Goal: Task Accomplishment & Management: Manage account settings

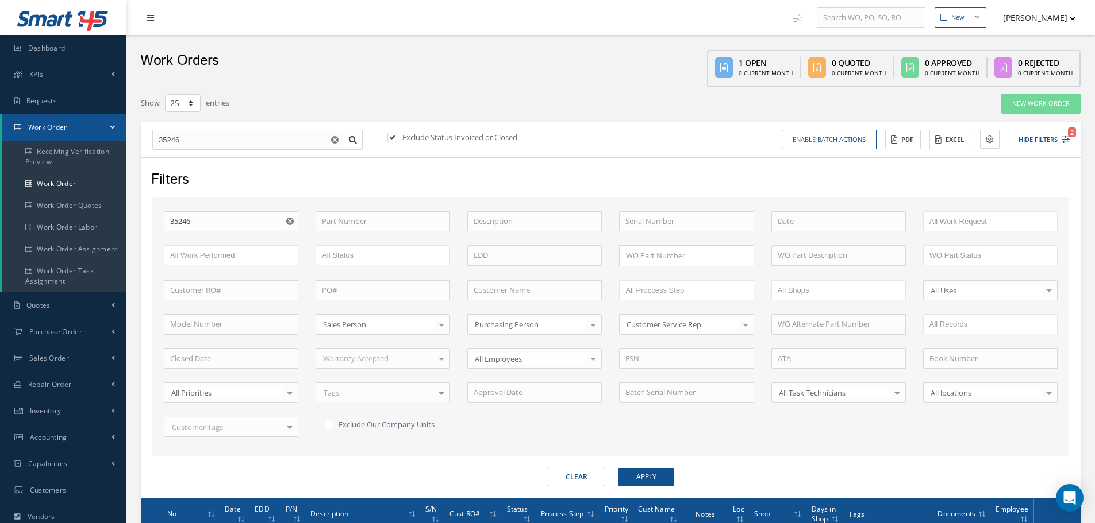
select select "25"
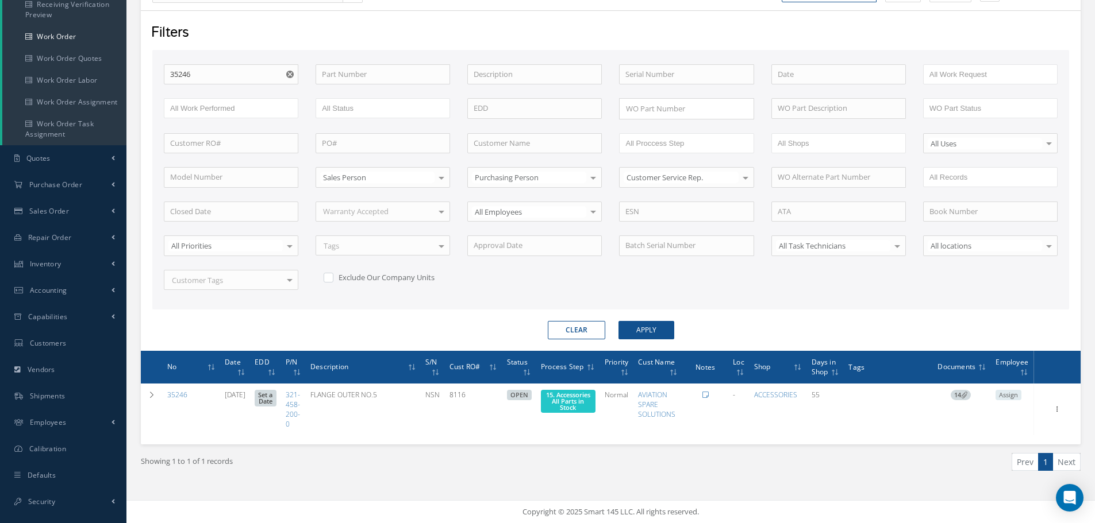
scroll to position [147, 0]
click at [214, 76] on input "35246" at bounding box center [231, 74] width 134 height 21
type input "3524"
type input "352"
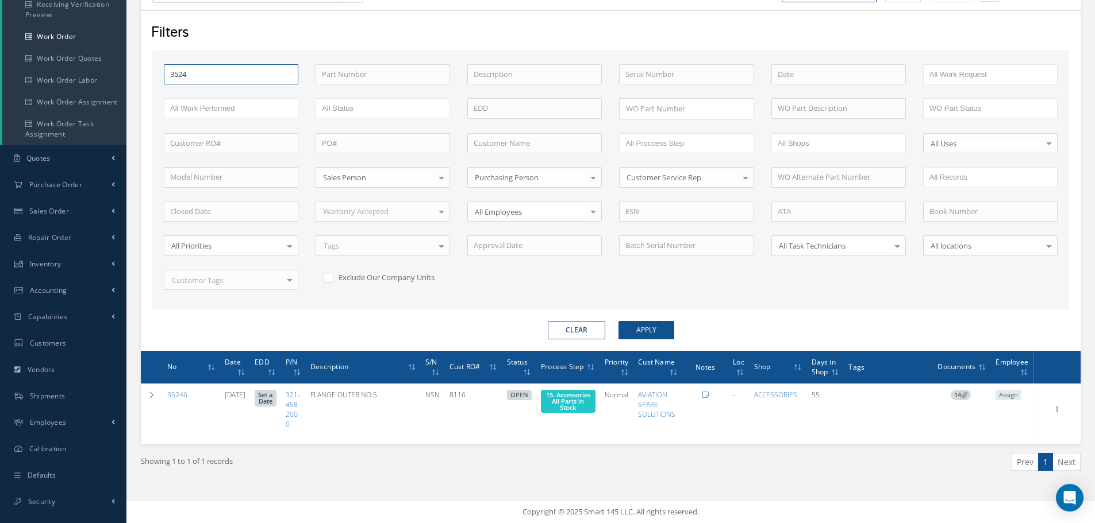
type input "352"
type input "35"
type input "3"
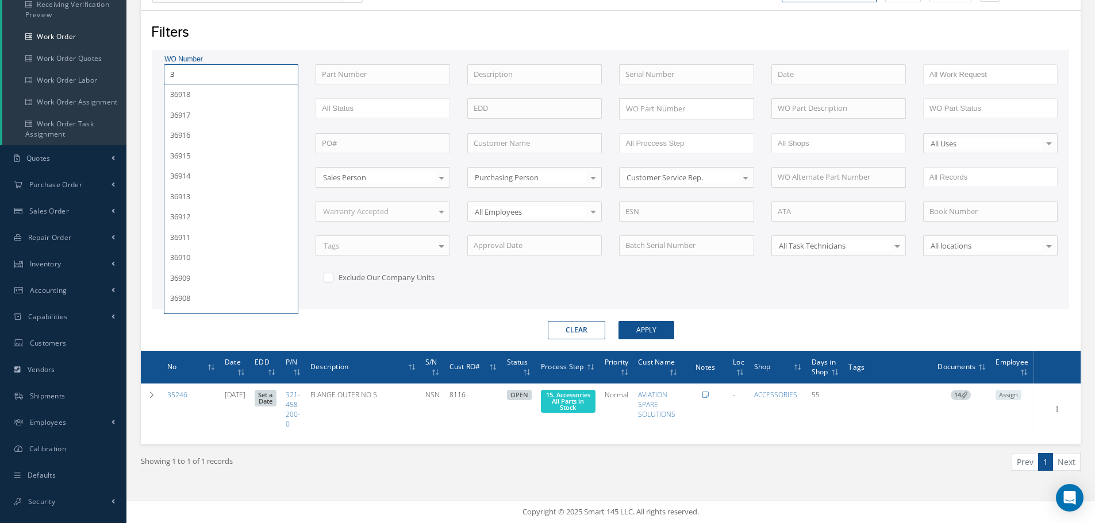
type input "33"
type input "338"
type input "3384"
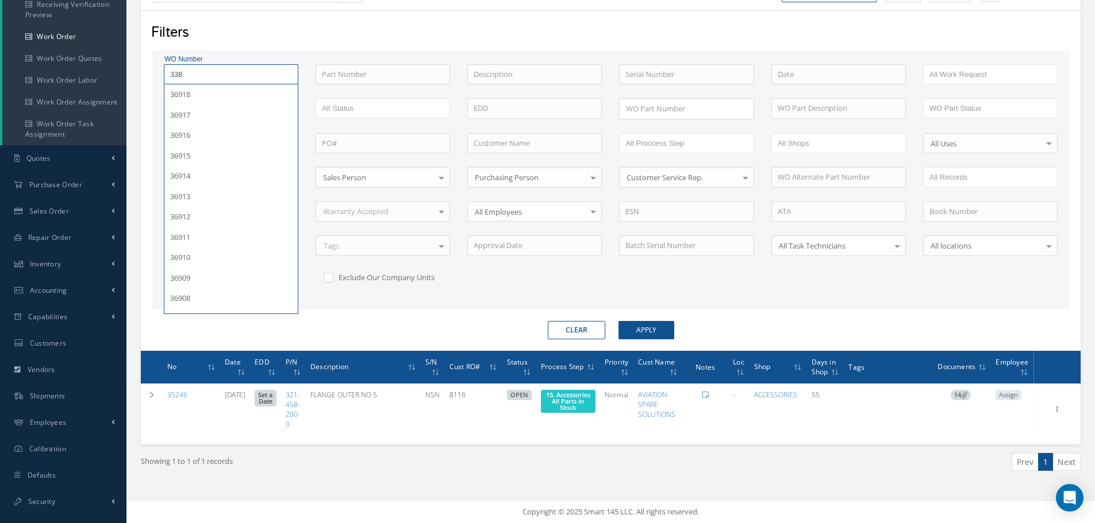
type input "3384"
type input "33848"
click at [618, 321] on button "Apply" at bounding box center [646, 330] width 56 height 18
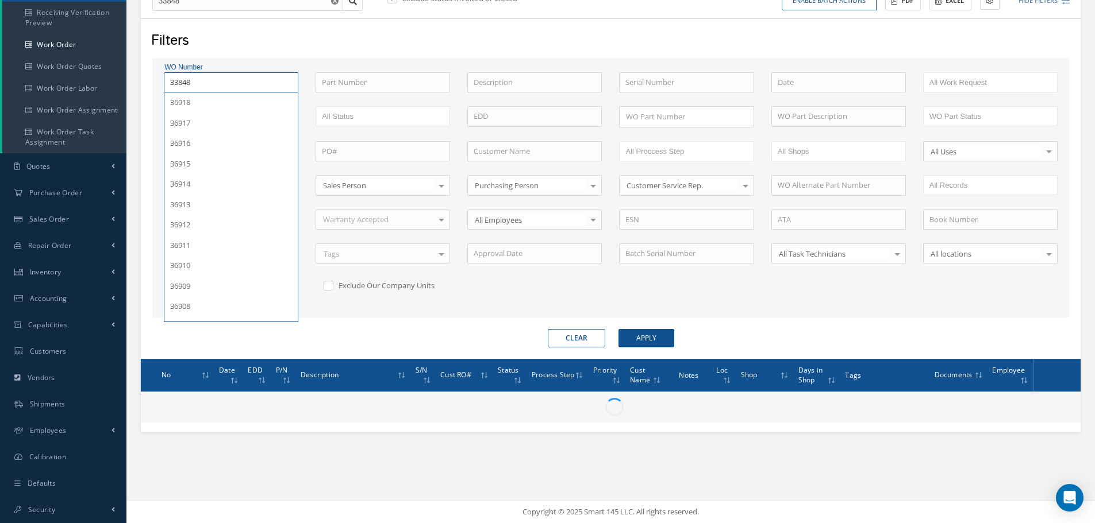
scroll to position [139, 0]
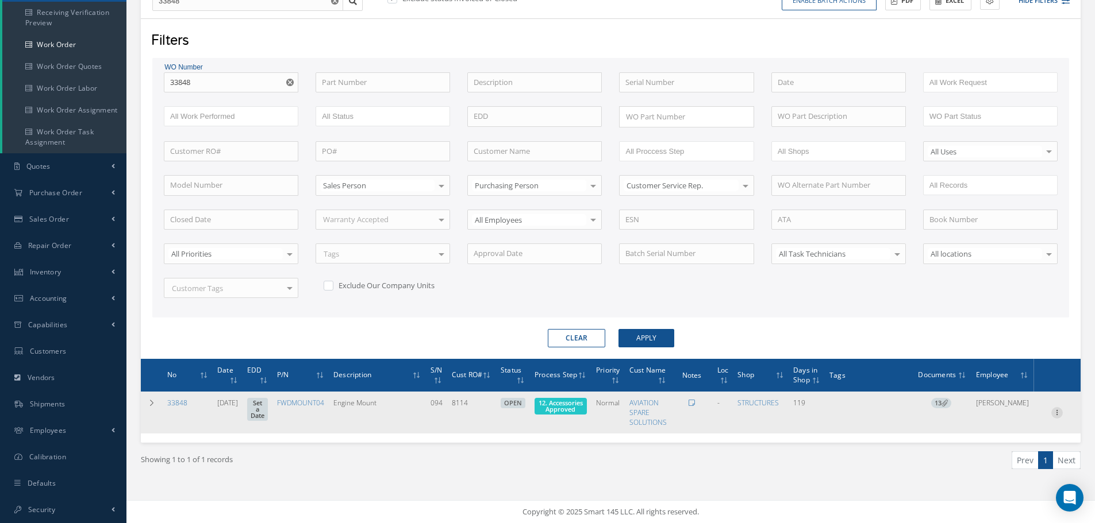
click at [1058, 407] on icon at bounding box center [1056, 411] width 11 height 9
click at [999, 437] on link "Edit" at bounding box center [1003, 435] width 91 height 15
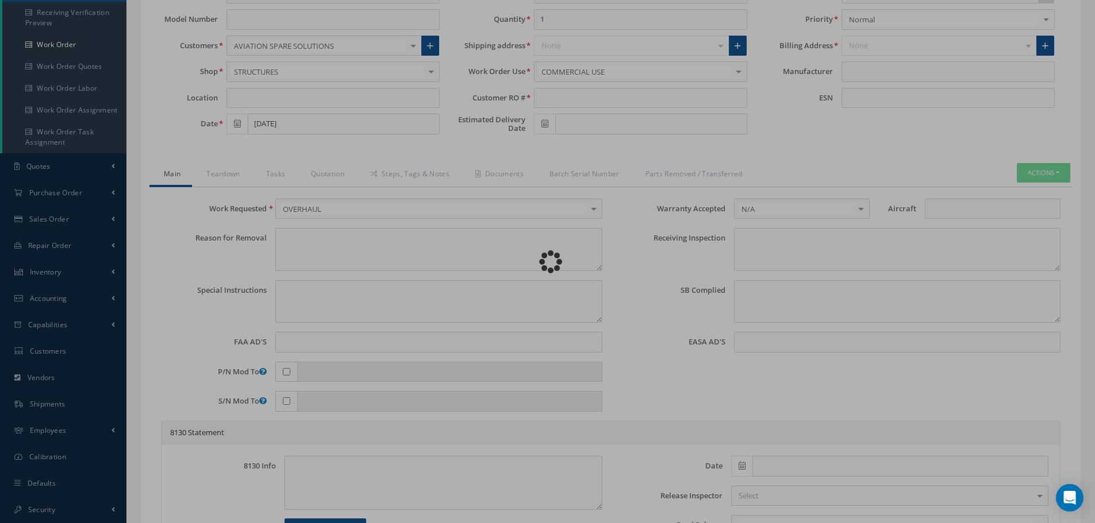
type input "FWDMOUNT04"
type input "05/28/2025"
type input "Engine Mount"
type input "8114"
type input "094"
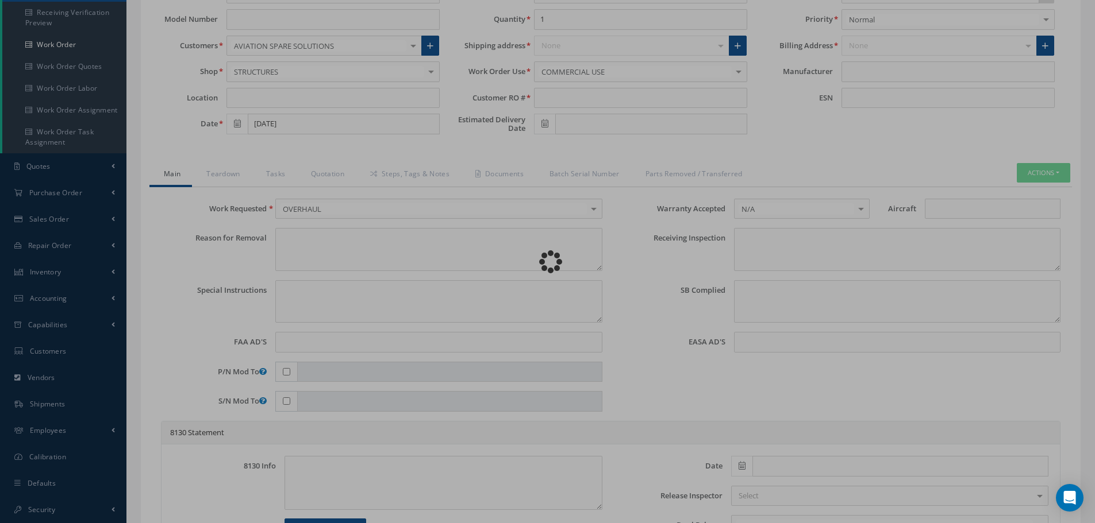
type input "703119"
type textarea "NONE"
type textarea "PLEASE SEE R.O. FOR DETAILS"
type textarea "NO VISUAL DAMAGE"
type textarea "None performed"
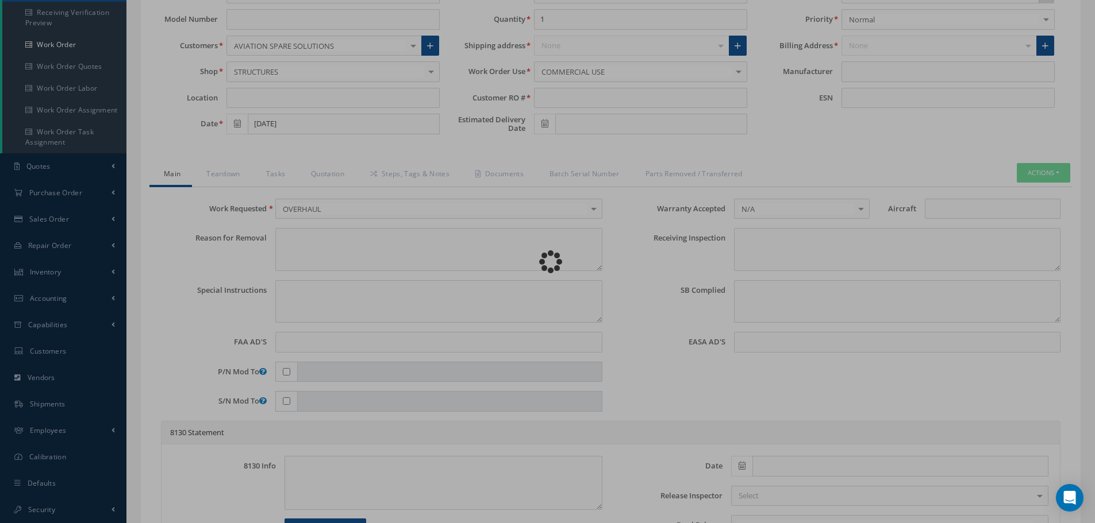
type textarea "Article was xxxxx in reference with the following Technical Standard : GENERAL …"
type textarea "No corrective action was taken."
type input "07/15/2025"
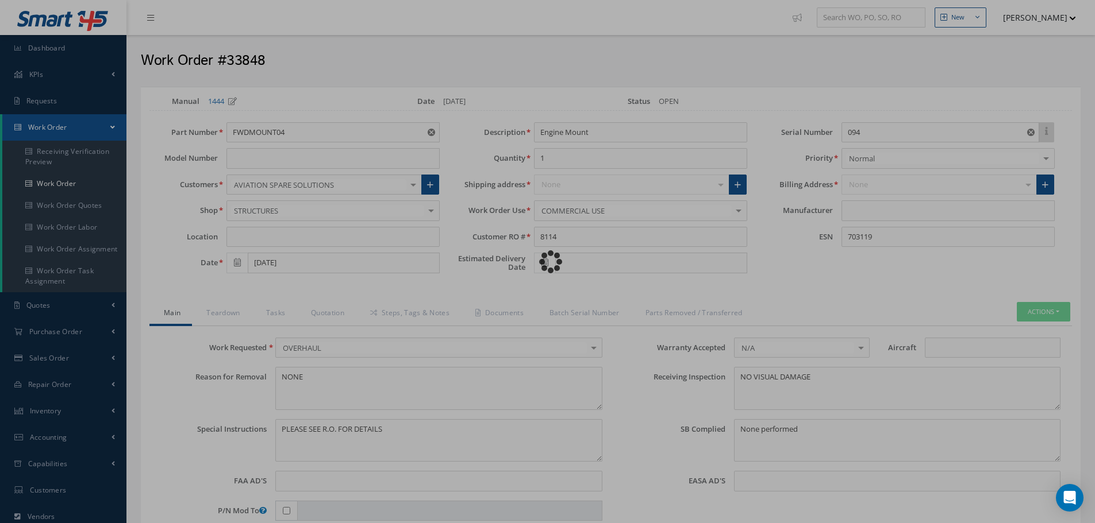
type input "GENERAL ELECTRIC"
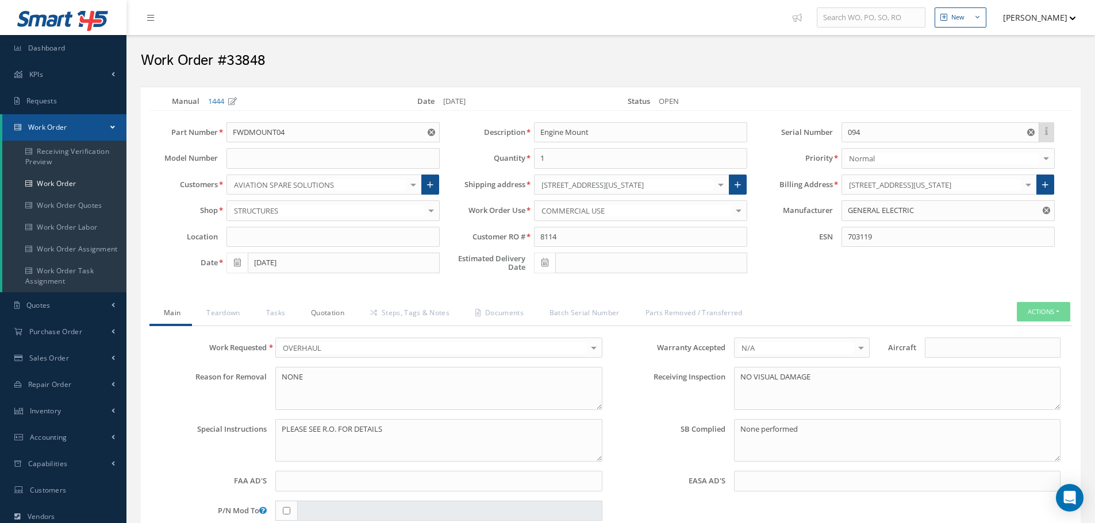
click at [325, 314] on link "Quotation" at bounding box center [326, 314] width 59 height 24
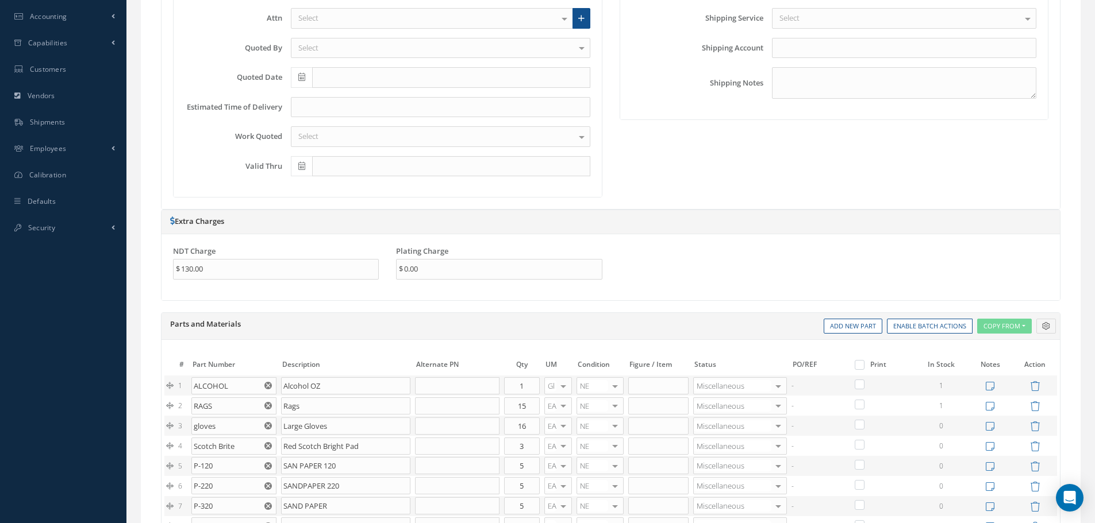
scroll to position [575, 0]
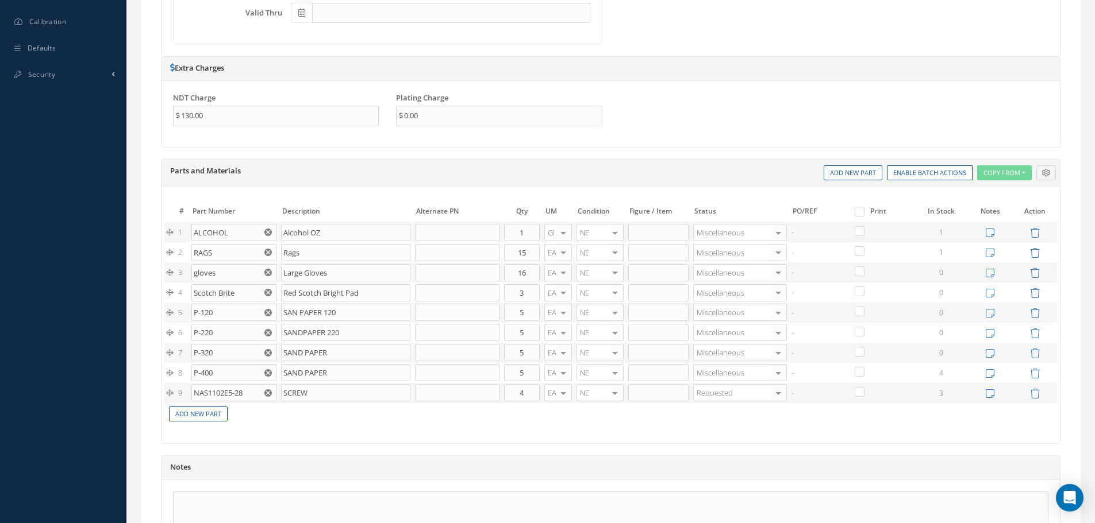
click at [864, 210] on label at bounding box center [865, 211] width 3 height 10
click at [857, 210] on input "checkbox" at bounding box center [860, 212] width 7 height 7
checkbox input "true"
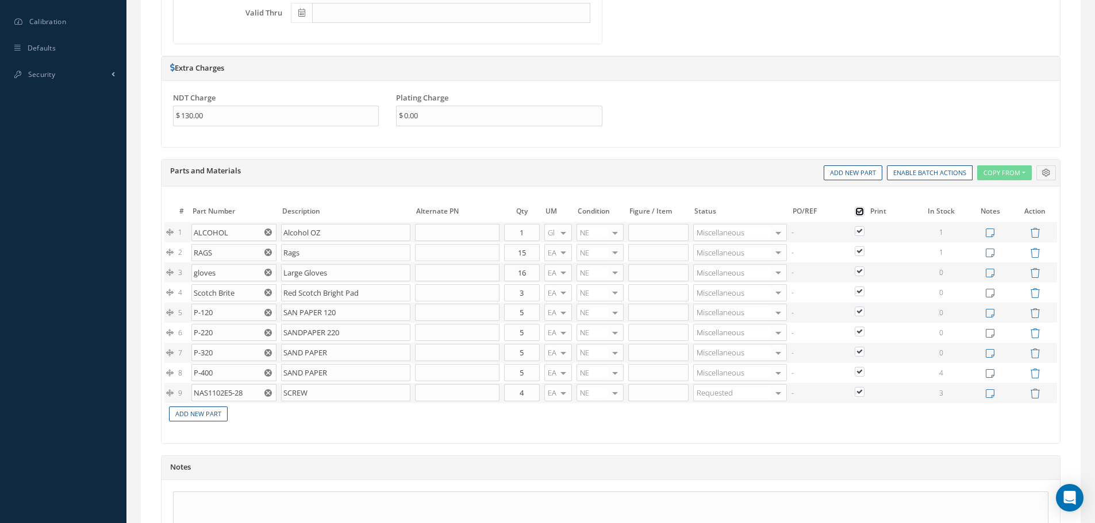
checkbox input "true"
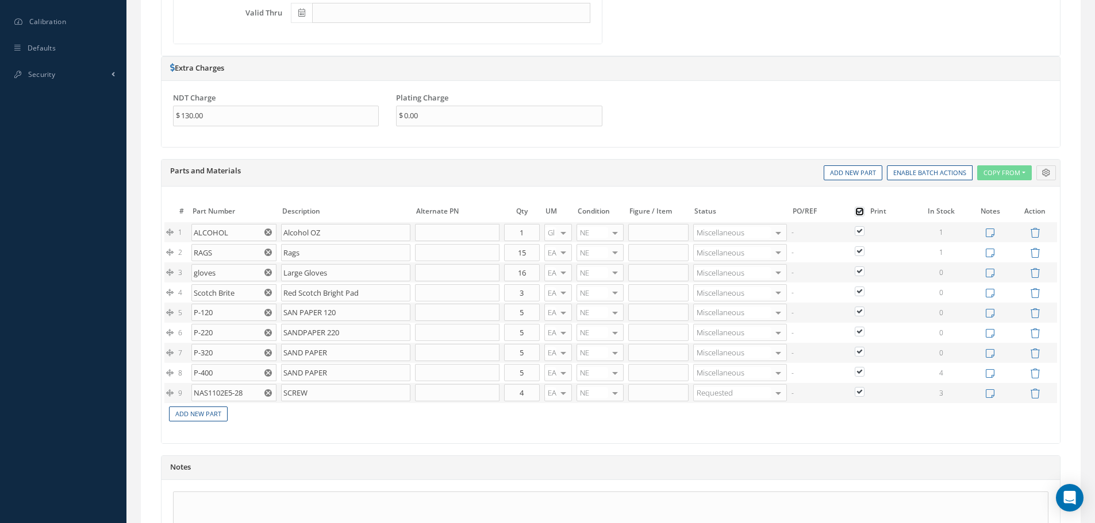
checkbox input "true"
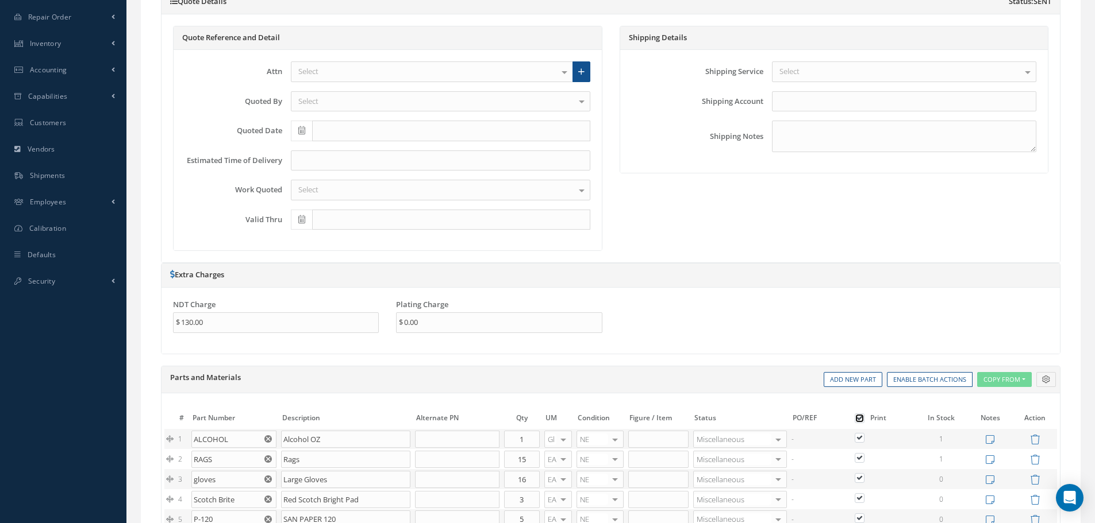
scroll to position [287, 0]
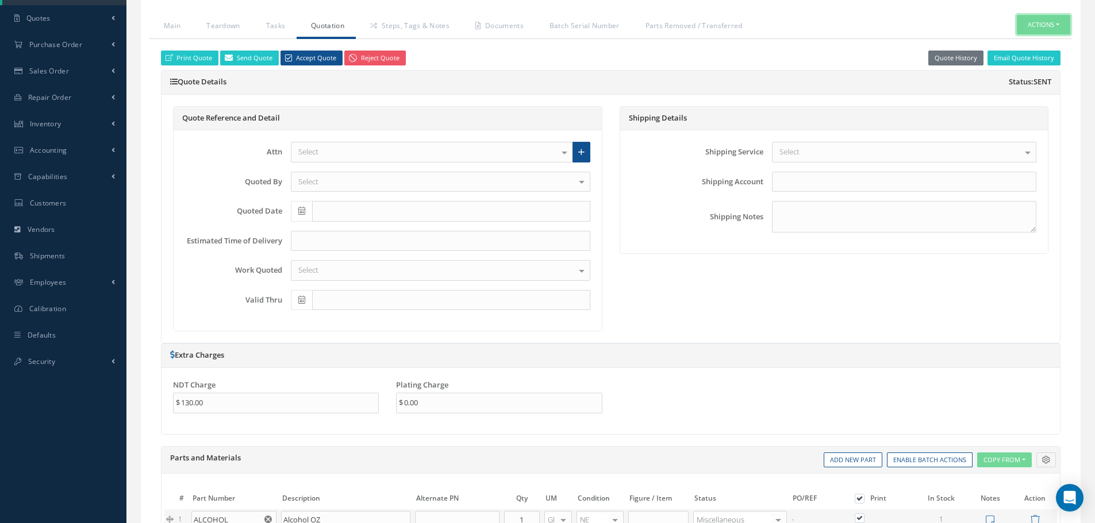
click at [1061, 24] on button "Actions" at bounding box center [1043, 25] width 53 height 20
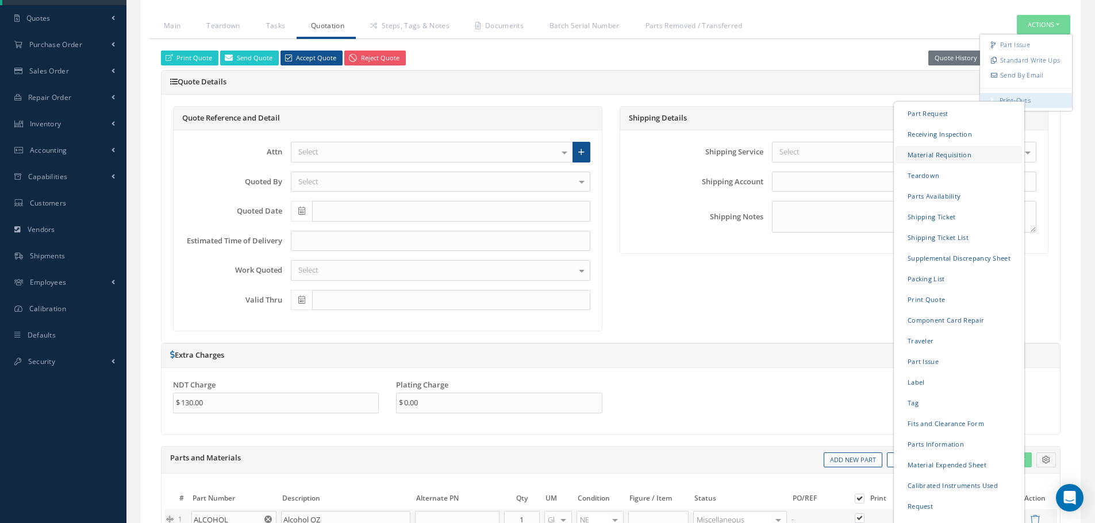
click at [928, 155] on link "Material Requisition" at bounding box center [959, 154] width 126 height 18
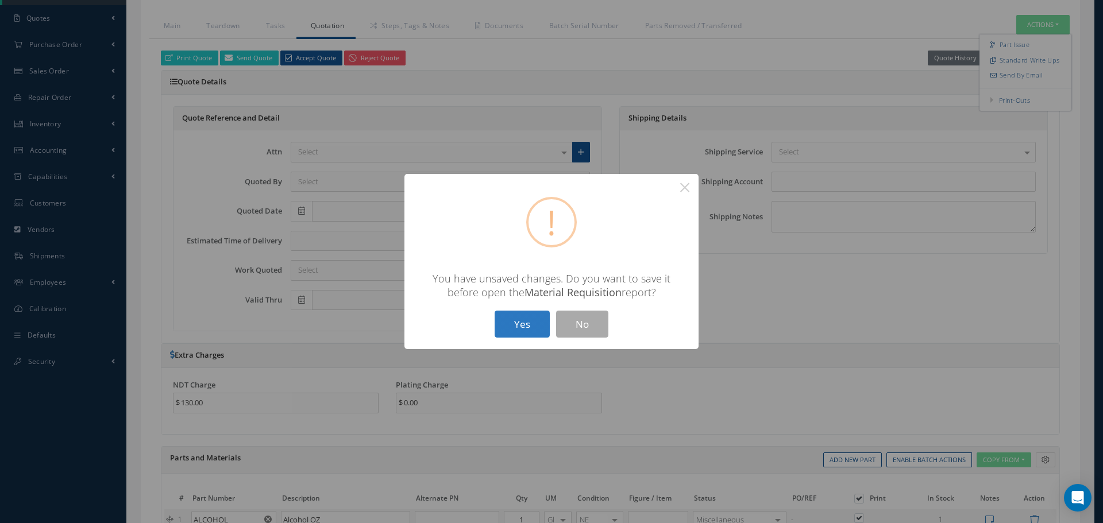
click at [509, 325] on button "Yes" at bounding box center [522, 324] width 55 height 27
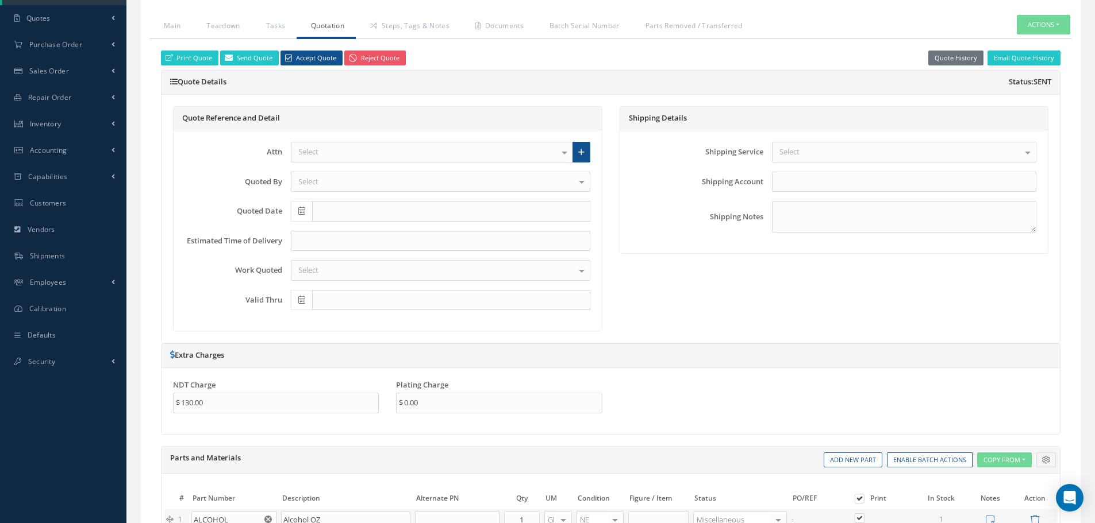
checkbox input "true"
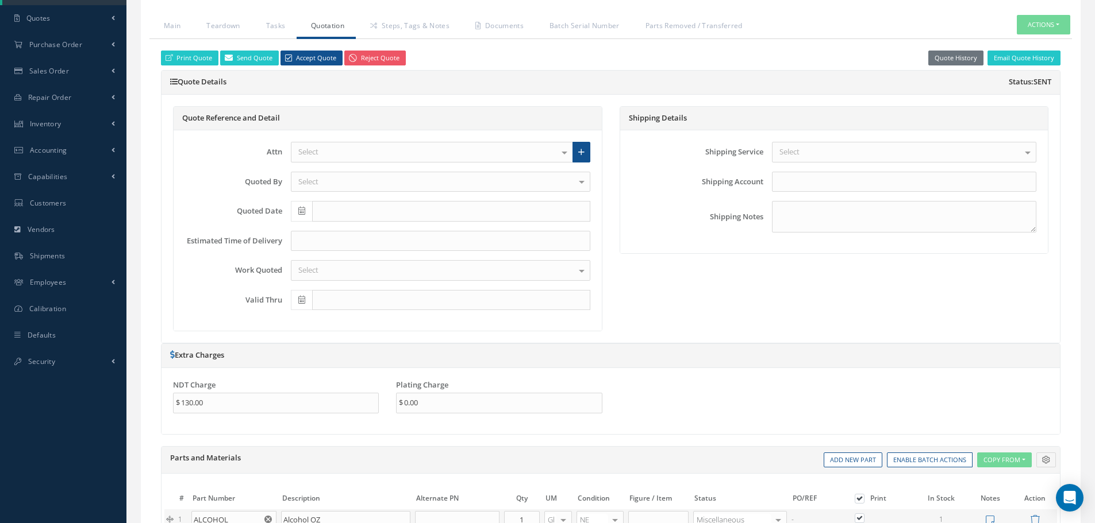
checkbox input "true"
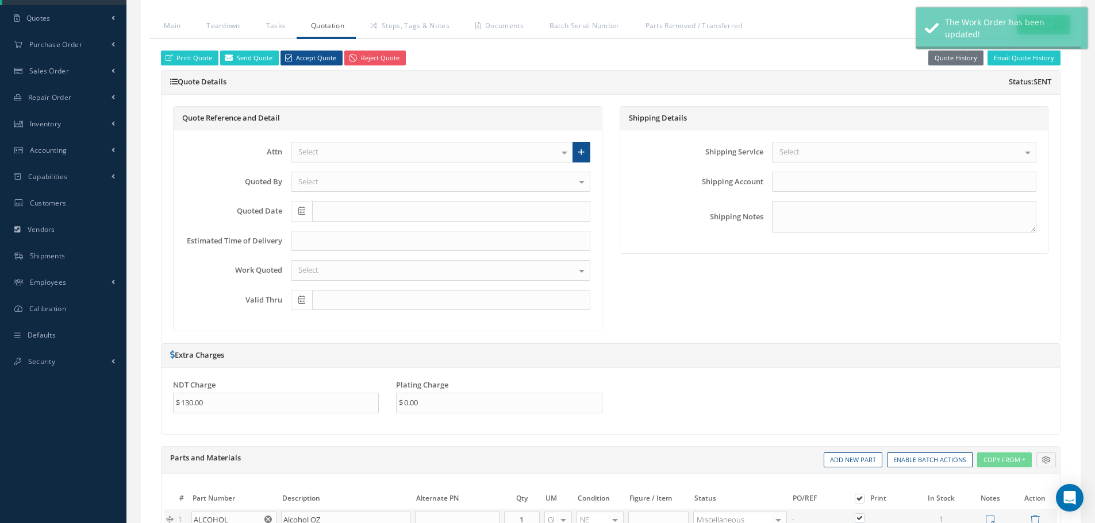
type input "GENERAL ELECTRIC"
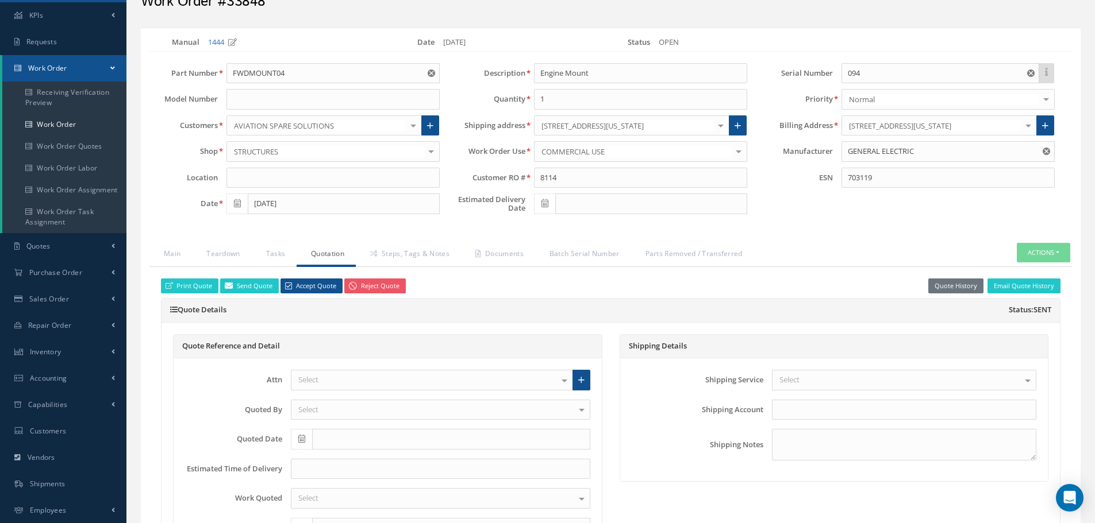
scroll to position [57, 0]
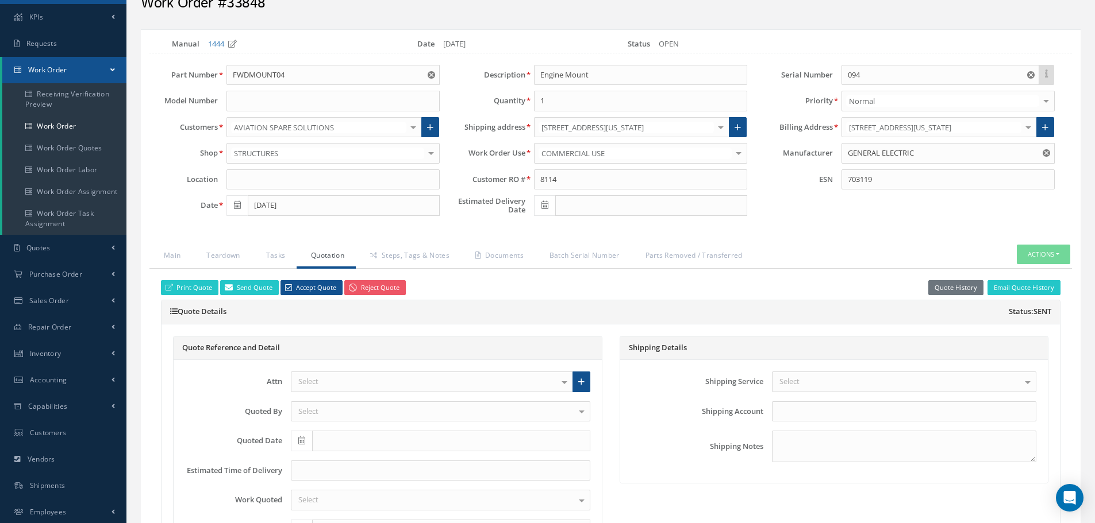
select select "25"
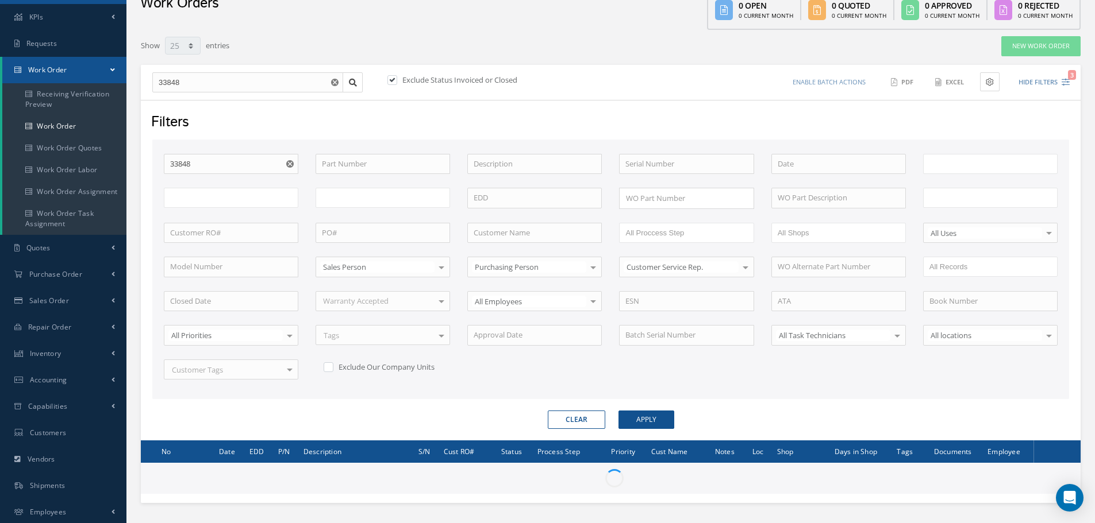
scroll to position [139, 0]
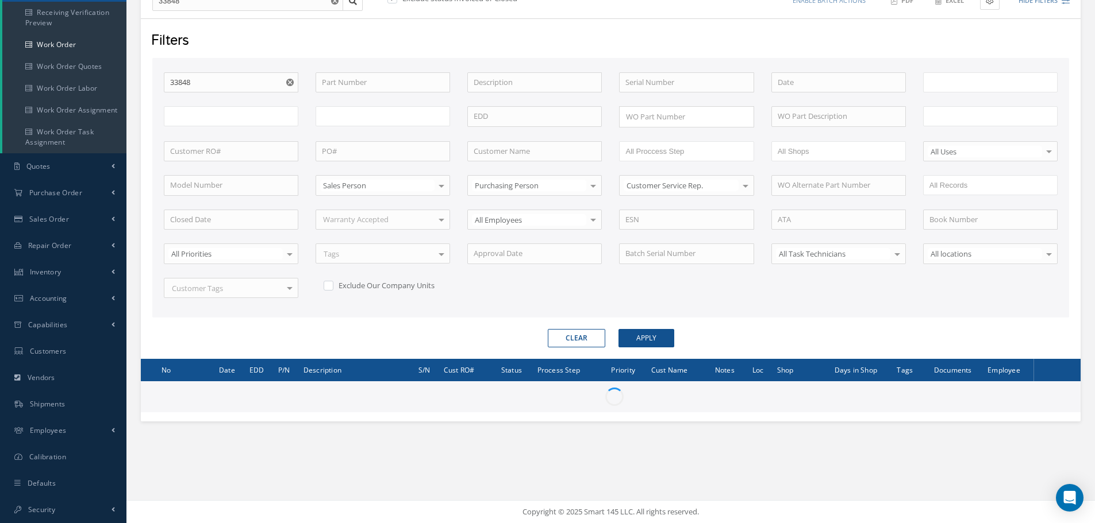
type input "All Work Request"
type input "All Work Performed"
type input "All Status"
type input "WO Part Status"
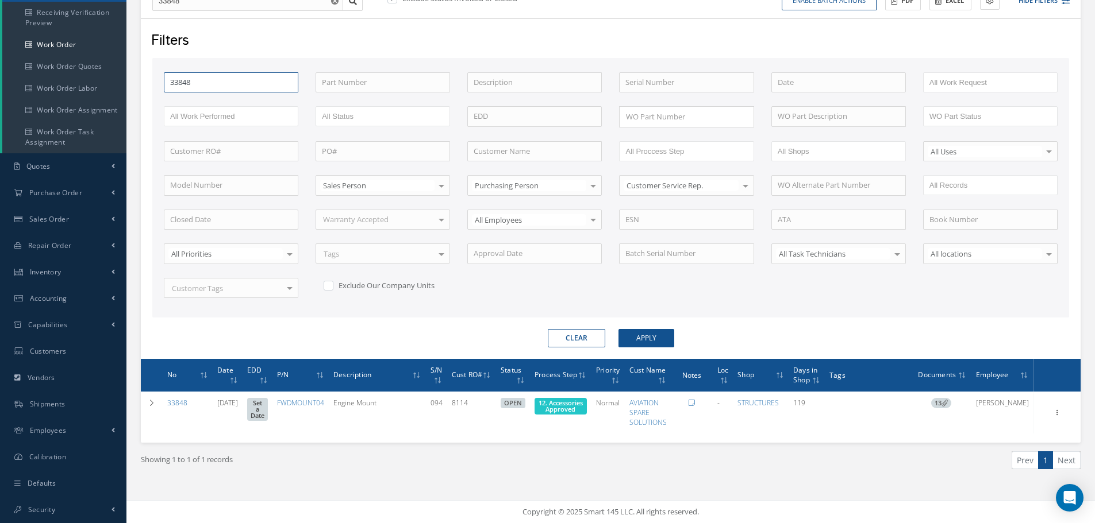
click at [210, 78] on input "33848" at bounding box center [231, 82] width 134 height 21
type input "3384"
type input "338"
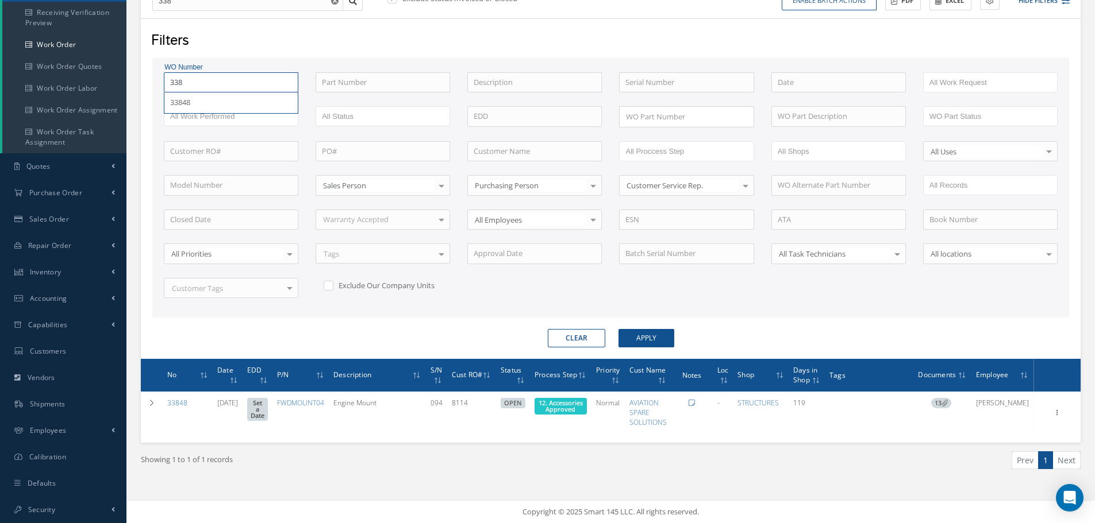
type input "3387"
type input "33874"
click at [618, 329] on button "Apply" at bounding box center [646, 338] width 56 height 18
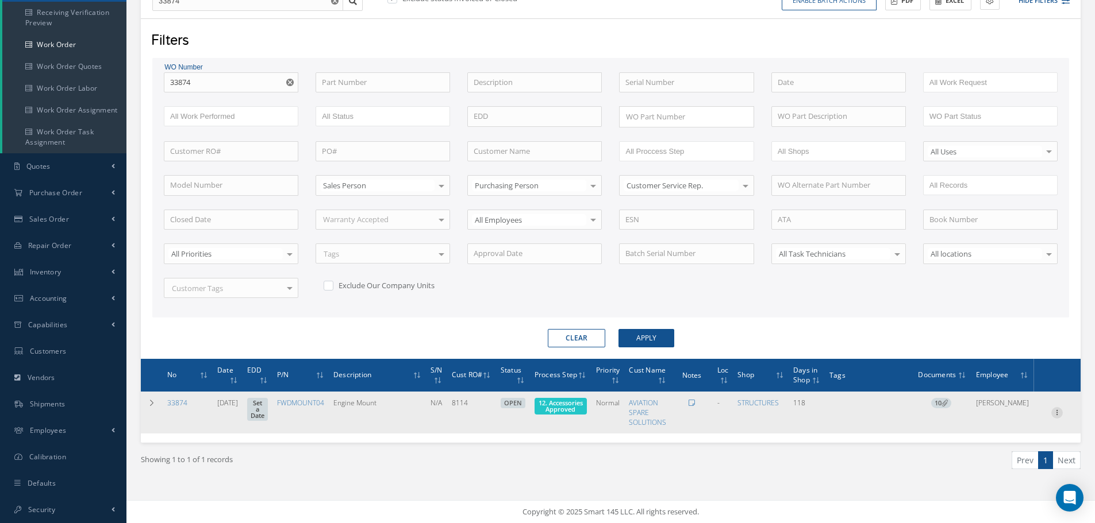
click at [1058, 413] on icon at bounding box center [1056, 411] width 11 height 9
click at [998, 434] on link "Edit" at bounding box center [1003, 435] width 91 height 15
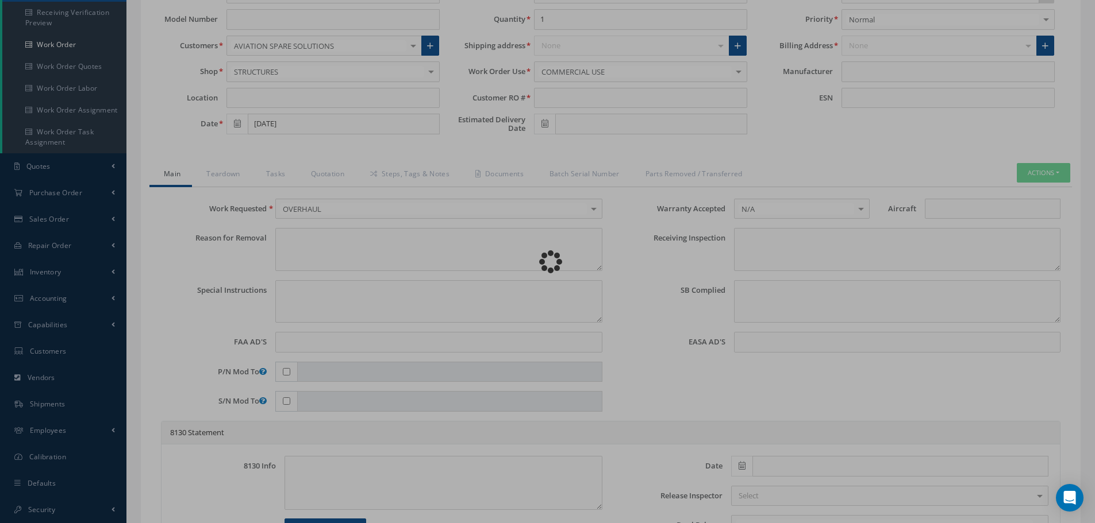
type input "FWDMOUNT04"
type input "05/29/2025"
type input "Engine Mount"
type input "8114"
type input "N/A"
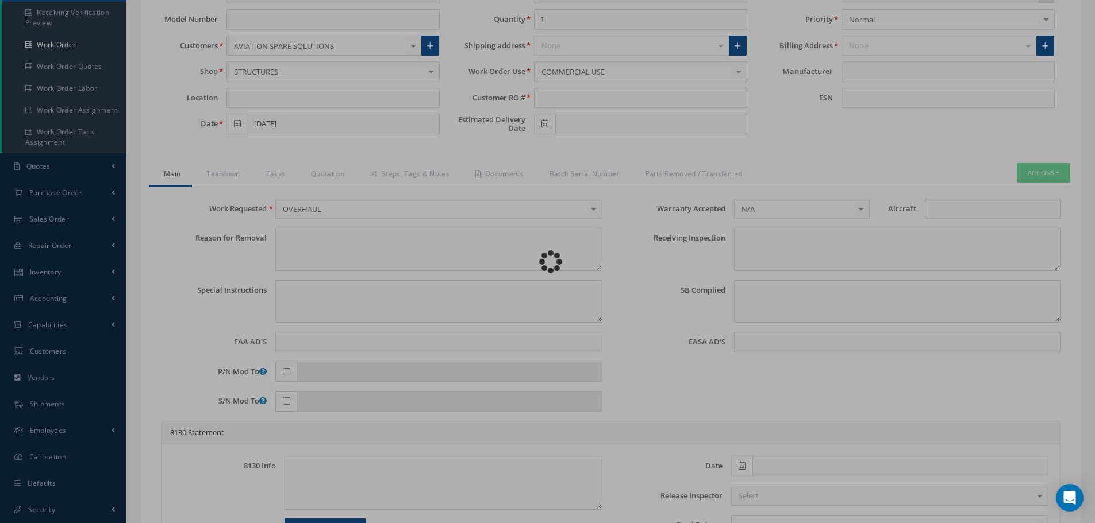
type input "702387"
type textarea "NONE"
type textarea "PLEASE SEE R.O. FOR DETAILS"
type textarea "NO VISUAL DAMAGE"
type textarea "None performed"
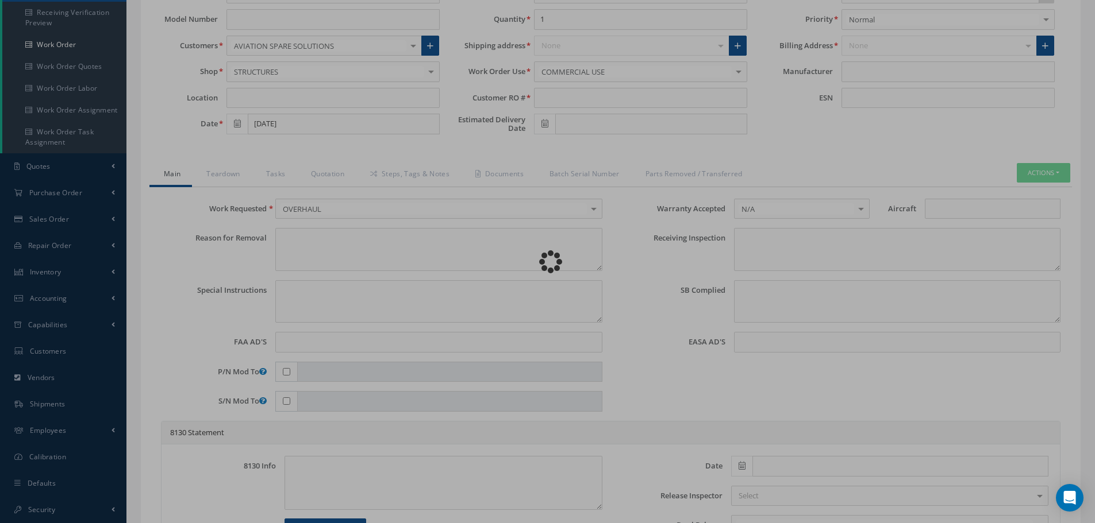
type textarea "Article was xxxxx in reference with the following Technical Standard : GENERAL …"
type textarea "No corrective action was taken."
type input "07/15/2025"
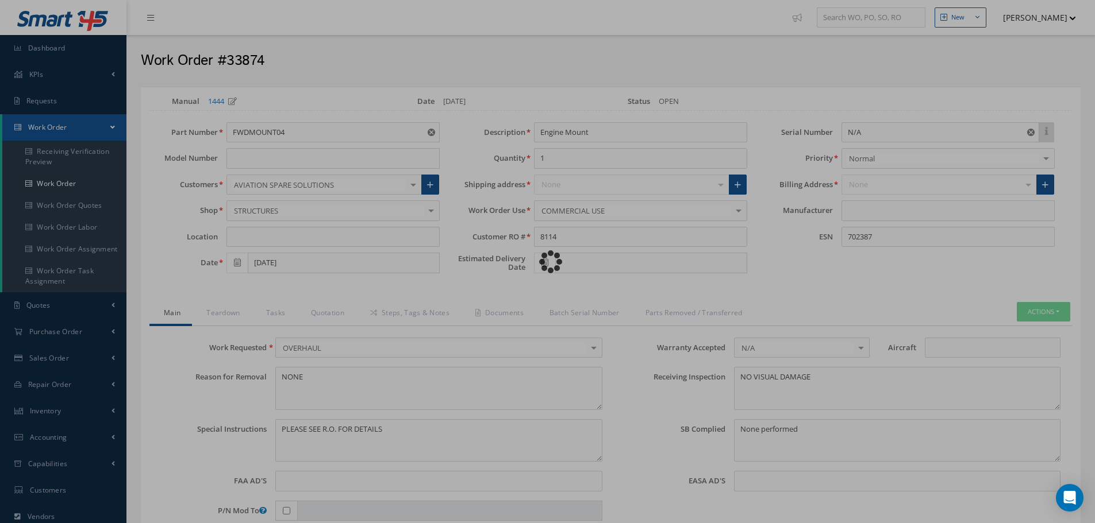
type input "GENERAL ELECTRIC"
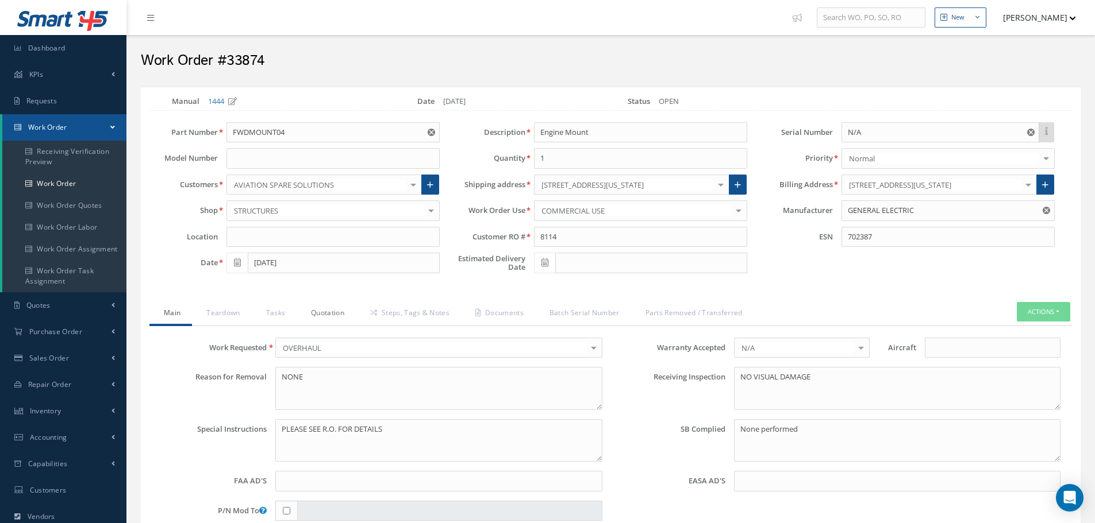
click at [340, 312] on link "Quotation" at bounding box center [326, 314] width 59 height 24
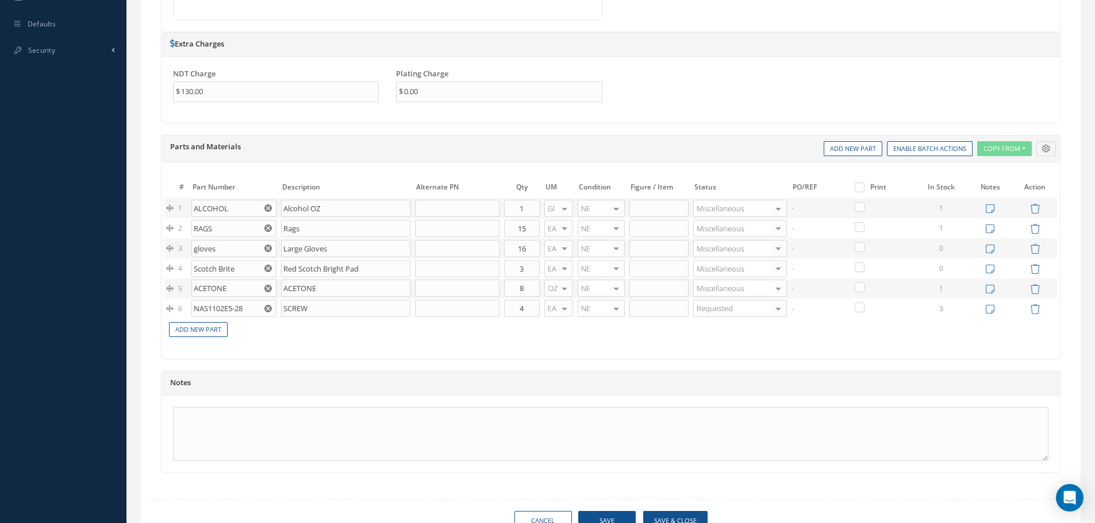
scroll to position [652, 0]
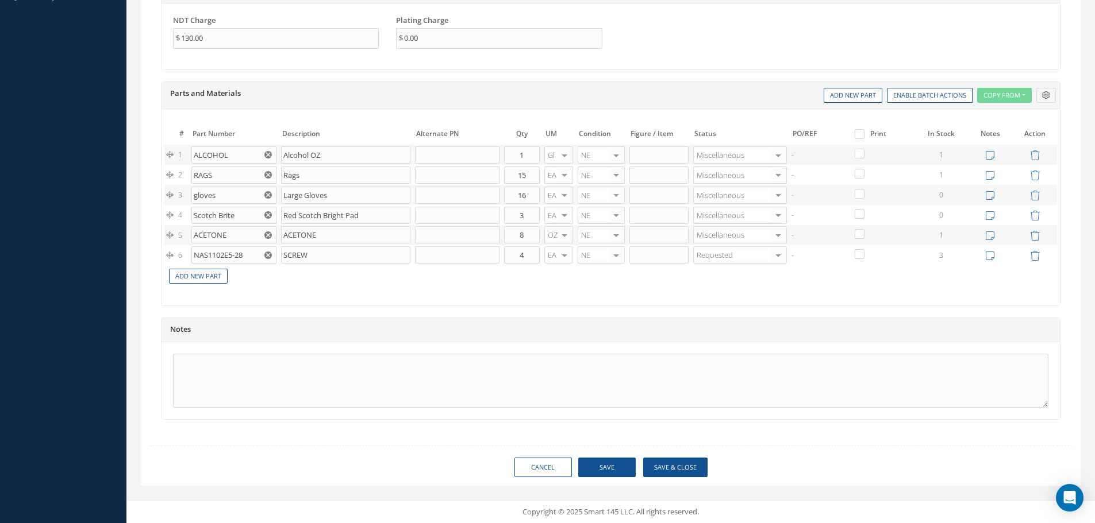
click at [864, 134] on label at bounding box center [865, 134] width 3 height 10
click at [859, 134] on input "checkbox" at bounding box center [860, 135] width 7 height 7
checkbox input "true"
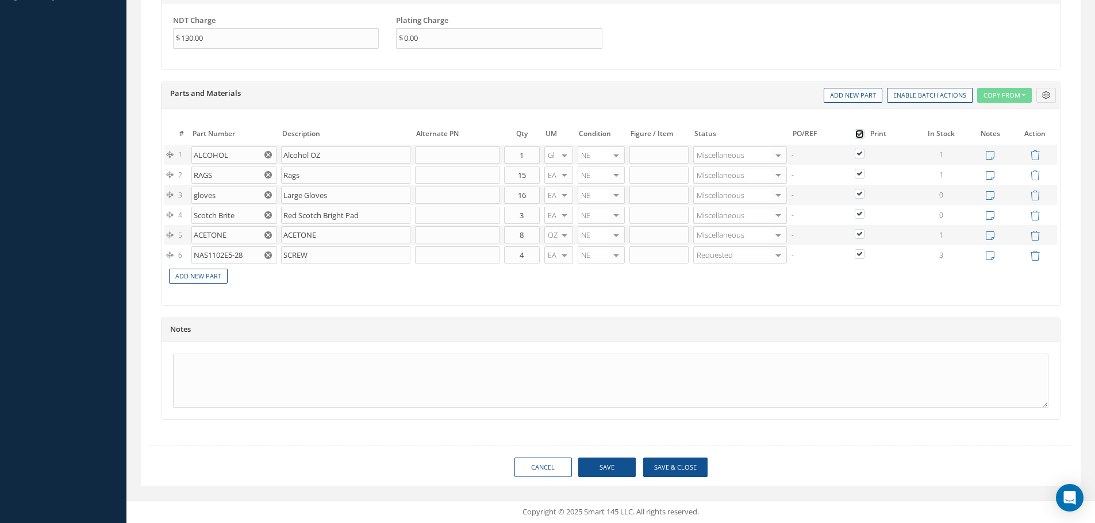
checkbox input "true"
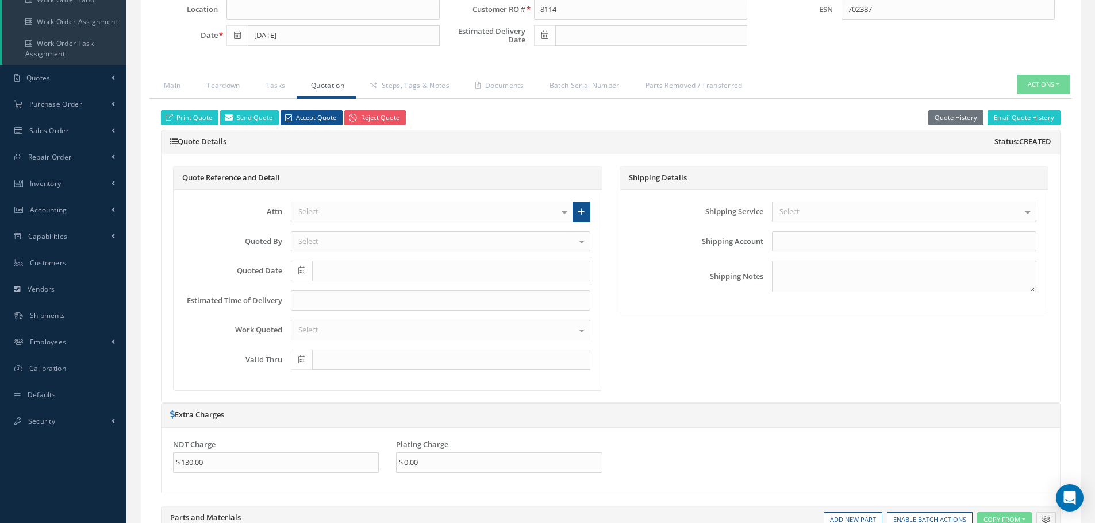
scroll to position [135, 0]
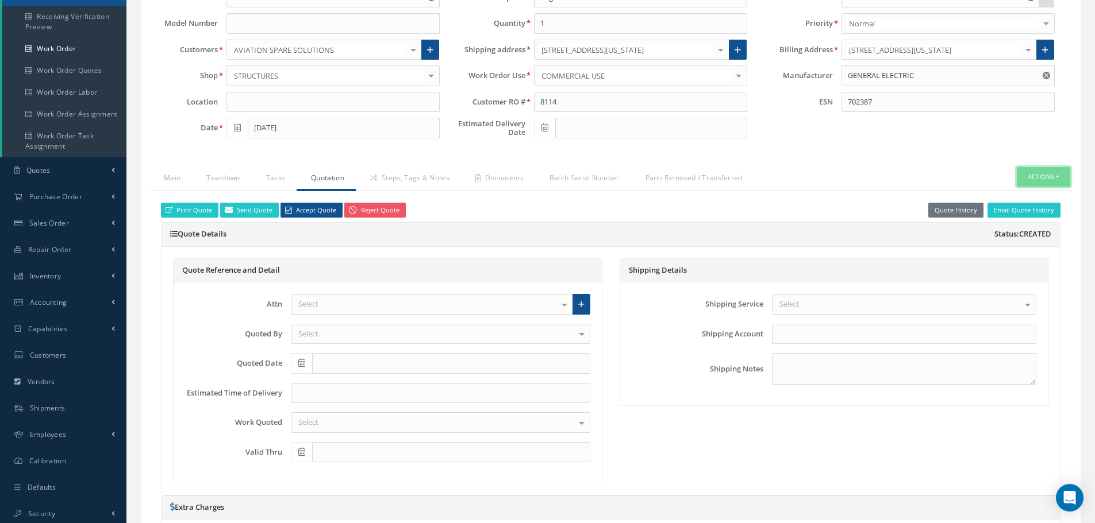
click at [1060, 175] on button "Actions" at bounding box center [1043, 177] width 53 height 20
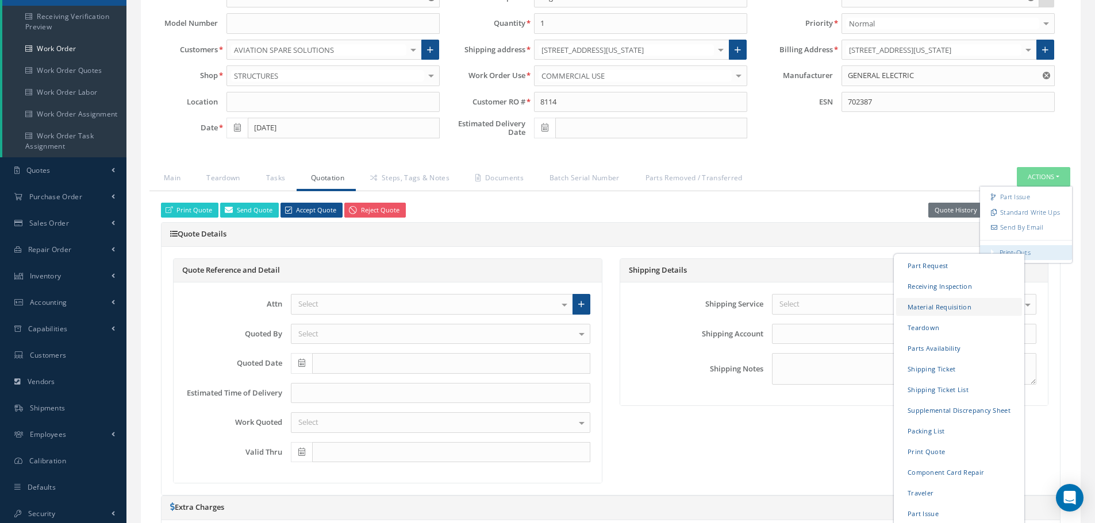
click at [929, 309] on link "Material Requisition" at bounding box center [959, 307] width 126 height 18
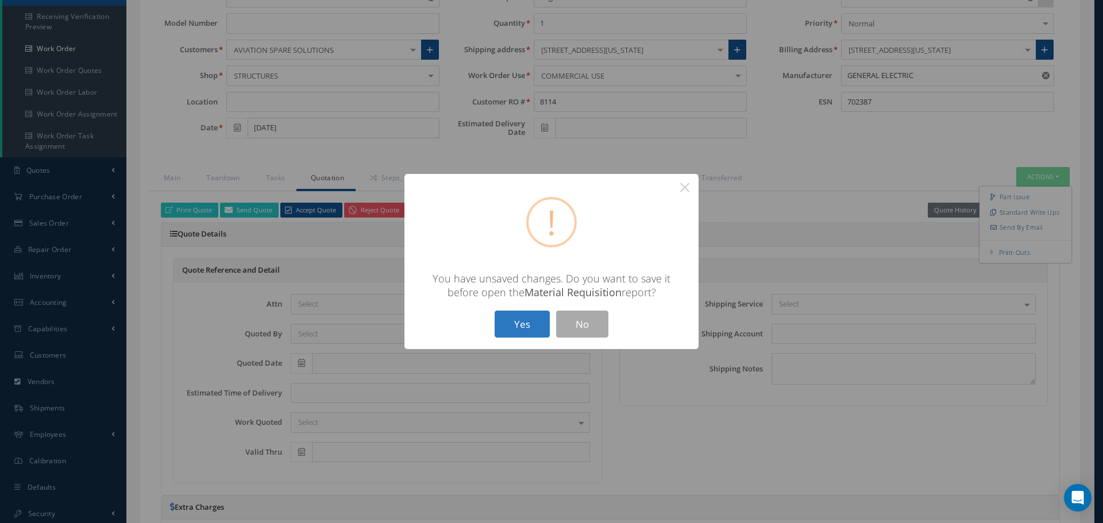
click at [515, 321] on button "Yes" at bounding box center [522, 324] width 55 height 27
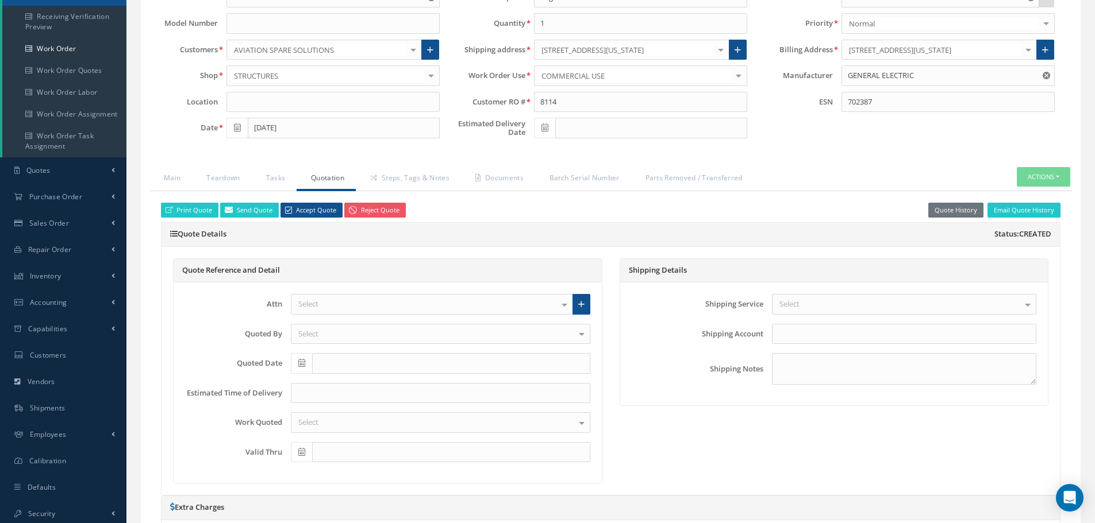
checkbox input "true"
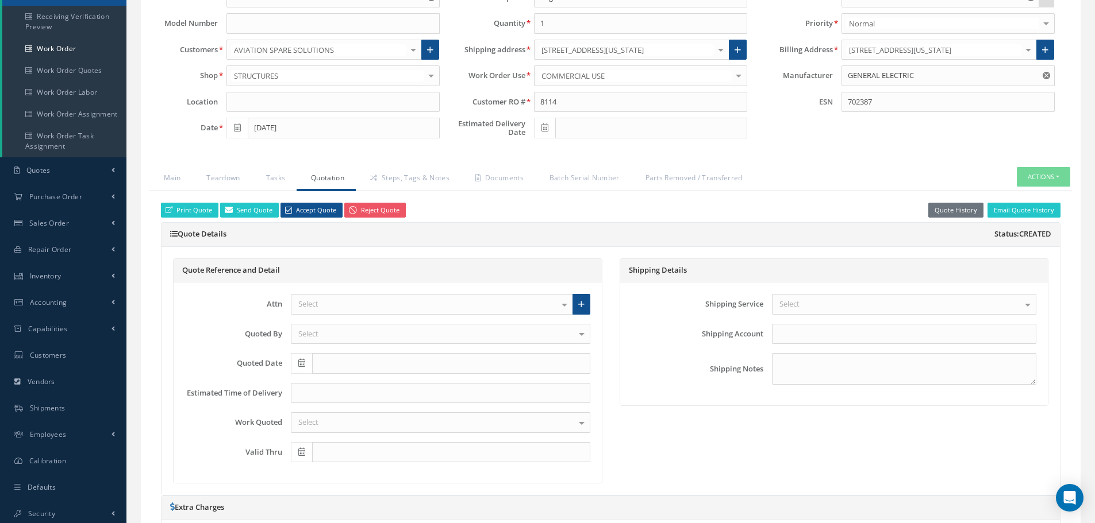
checkbox input "true"
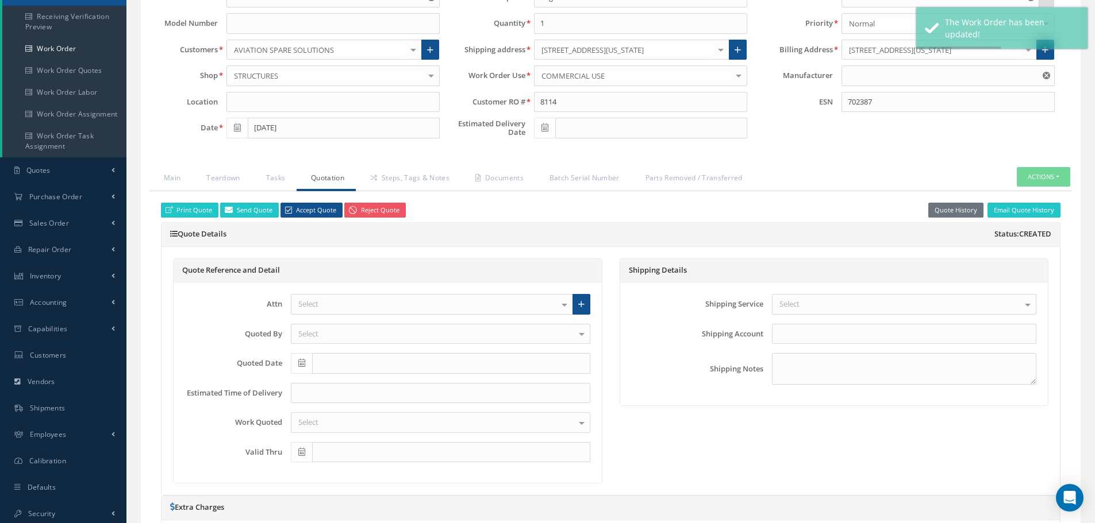
type input "GENERAL ELECTRIC"
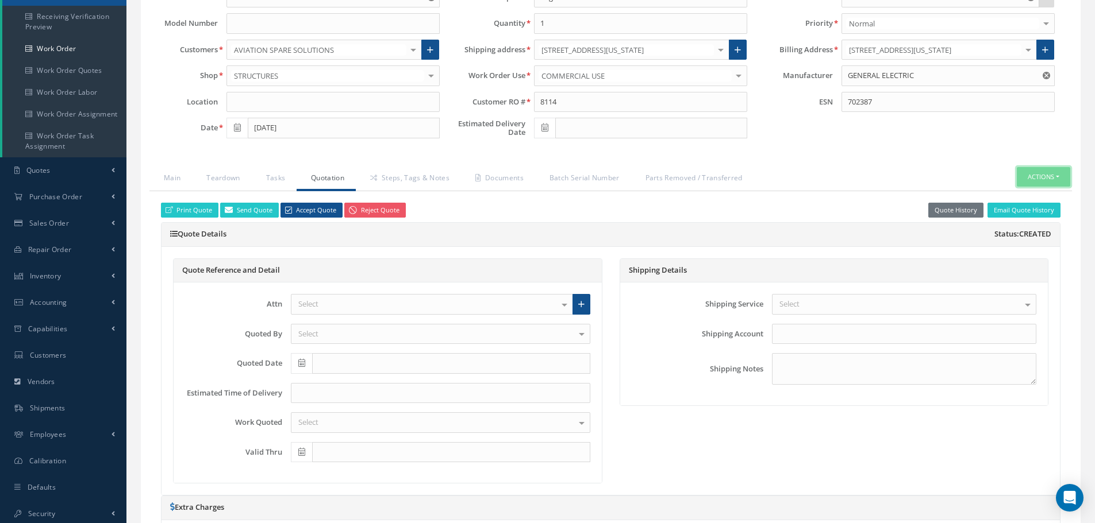
click at [1061, 179] on button "Actions" at bounding box center [1043, 177] width 53 height 20
click at [1025, 196] on link "Part Issue" at bounding box center [1026, 198] width 92 height 16
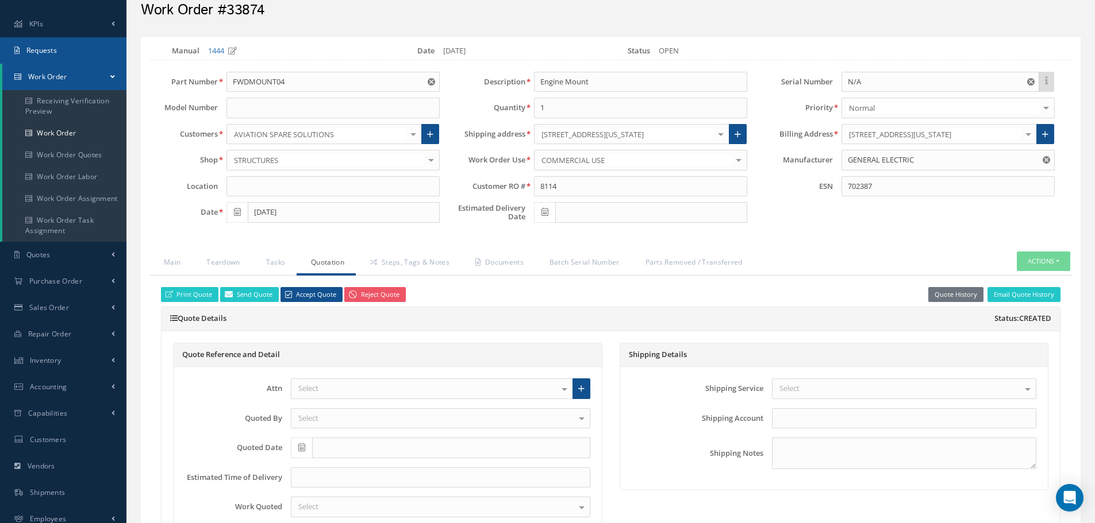
scroll to position [0, 0]
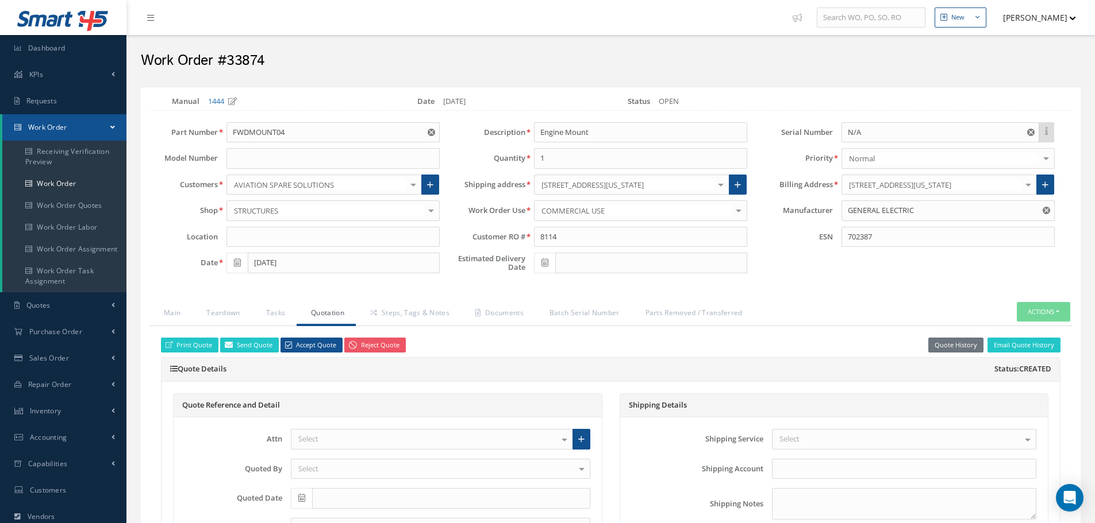
select select "25"
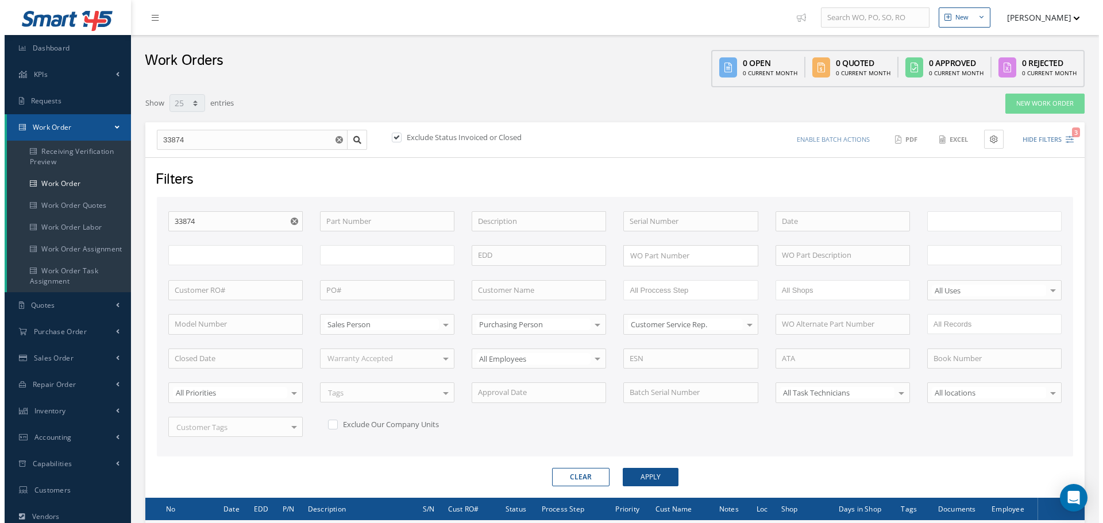
scroll to position [139, 0]
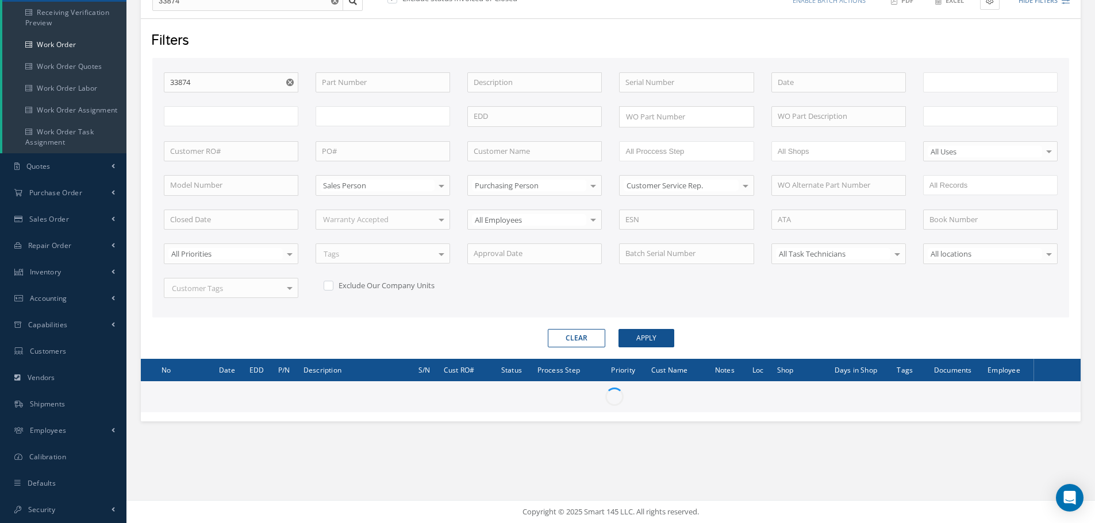
type input "All Work Request"
type input "All Work Performed"
type input "All Status"
type input "WO Part Status"
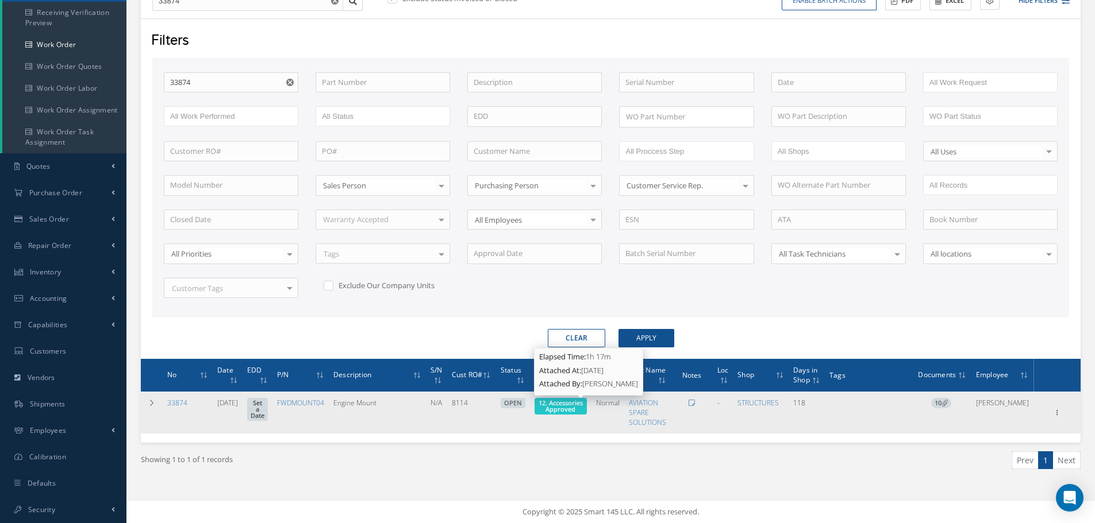
click at [583, 409] on span "12. Accessories Approved" at bounding box center [560, 406] width 44 height 15
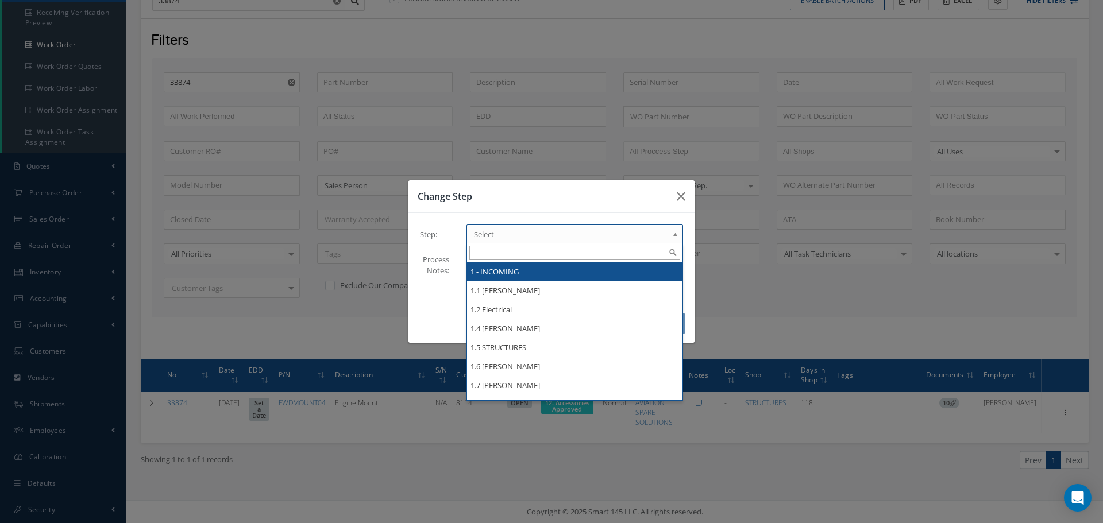
click at [676, 234] on b at bounding box center [677, 237] width 10 height 18
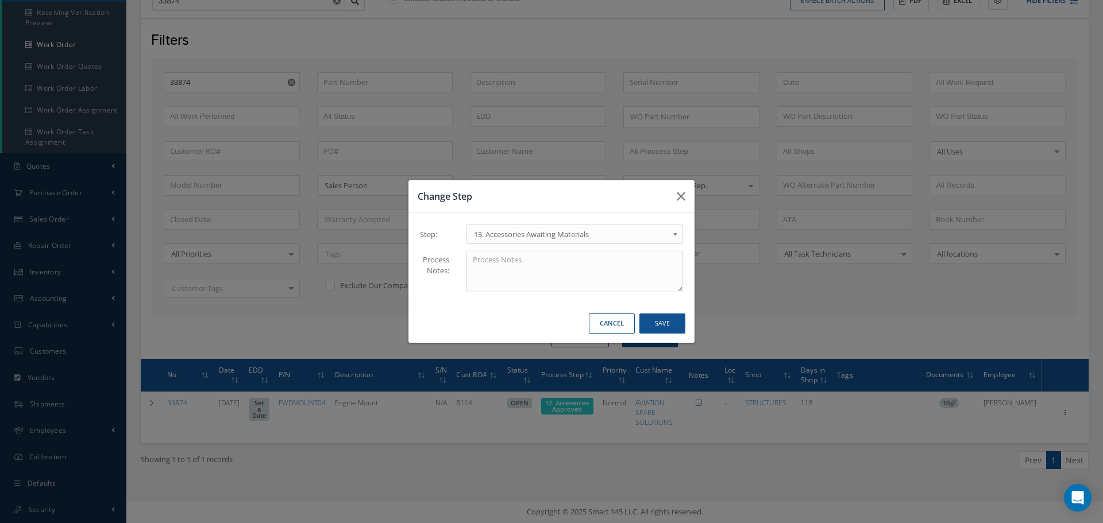
scroll to position [0, 0]
click at [670, 321] on button "Save" at bounding box center [663, 324] width 46 height 20
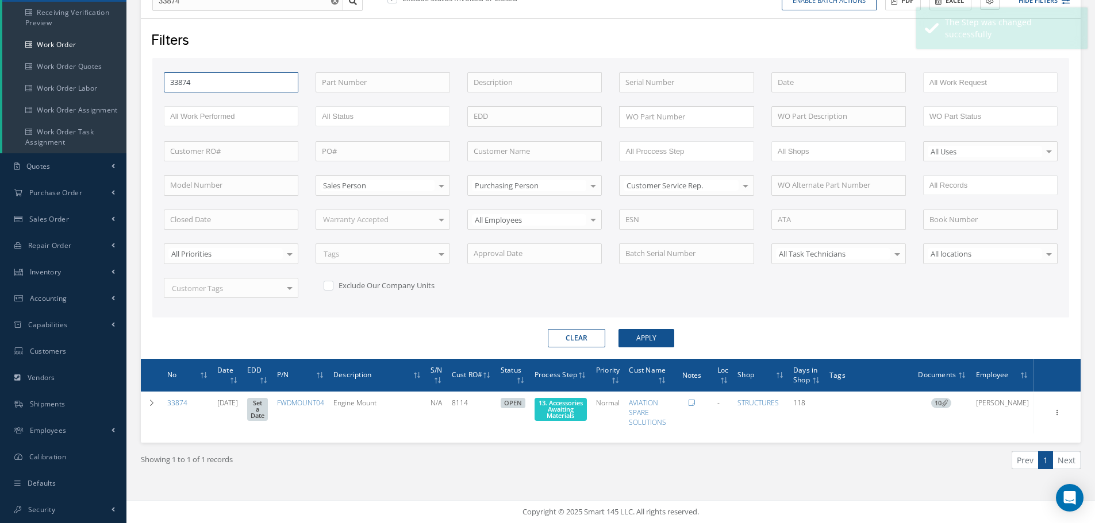
click at [200, 82] on input "33874" at bounding box center [231, 82] width 134 height 21
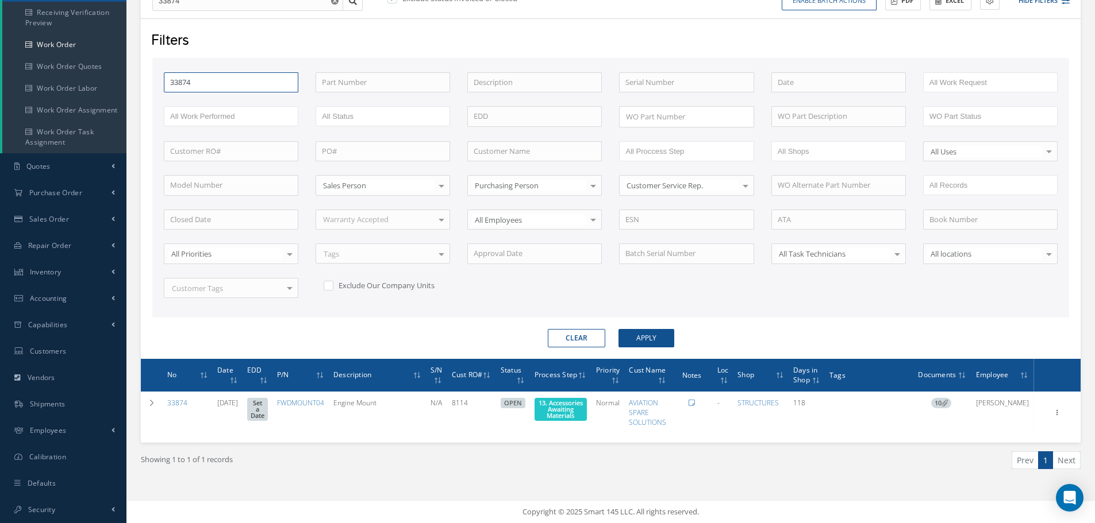
type input "3387"
type input "338"
type input "3384"
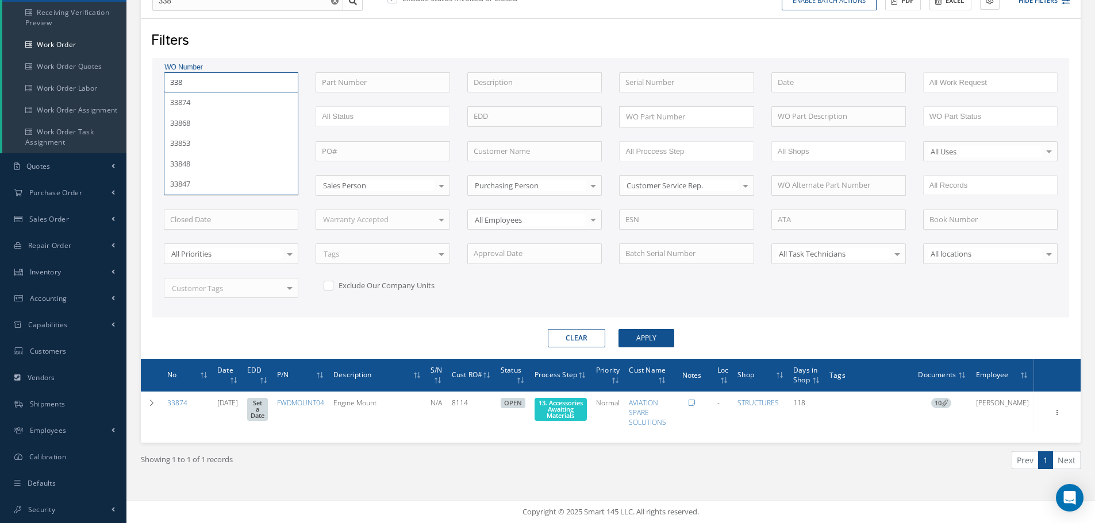
type input "3384"
type input "33848"
click at [618, 329] on button "Apply" at bounding box center [646, 338] width 56 height 18
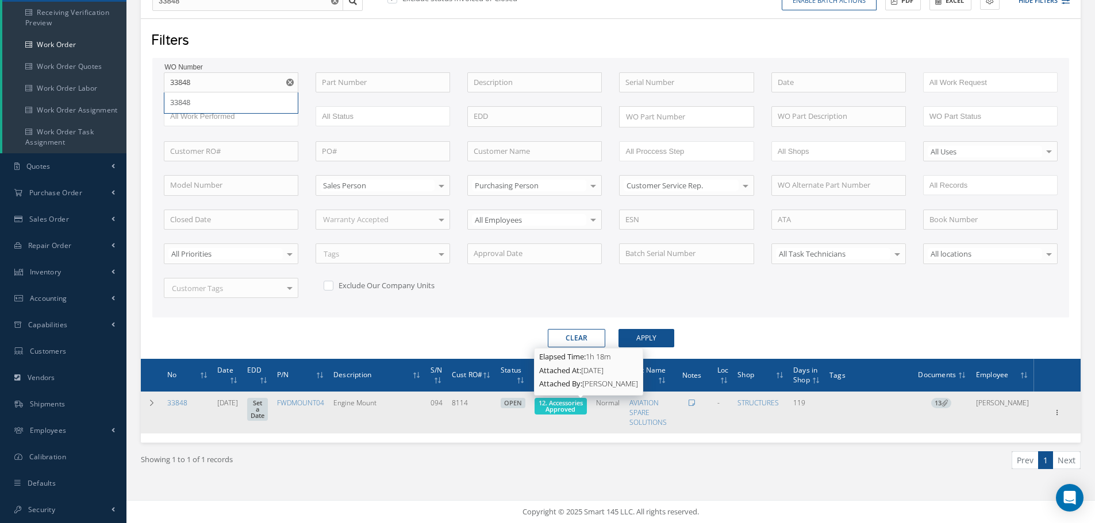
click at [583, 403] on span "12. Accessories Approved" at bounding box center [560, 406] width 44 height 15
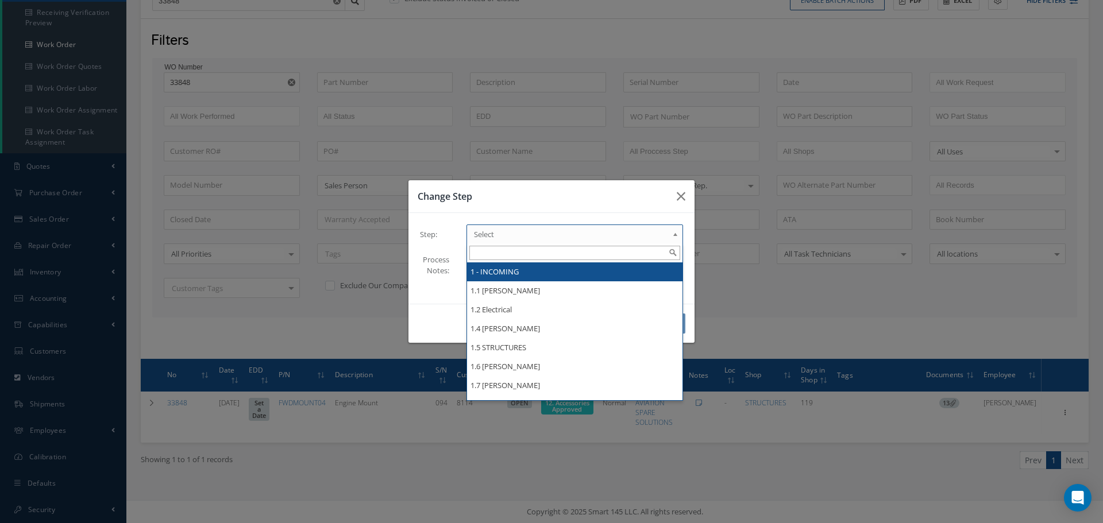
click at [677, 232] on b at bounding box center [677, 237] width 10 height 18
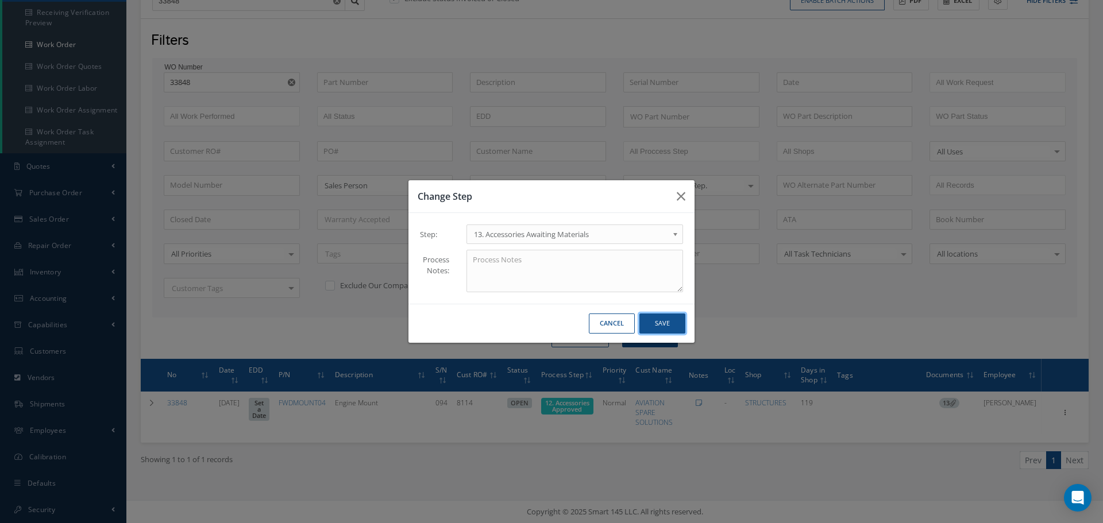
click at [675, 322] on button "Save" at bounding box center [663, 324] width 46 height 20
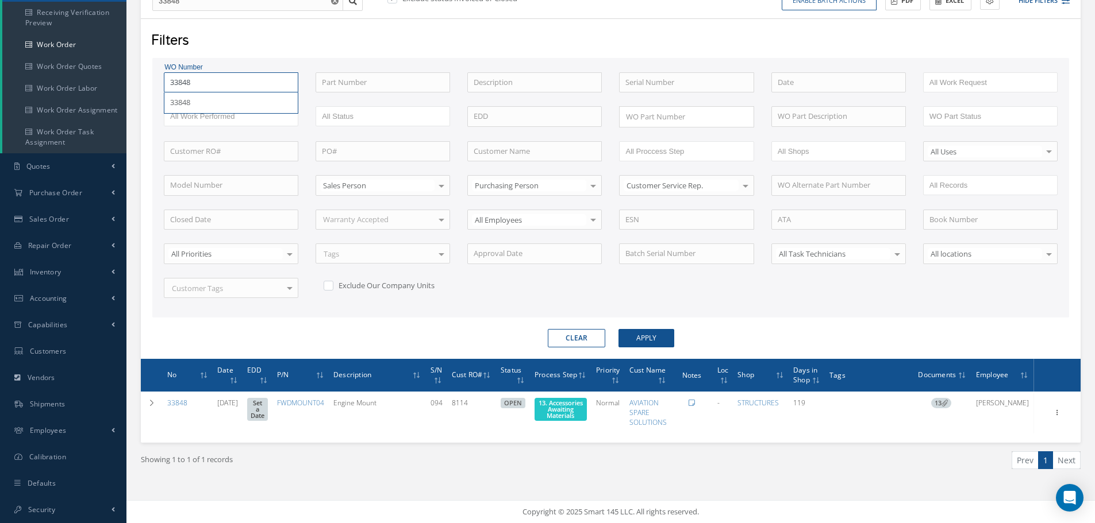
click at [215, 82] on input "33848" at bounding box center [231, 82] width 134 height 21
type input "3384"
type input "338"
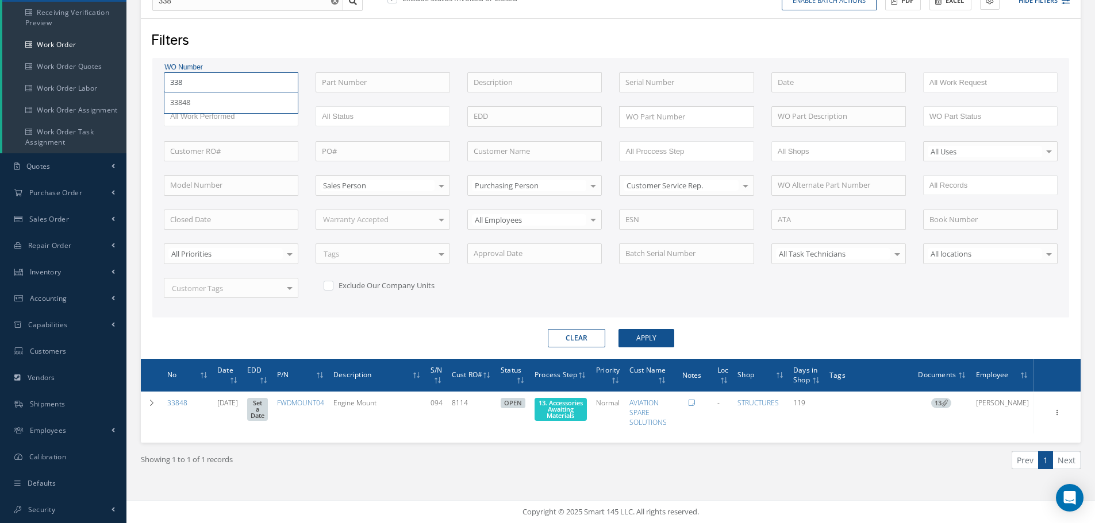
type input "33"
type input "3"
type input "35"
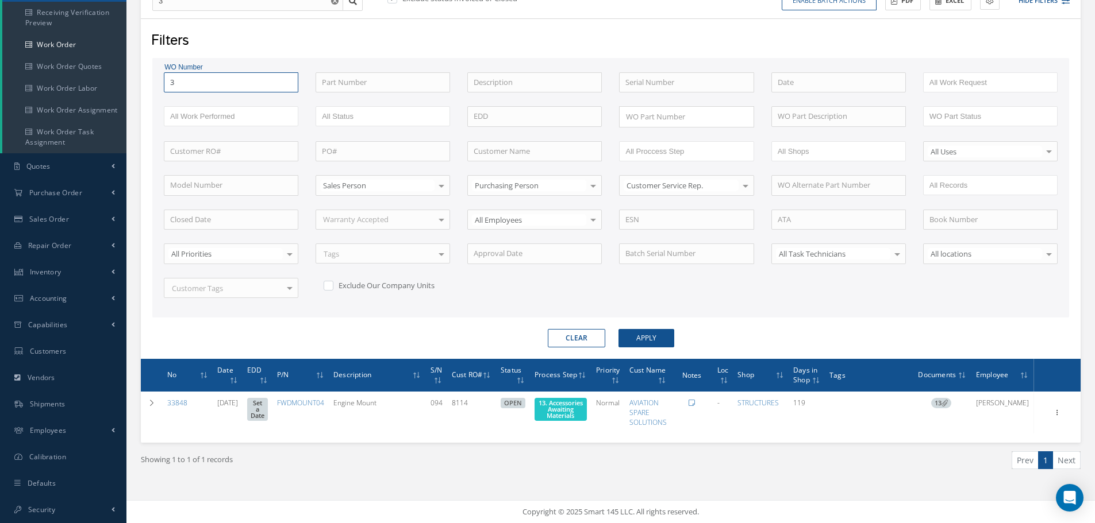
type input "35"
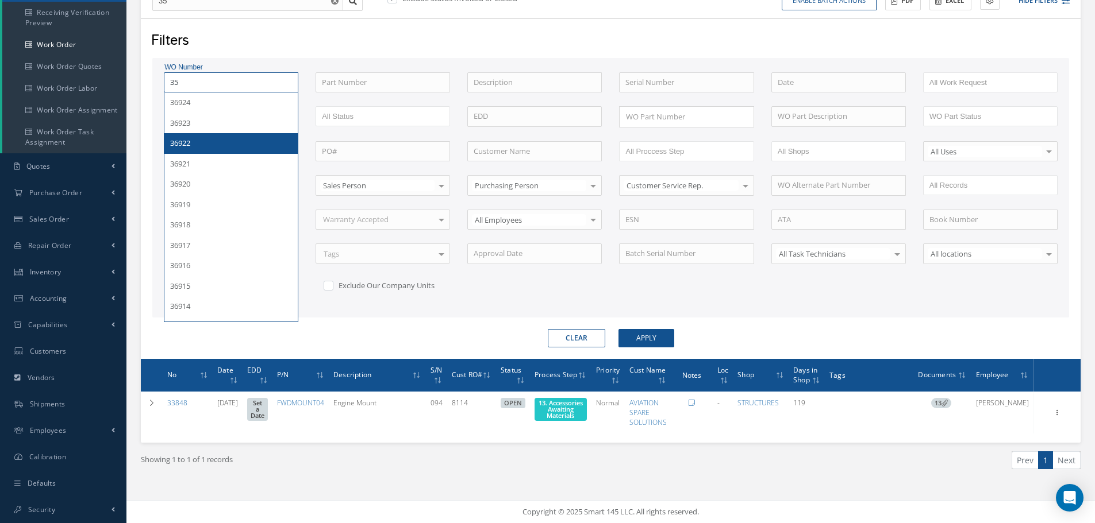
type input "353"
type input "3532"
type input "35321"
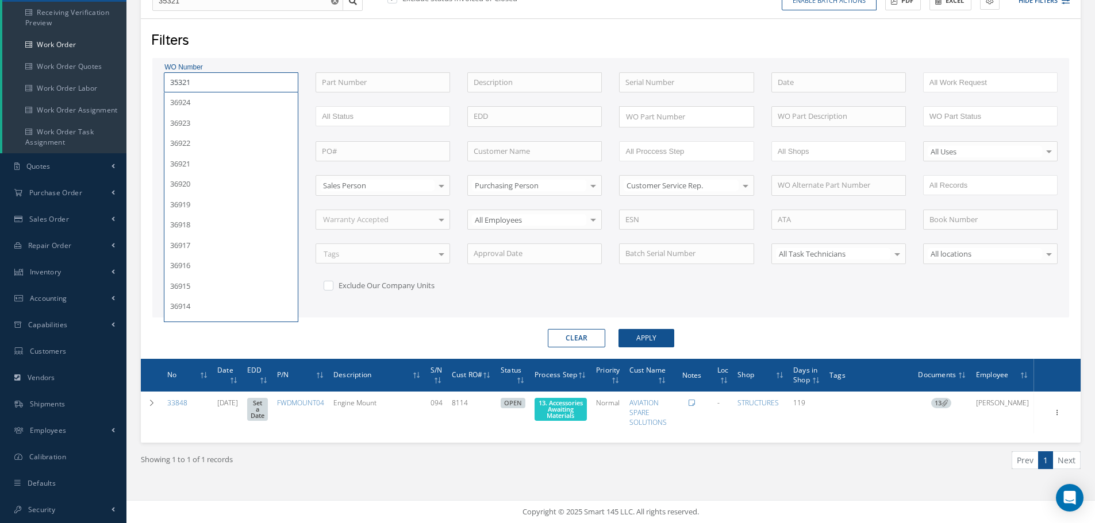
type input "35321"
click at [618, 329] on button "Apply" at bounding box center [646, 338] width 56 height 18
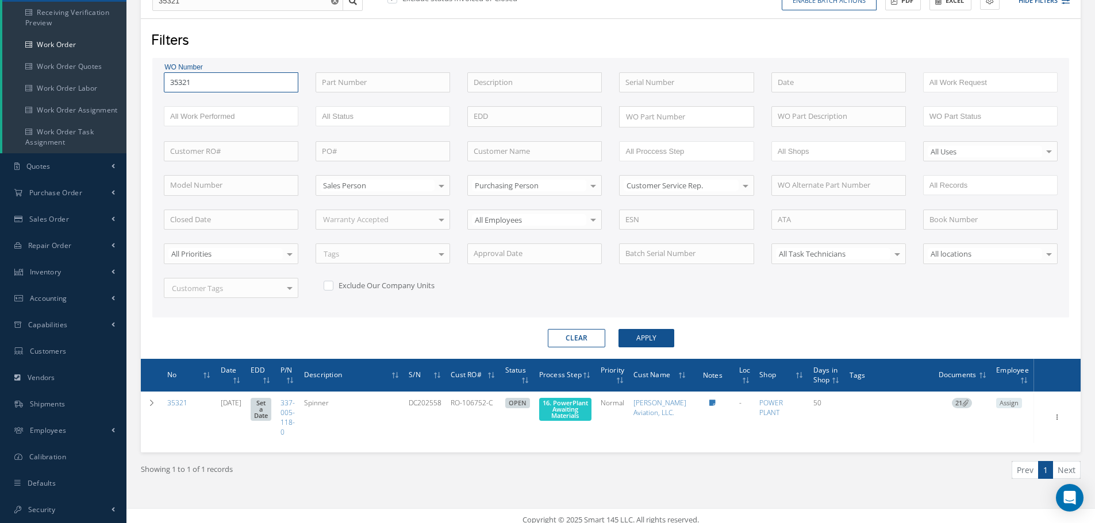
scroll to position [157, 0]
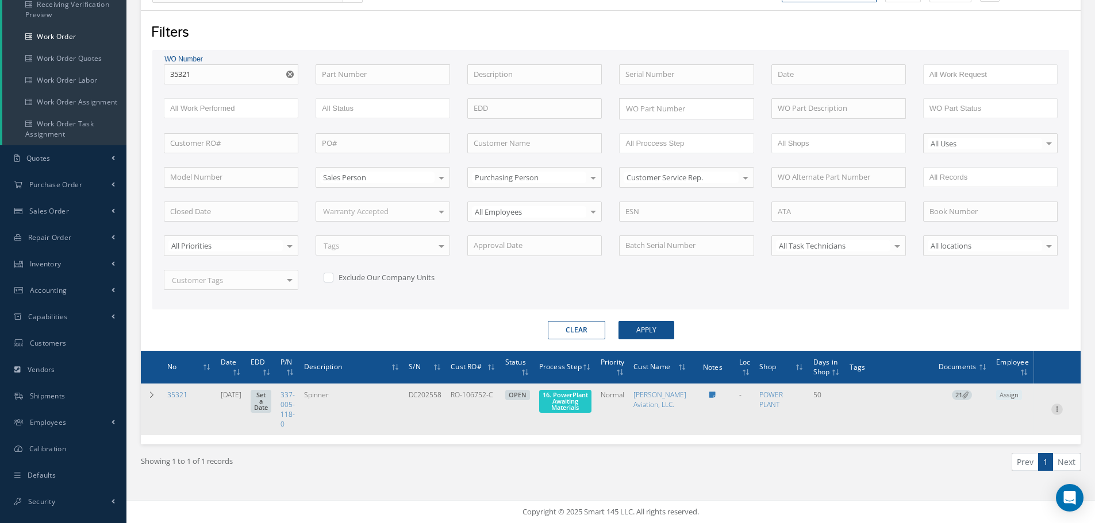
click at [1056, 411] on icon at bounding box center [1056, 408] width 11 height 9
click at [996, 442] on link "Part Issue" at bounding box center [1003, 447] width 91 height 15
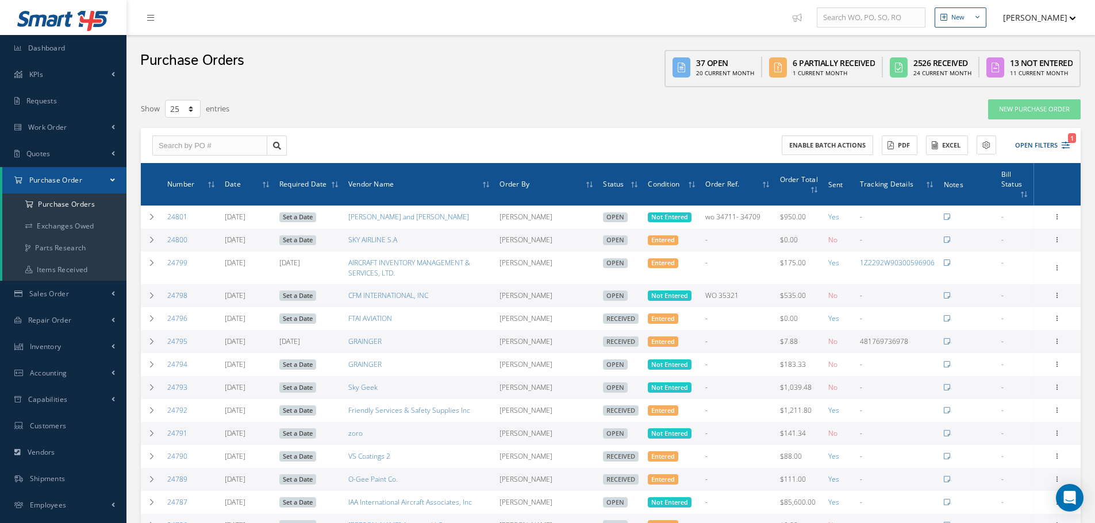
select select "25"
click at [185, 148] on input "text" at bounding box center [209, 146] width 115 height 21
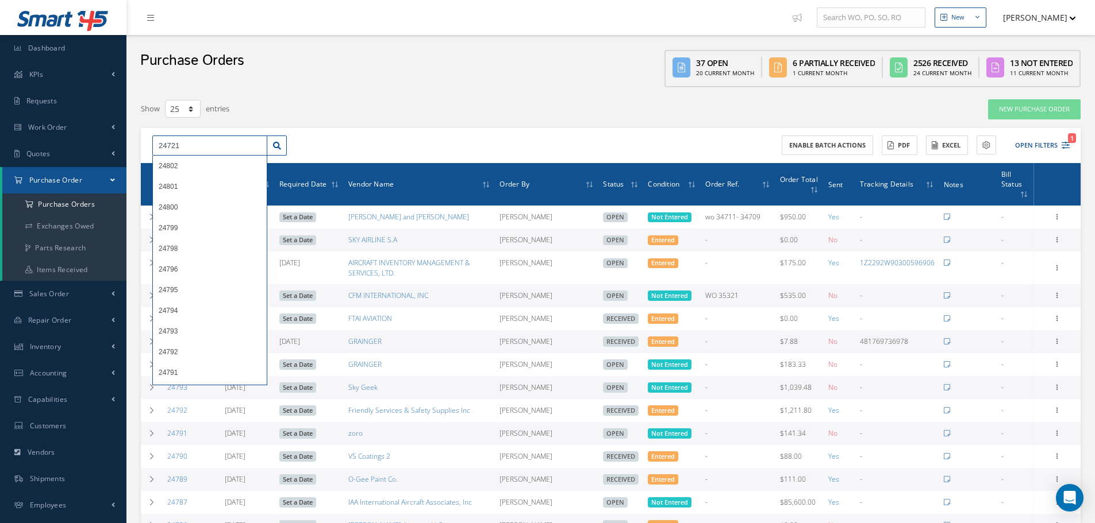
type input "24721"
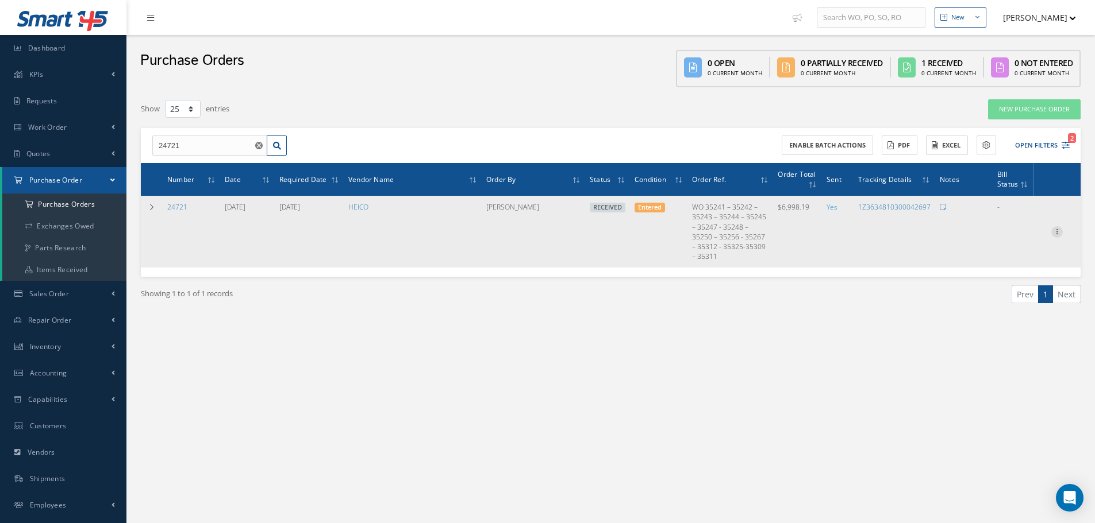
click at [1057, 226] on icon at bounding box center [1056, 230] width 11 height 9
click at [1018, 233] on link "Receiving Details" at bounding box center [1003, 239] width 91 height 15
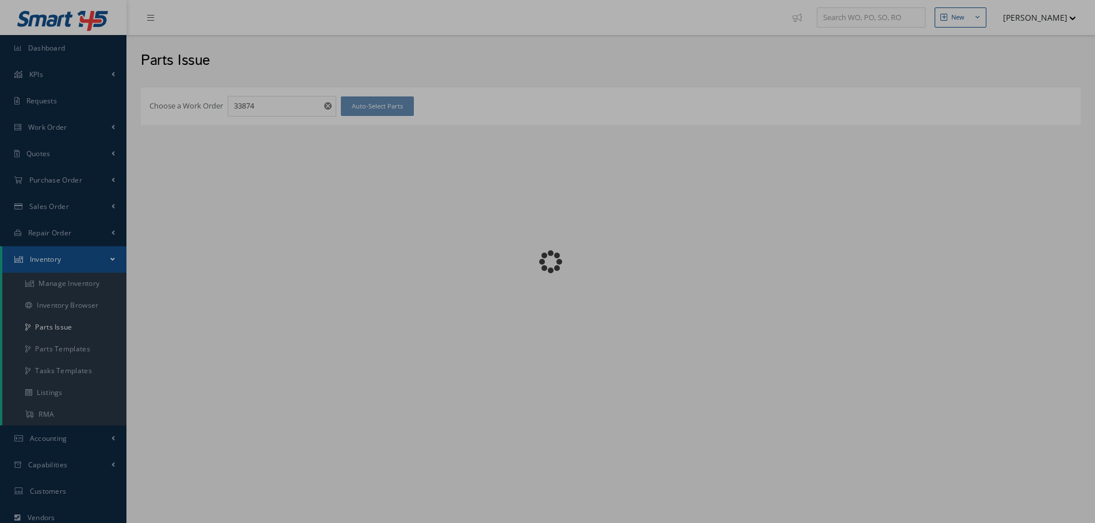
checkbox input "false"
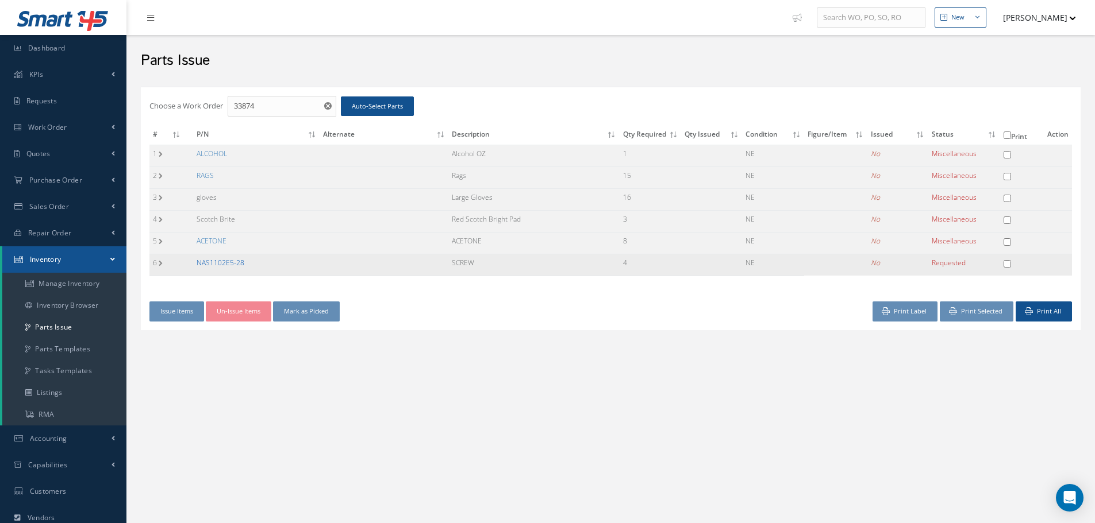
click at [209, 262] on link "NAS1102E5-28" at bounding box center [221, 263] width 48 height 10
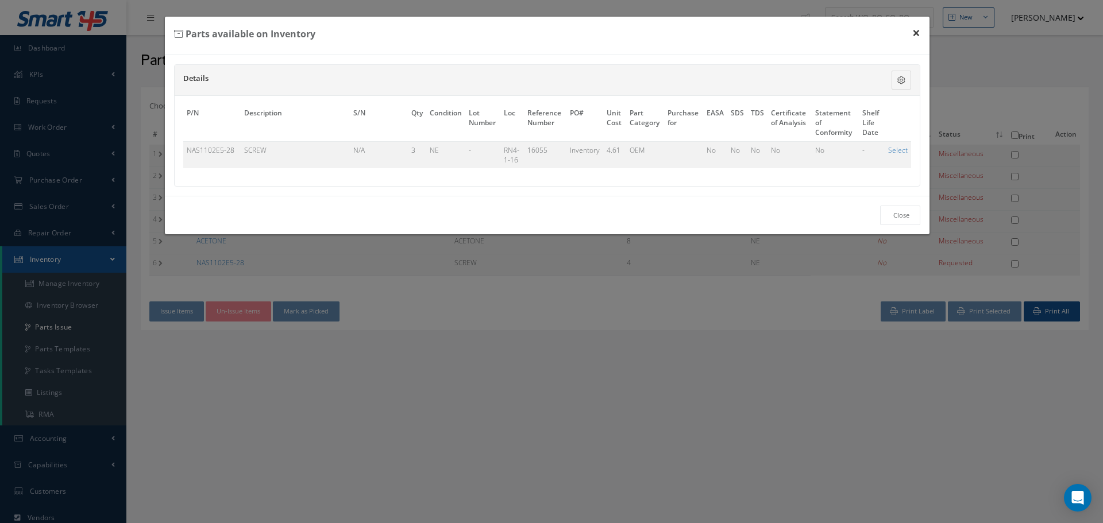
click at [917, 33] on button "×" at bounding box center [916, 33] width 26 height 32
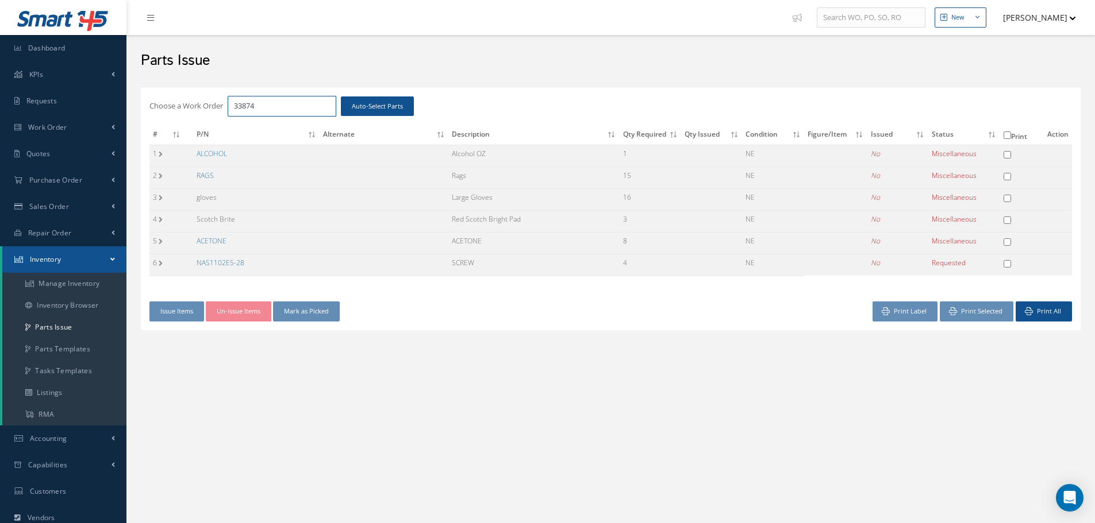
click at [279, 108] on input "33874" at bounding box center [282, 106] width 109 height 21
type input "33848"
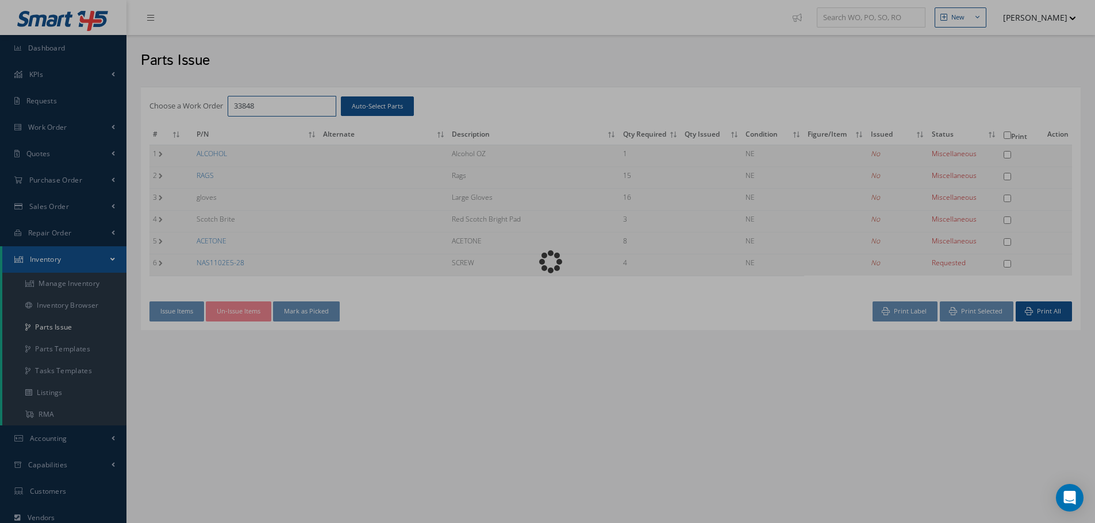
checkbox input "false"
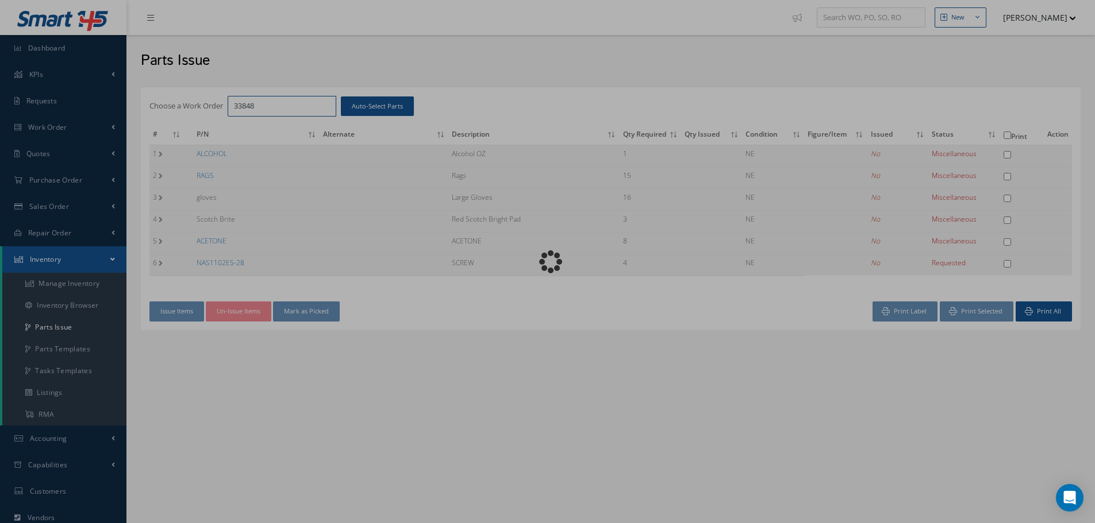
checkbox input "false"
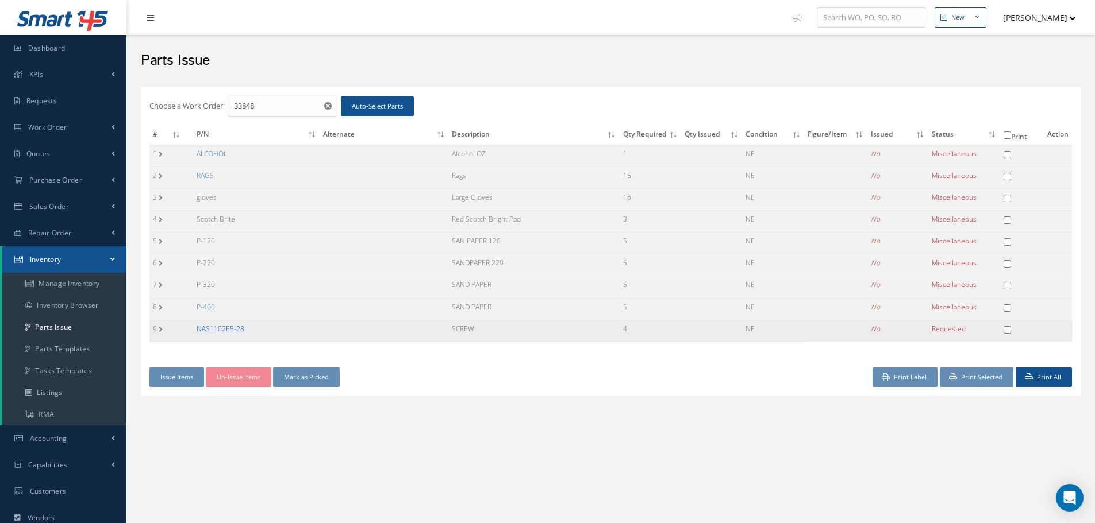
click at [228, 330] on link "NAS1102E5-28" at bounding box center [221, 329] width 48 height 10
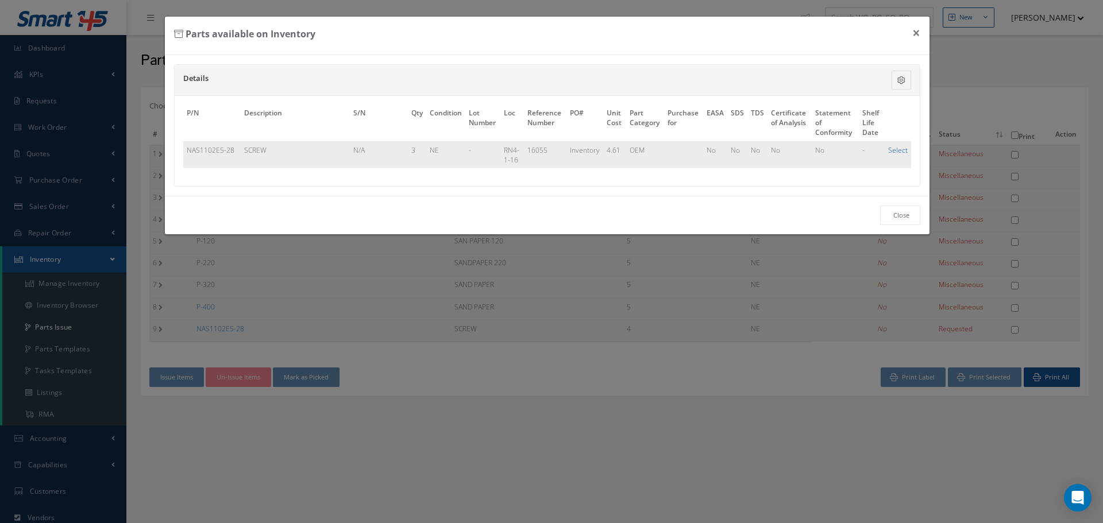
click at [898, 149] on link "Select" at bounding box center [898, 150] width 20 height 10
checkbox input "true"
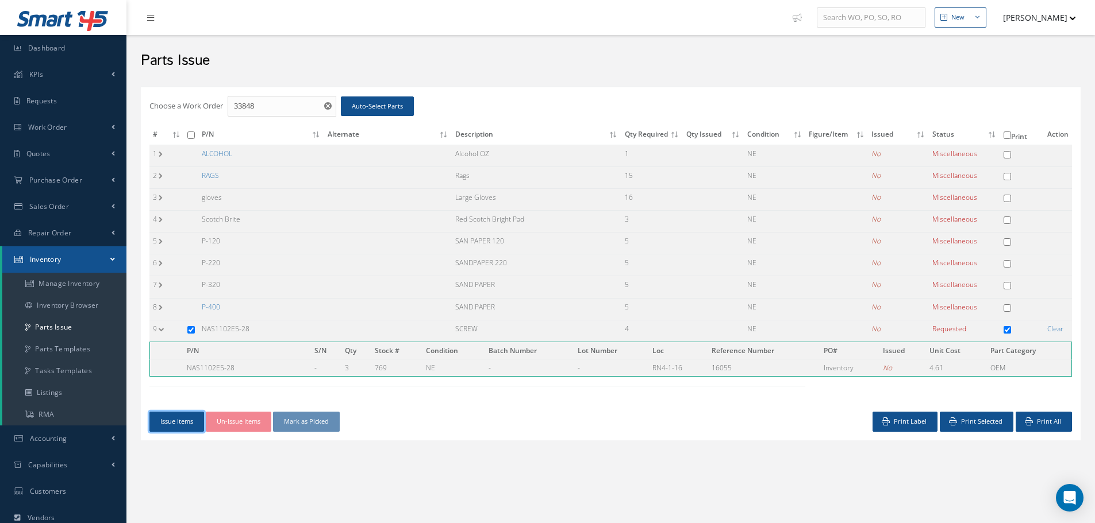
click at [189, 419] on button "Issue Items" at bounding box center [176, 422] width 55 height 20
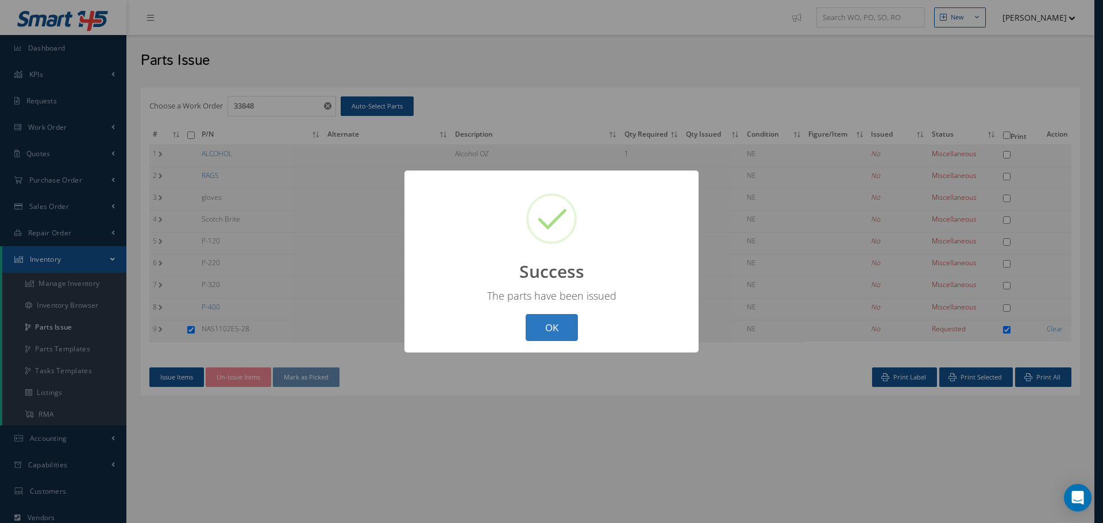
click at [553, 330] on button "OK" at bounding box center [552, 327] width 52 height 27
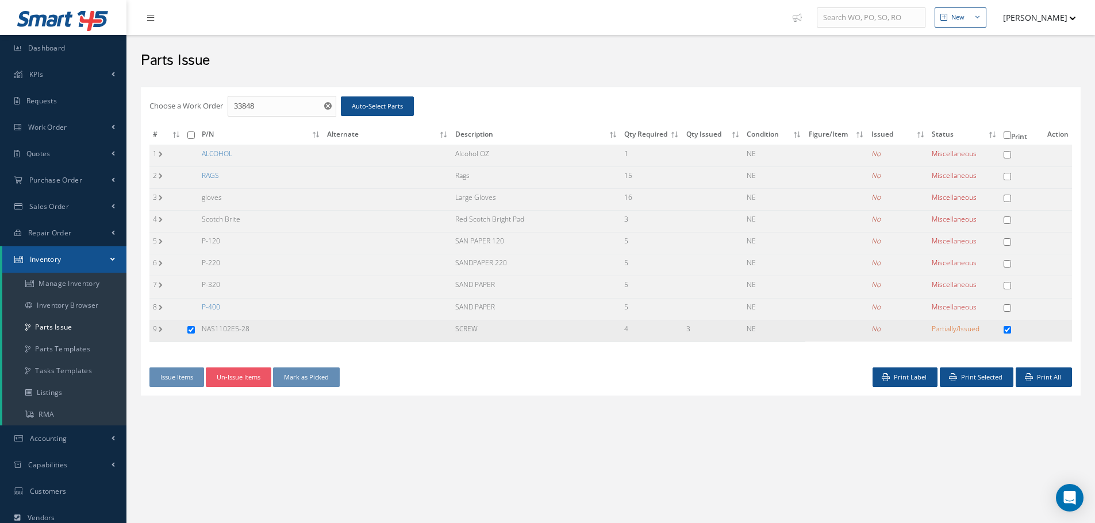
drag, startPoint x: 202, startPoint y: 328, endPoint x: 275, endPoint y: 323, distance: 73.7
click at [275, 323] on td "NAS1102E5-28" at bounding box center [260, 331] width 125 height 22
copy td "NAS1102E5-28"
click at [264, 105] on input "33848" at bounding box center [282, 106] width 109 height 21
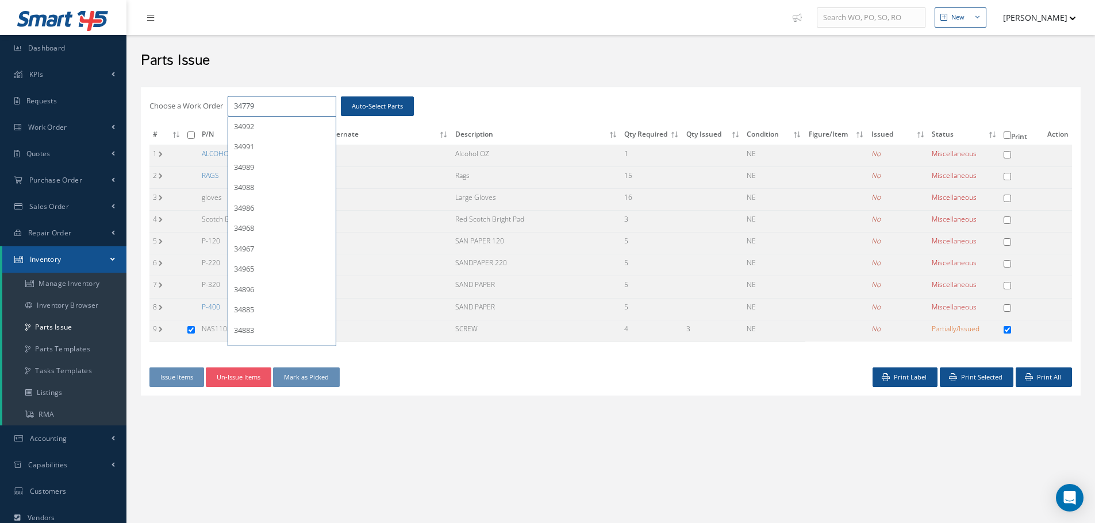
type input "34779"
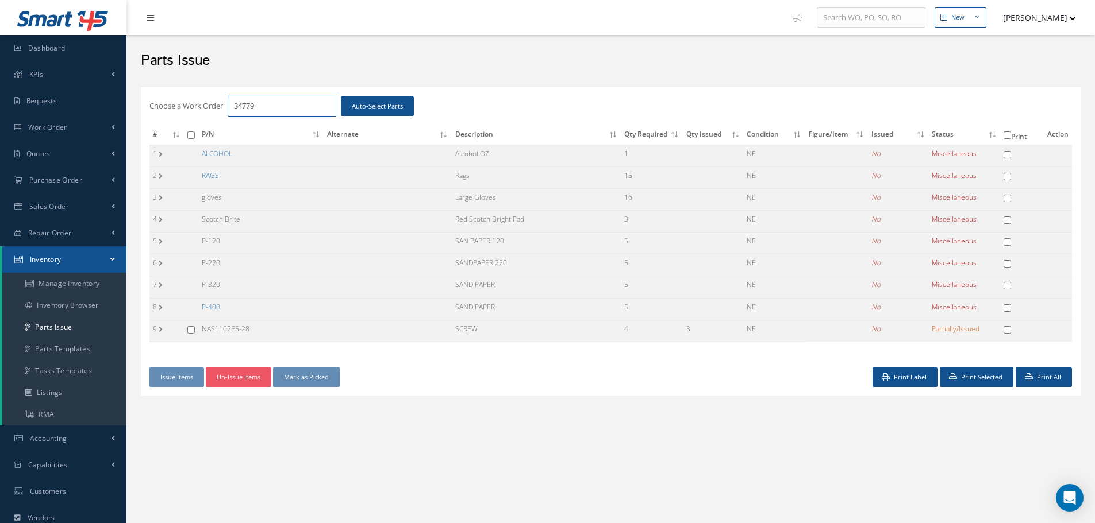
checkbox input "false"
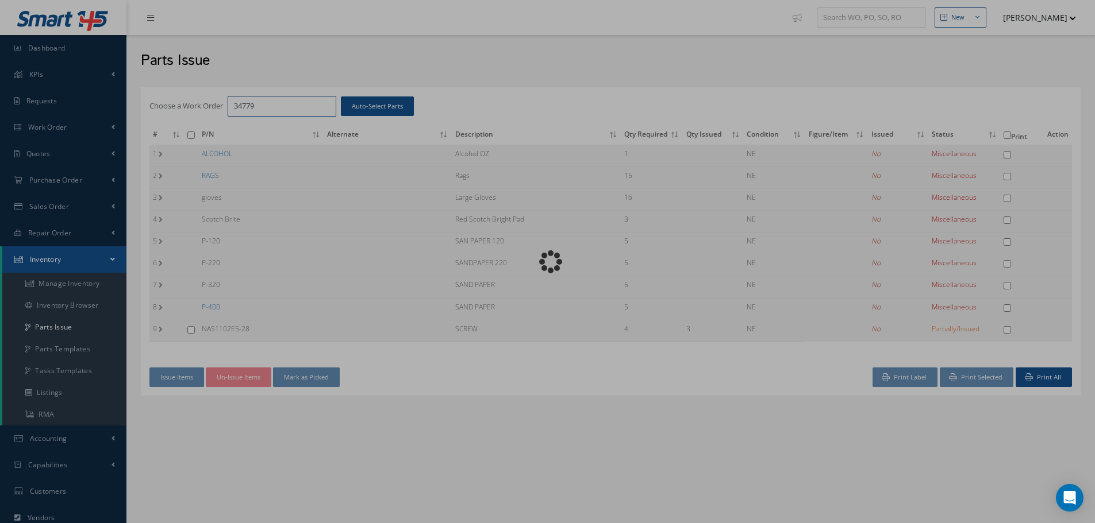
checkbox input "false"
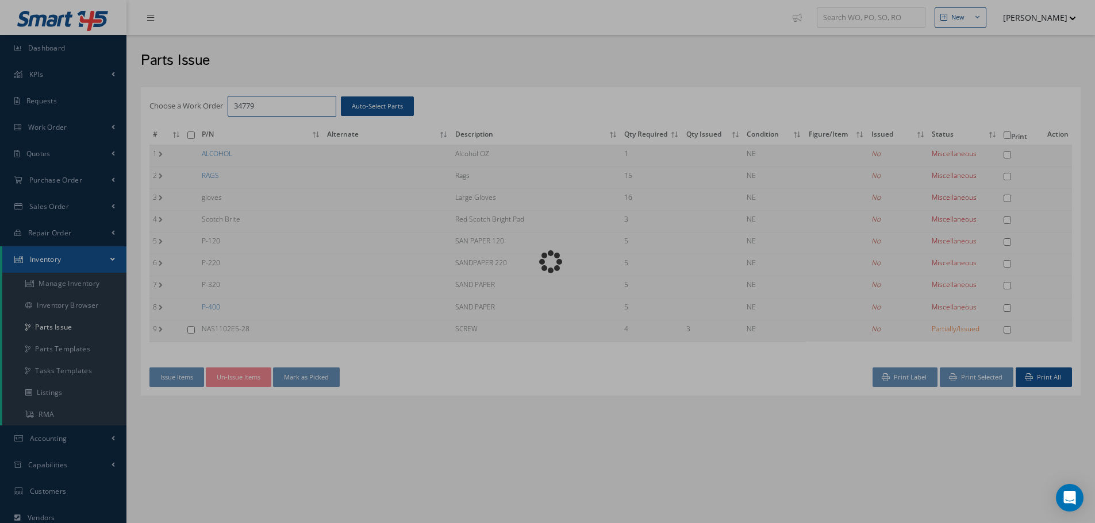
checkbox input "false"
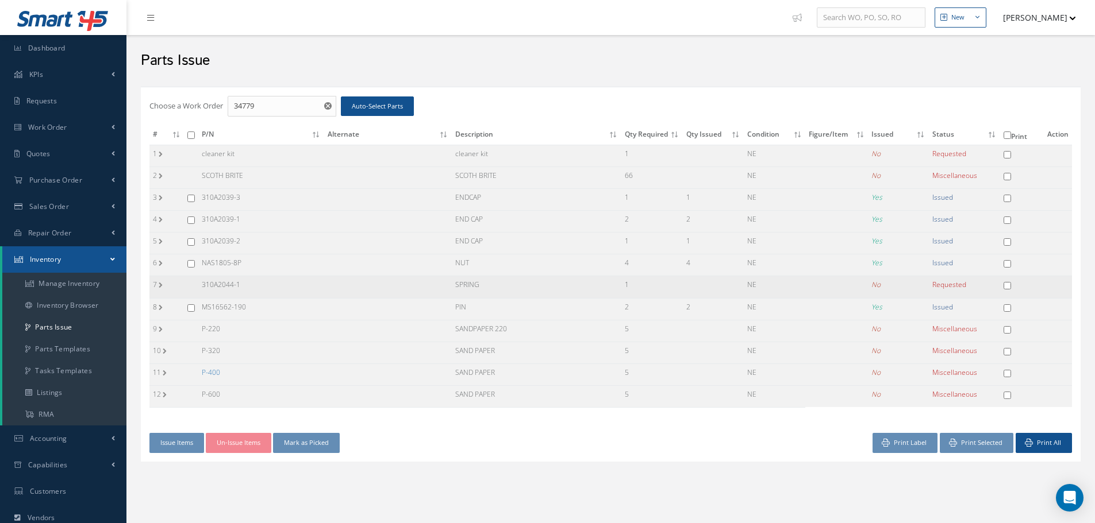
click at [218, 282] on td "310A2044-1" at bounding box center [261, 287] width 126 height 22
drag, startPoint x: 203, startPoint y: 284, endPoint x: 262, endPoint y: 286, distance: 59.2
click at [262, 286] on td "310A2044-1" at bounding box center [261, 287] width 126 height 22
copy td "310A2044-1"
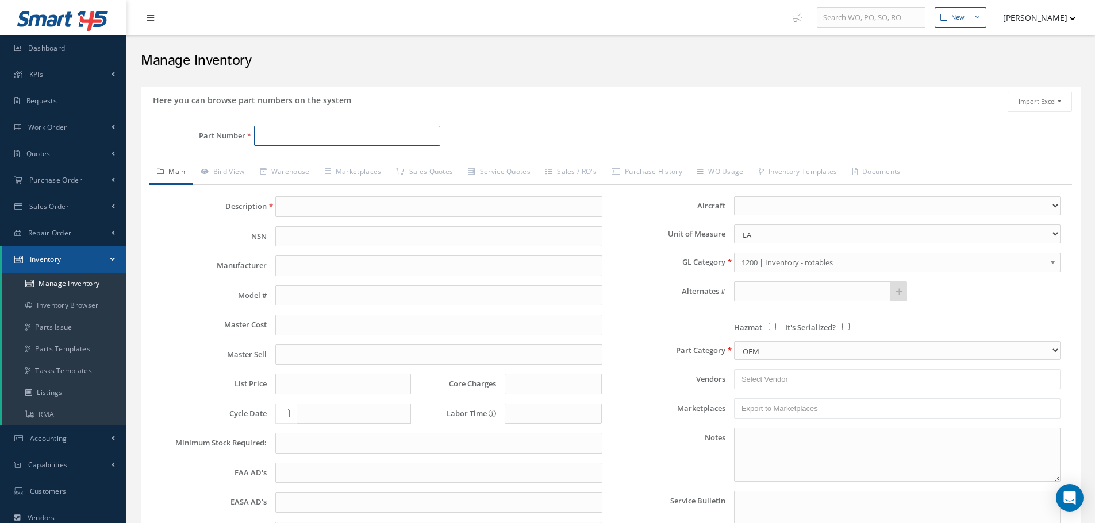
paste input "310A2044-1"
type input "310A2044-1"
click at [290, 167] on span "310A2044-1" at bounding box center [308, 166] width 103 height 12
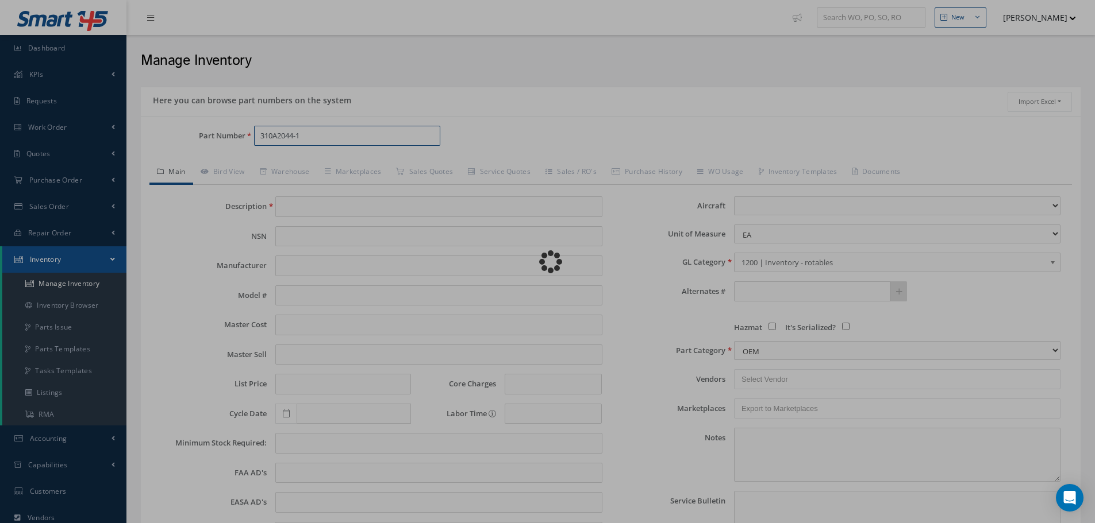
type input "SPRING"
type input "0.00"
select select
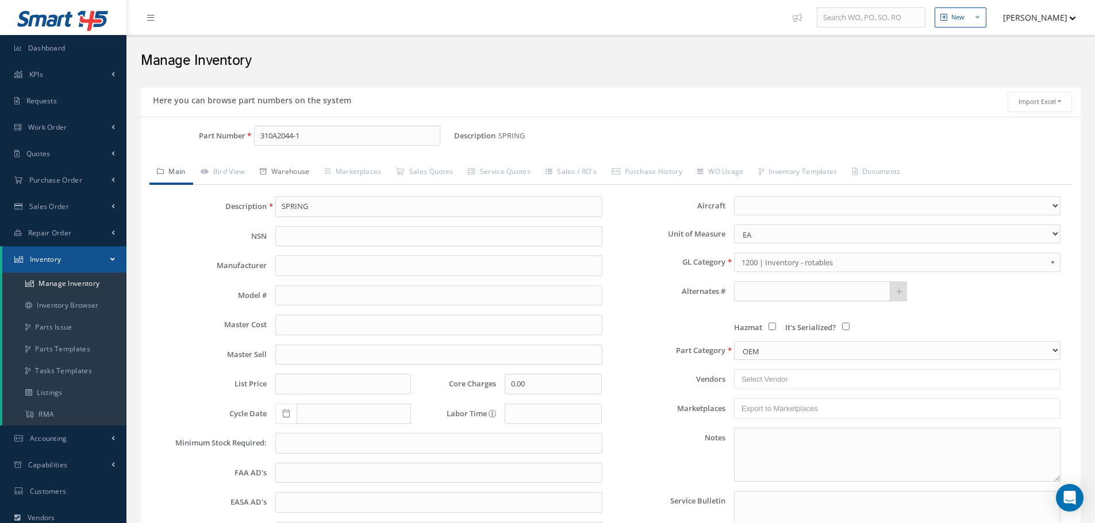
click at [297, 168] on link "Warehouse" at bounding box center [284, 173] width 65 height 24
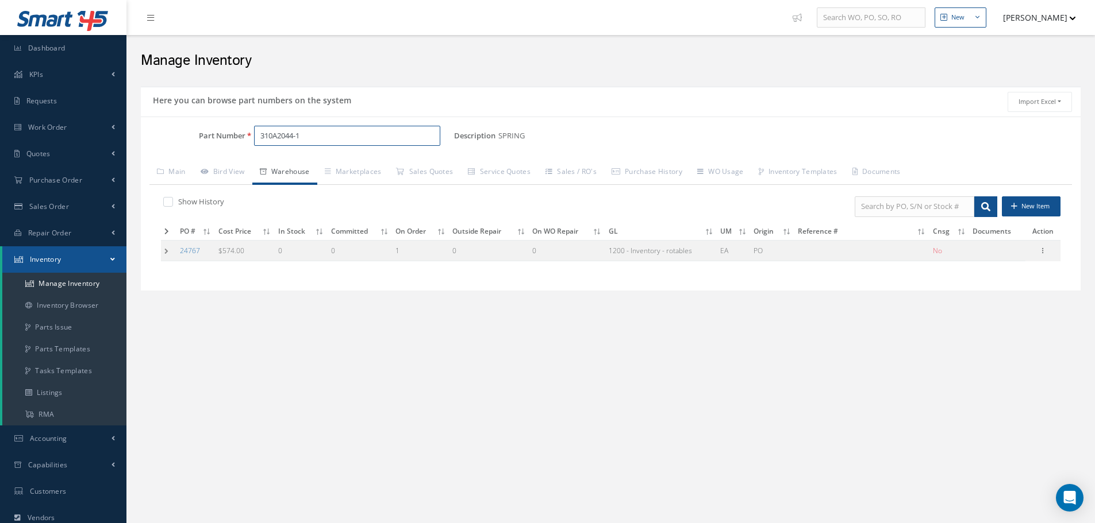
click at [315, 132] on input "310A2044-1" at bounding box center [347, 136] width 186 height 21
type input "3"
click at [288, 161] on span "NAS1068RA3" at bounding box center [308, 166] width 103 height 12
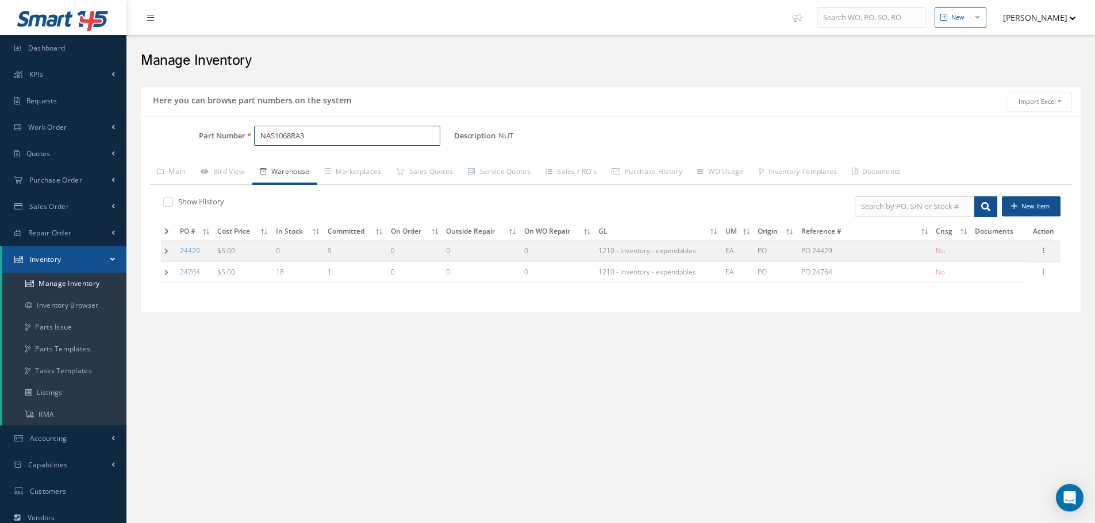
type input "NAS1068RA3"
click at [164, 274] on td at bounding box center [169, 272] width 16 height 21
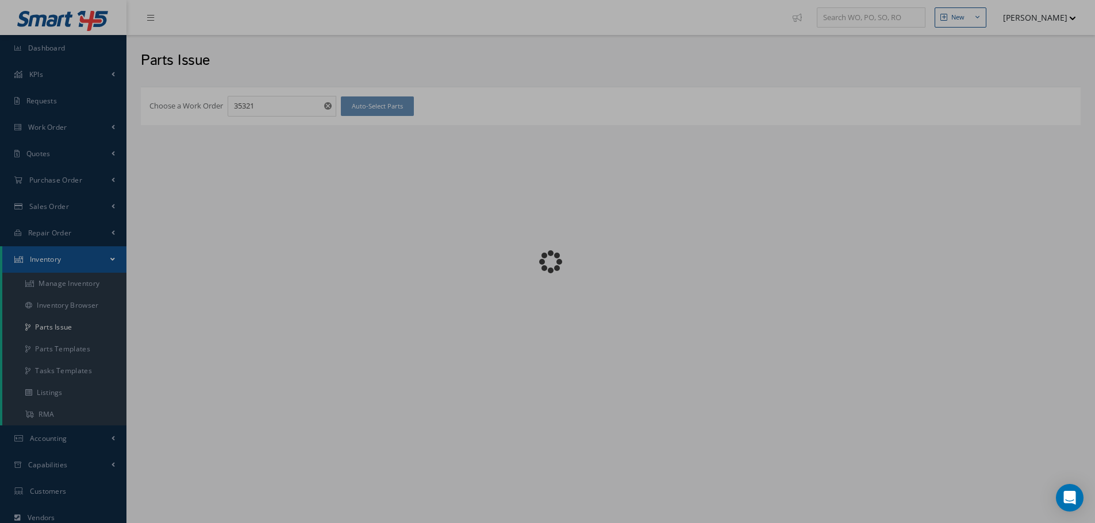
checkbox input "false"
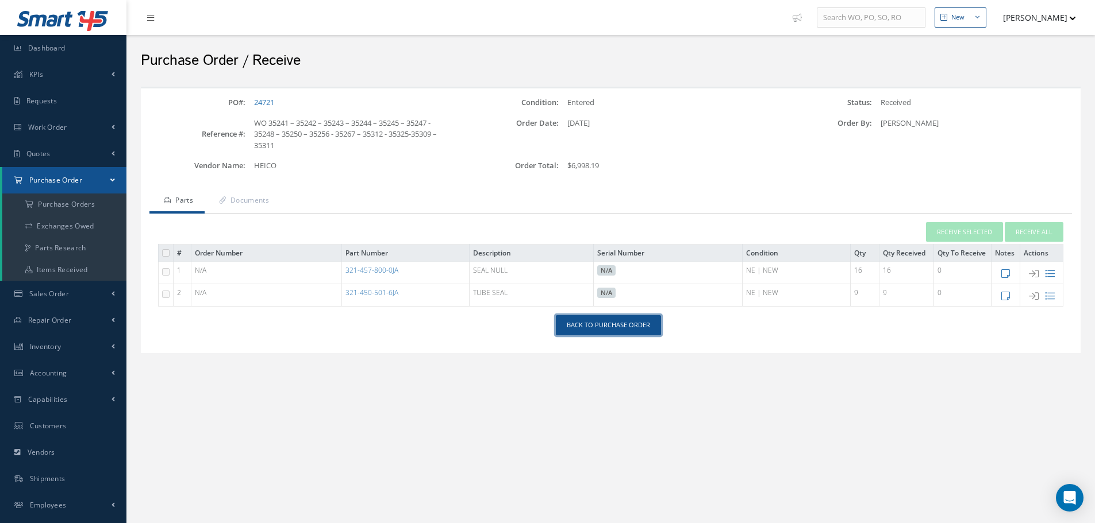
click at [595, 329] on link "Back to Purchase Order" at bounding box center [608, 325] width 105 height 20
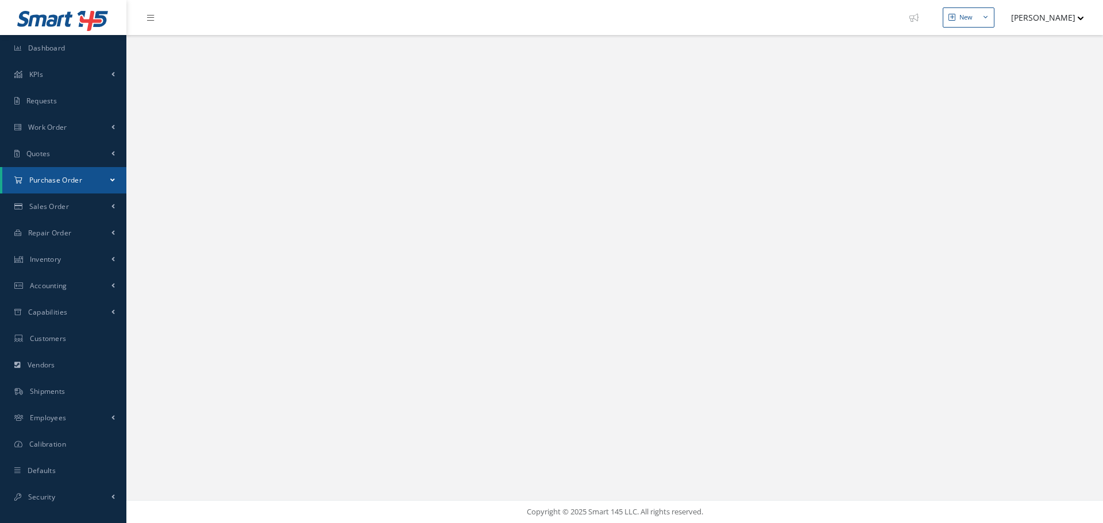
select select "25"
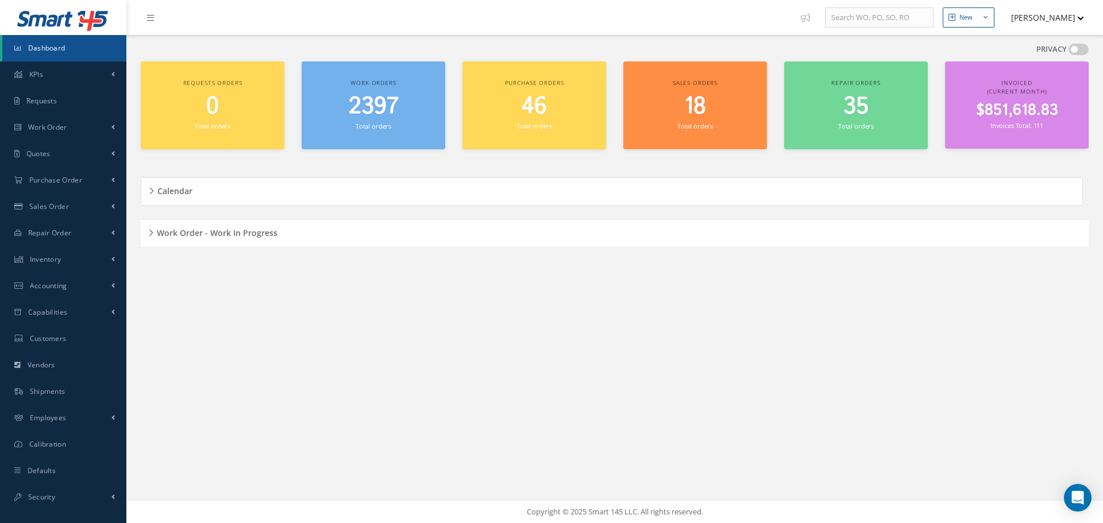
click at [153, 235] on h5 "Work Order - Work In Progress" at bounding box center [215, 232] width 124 height 14
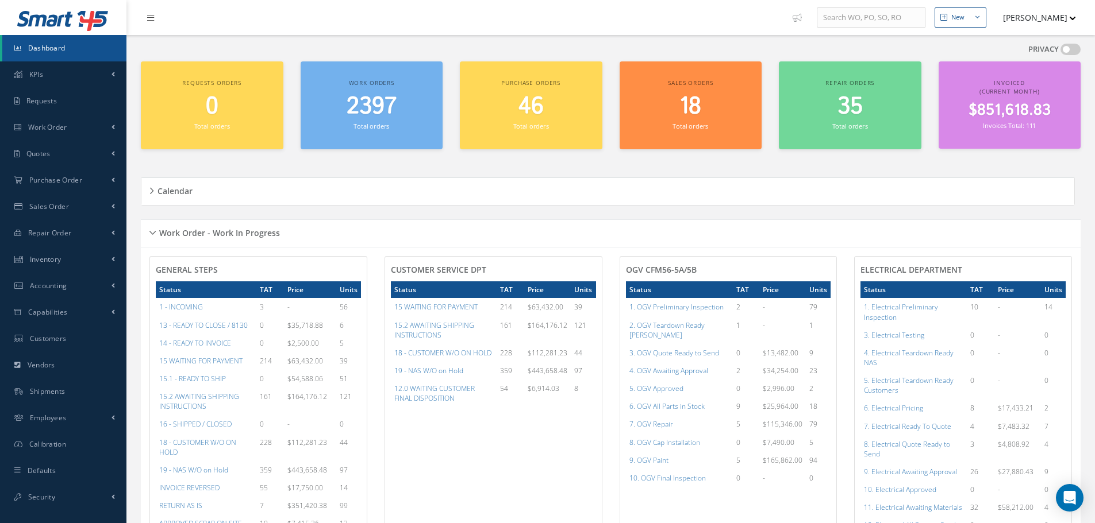
scroll to position [287, 0]
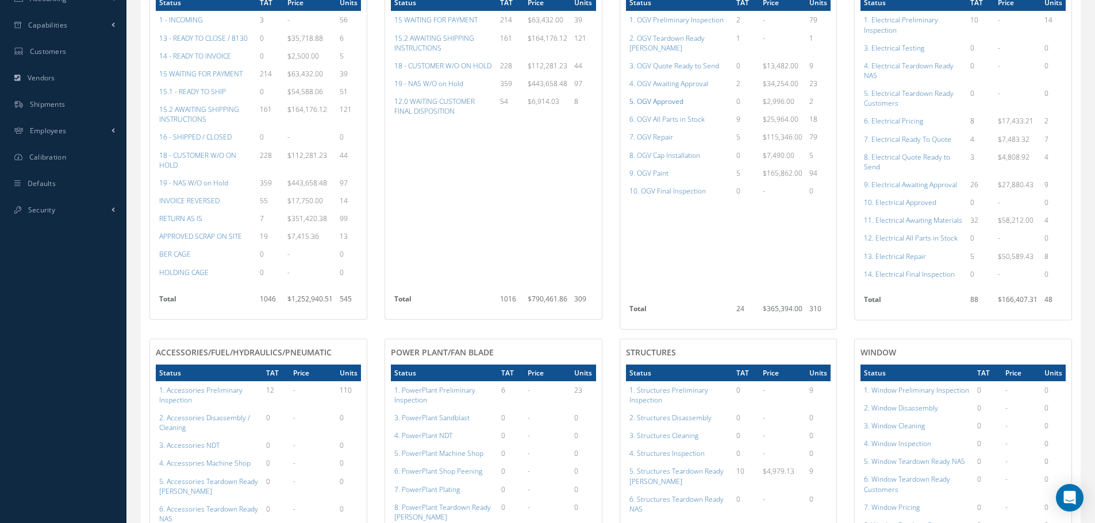
click at [667, 97] on a=78&excludeInternalCustomer=false&excludeInvoicedOrClosed=true&shop_id=15&filtersHidded"] "5. OGV Approved" at bounding box center [656, 102] width 54 height 10
click at [918, 202] on a=96&excludeInternalCustomer=false&excludeInvoicedOrClosed=true&shop_id=13&filtersHidded"] "10. Electrical Approved" at bounding box center [900, 203] width 72 height 10
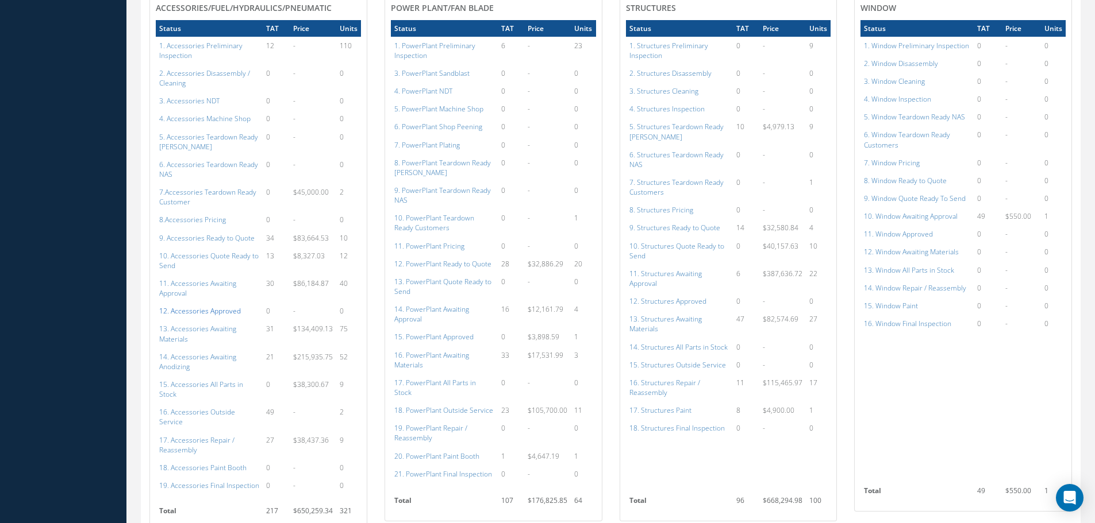
click at [222, 306] on a=112&excludeInternalCustomer=false&excludeInvoicedOrClosed=true&shop_id=14&filtersHidded"] "12. Accessories Approved" at bounding box center [200, 311] width 82 height 10
click at [443, 332] on a=134&excludeInternalCustomer=false&excludeInvoicedOrClosed=true&shop_id=15&filtersHidded"] "15. PowerPlant Approved" at bounding box center [433, 337] width 79 height 10
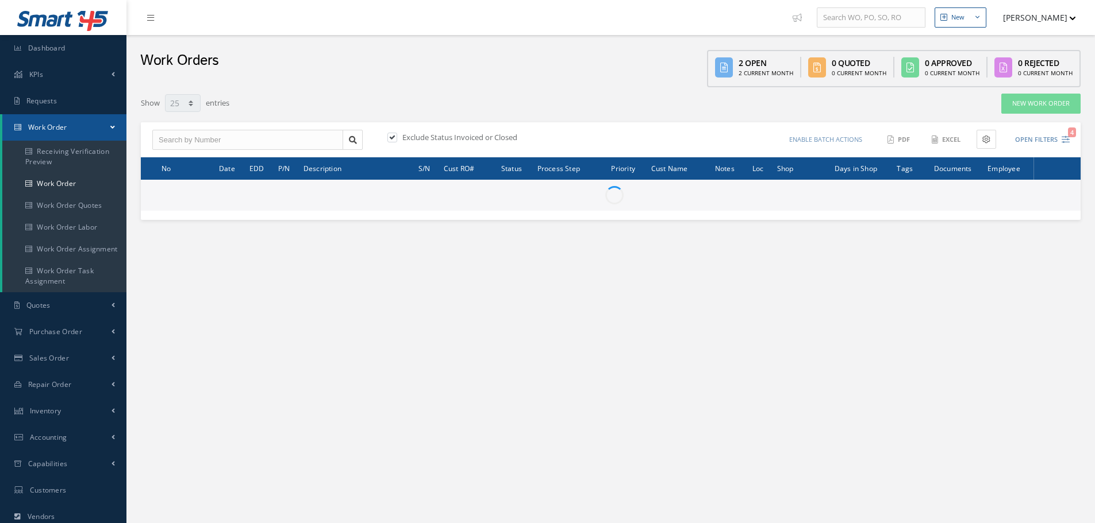
select select "25"
type input "All Work Request"
type input "All Work Performed"
type input "All Status"
type input "WO Part Status"
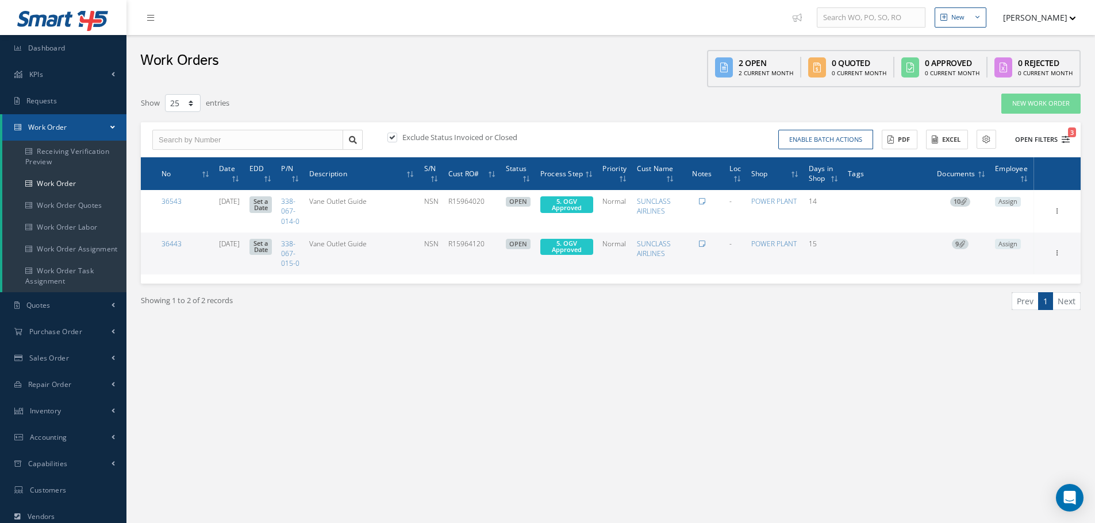
click at [1040, 136] on button "Open Filters 3" at bounding box center [1036, 139] width 65 height 19
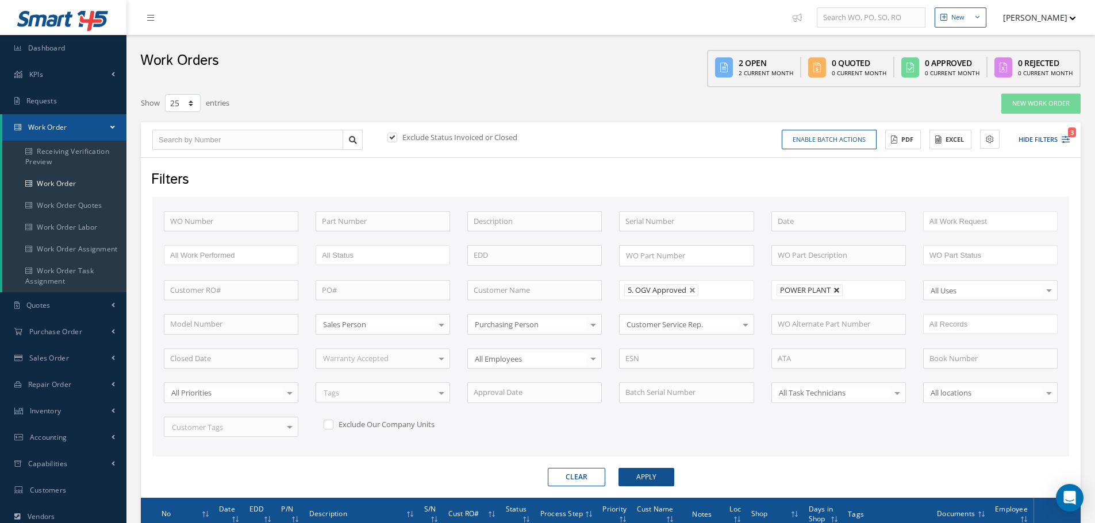
click at [837, 290] on link at bounding box center [836, 290] width 7 height 7
type input "All Shops"
click at [651, 475] on button "Apply" at bounding box center [646, 477] width 56 height 18
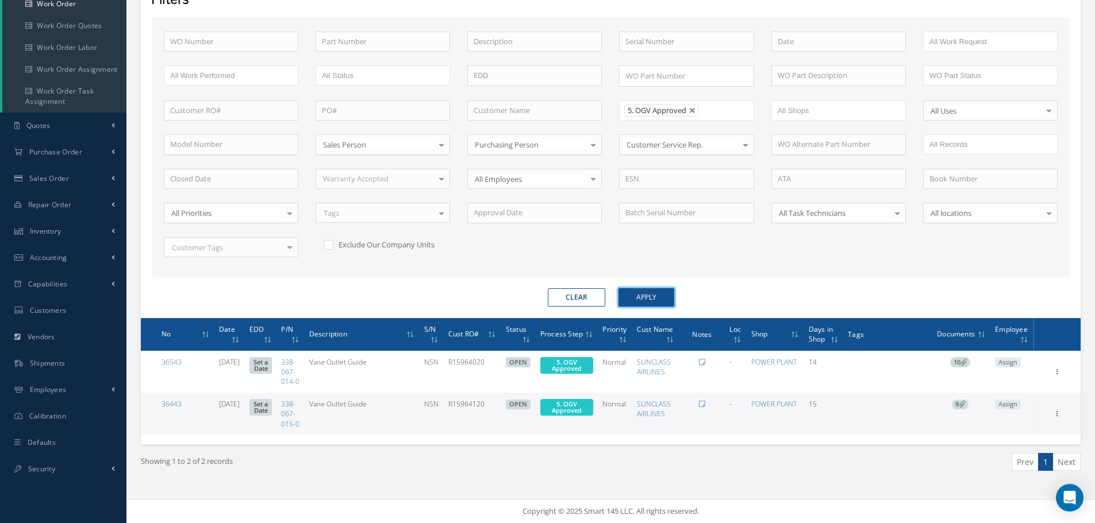
scroll to position [199, 0]
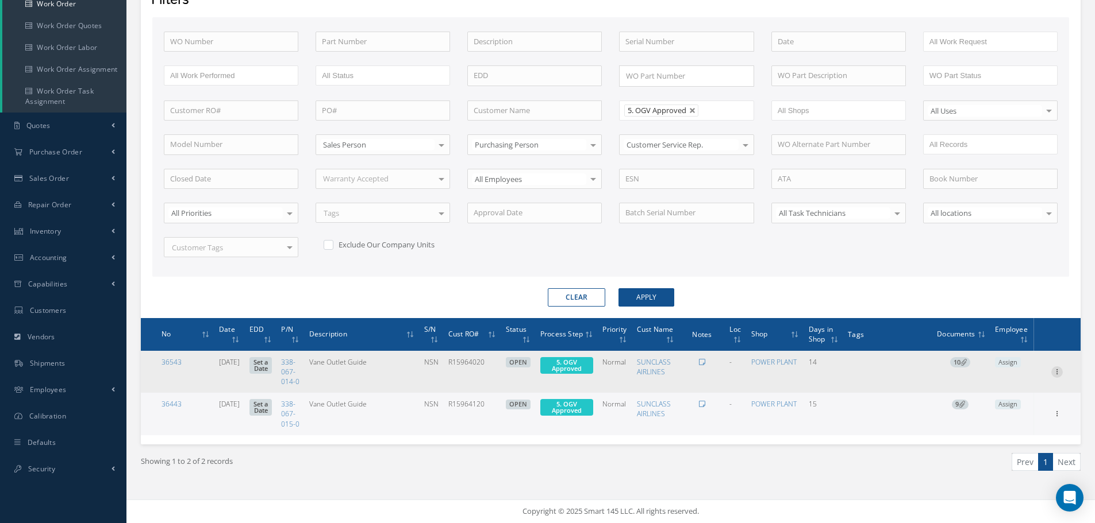
click at [1056, 367] on icon at bounding box center [1056, 371] width 11 height 9
click at [826, 363] on td "14" at bounding box center [823, 372] width 39 height 42
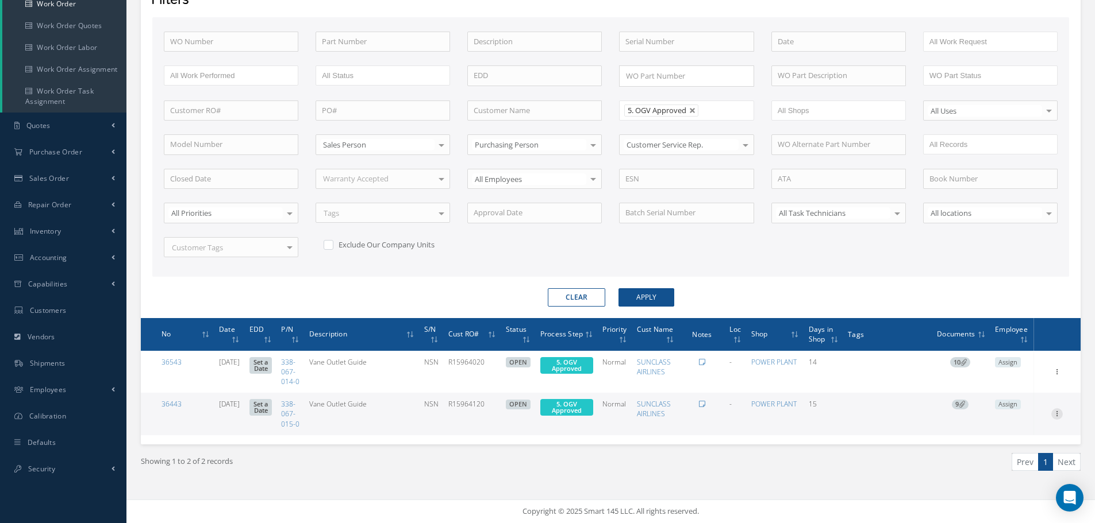
click at [1057, 409] on icon at bounding box center [1056, 413] width 11 height 9
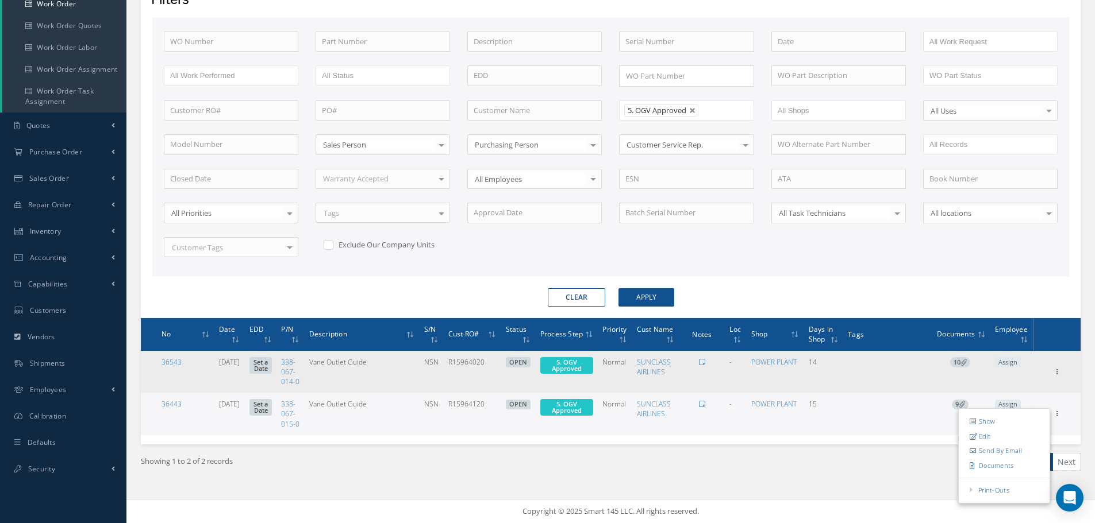
click at [889, 375] on td "Add Tags Add Tags for # 36543 Search a tag ANODIZING ANODIZING AWAITING CUSTOME…" at bounding box center [886, 372] width 87 height 42
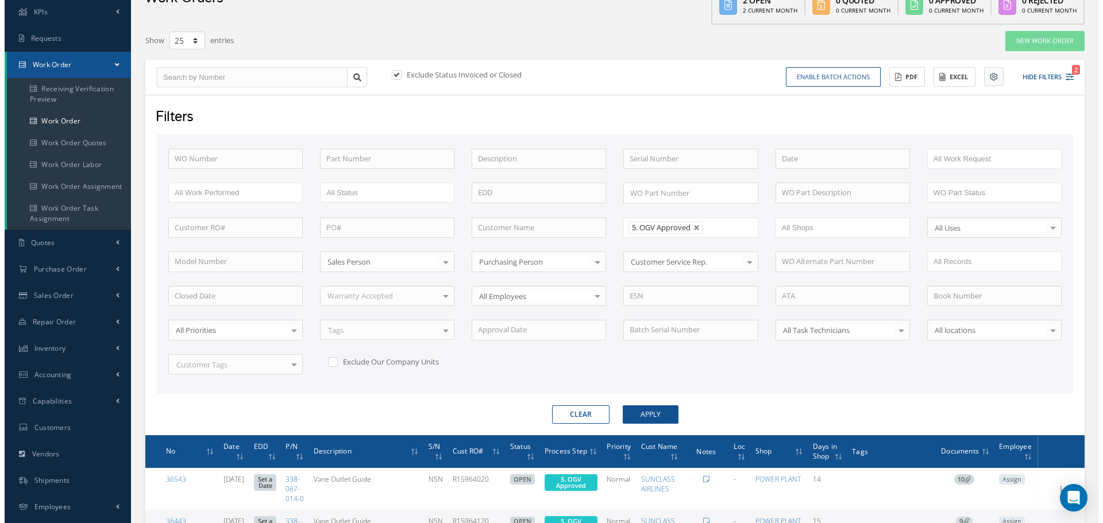
scroll to position [27, 0]
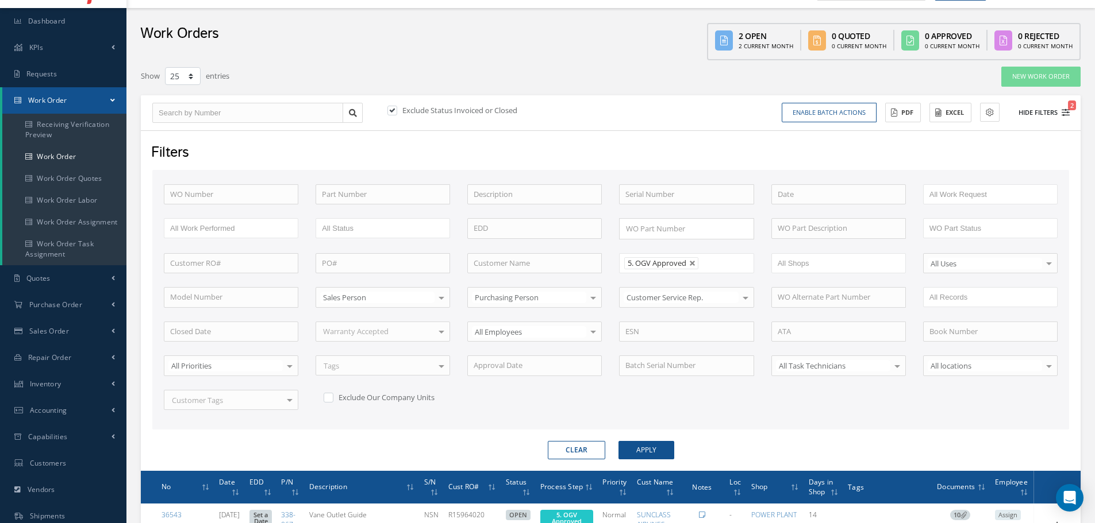
click at [1044, 107] on button "Hide Filters 2" at bounding box center [1038, 112] width 61 height 19
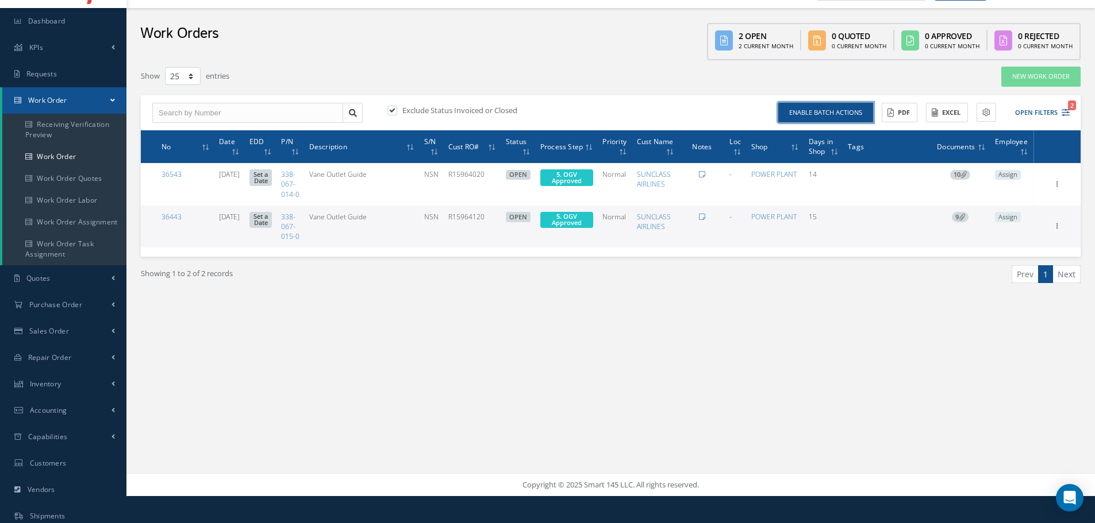
click at [842, 107] on button "Enable batch actions" at bounding box center [825, 113] width 95 height 20
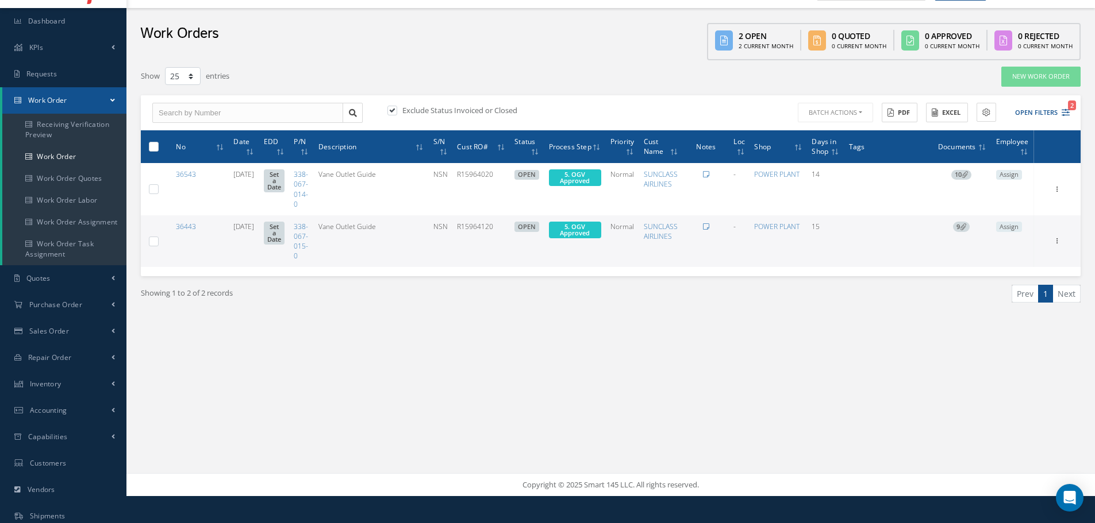
click at [158, 144] on label at bounding box center [158, 146] width 0 height 10
click at [155, 144] on input "checkbox" at bounding box center [154, 147] width 7 height 7
checkbox input "true"
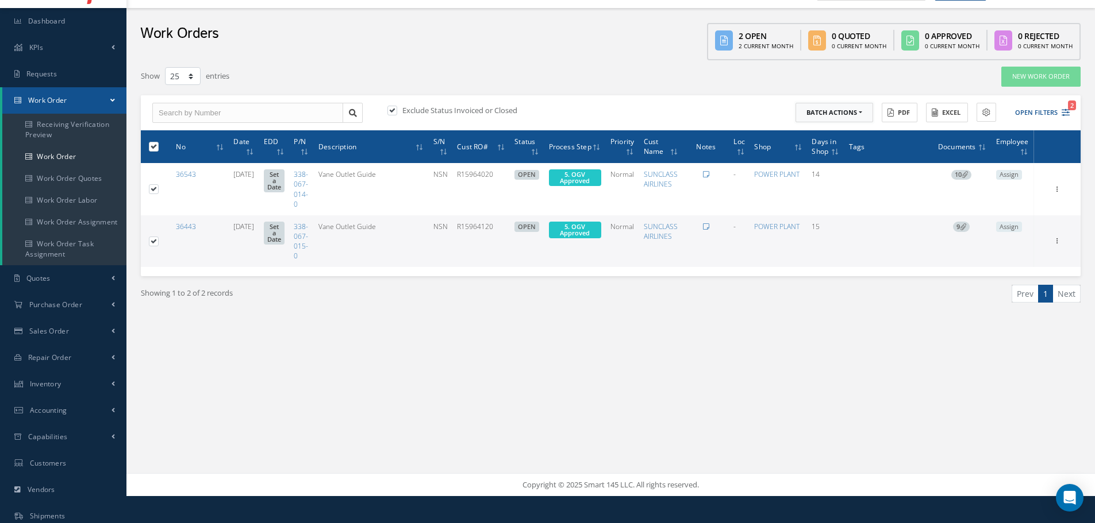
click at [861, 112] on button "Batch Actions" at bounding box center [834, 113] width 78 height 20
click at [845, 129] on link "Update Work Orders" at bounding box center [841, 132] width 92 height 16
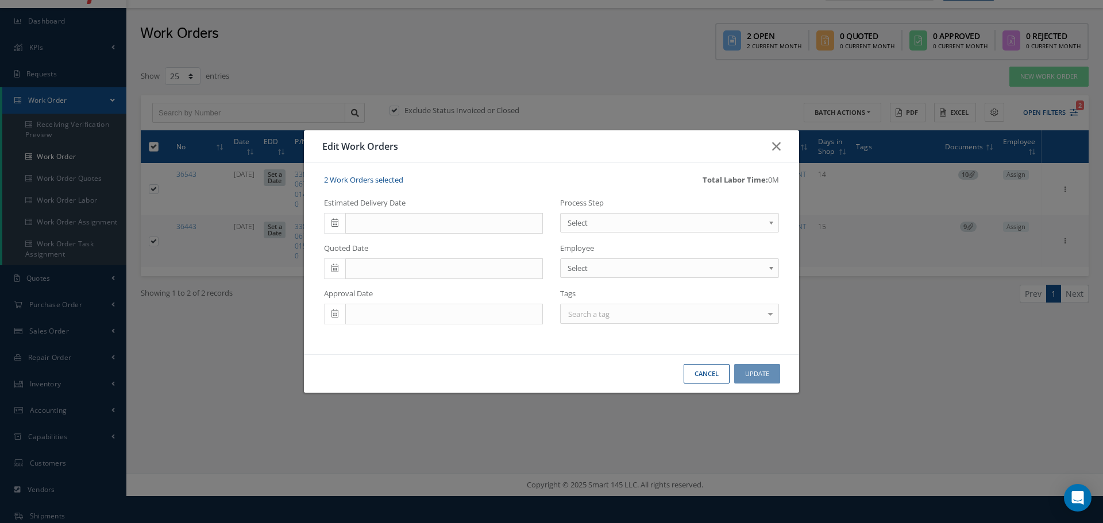
click at [769, 222] on b at bounding box center [773, 226] width 10 height 18
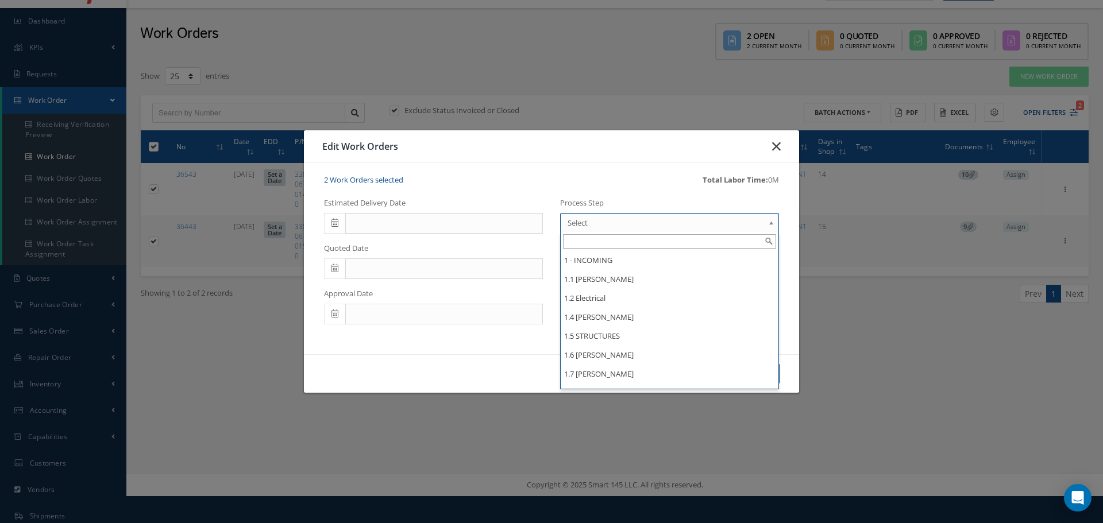
click at [776, 141] on icon "button" at bounding box center [776, 147] width 9 height 14
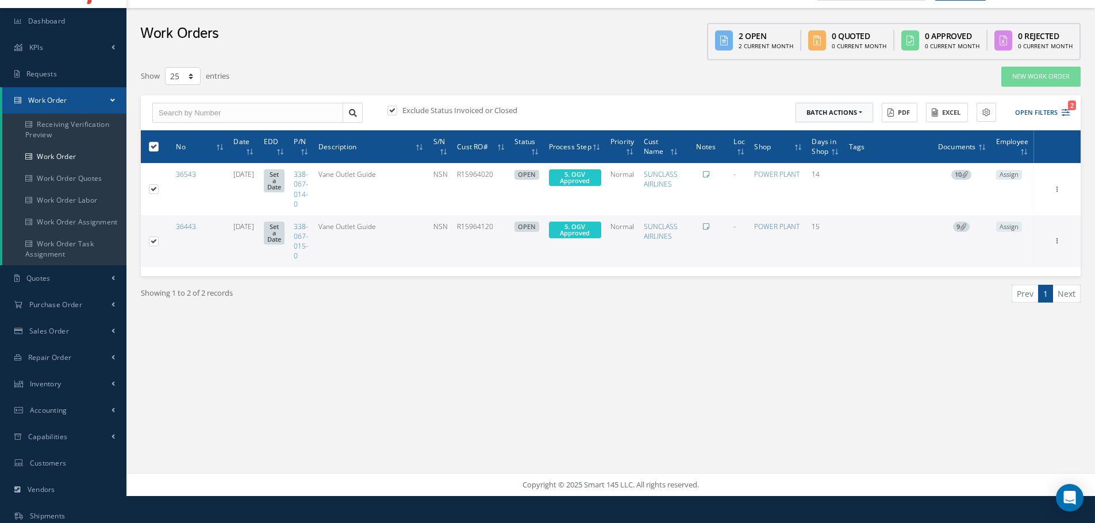
click at [862, 110] on button "Batch Actions" at bounding box center [834, 113] width 78 height 20
click at [840, 133] on link "Update Work Orders" at bounding box center [841, 132] width 92 height 16
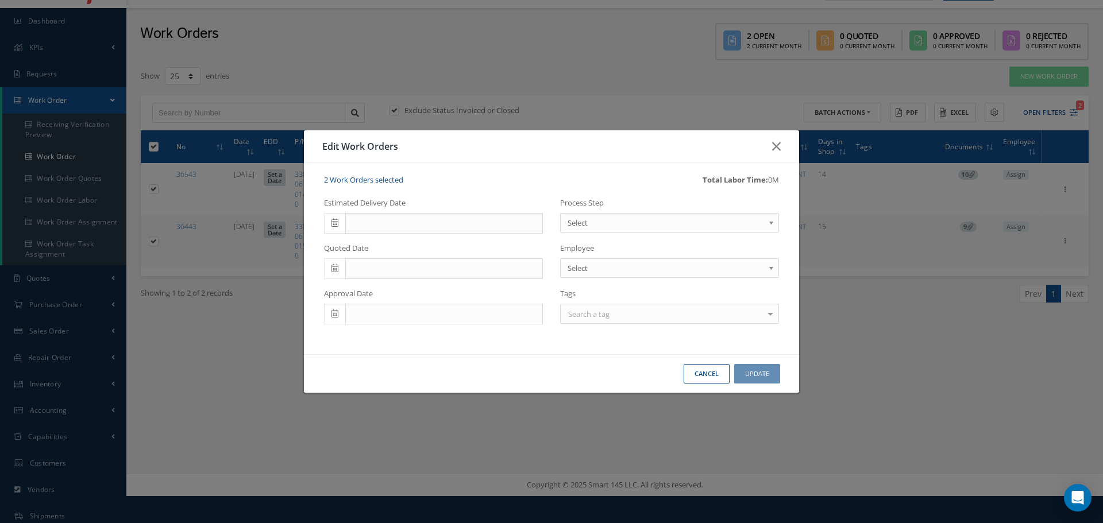
click at [772, 223] on b at bounding box center [773, 226] width 10 height 18
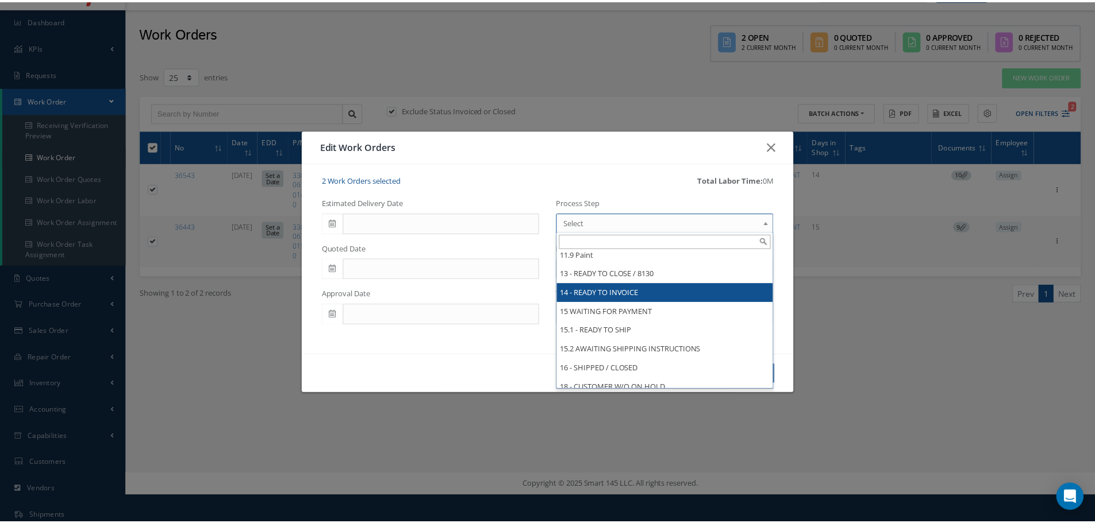
scroll to position [862, 0]
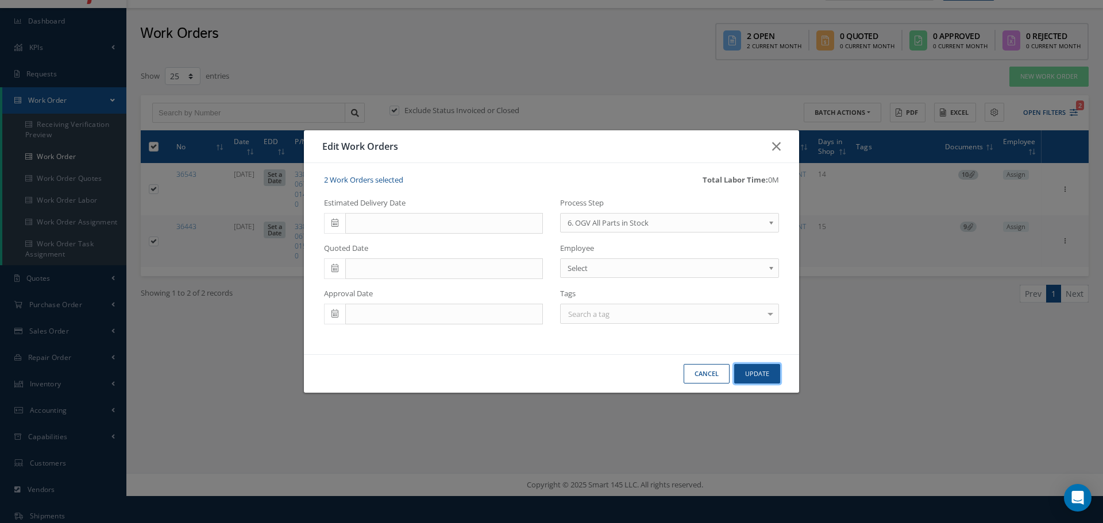
click at [754, 375] on button "Update" at bounding box center [757, 374] width 46 height 20
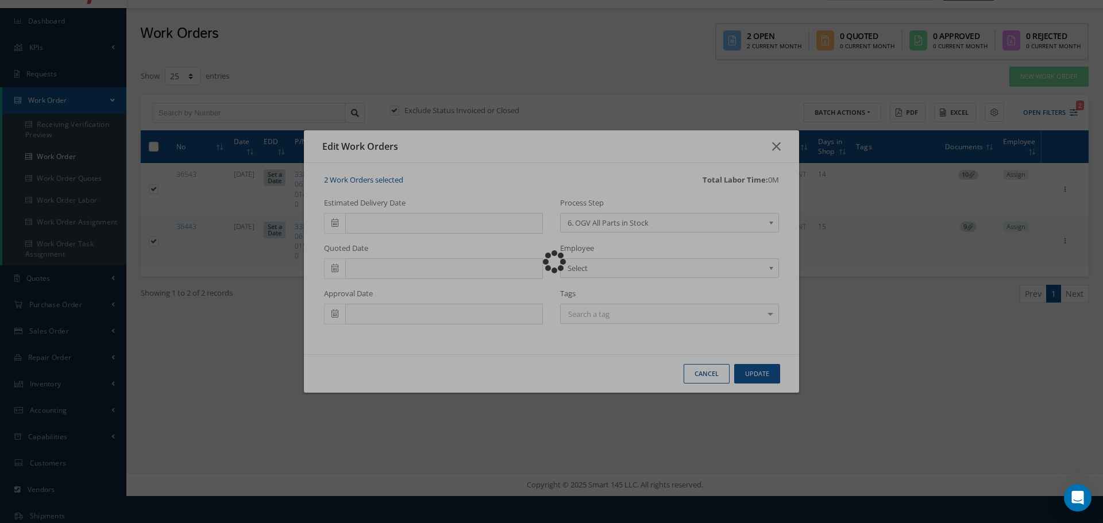
checkbox input "false"
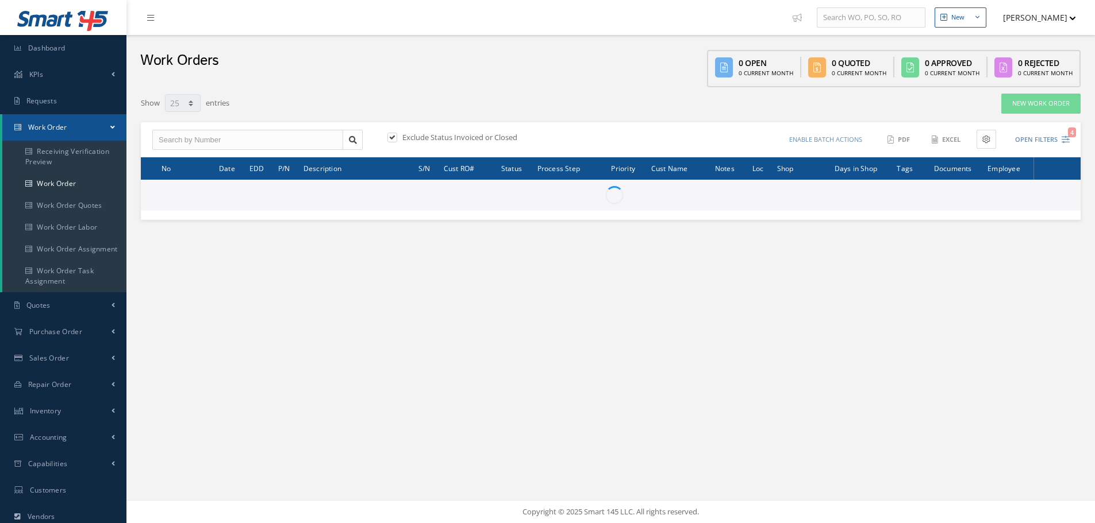
select select "25"
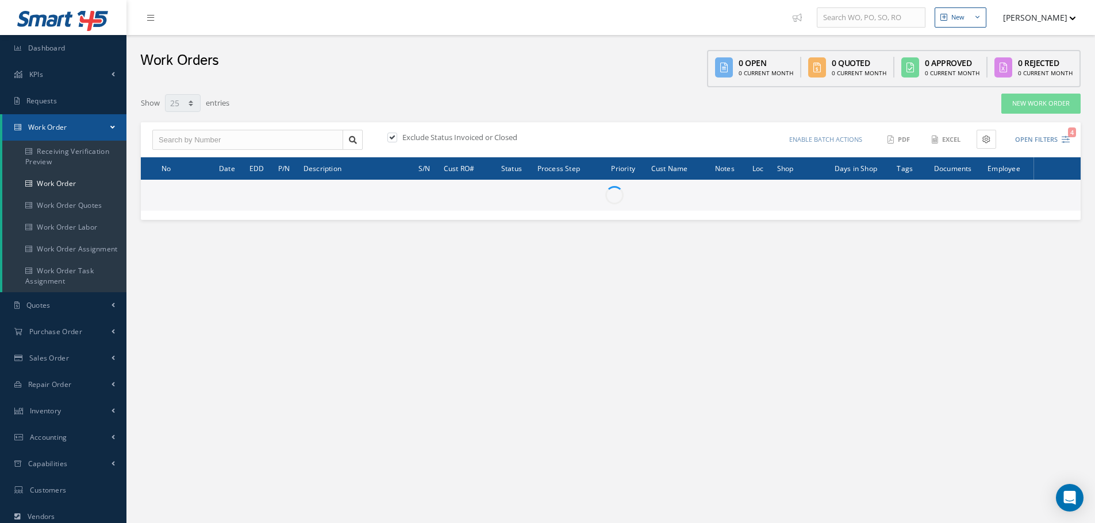
type input "All Work Request"
type input "All Work Performed"
type input "All Status"
type input "WO Part Status"
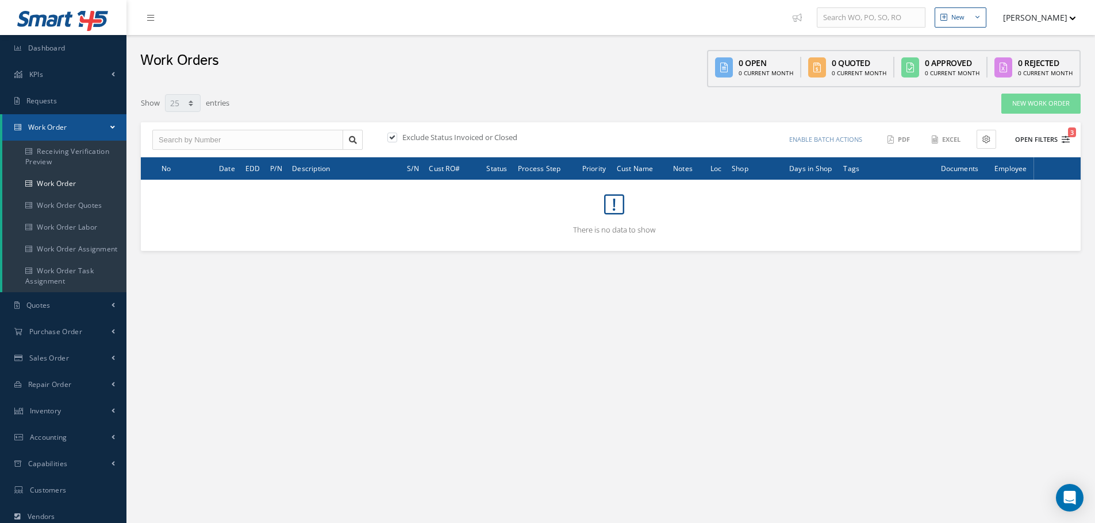
click at [1030, 135] on button "Open Filters 3" at bounding box center [1036, 139] width 65 height 19
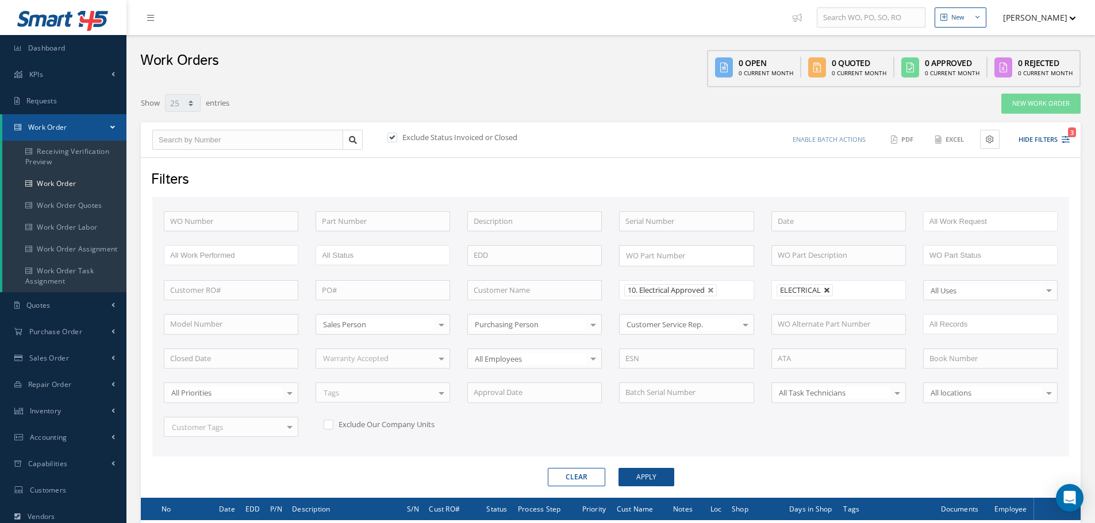
click at [826, 290] on link at bounding box center [826, 290] width 7 height 7
type input "All Shops"
click at [636, 476] on button "Apply" at bounding box center [646, 477] width 56 height 18
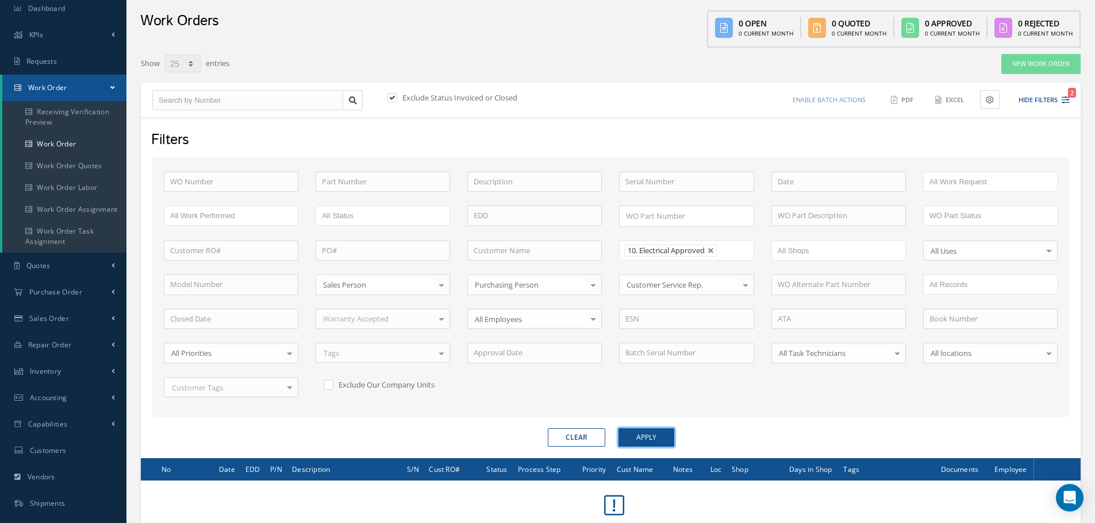
scroll to position [24, 0]
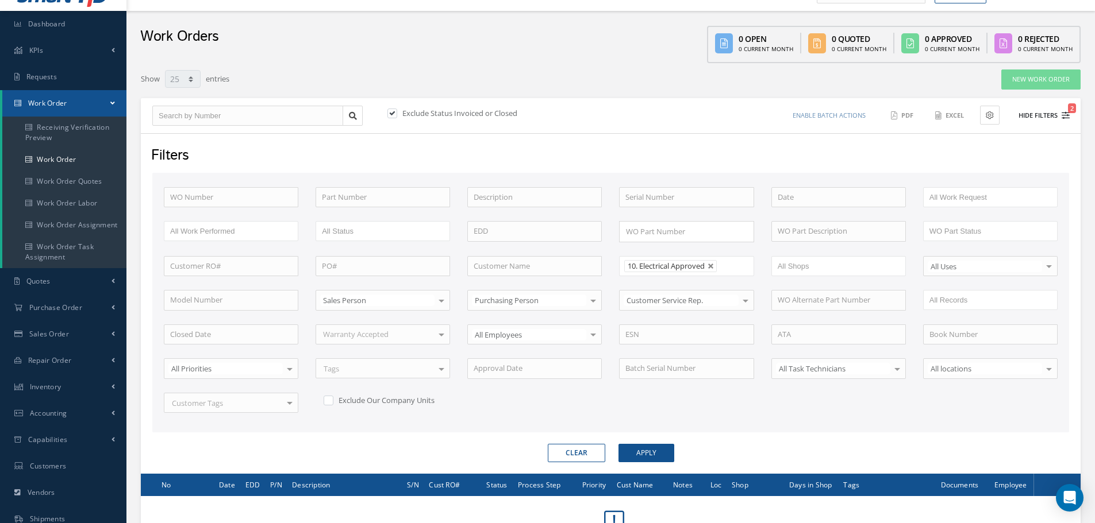
click at [1036, 110] on button "Hide Filters 2" at bounding box center [1038, 115] width 61 height 19
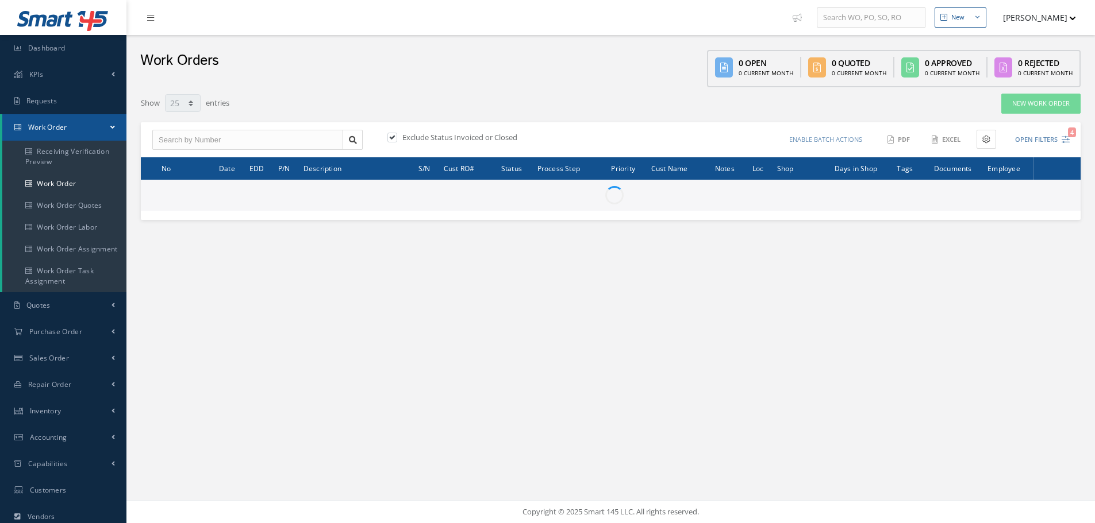
select select "25"
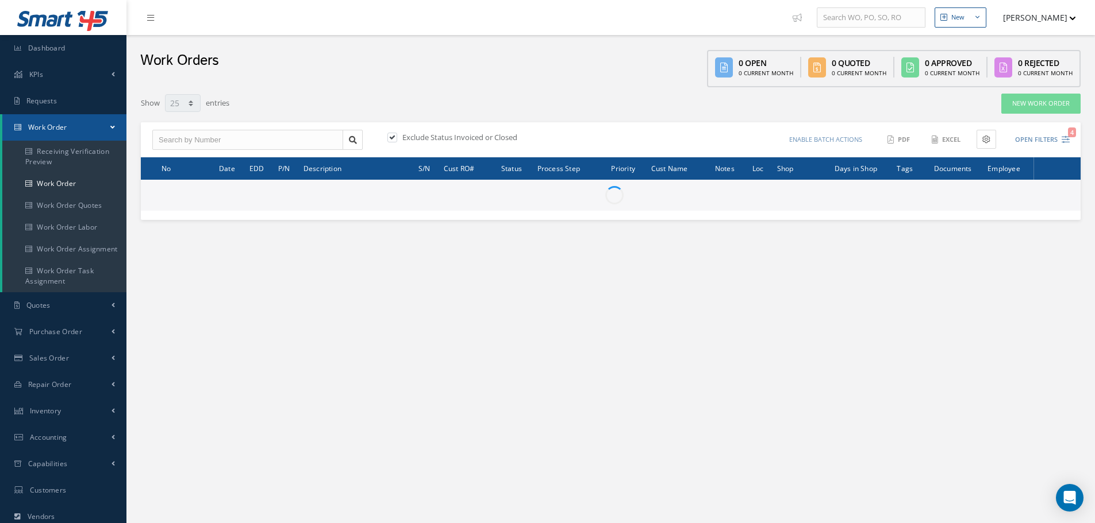
type input "All Work Request"
type input "All Work Performed"
type input "All Status"
type input "WO Part Status"
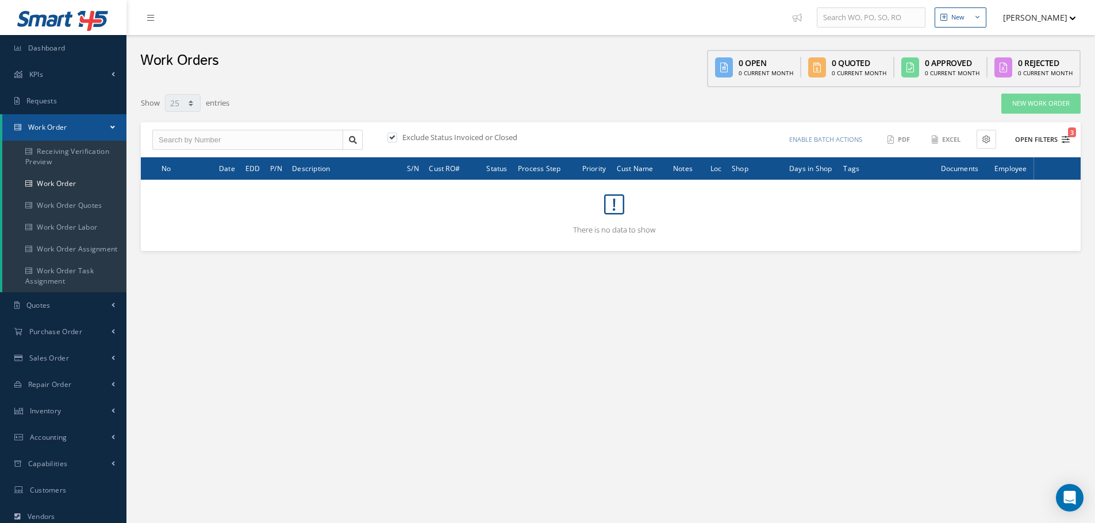
click at [1045, 142] on button "Open Filters 3" at bounding box center [1036, 139] width 65 height 19
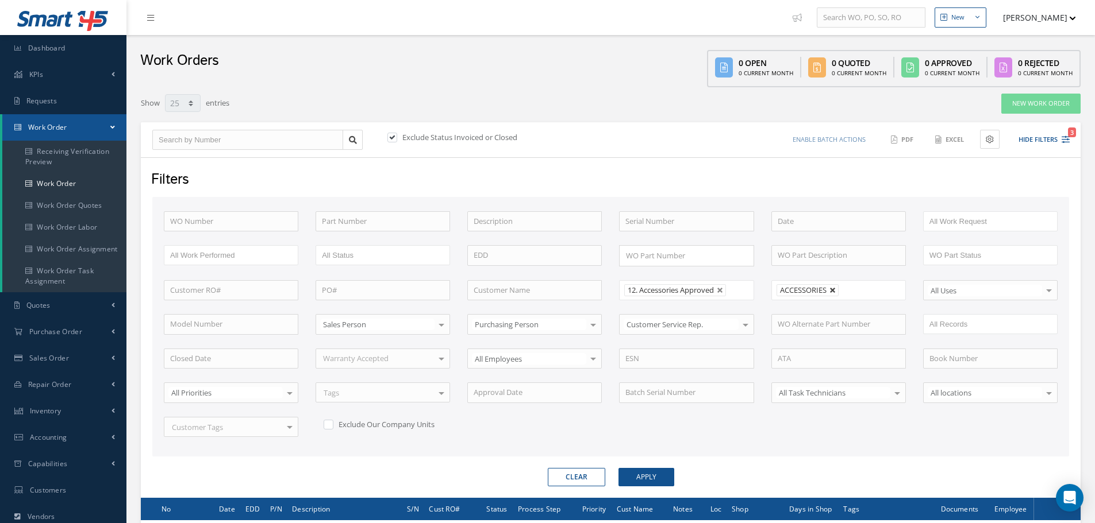
click at [836, 288] on link at bounding box center [832, 290] width 7 height 7
type input "All Shops"
click at [646, 474] on button "Apply" at bounding box center [646, 477] width 56 height 18
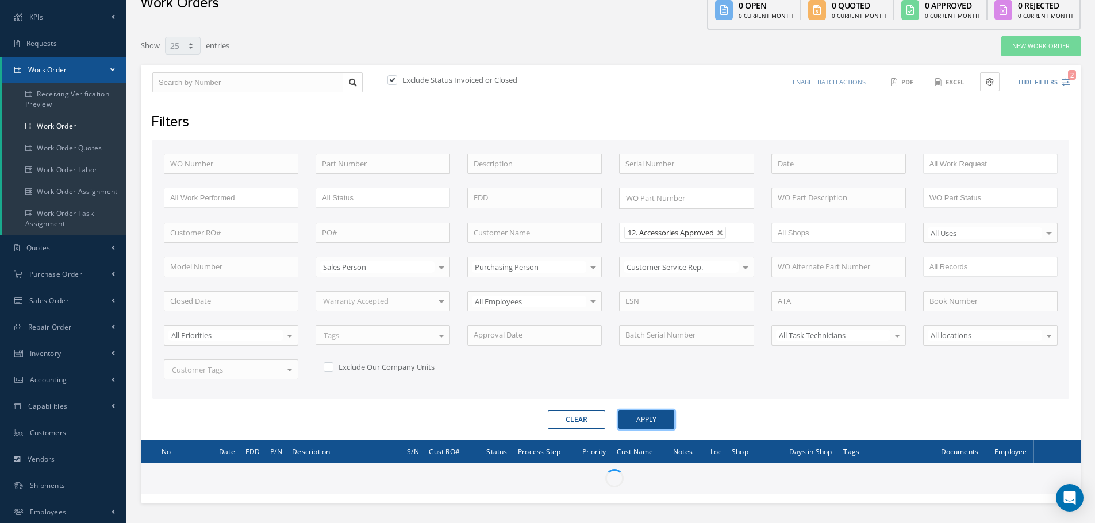
scroll to position [139, 0]
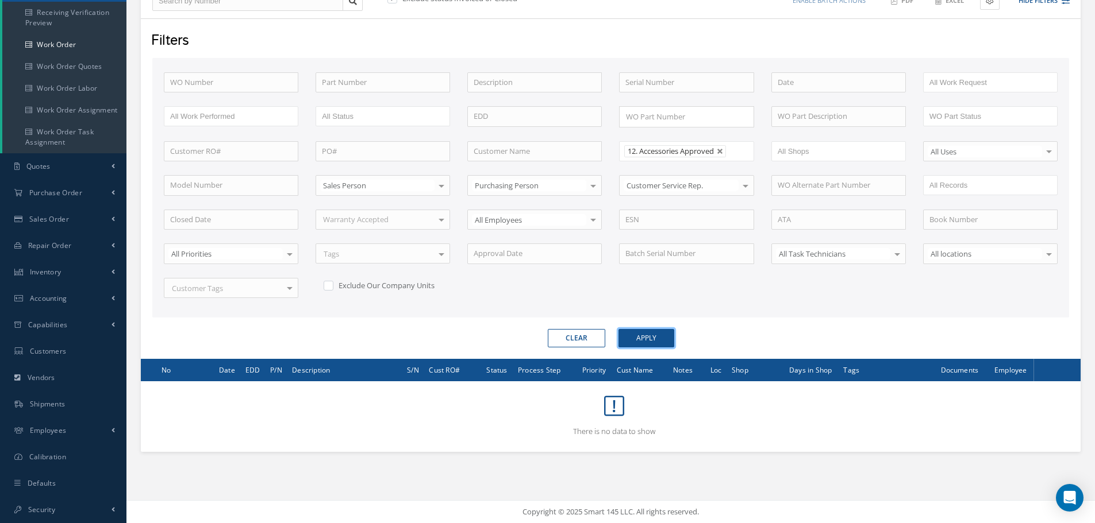
click at [637, 330] on button "Apply" at bounding box center [646, 338] width 56 height 18
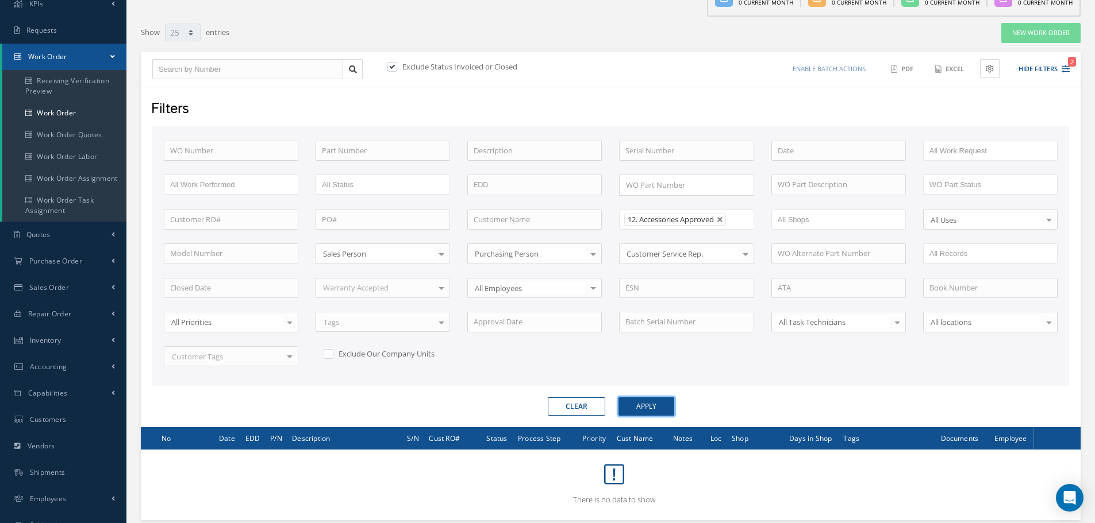
scroll to position [0, 0]
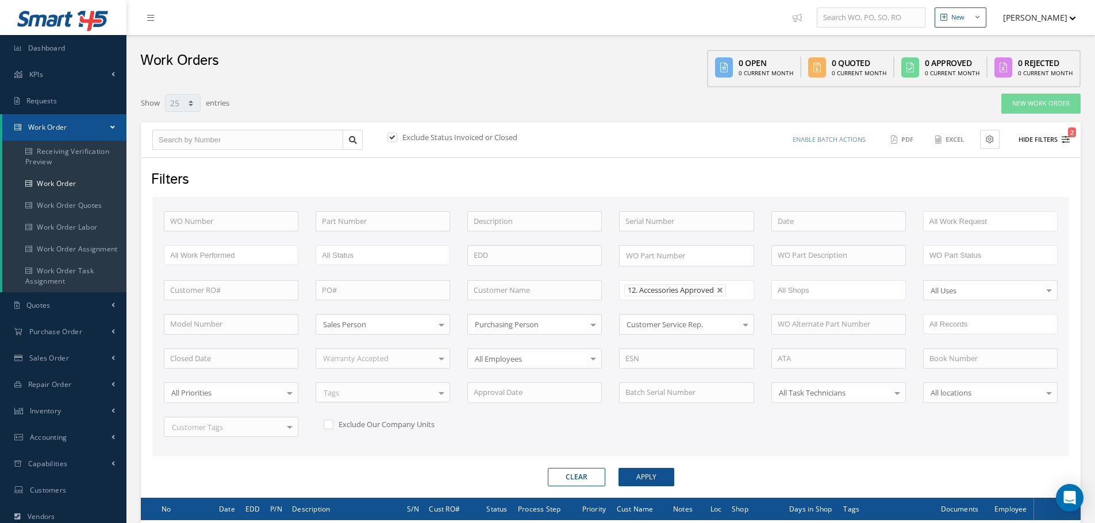
click at [1045, 136] on button "Hide Filters 2" at bounding box center [1038, 139] width 61 height 19
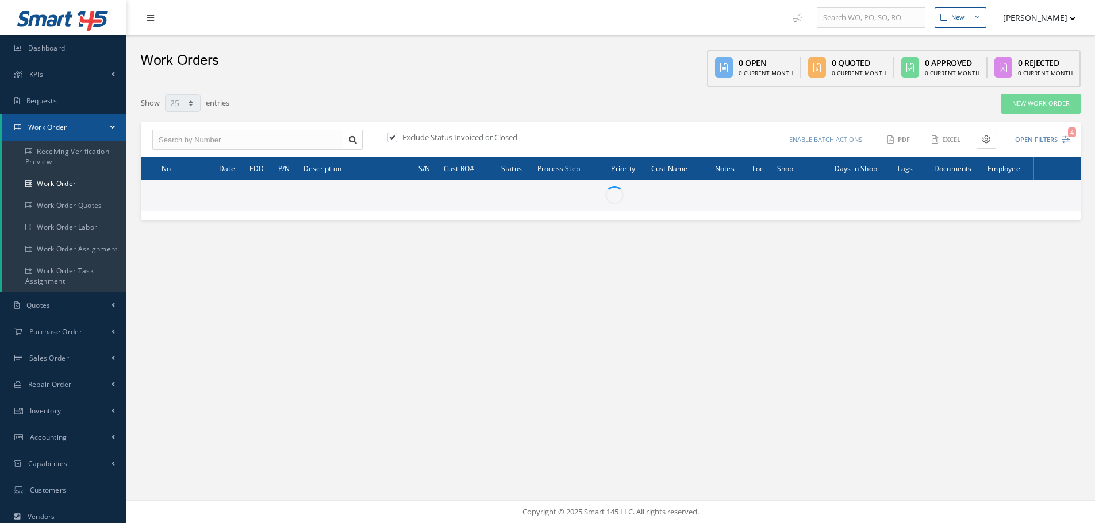
select select "25"
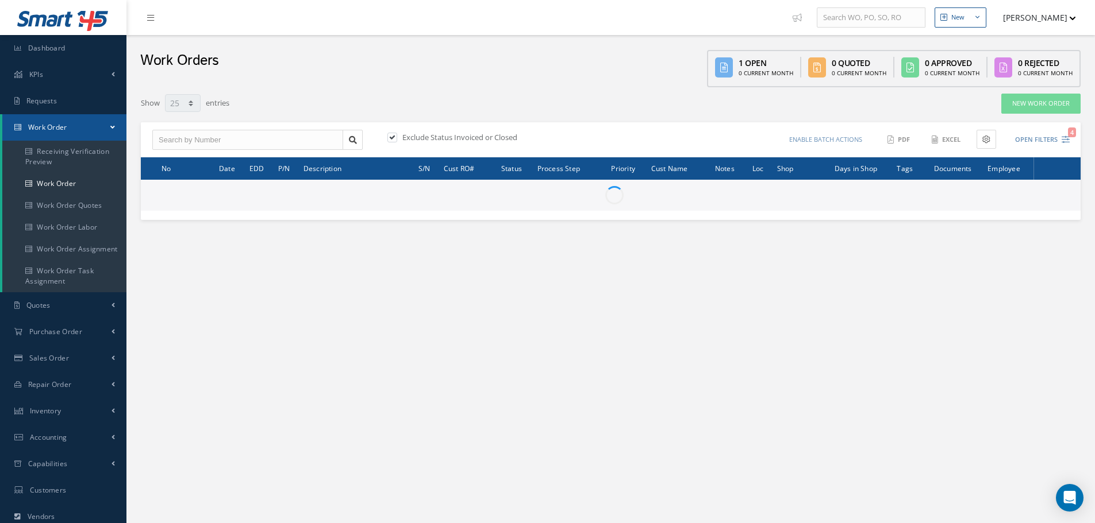
type input "All Work Request"
type input "All Work Performed"
type input "All Status"
type input "WO Part Status"
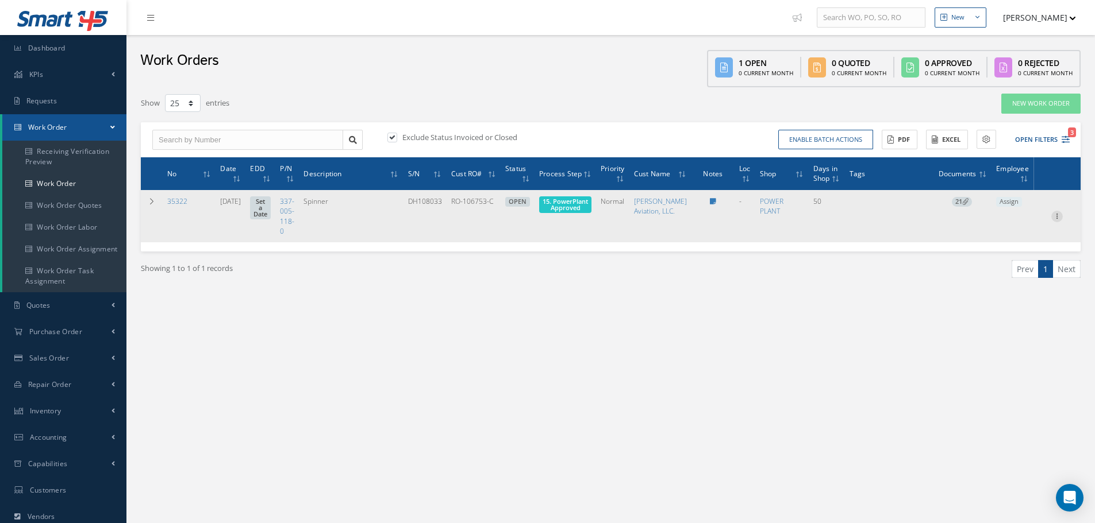
click at [1057, 220] on icon at bounding box center [1056, 215] width 11 height 9
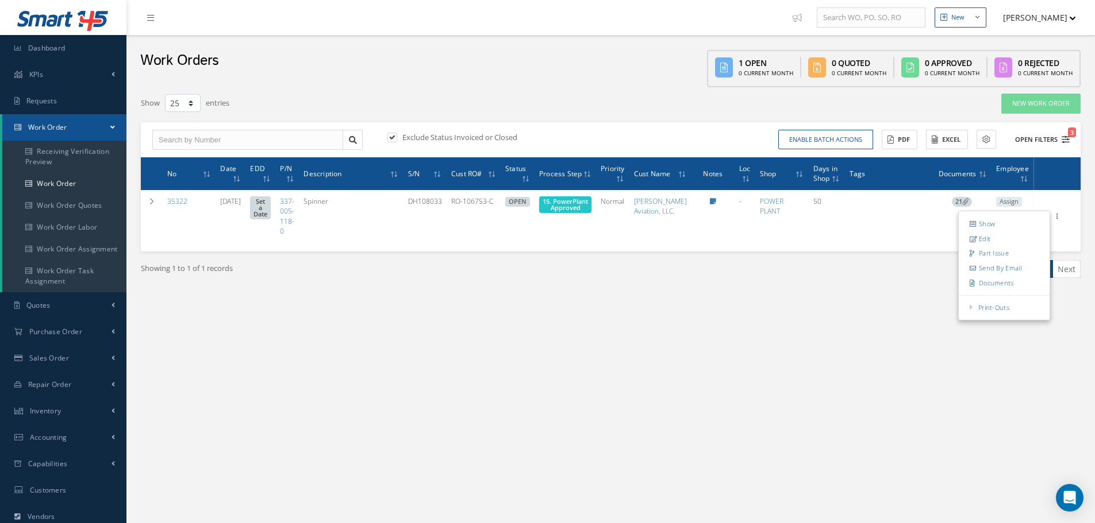
click at [1048, 137] on button "Open Filters 3" at bounding box center [1036, 139] width 65 height 19
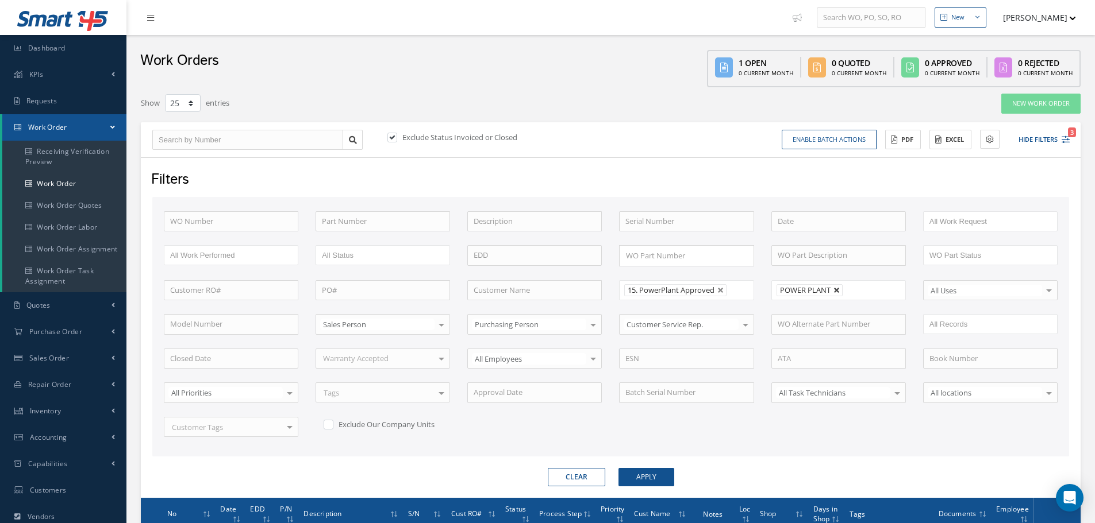
click at [836, 289] on link at bounding box center [836, 290] width 7 height 7
type input "All Shops"
click at [652, 477] on button "Apply" at bounding box center [646, 477] width 56 height 18
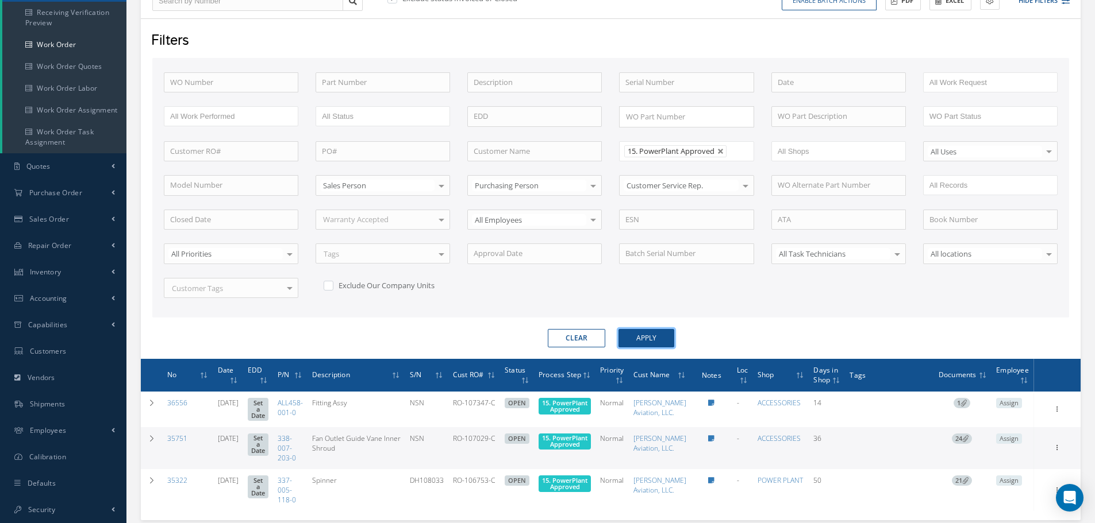
scroll to position [232, 0]
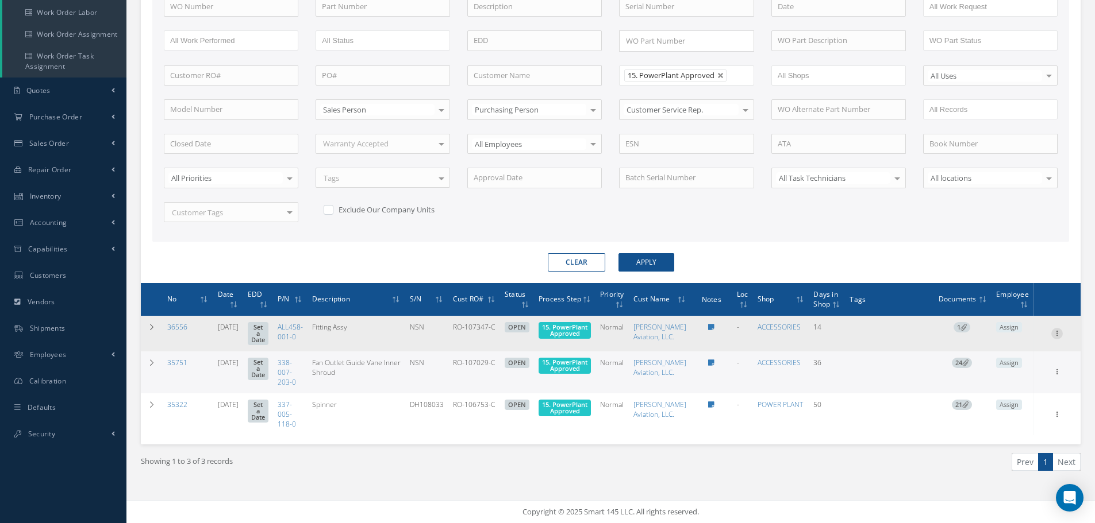
click at [1058, 329] on icon at bounding box center [1056, 332] width 11 height 9
click at [998, 353] on link "Edit" at bounding box center [1003, 355] width 91 height 15
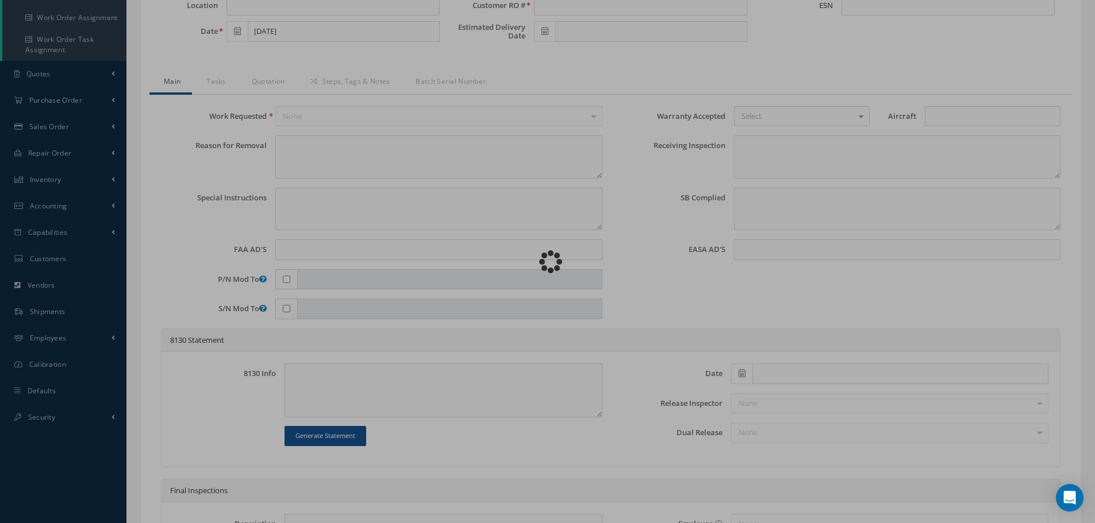
type input "ALL458-001-0"
type input "09/10/2025"
type input "Fitting Assy"
type input "RO-107347-C"
type input "NSN"
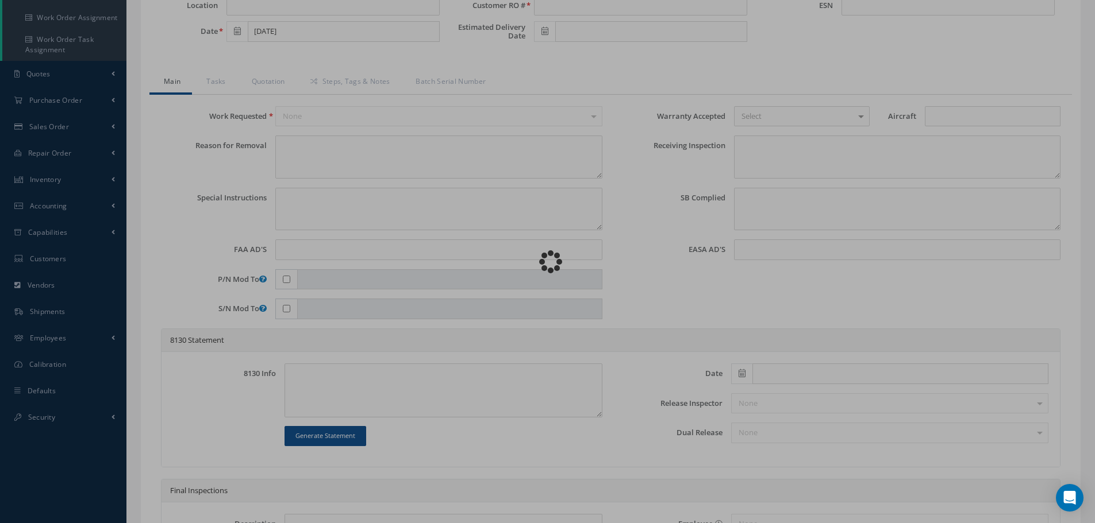
type input "697640"
type textarea "NONE"
type textarea "PLEASE SEE R.O. FOR DETAILS"
type textarea "NO VISUAL DAMAGE"
type textarea "None performed"
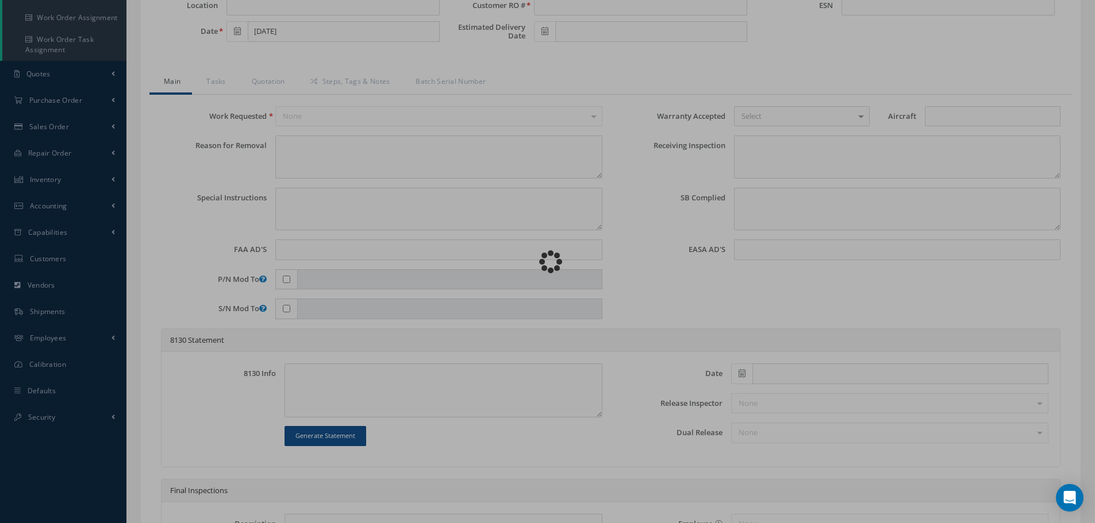
type textarea "Article was xxxxx in reference with the following Technical Standard : CFM56-5B…"
type textarea "Article has been approved to return to service."
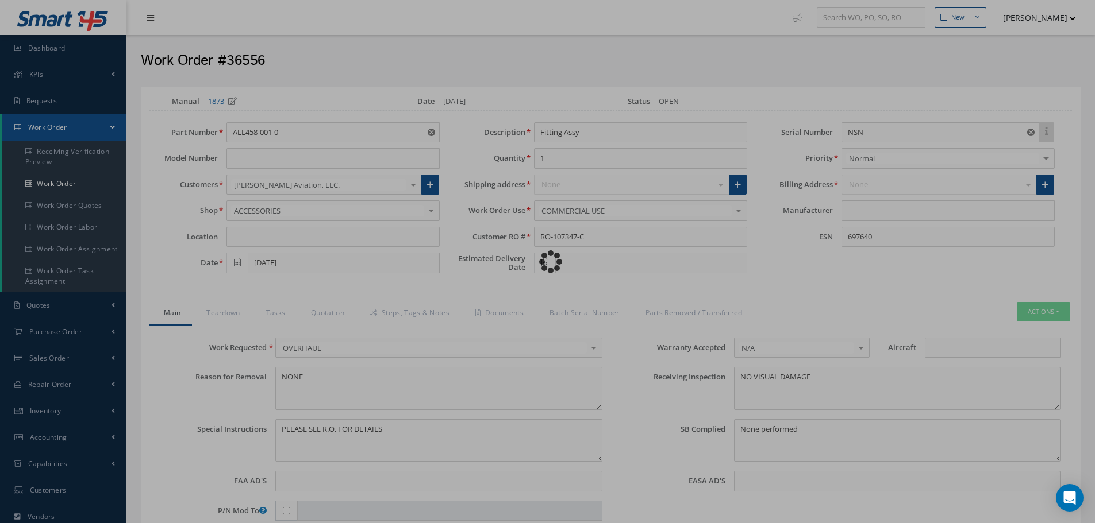
type input "CFM56-5B"
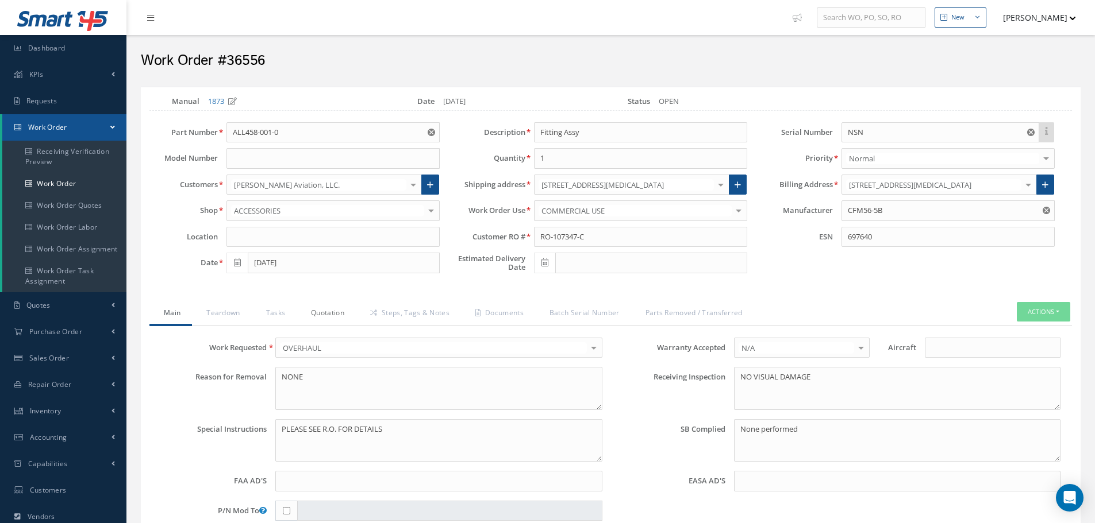
click at [318, 308] on link "Quotation" at bounding box center [326, 314] width 59 height 24
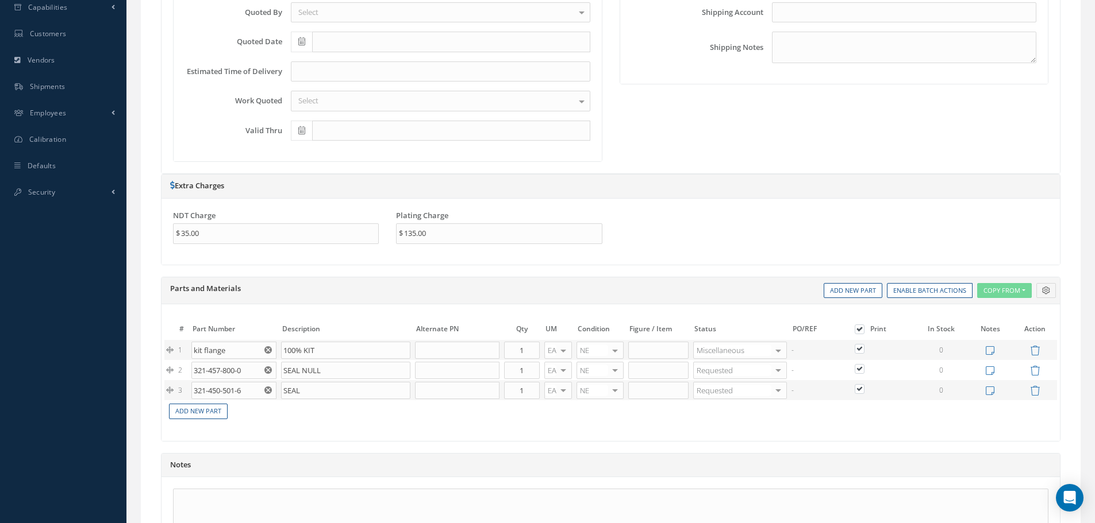
scroll to position [75, 0]
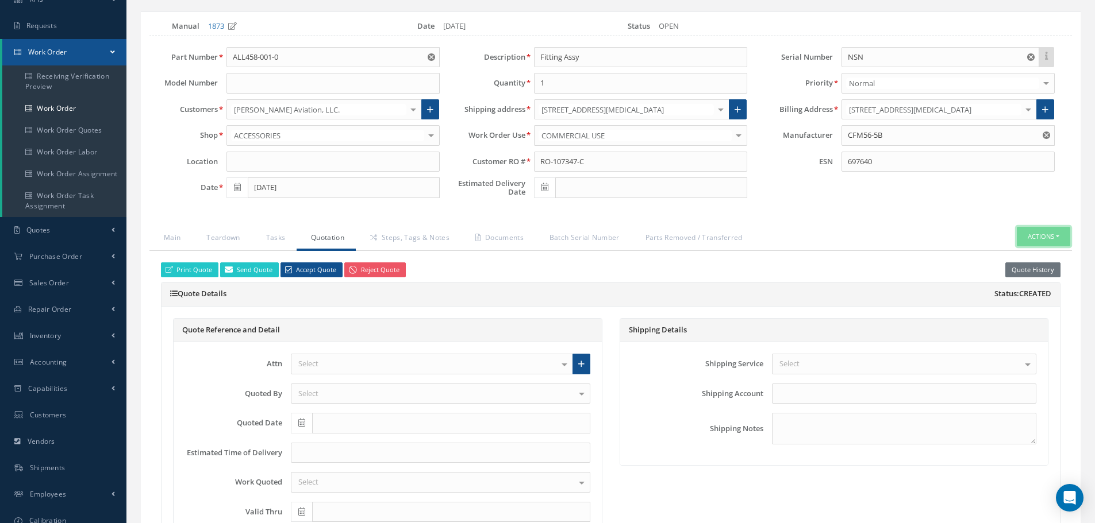
click at [1058, 236] on button "Actions" at bounding box center [1043, 237] width 53 height 20
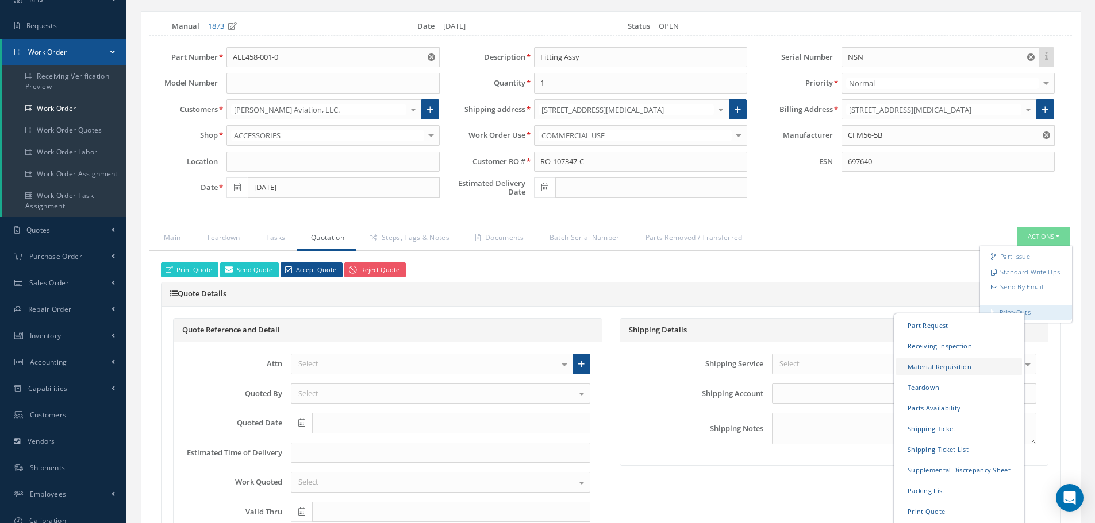
click at [930, 364] on link "Material Requisition" at bounding box center [959, 366] width 126 height 18
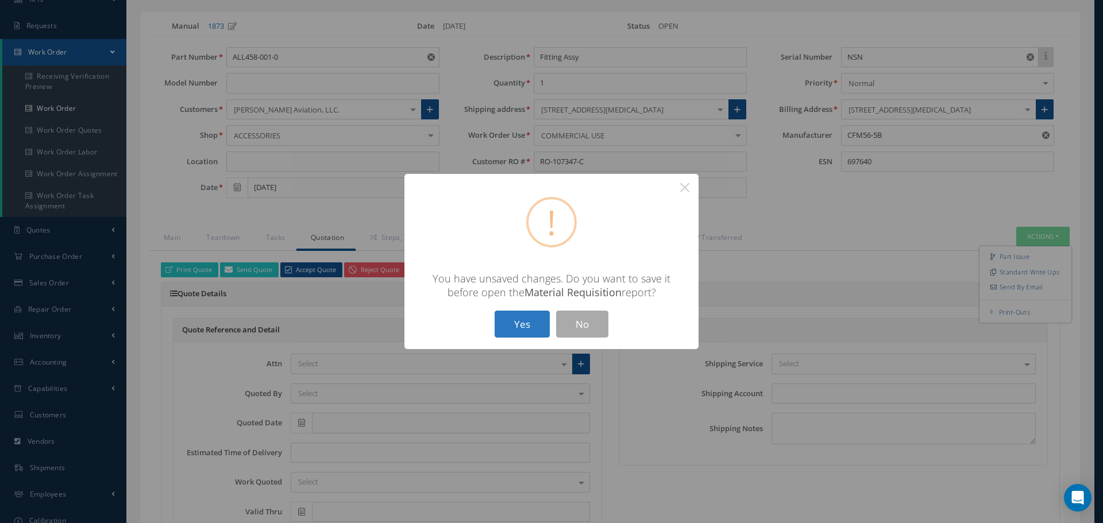
click at [519, 329] on button "Yes" at bounding box center [522, 324] width 55 height 27
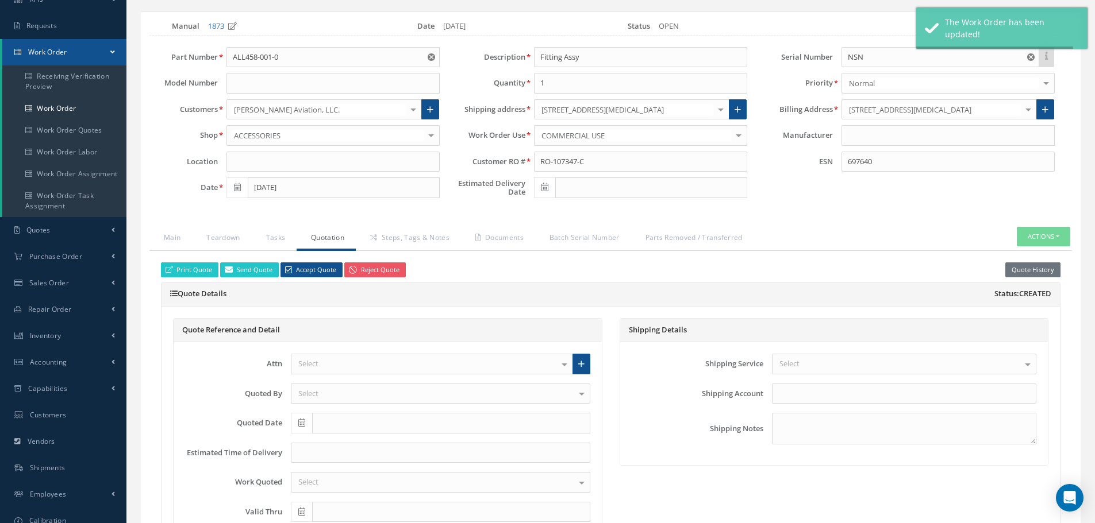
type input "CFM56-5B"
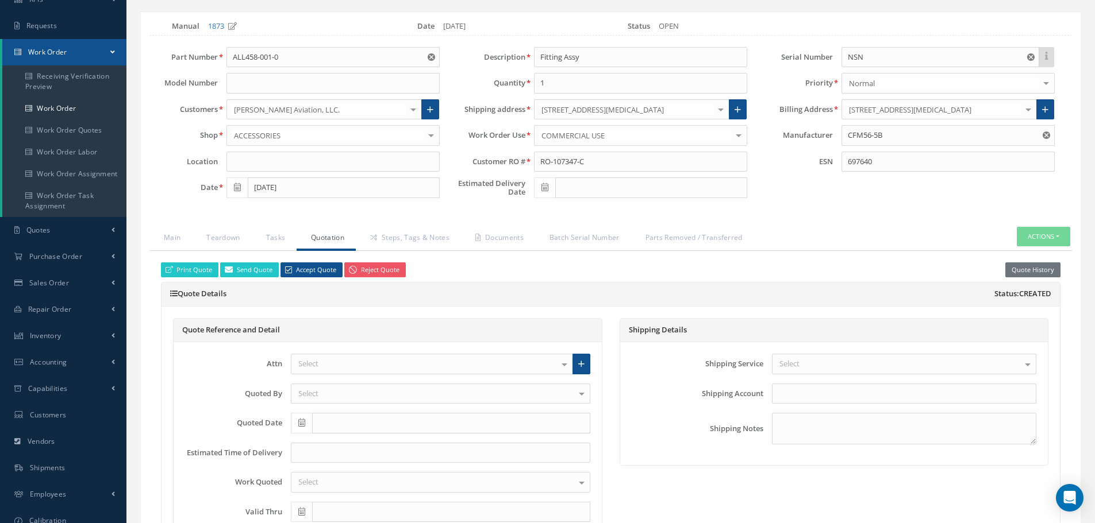
select select "25"
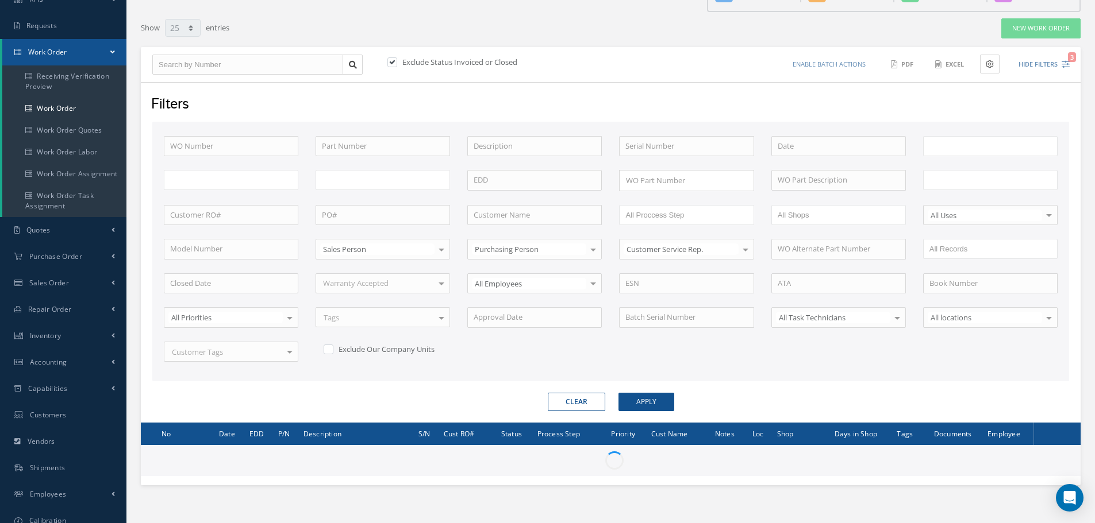
scroll to position [139, 0]
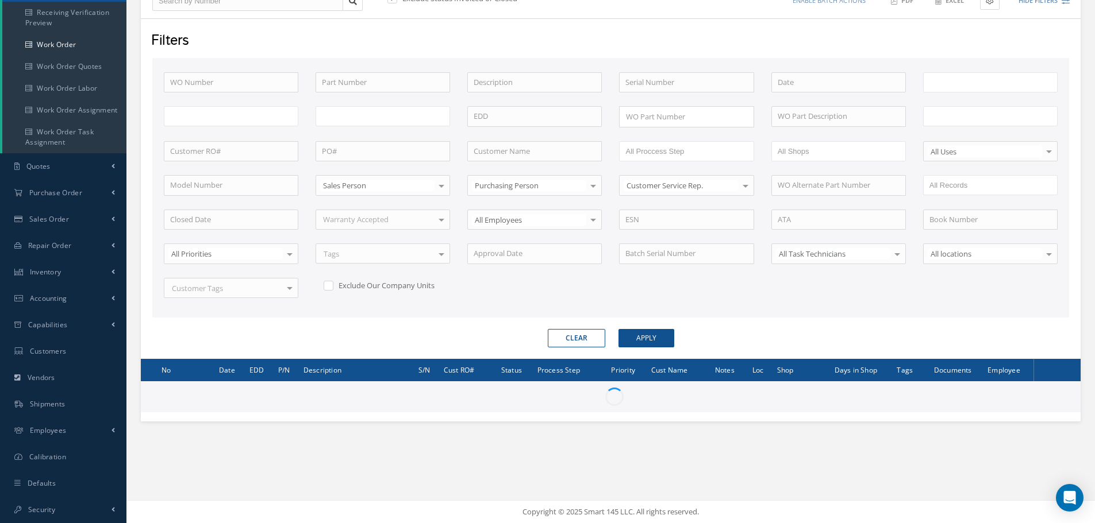
type input "All Work Request"
type input "All Work Performed"
type input "All Status"
type input "WO Part Status"
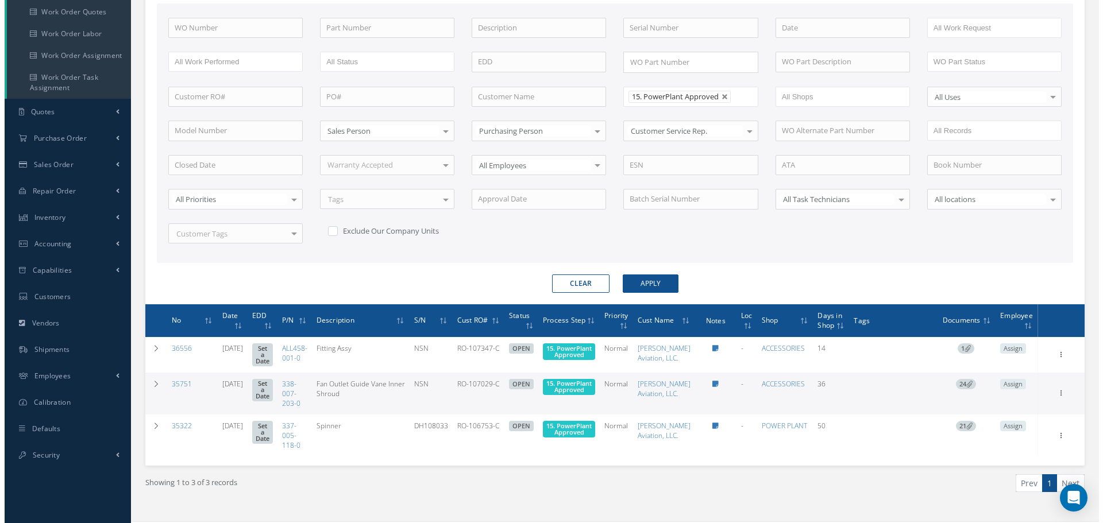
scroll to position [232, 0]
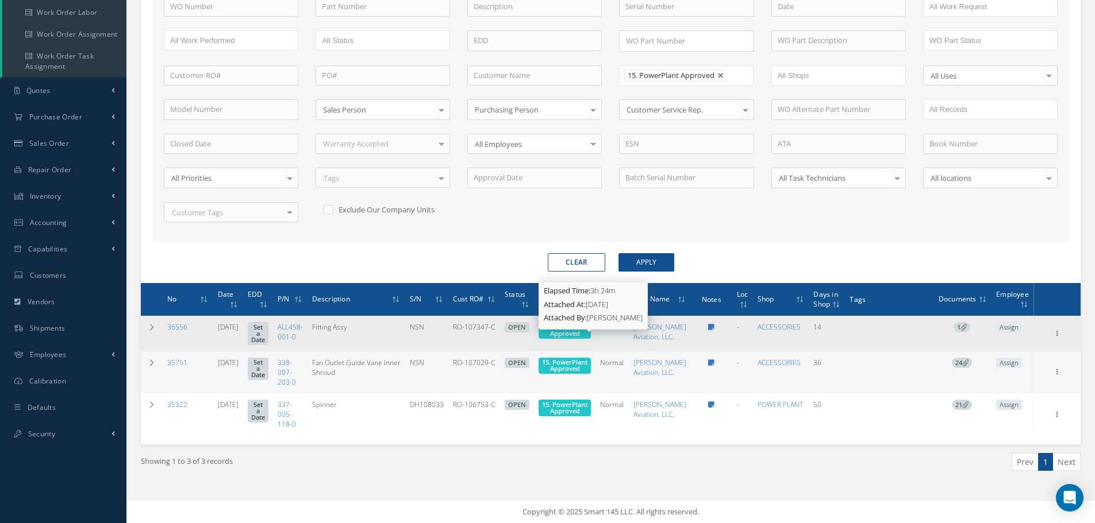
click at [587, 324] on span "15. PowerPlant Approved" at bounding box center [564, 330] width 45 height 15
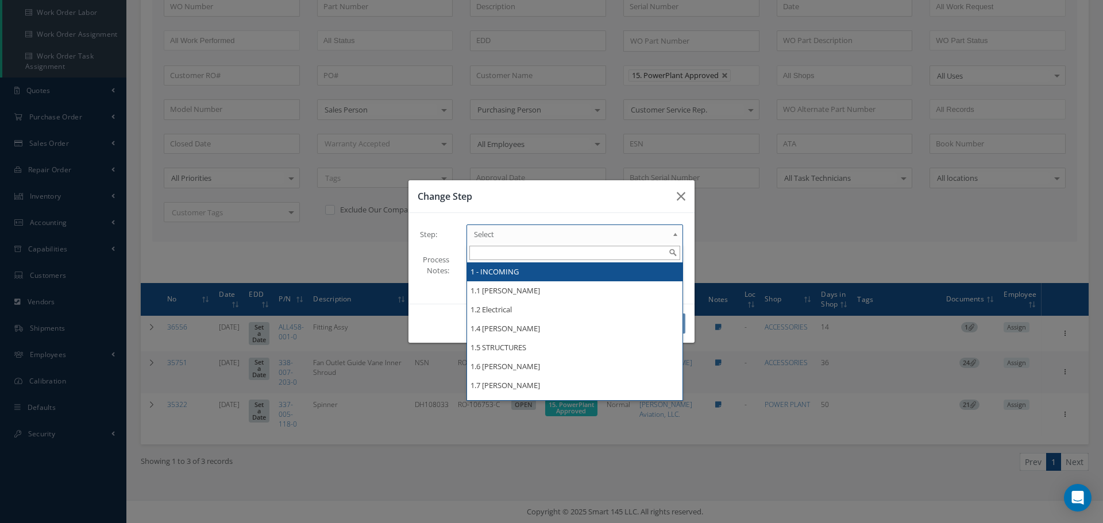
click at [677, 232] on b at bounding box center [677, 237] width 10 height 18
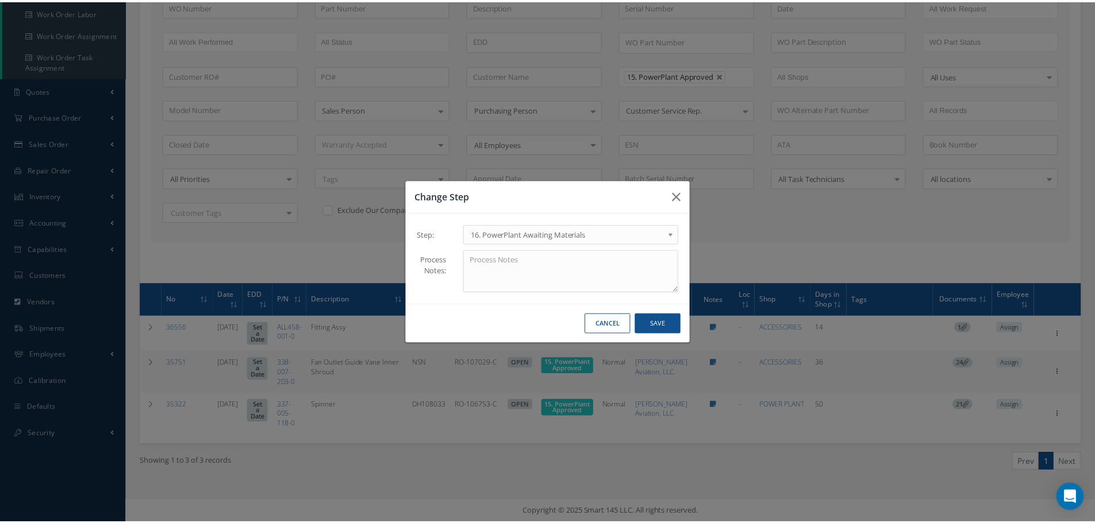
scroll to position [0, 0]
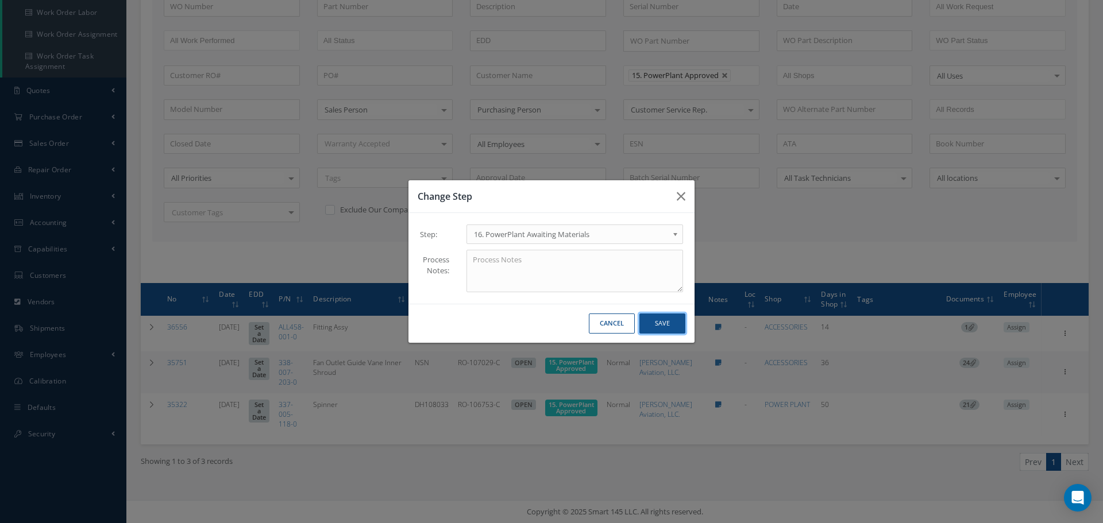
click at [662, 324] on button "Save" at bounding box center [663, 324] width 46 height 20
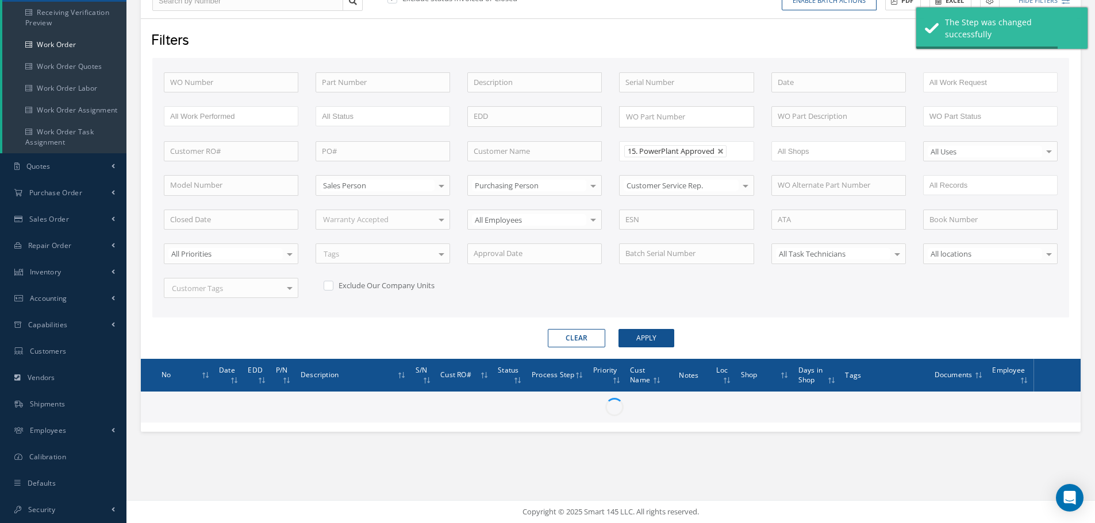
scroll to position [209, 0]
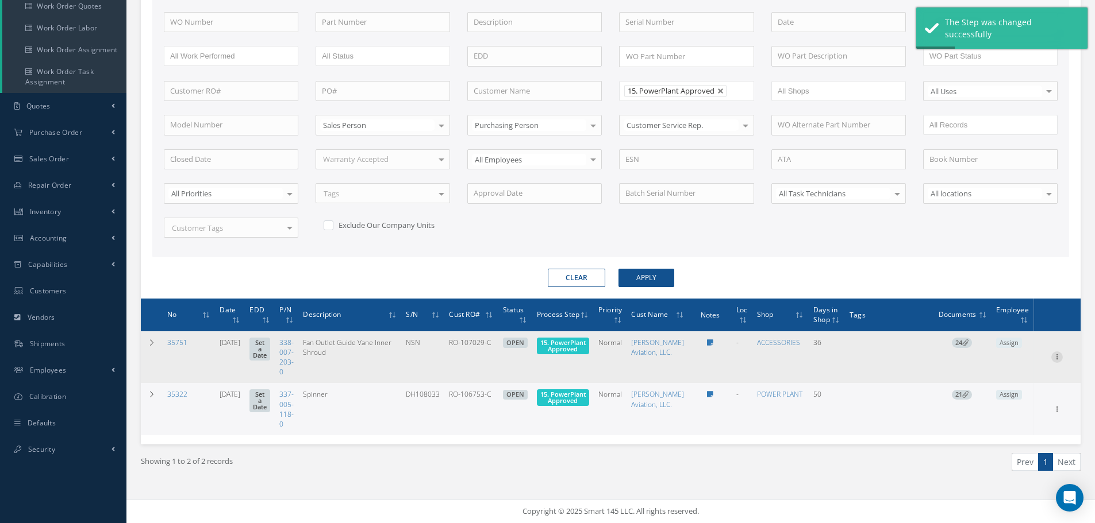
click at [1058, 359] on icon at bounding box center [1056, 356] width 11 height 9
click at [994, 394] on link "Part Issue" at bounding box center [1003, 394] width 91 height 15
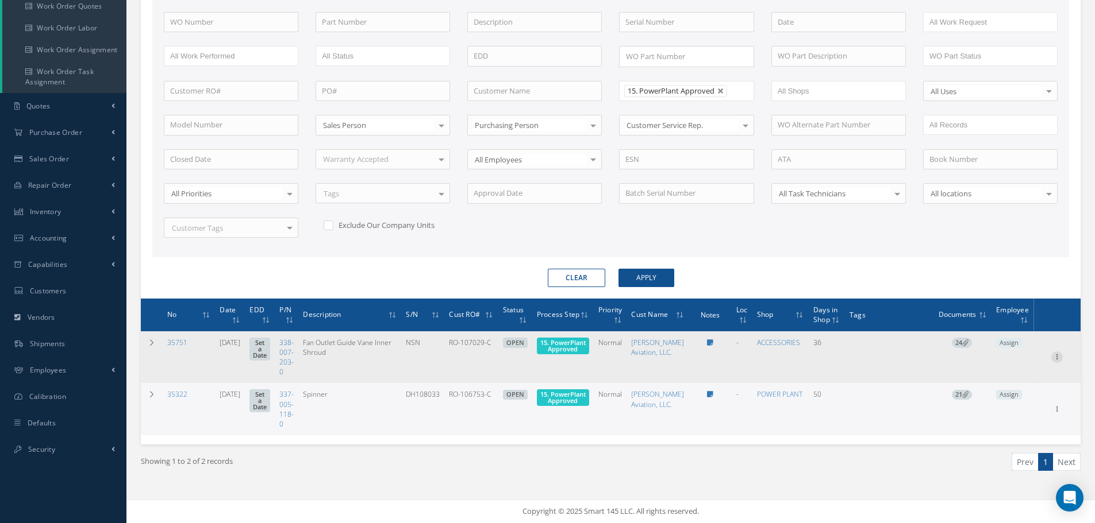
click at [1057, 353] on icon at bounding box center [1056, 356] width 11 height 9
click at [994, 382] on link "Edit" at bounding box center [1003, 379] width 91 height 15
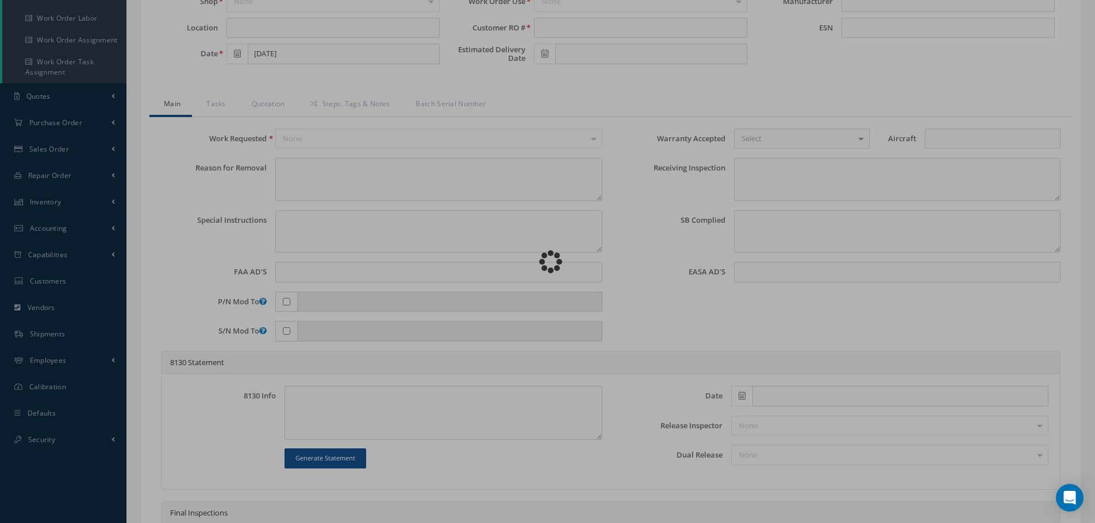
type input "338-007-203-0"
type input "08/19/2025"
type input "Fan Outlet Guide Vane Inner Shroud"
type input "RO-107029-C"
type input "NSN"
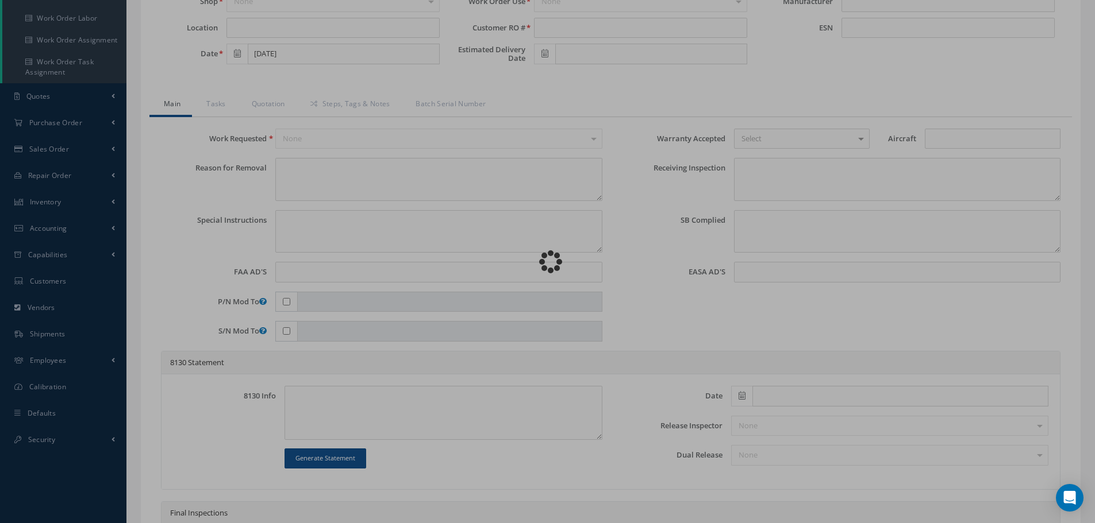
type input "697526"
type textarea "NONE"
type textarea "PLEASE SEE R.O. FOR DETAILS"
type textarea "NO VISUAL DAMAGE"
type textarea "None performed"
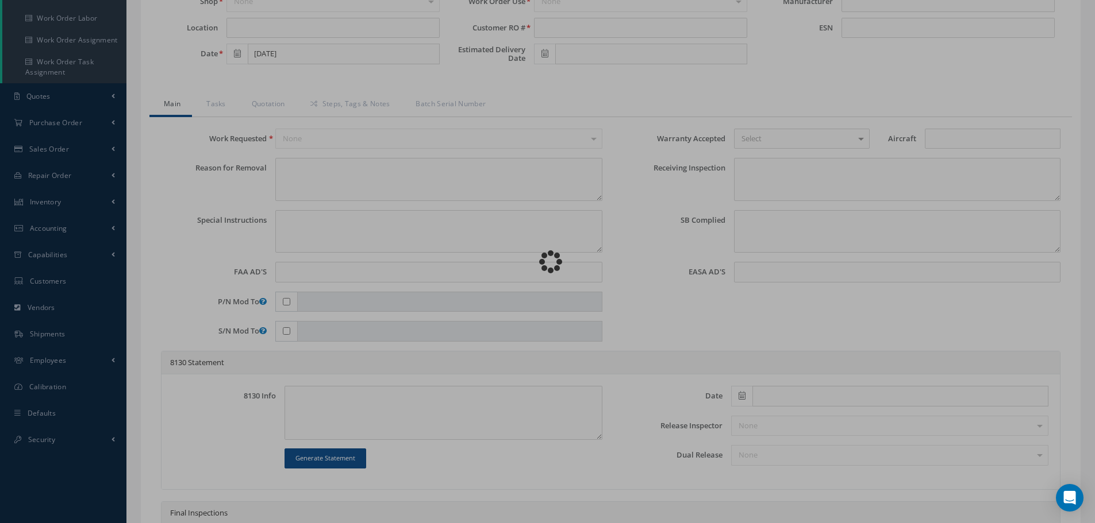
type textarea "Article was xxxxx in reference with the following Technical Standard : CFM56-5B…"
type textarea "Article has been approved to return to service."
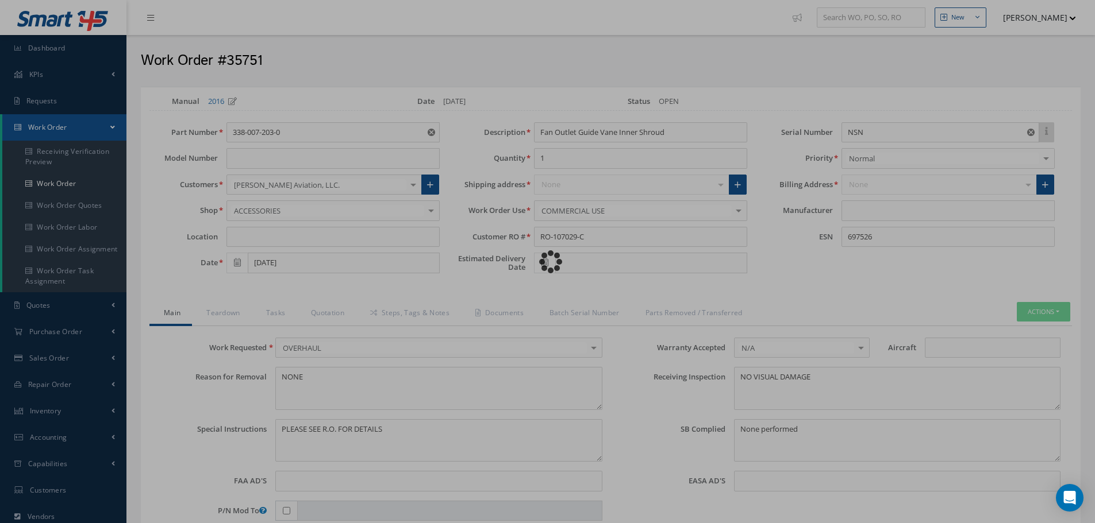
type input "CFM56-5B"
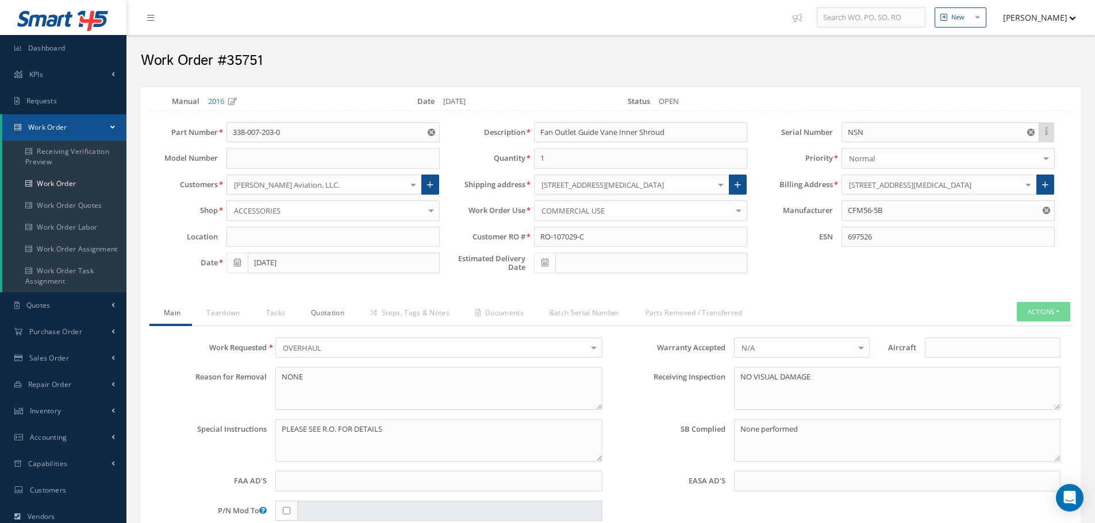
click at [334, 316] on link "Quotation" at bounding box center [326, 314] width 59 height 24
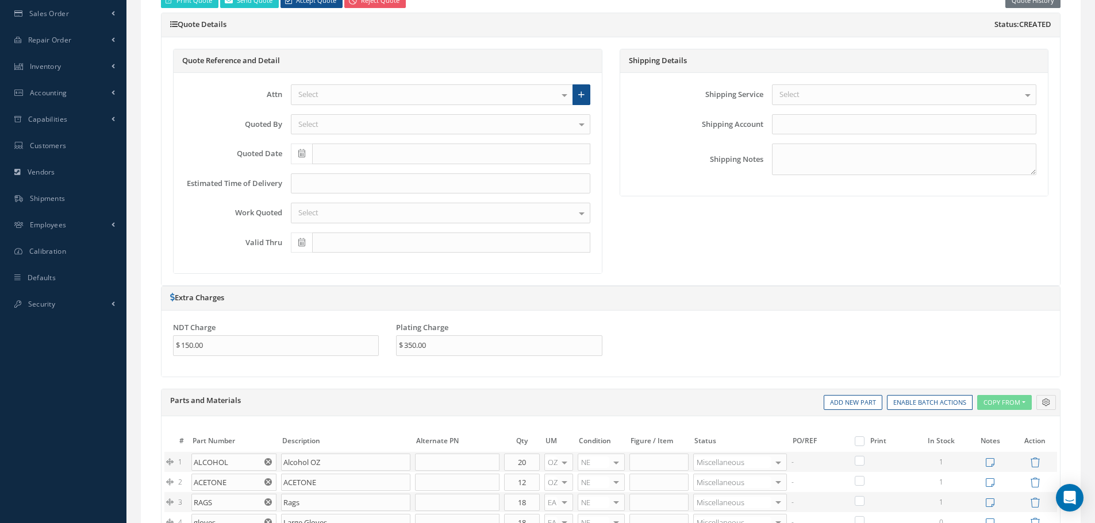
scroll to position [690, 0]
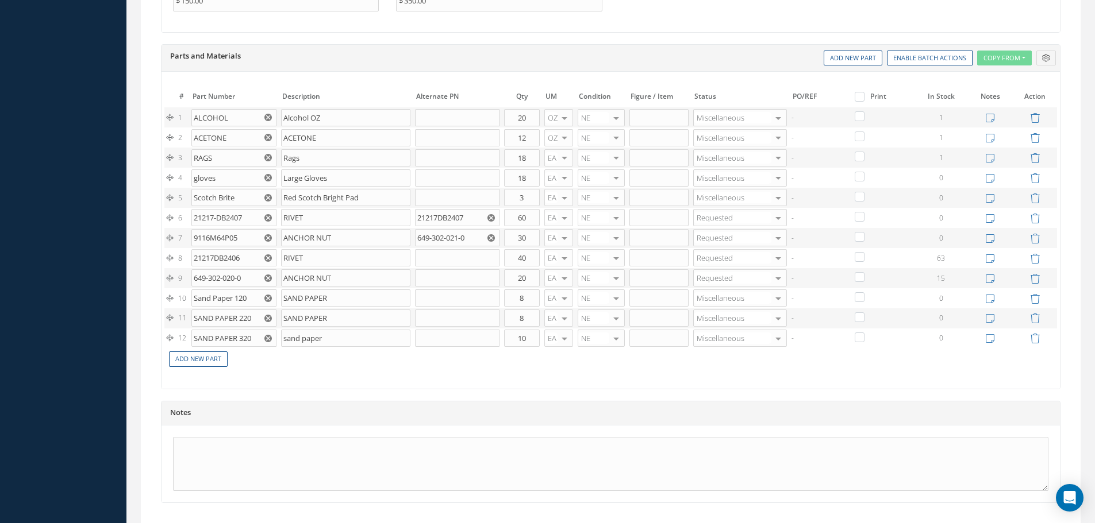
click at [864, 96] on label at bounding box center [865, 96] width 3 height 10
click at [857, 96] on input "checkbox" at bounding box center [860, 97] width 7 height 7
checkbox input "true"
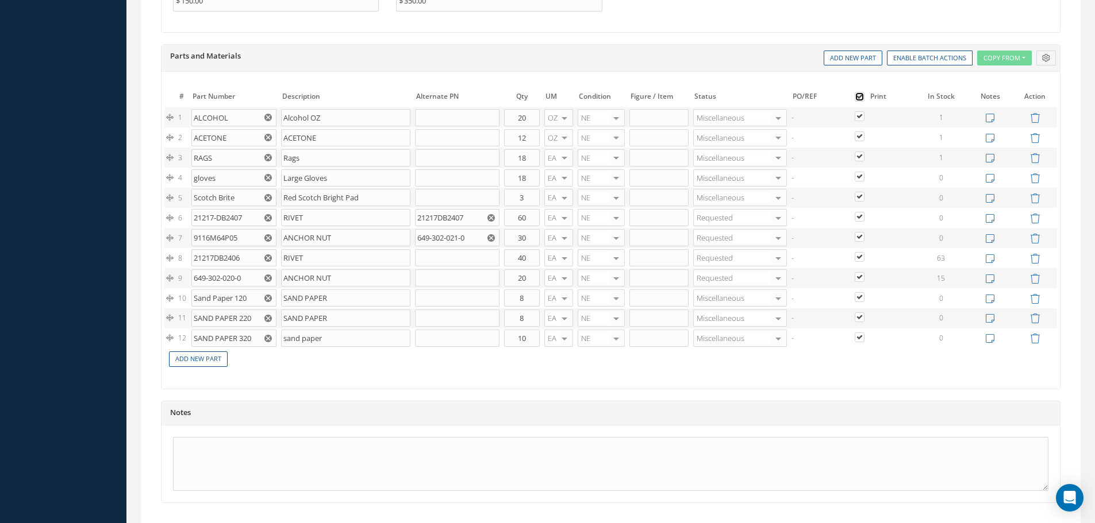
checkbox input "true"
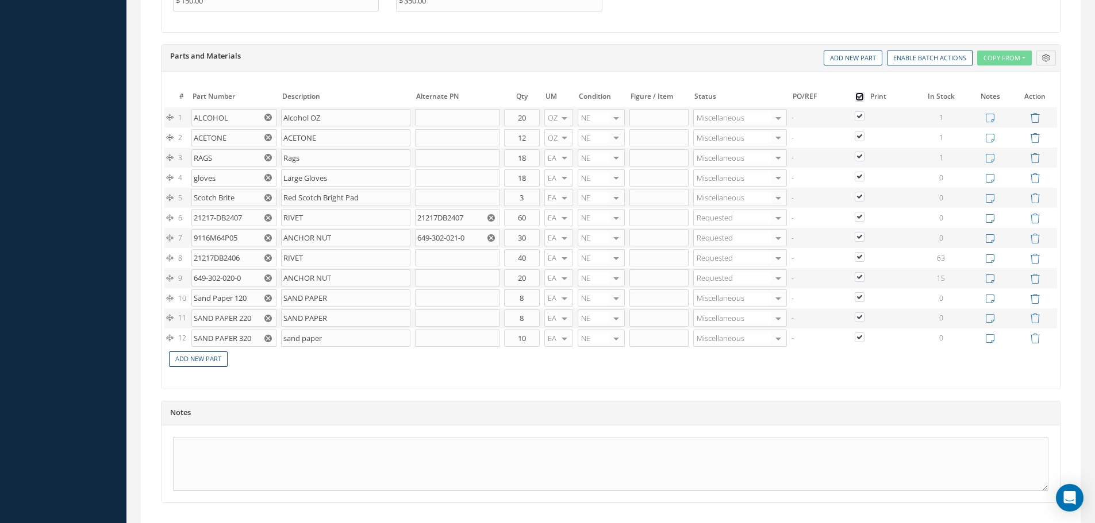
checkbox input "true"
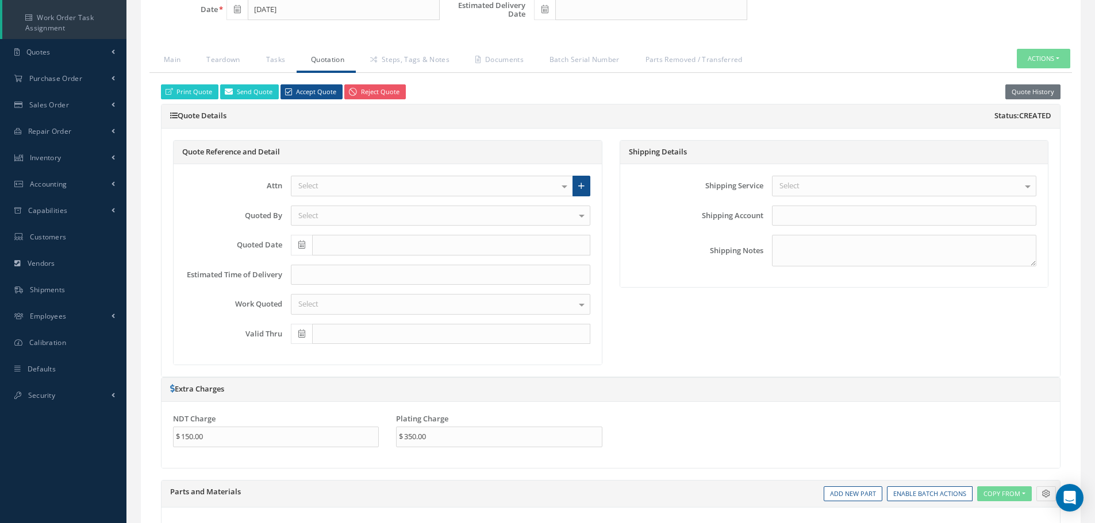
scroll to position [57, 0]
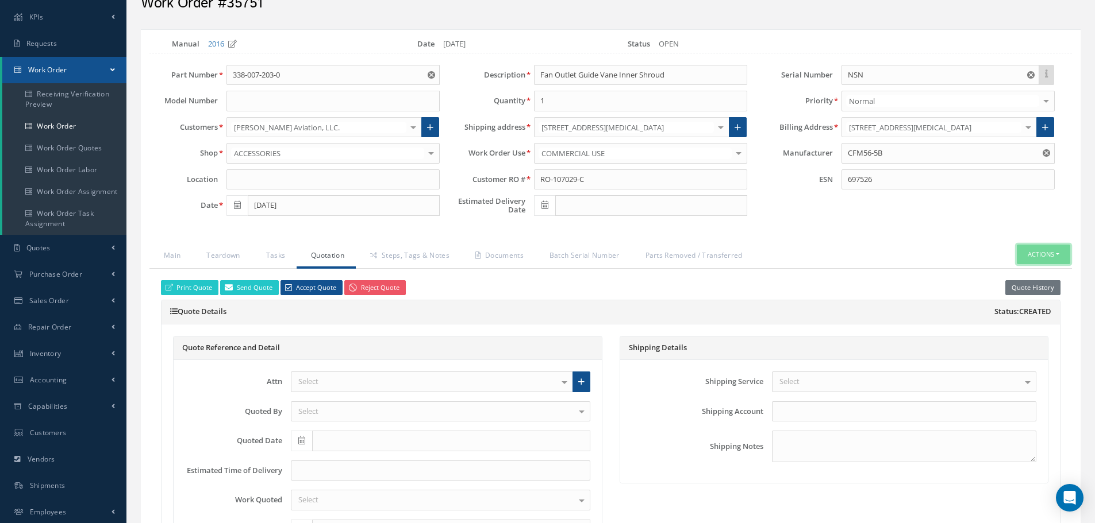
click at [1059, 255] on button "Actions" at bounding box center [1043, 255] width 53 height 20
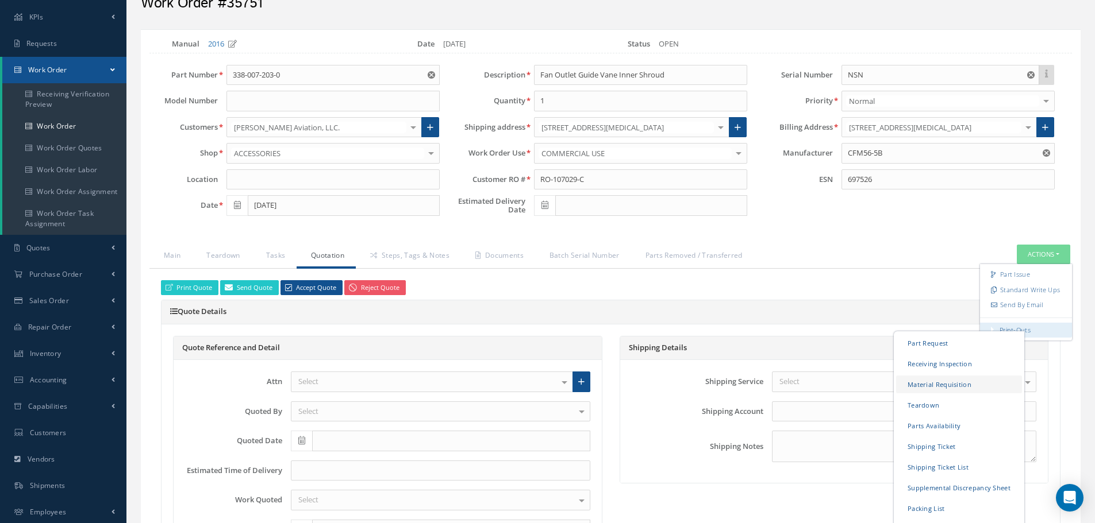
click at [938, 386] on link "Material Requisition" at bounding box center [959, 384] width 126 height 18
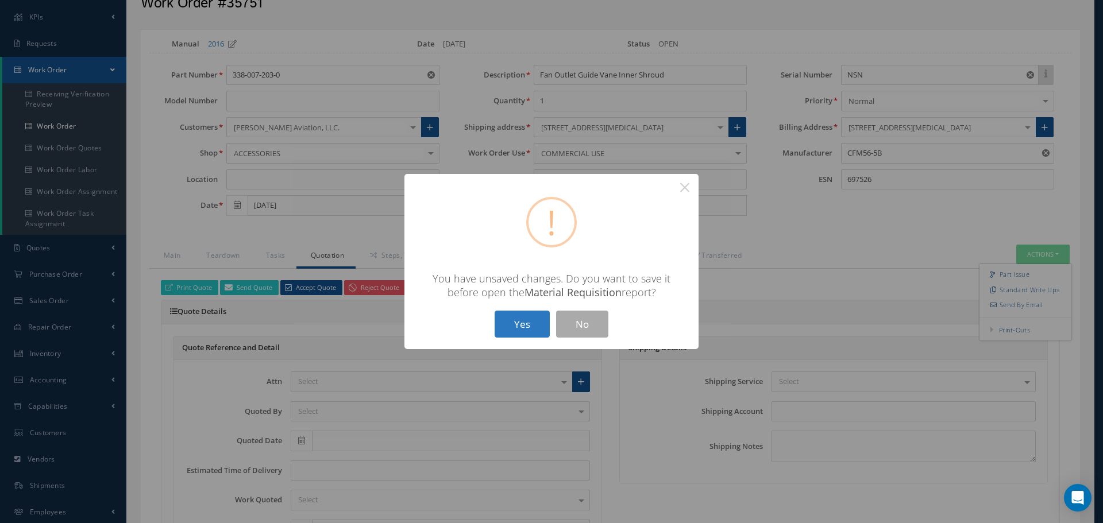
click at [540, 322] on button "Yes" at bounding box center [522, 324] width 55 height 27
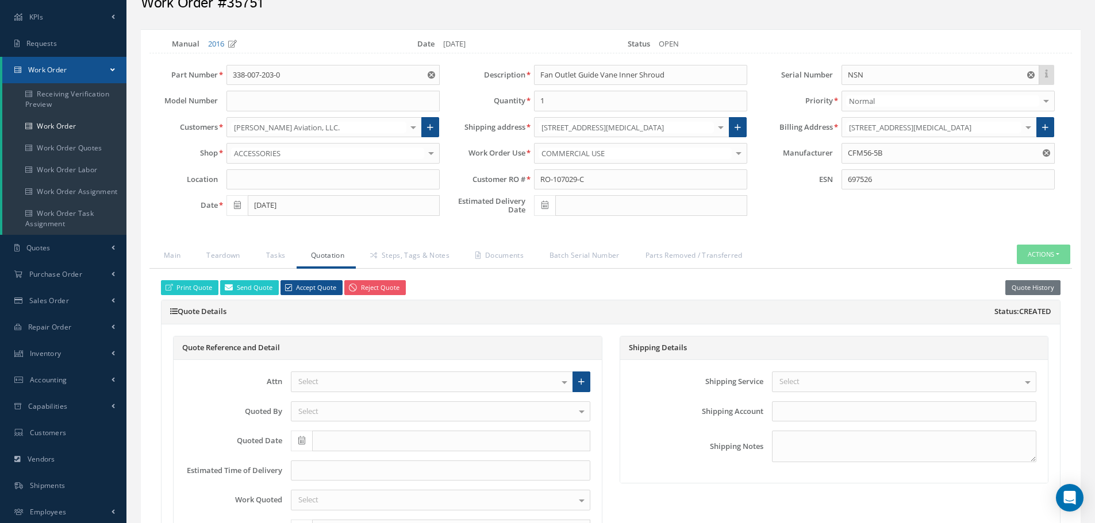
checkbox input "true"
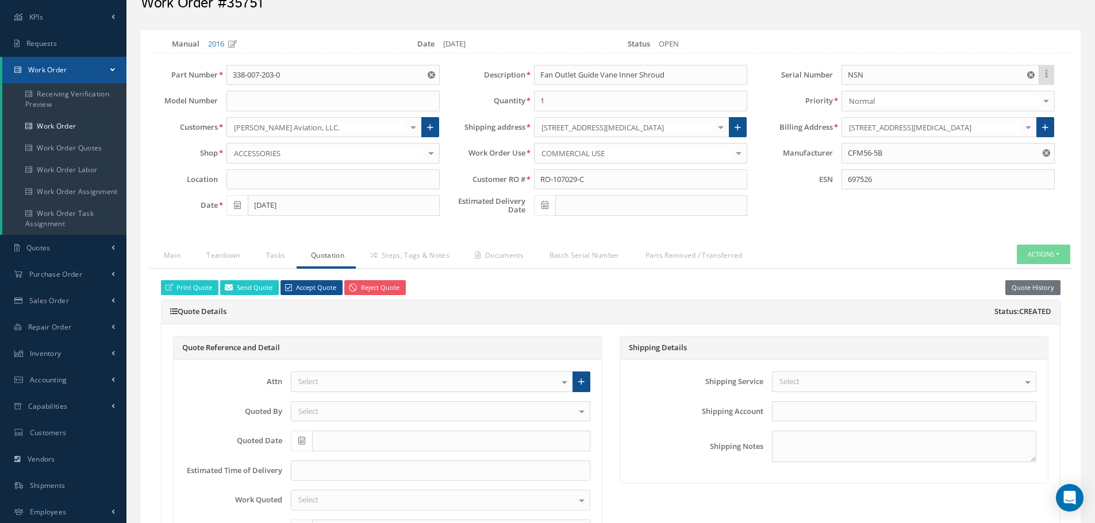
checkbox input "true"
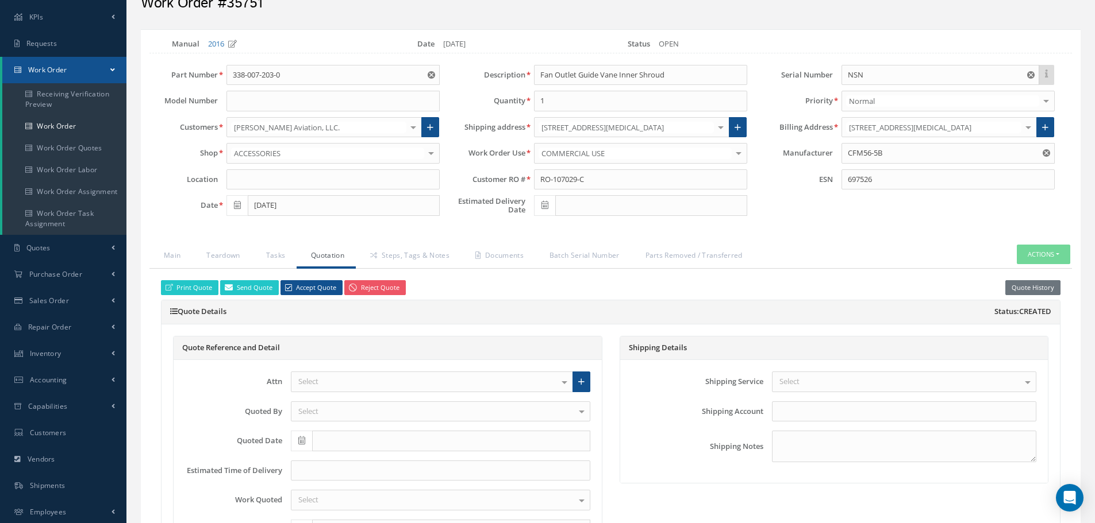
checkbox input "true"
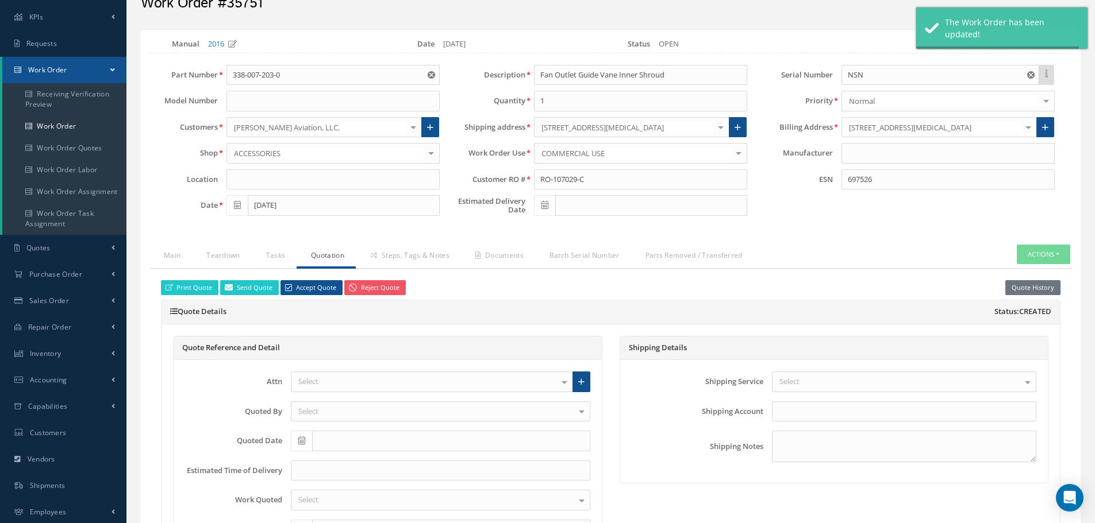
type input "CFM56-5B"
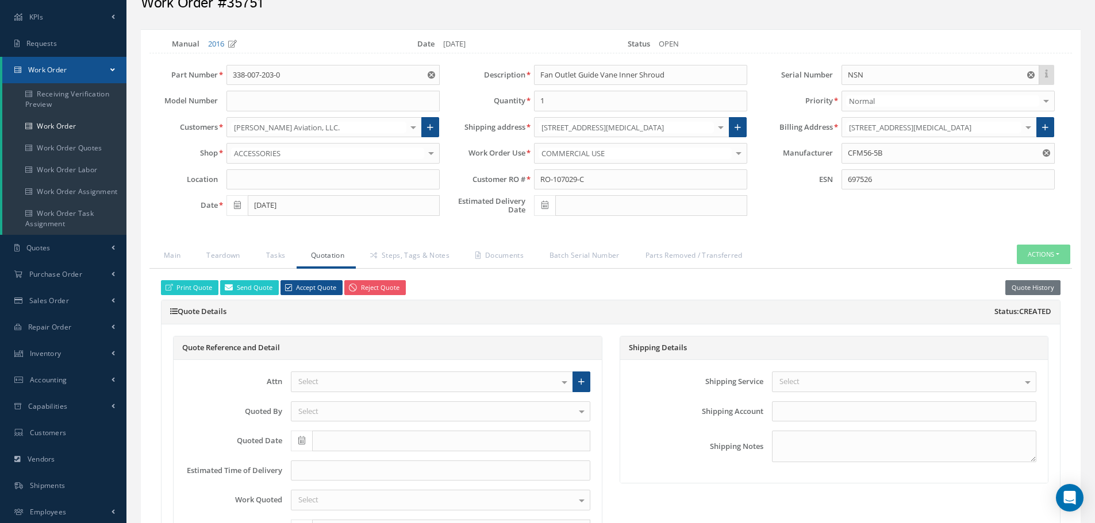
select select "25"
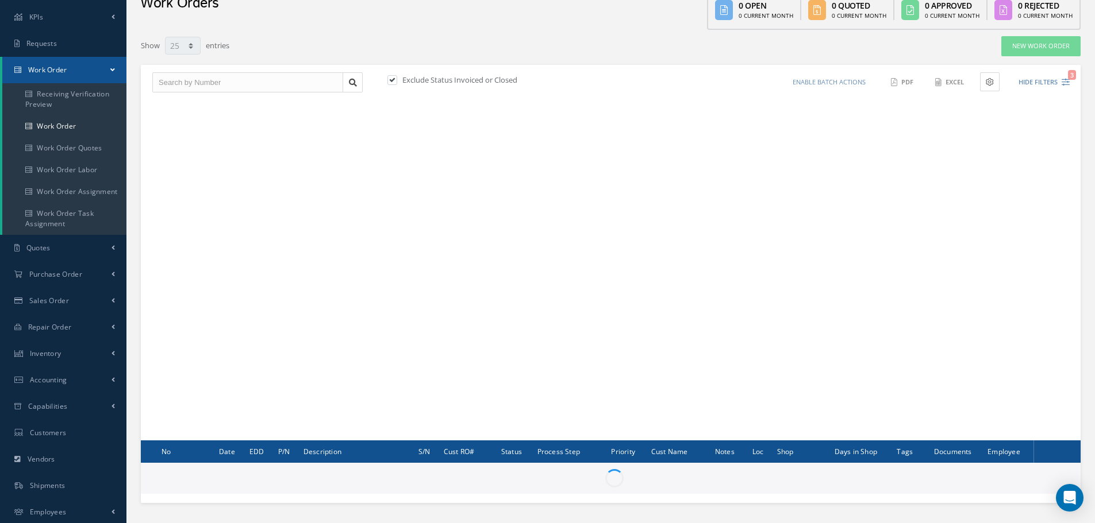
scroll to position [139, 0]
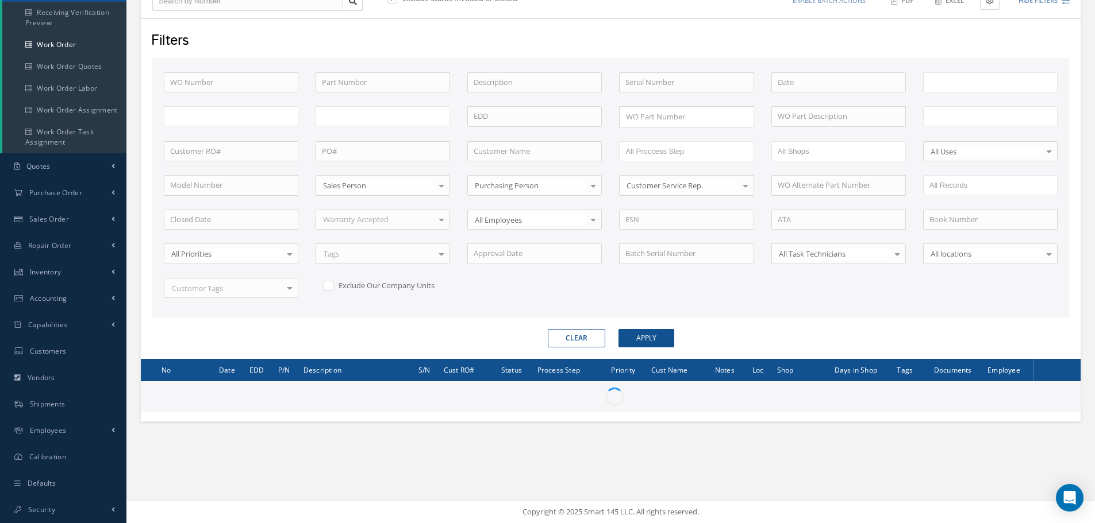
type input "All Work Request"
type input "All Work Performed"
type input "All Status"
type input "WO Part Status"
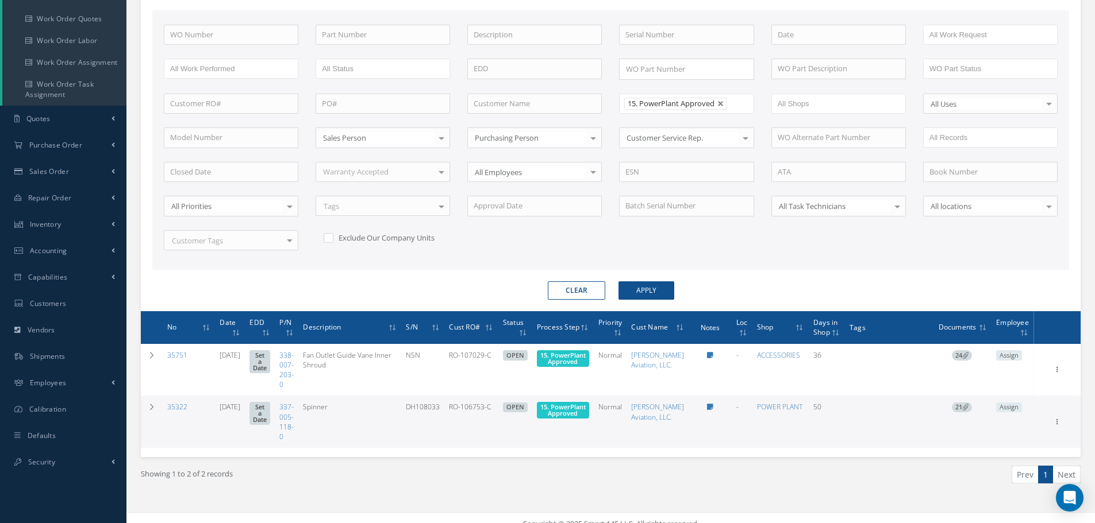
scroll to position [209, 0]
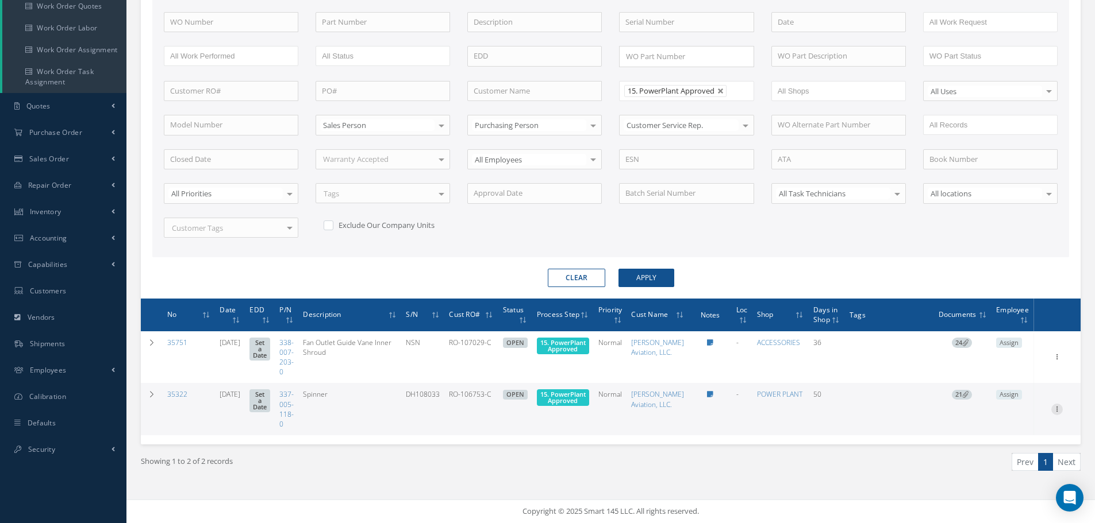
click at [1057, 407] on icon at bounding box center [1056, 408] width 11 height 9
click at [1009, 430] on link "Edit" at bounding box center [1003, 431] width 91 height 15
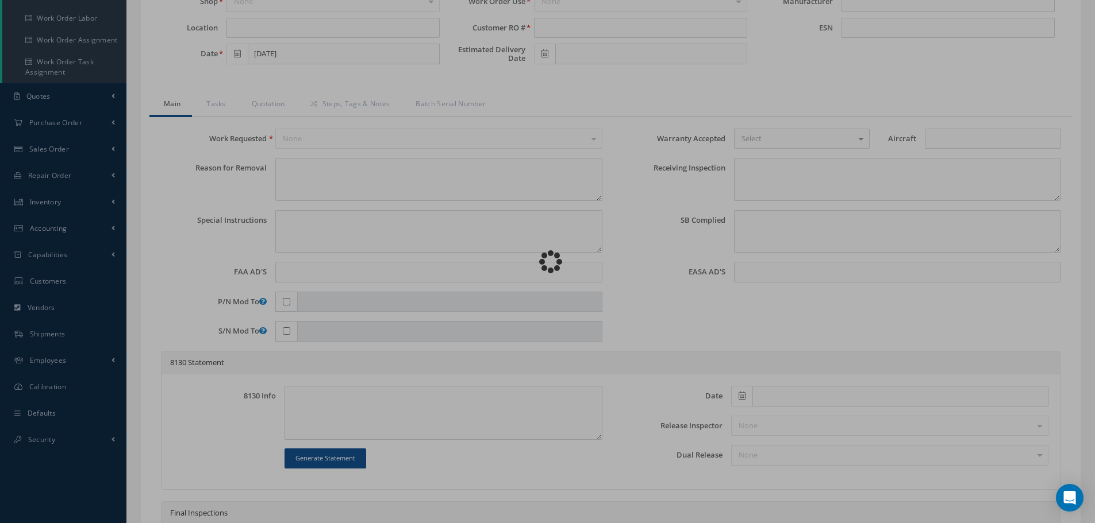
type input "337-005-118-0"
type input "08/05/2025"
type input "Spinner"
type input "RO-106753-C"
type input "DH108033"
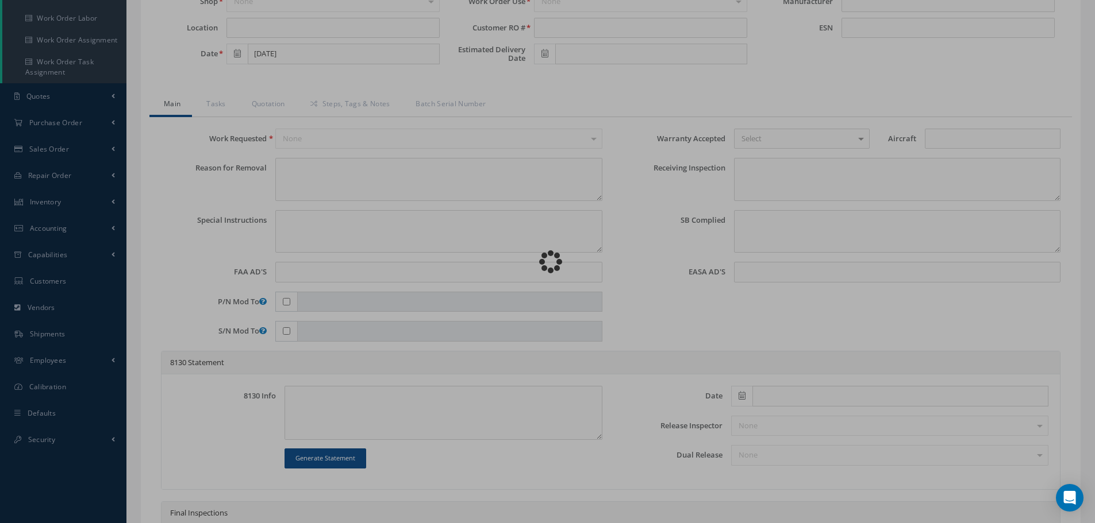
type input "962195"
type textarea "NONE"
type textarea "PLEASE SEE R.O. FOR DETAILS"
type textarea "NO VISUAL DAMAGE"
type textarea "None performed"
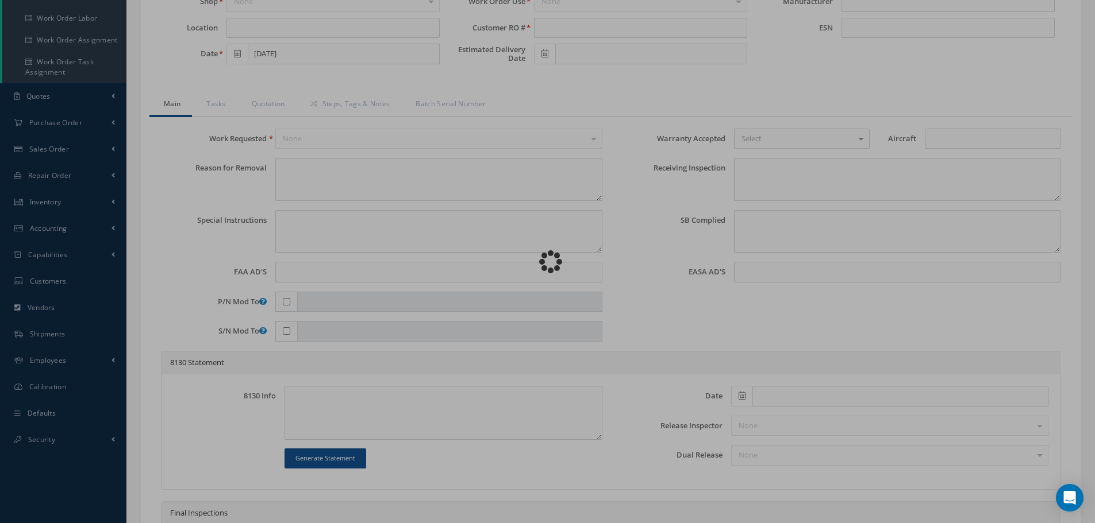
type textarea "Article was xxxxx in reference with the following Technical Standard : CFM56-7B…"
type textarea "Article has been approved to return to service."
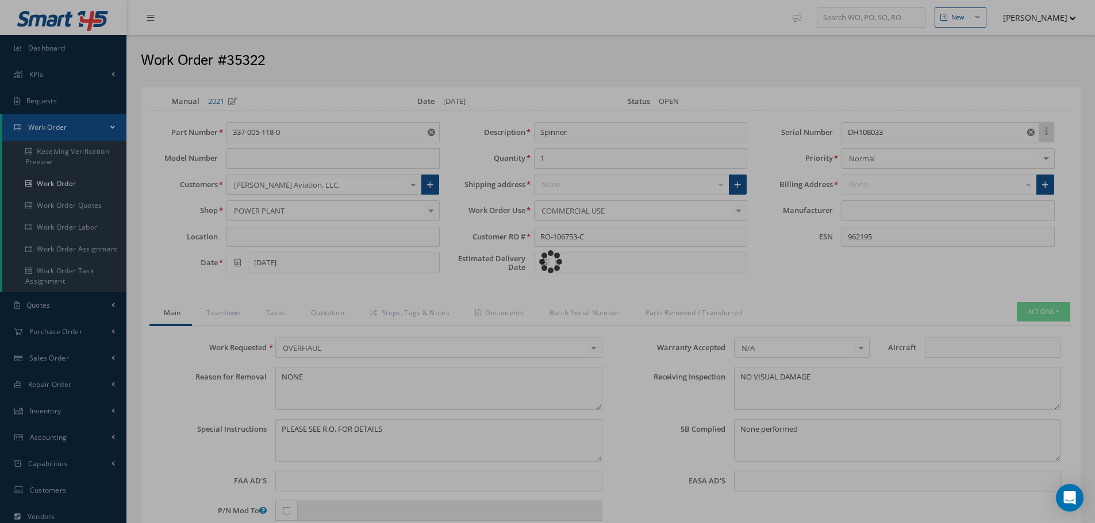
type input "CFM56-7B"
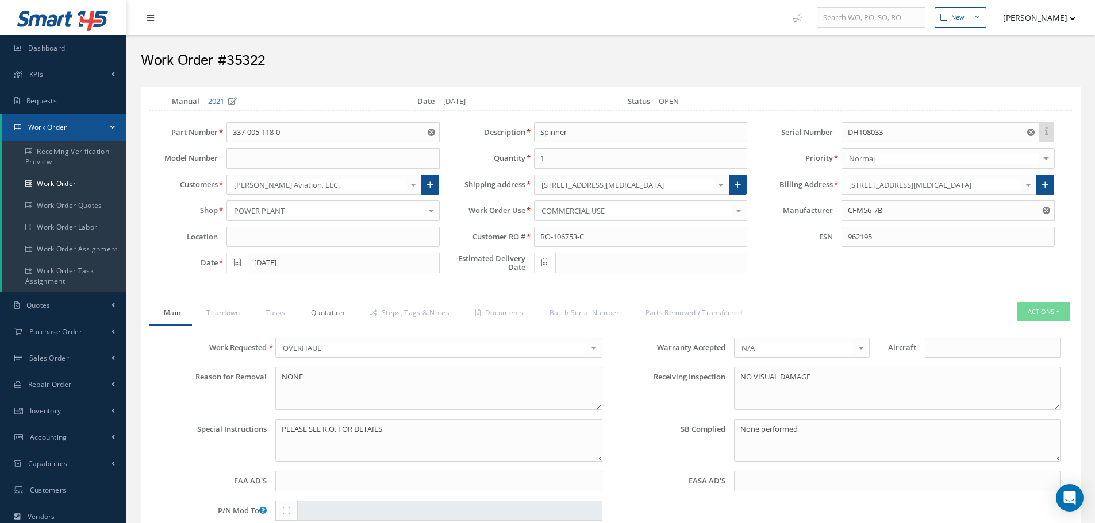
click at [332, 309] on link "Quotation" at bounding box center [326, 314] width 59 height 24
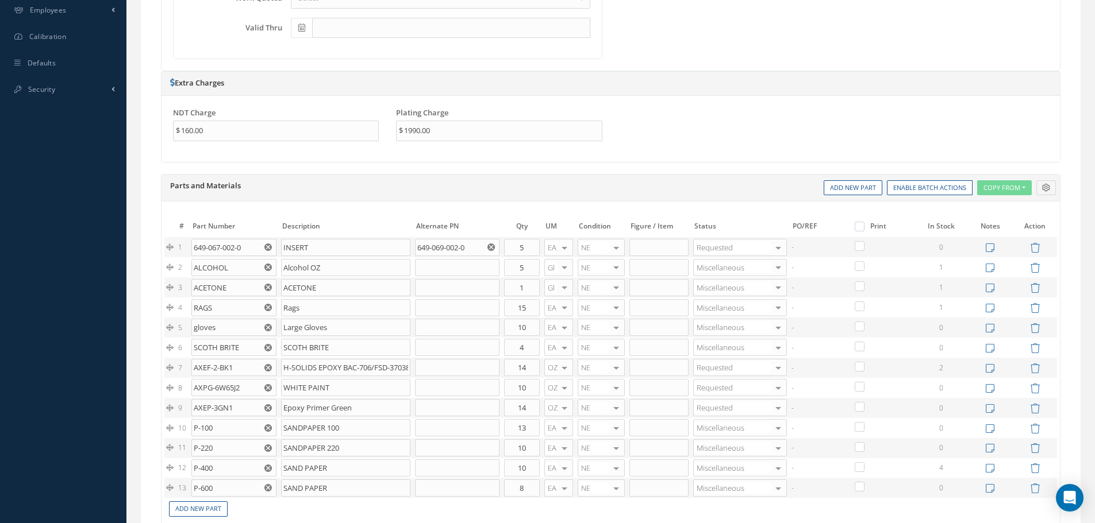
scroll to position [632, 0]
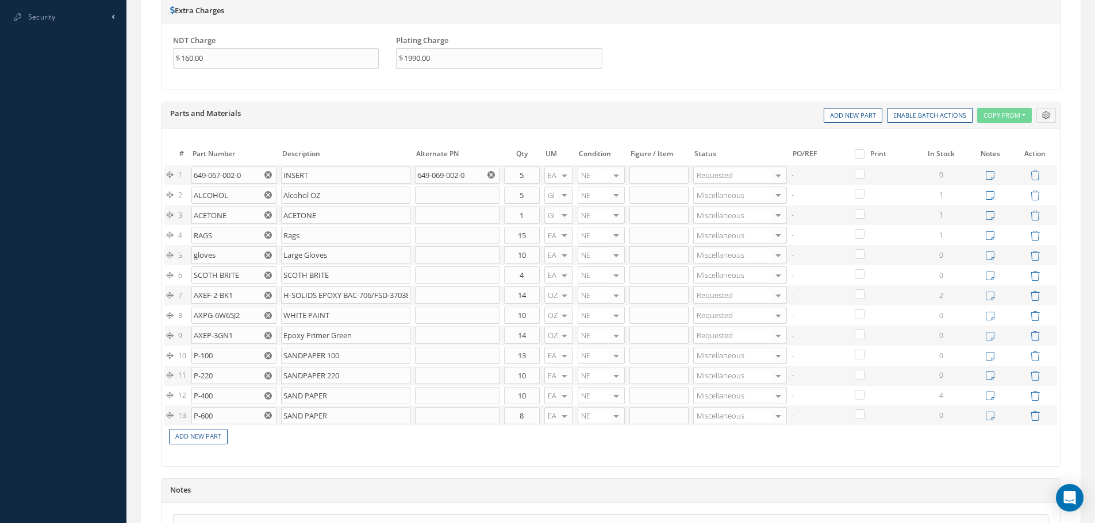
click at [864, 152] on label at bounding box center [865, 154] width 3 height 10
click at [857, 152] on input "checkbox" at bounding box center [860, 155] width 7 height 7
checkbox input "true"
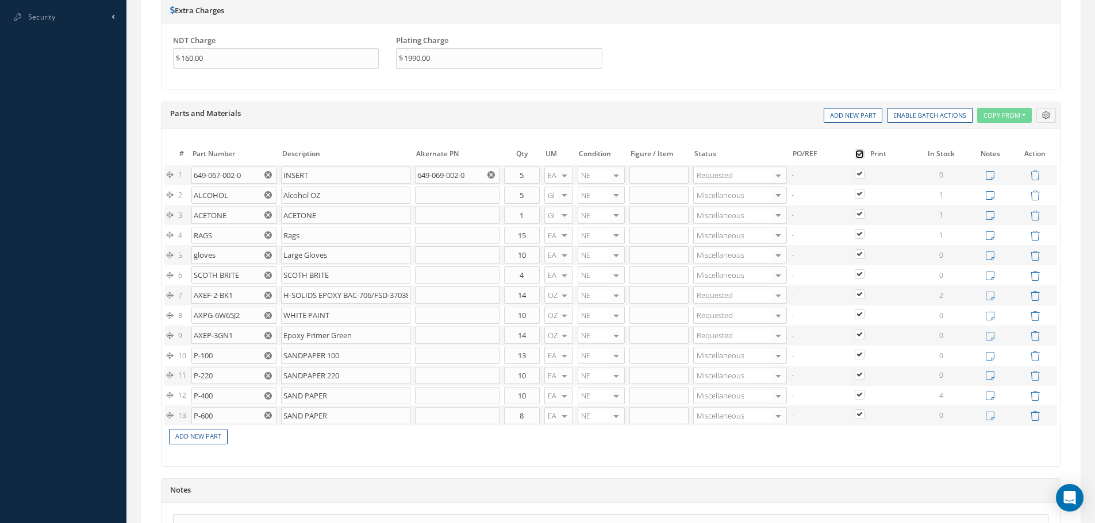
checkbox input "true"
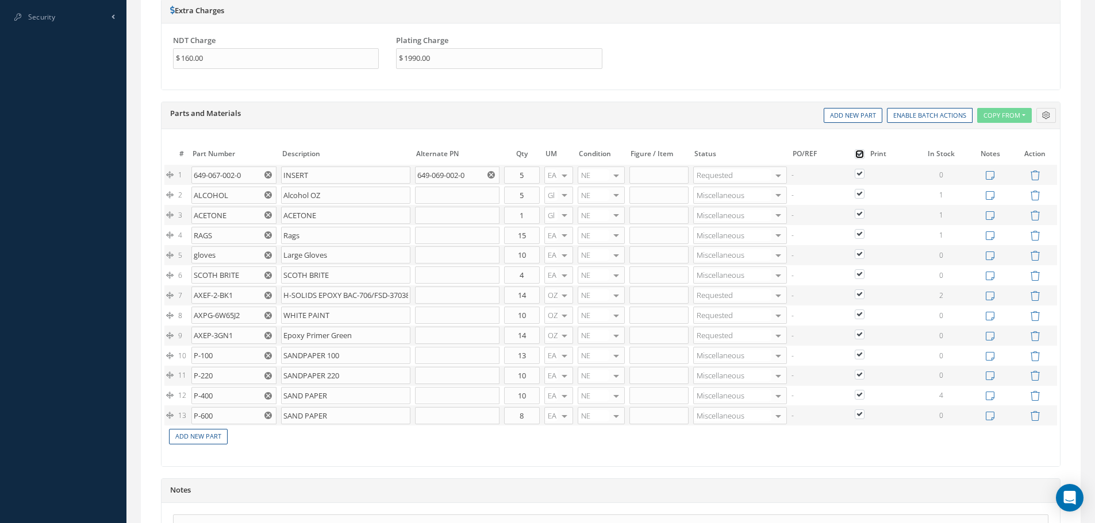
checkbox input "true"
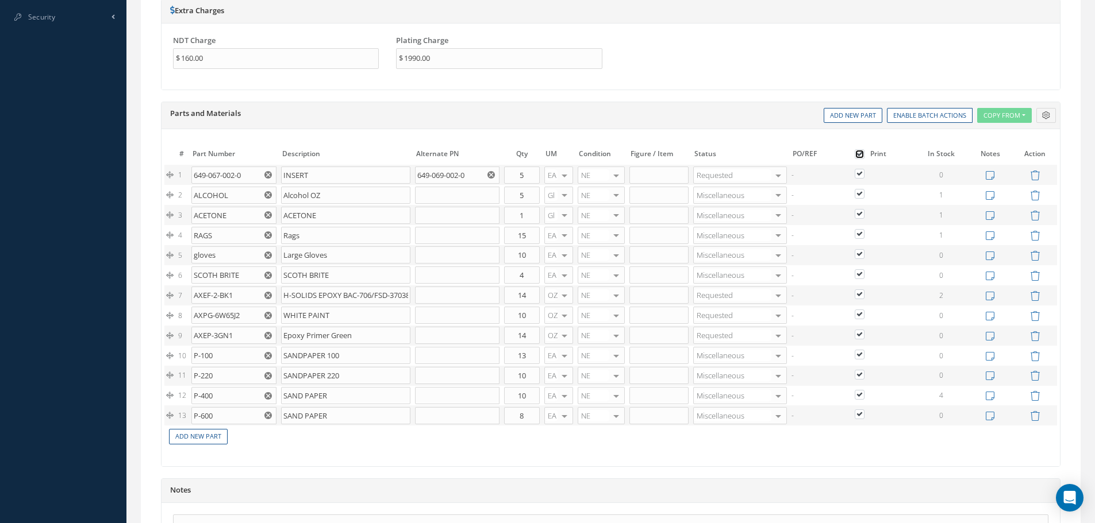
checkbox input "true"
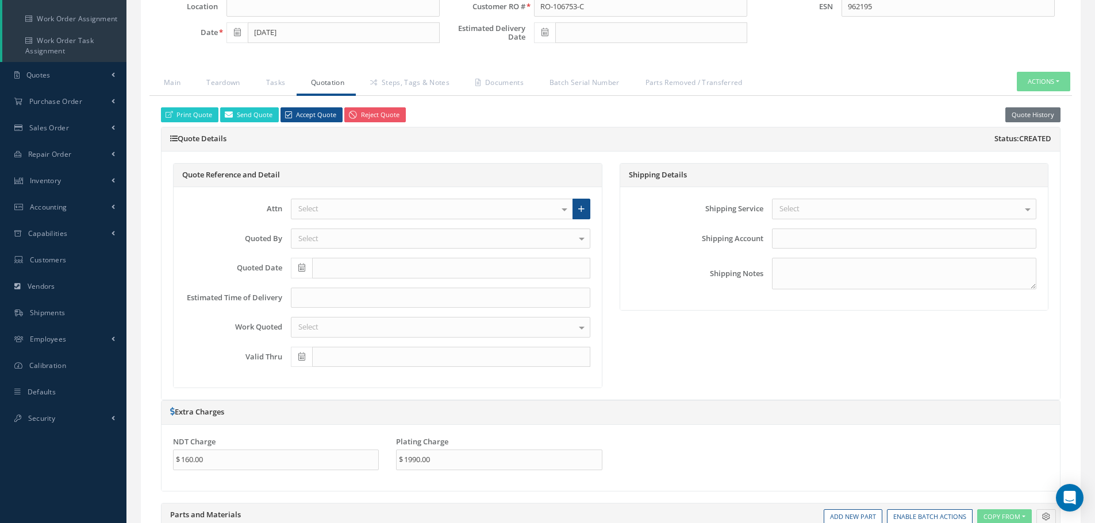
scroll to position [172, 0]
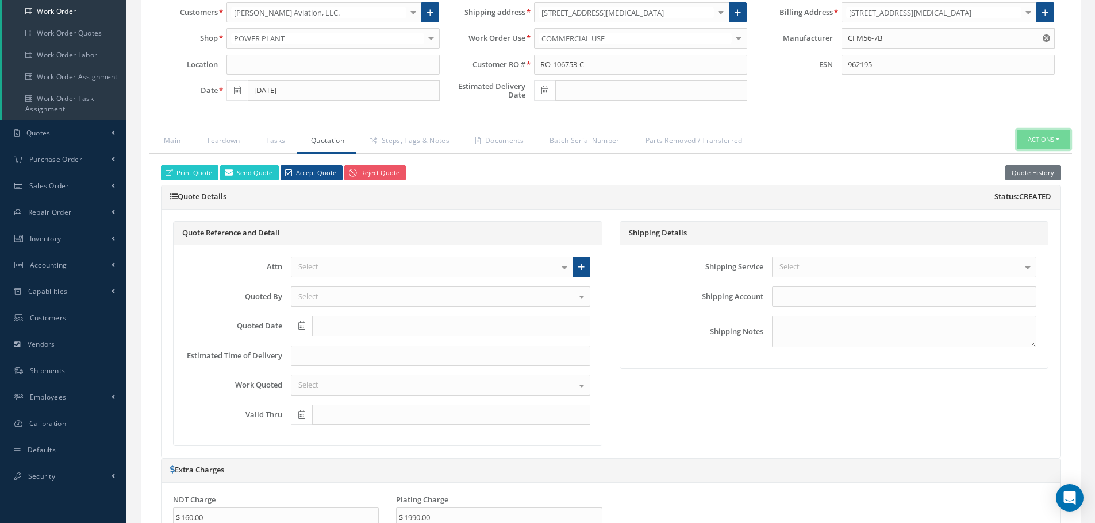
click at [1059, 142] on button "Actions" at bounding box center [1043, 140] width 53 height 20
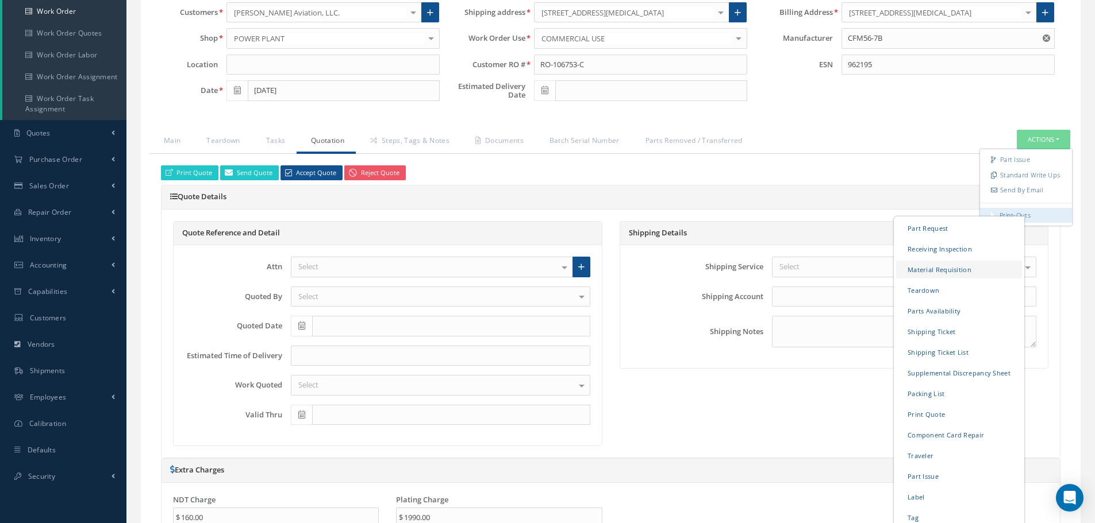
click at [923, 272] on link "Material Requisition" at bounding box center [959, 269] width 126 height 18
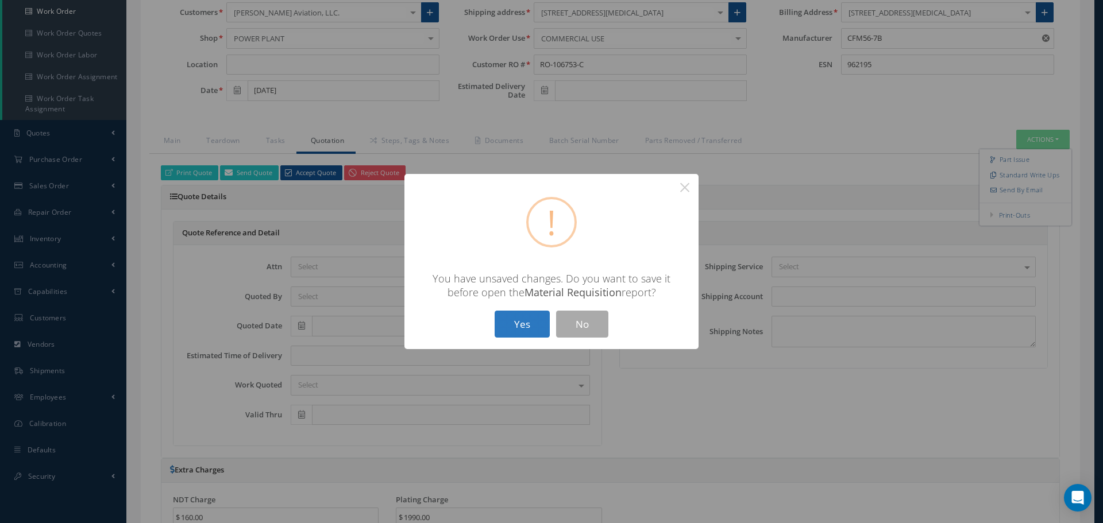
click at [522, 324] on button "Yes" at bounding box center [522, 324] width 55 height 27
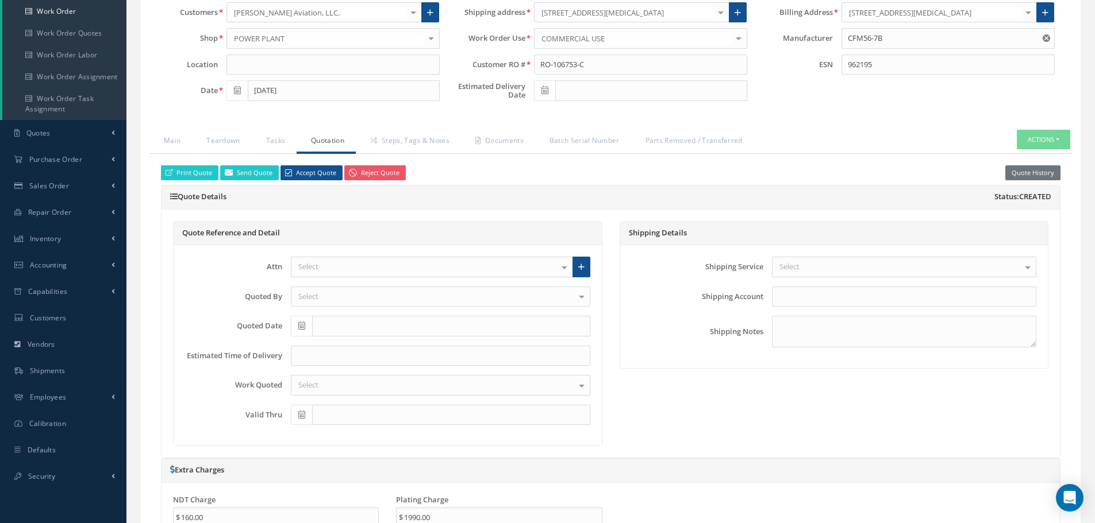
checkbox input "true"
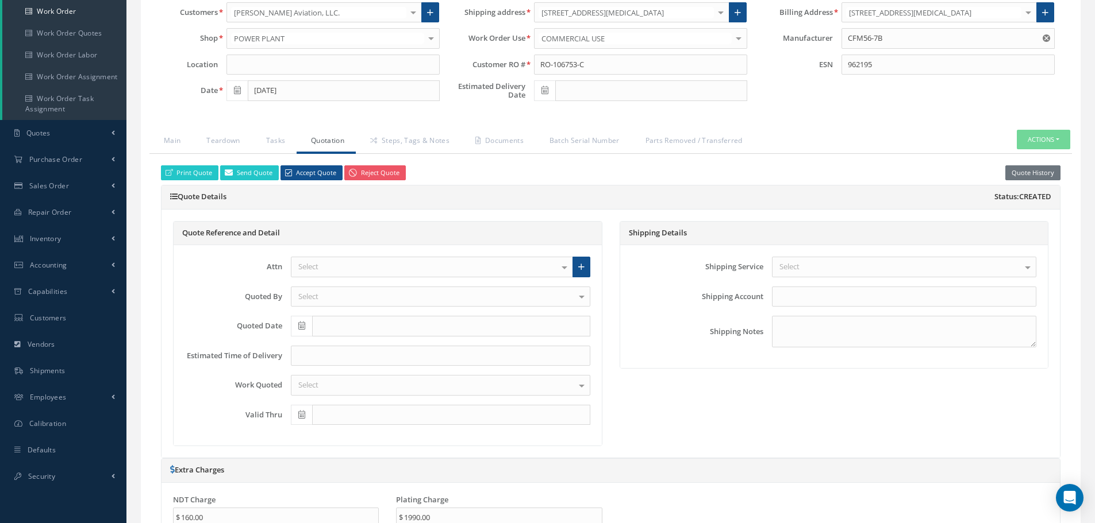
checkbox input "true"
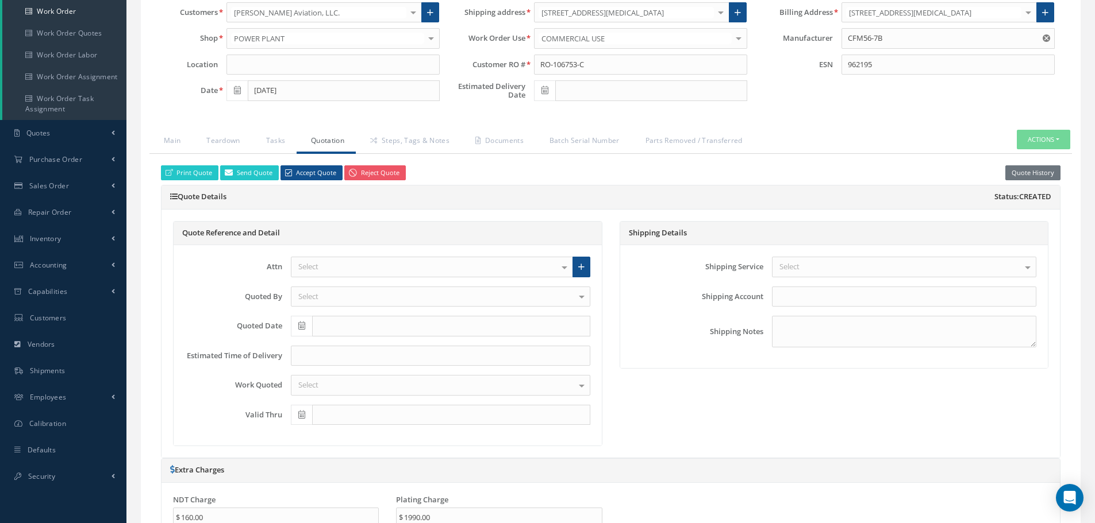
checkbox input "true"
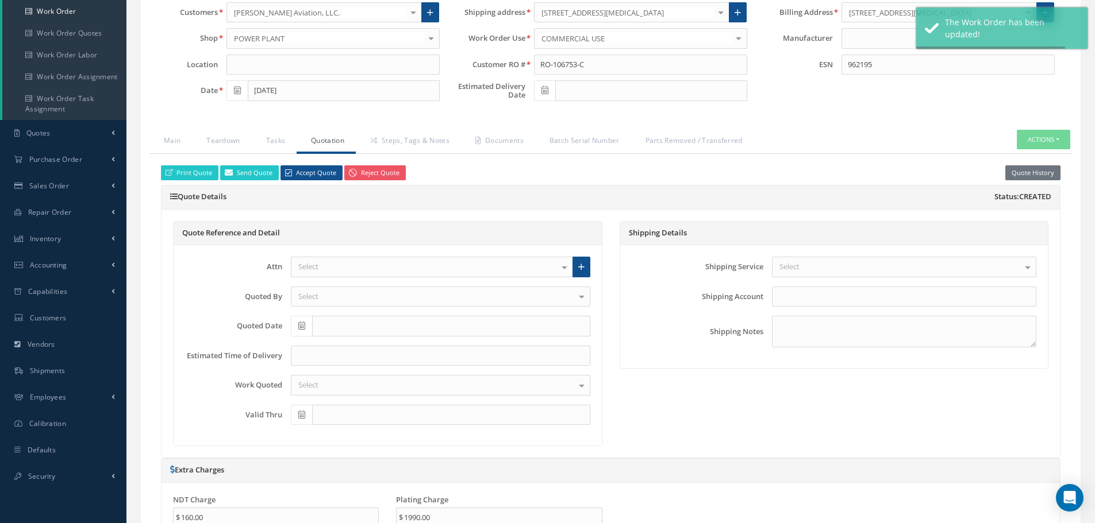
type input "CFM56-7B"
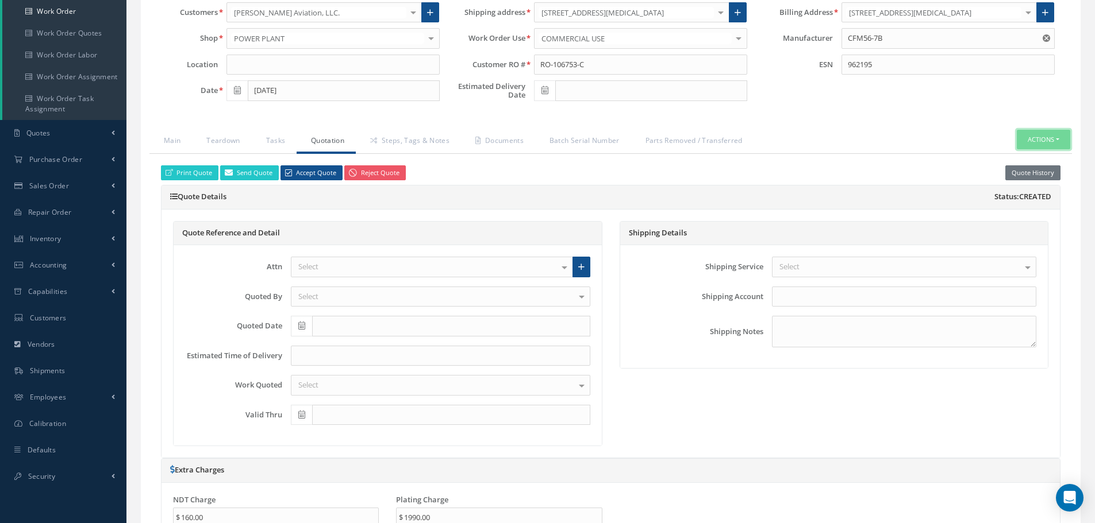
click at [1056, 142] on button "Actions" at bounding box center [1043, 140] width 53 height 20
click at [1030, 160] on link "Part Issue" at bounding box center [1026, 160] width 92 height 16
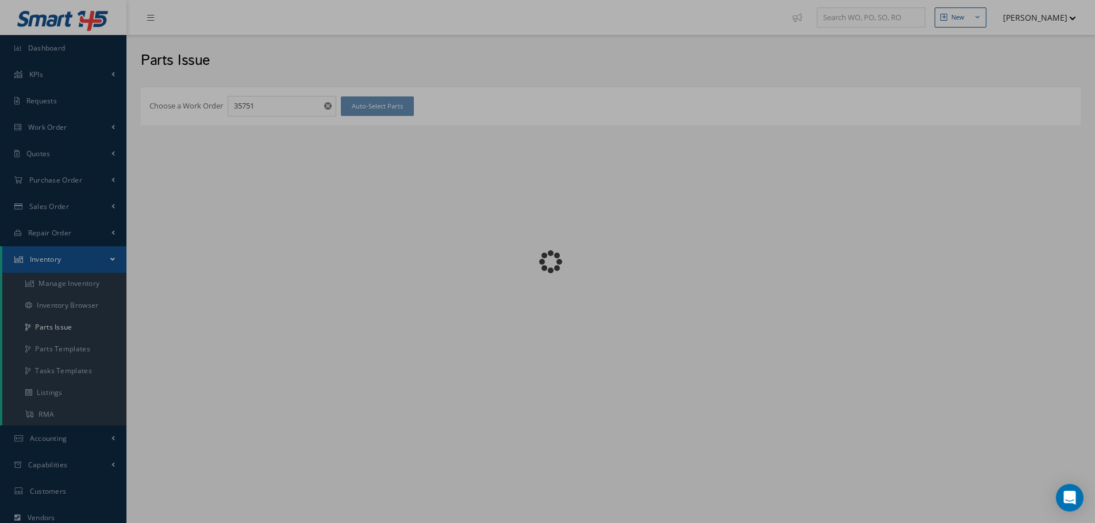
checkbox input "false"
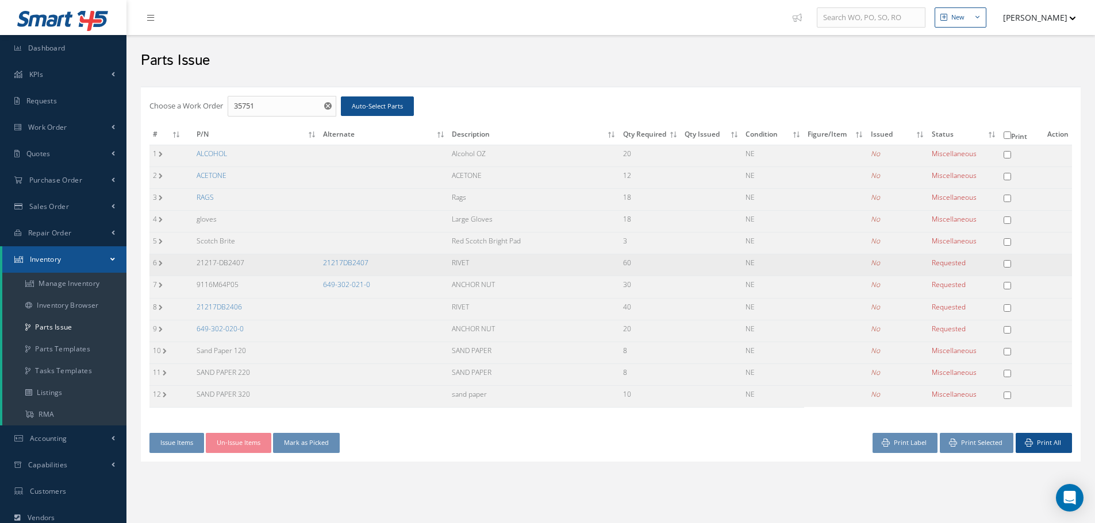
click at [1006, 260] on td at bounding box center [1022, 266] width 44 height 22
click at [1007, 264] on input "checkbox" at bounding box center [1006, 263] width 7 height 7
checkbox input "true"
click at [1006, 284] on input "checkbox" at bounding box center [1006, 285] width 7 height 7
checkbox input "true"
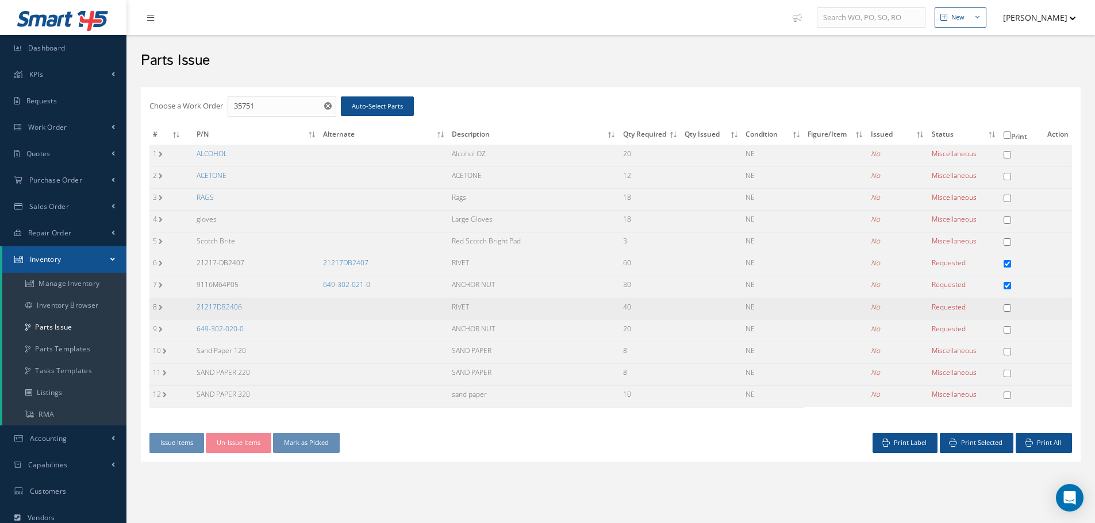
click at [1008, 309] on input "checkbox" at bounding box center [1006, 308] width 7 height 7
checkbox input "true"
click at [1008, 329] on input "checkbox" at bounding box center [1006, 329] width 7 height 7
checkbox input "true"
click at [965, 445] on button "Print Selected" at bounding box center [977, 443] width 74 height 20
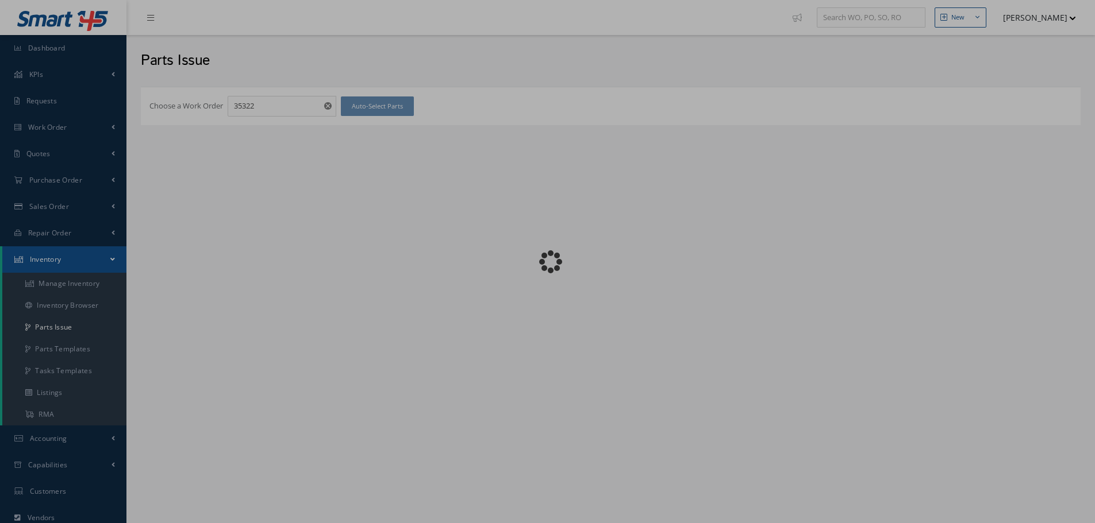
checkbox input "false"
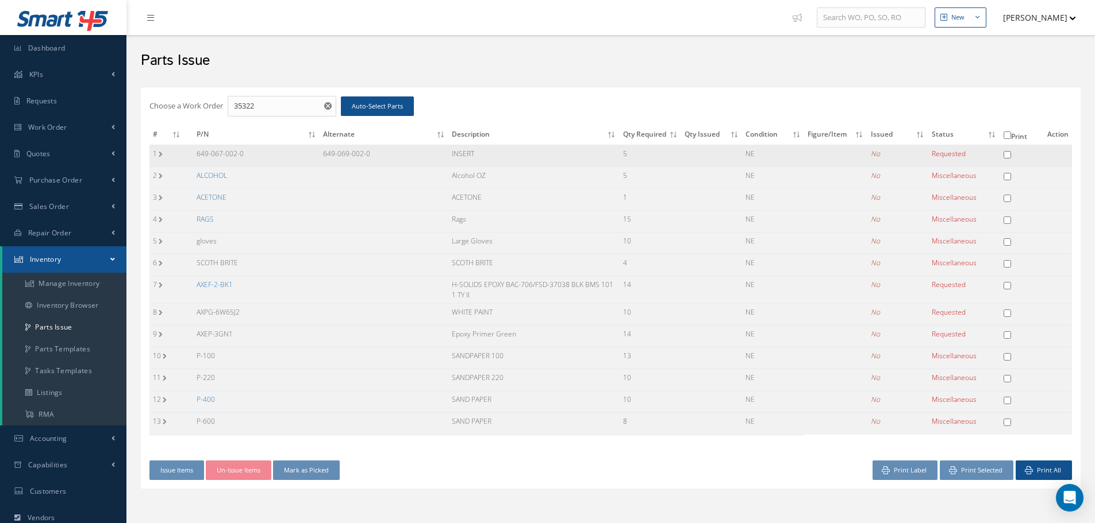
drag, startPoint x: 193, startPoint y: 152, endPoint x: 252, endPoint y: 156, distance: 58.7
click at [252, 156] on td "649-067-002-0" at bounding box center [256, 156] width 127 height 22
copy td "649-067-002-0"
drag, startPoint x: 323, startPoint y: 151, endPoint x: 394, endPoint y: 156, distance: 70.9
click at [394, 156] on td "649-069-002-0" at bounding box center [383, 156] width 129 height 22
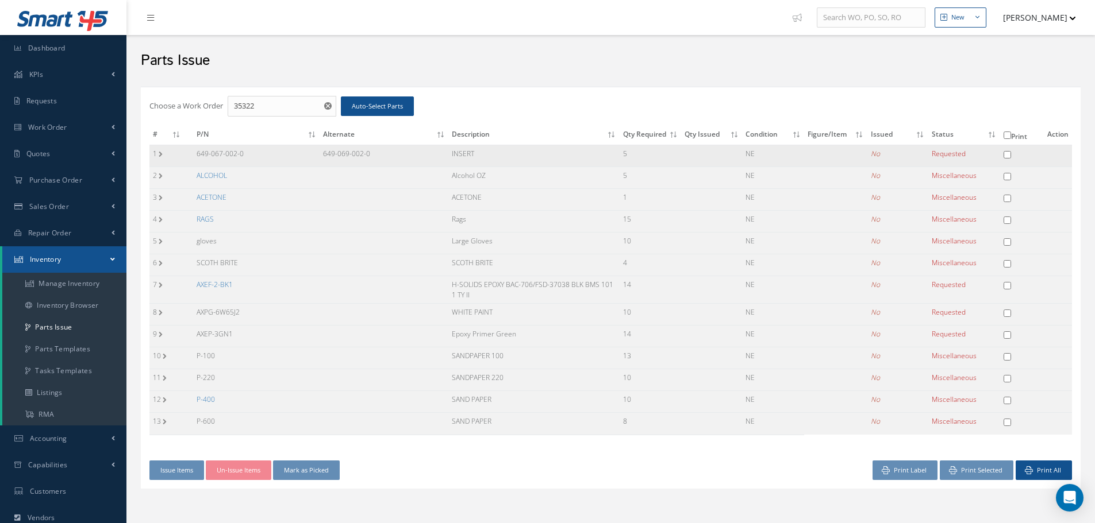
copy td "649-069-002-0"
click at [260, 107] on input "35322" at bounding box center [282, 106] width 109 height 21
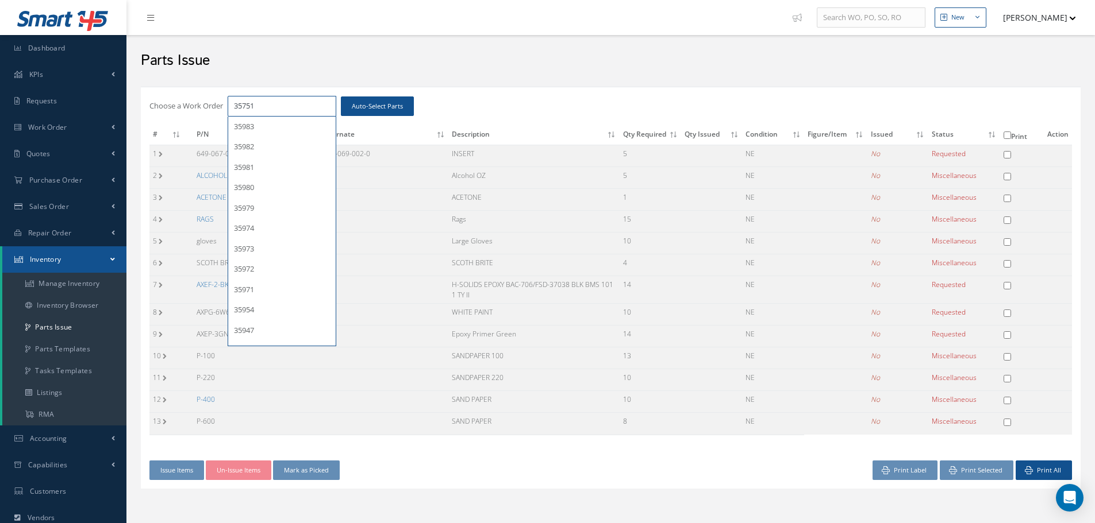
type input "35751"
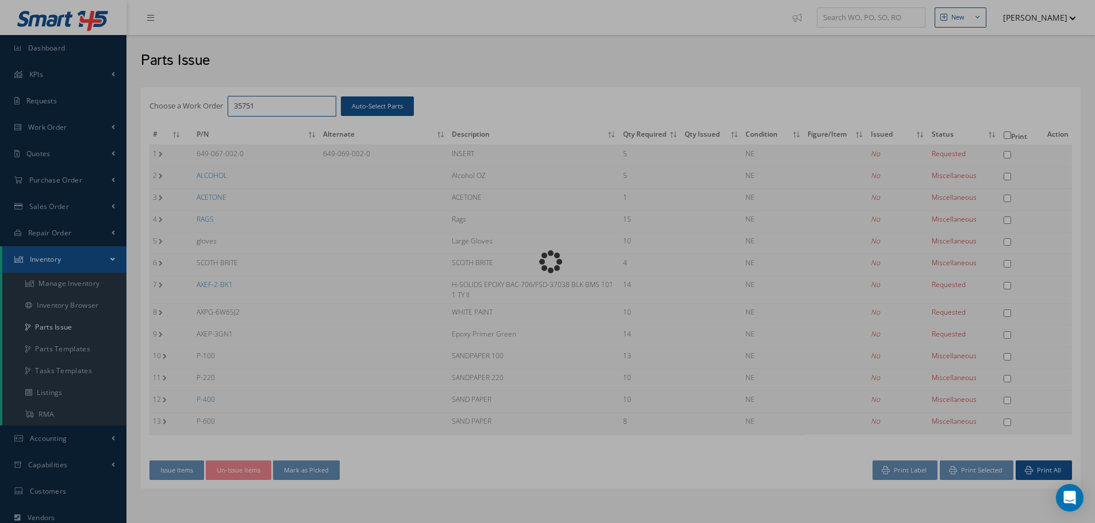
checkbox input "false"
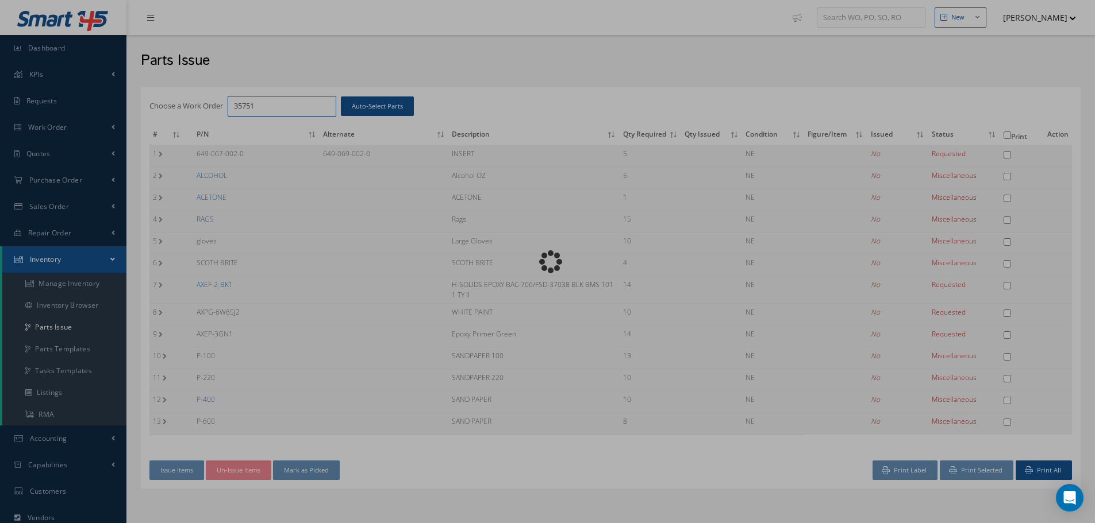
checkbox input "false"
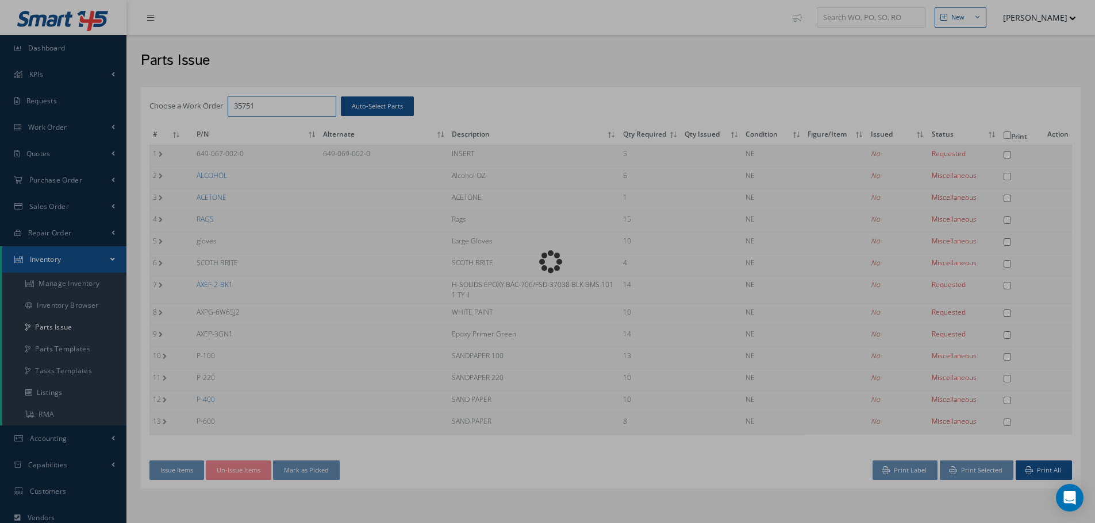
checkbox input "false"
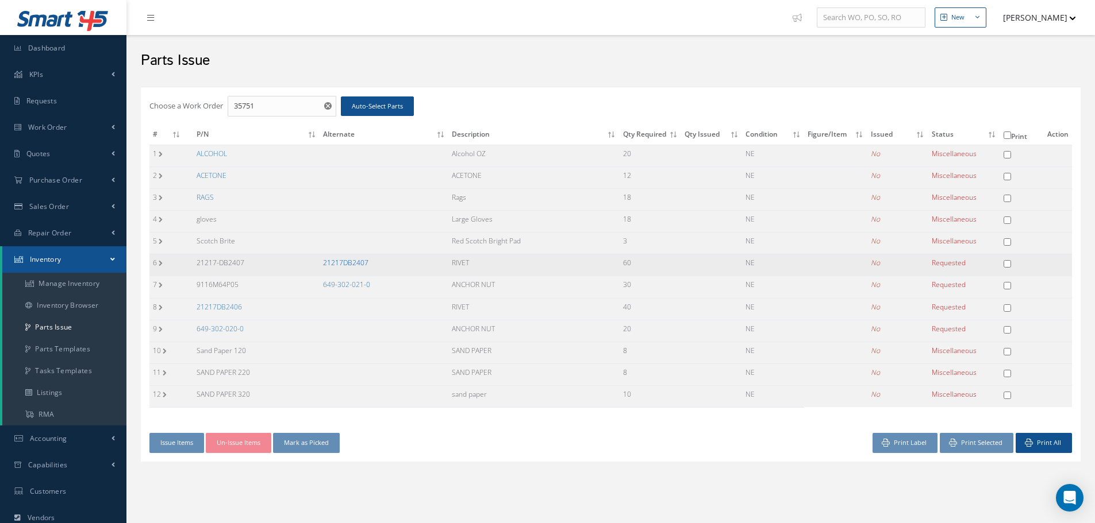
click at [358, 265] on link "21217DB2407" at bounding box center [345, 263] width 45 height 10
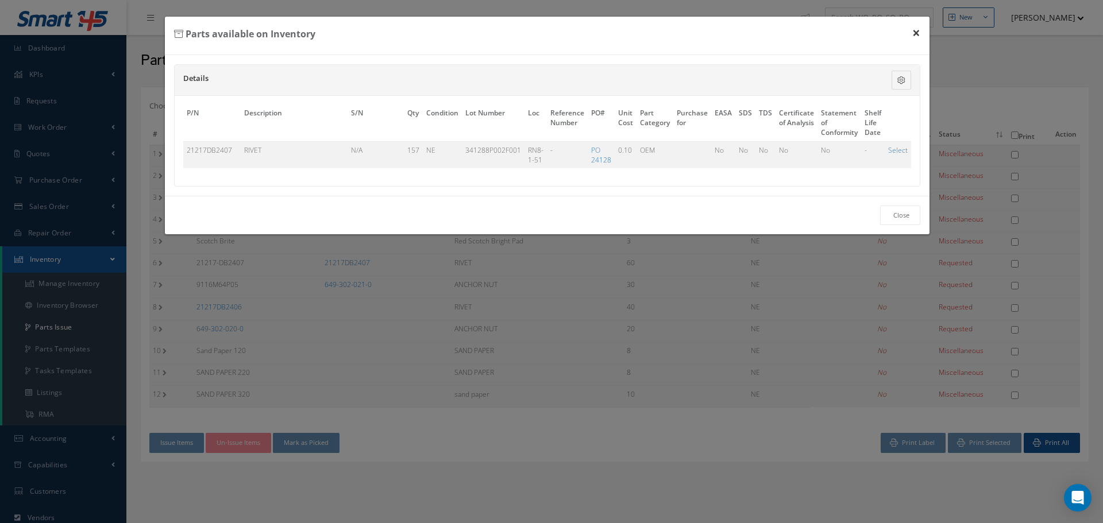
click at [915, 30] on button "×" at bounding box center [916, 33] width 26 height 32
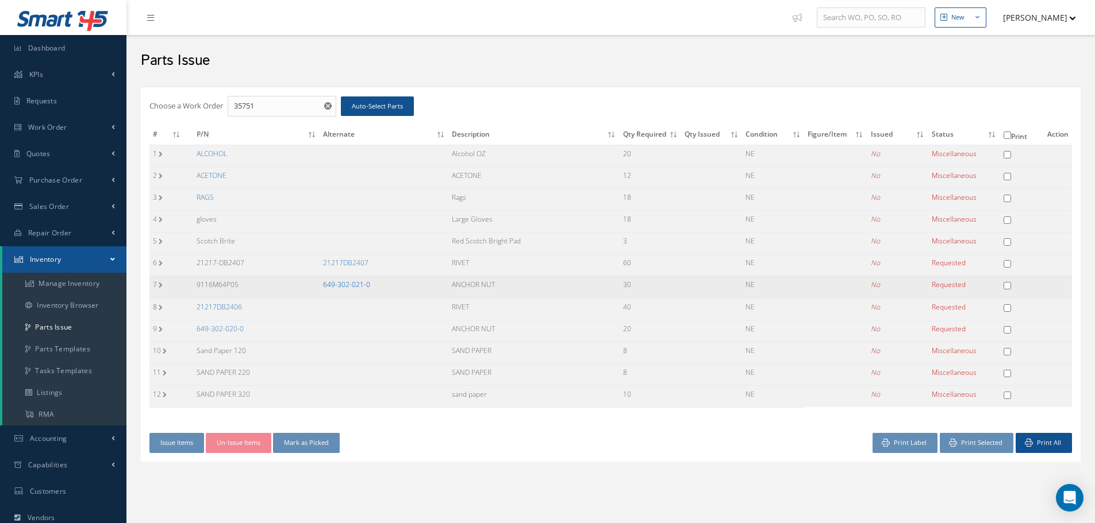
click at [345, 284] on link "649-302-021-0" at bounding box center [346, 285] width 47 height 10
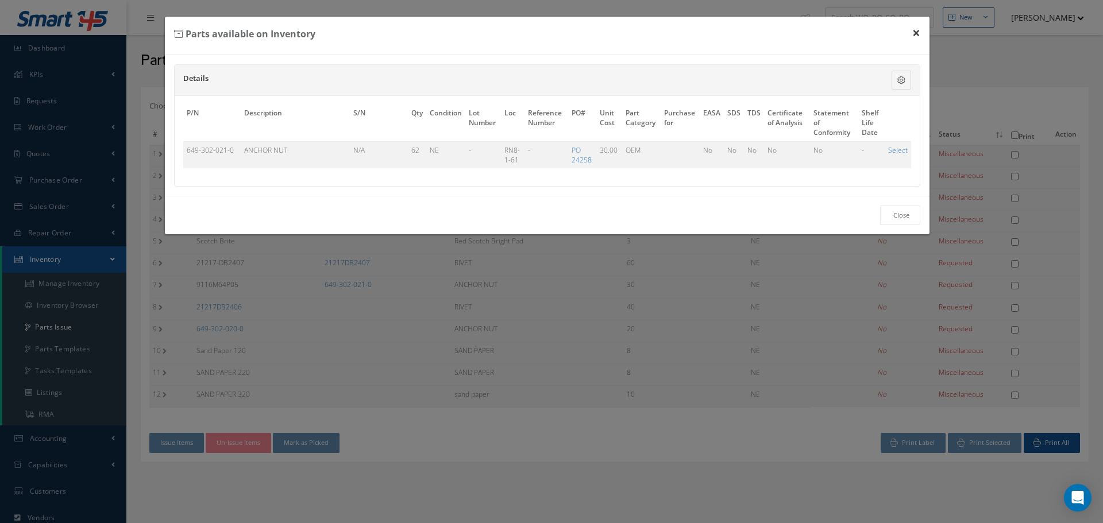
click at [919, 33] on button "×" at bounding box center [916, 33] width 26 height 32
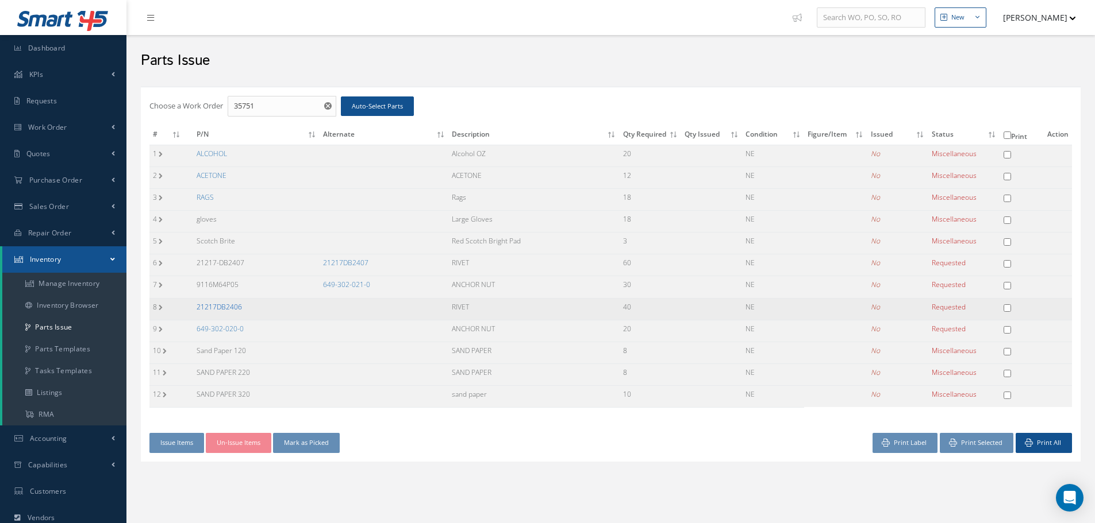
click at [221, 310] on link "21217DB2406" at bounding box center [219, 307] width 45 height 10
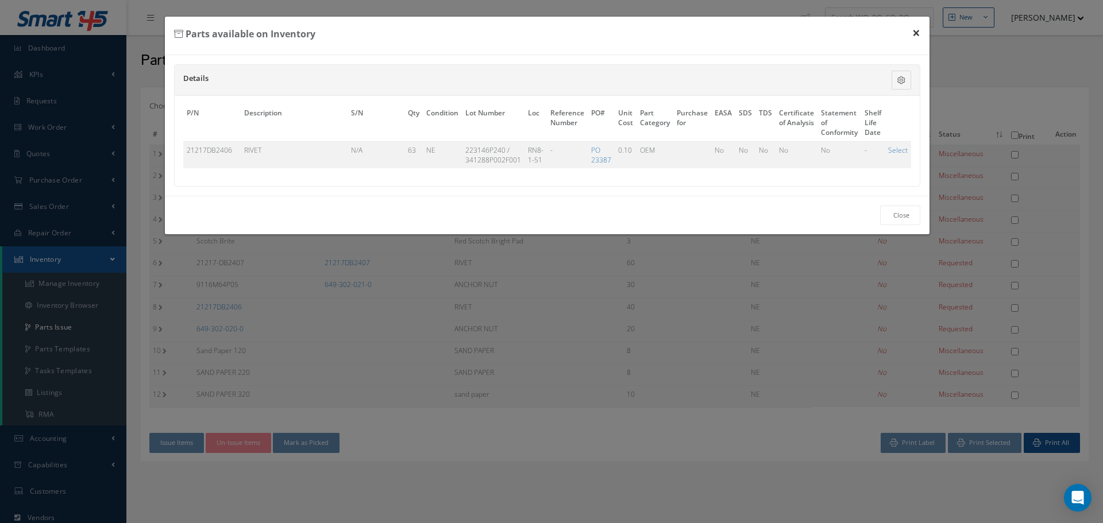
click at [918, 33] on button "×" at bounding box center [916, 33] width 26 height 32
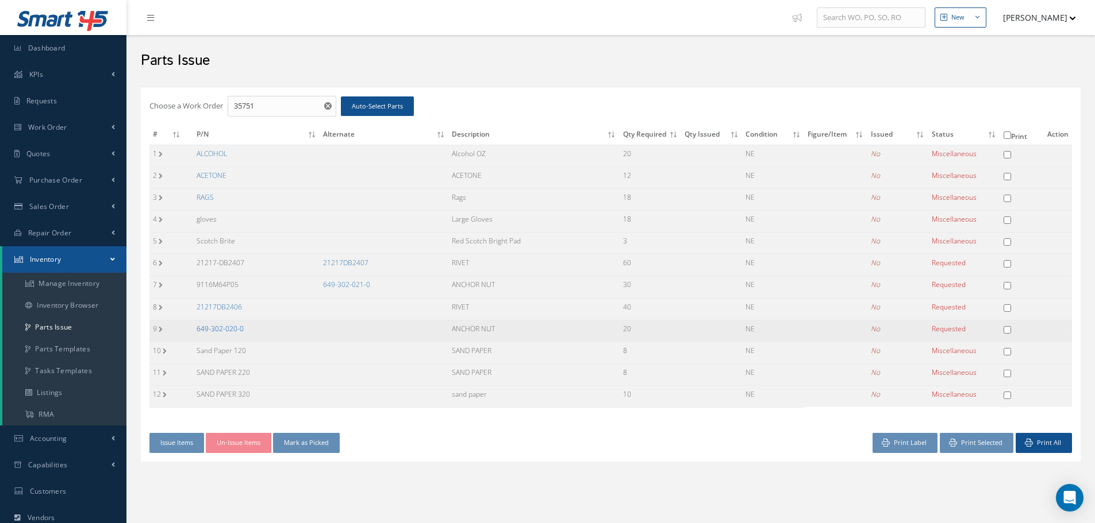
click at [211, 327] on link "649-302-020-0" at bounding box center [220, 329] width 47 height 10
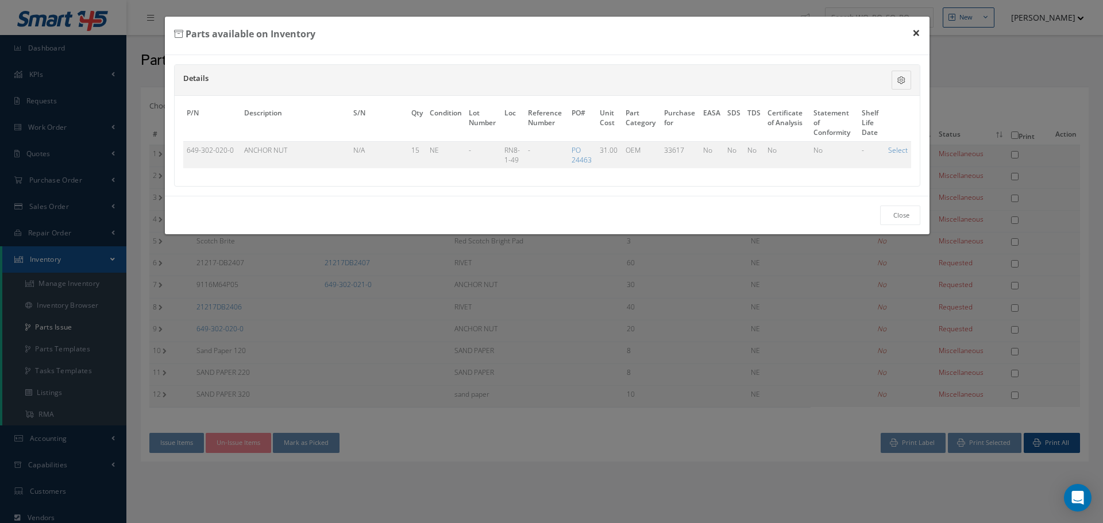
click at [916, 36] on button "×" at bounding box center [916, 33] width 26 height 32
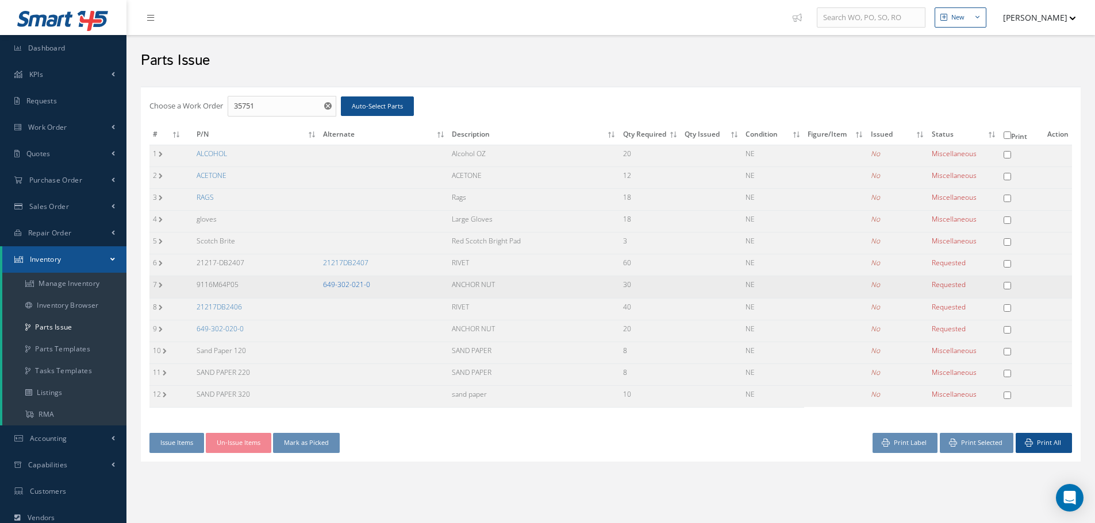
click at [334, 283] on link "649-302-021-0" at bounding box center [346, 285] width 47 height 10
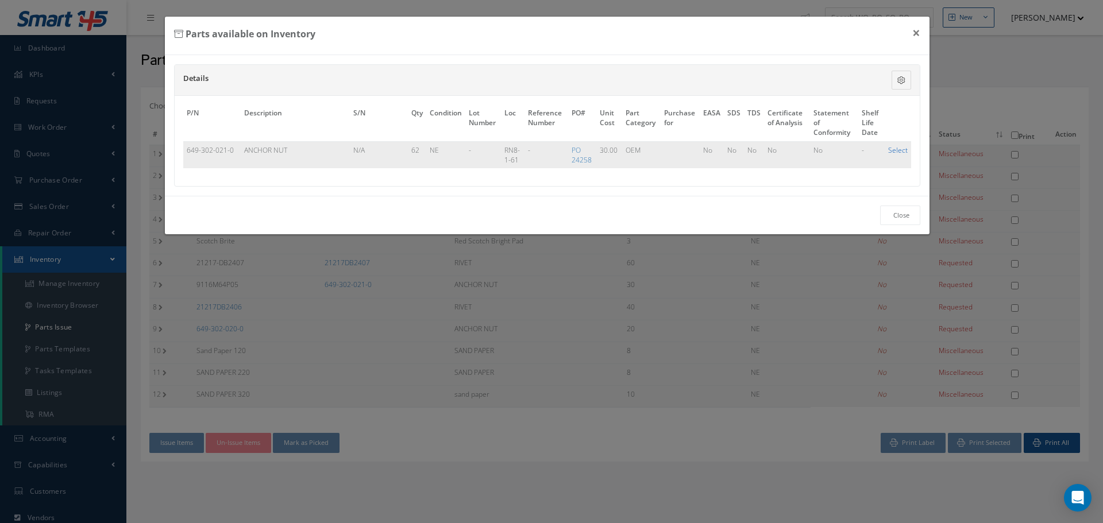
click at [898, 151] on link "Select" at bounding box center [898, 150] width 20 height 10
checkbox input "true"
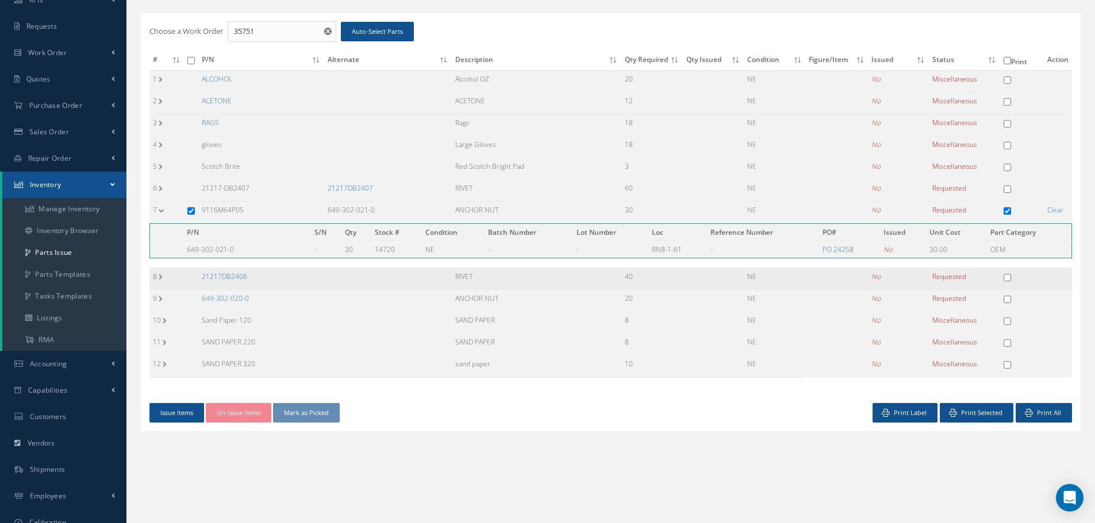
scroll to position [140, 0]
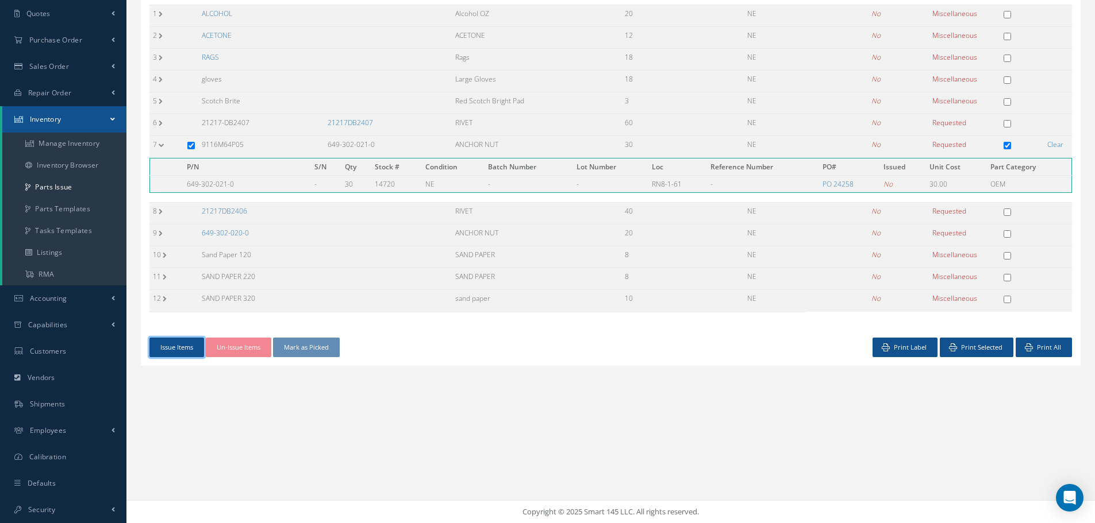
click at [179, 345] on button "Issue Items" at bounding box center [176, 348] width 55 height 20
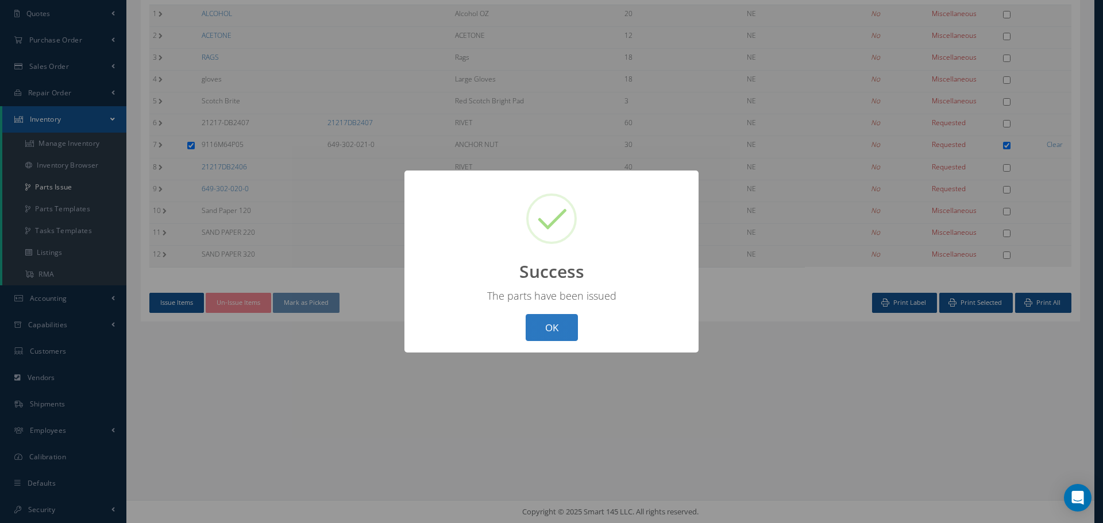
click at [561, 330] on button "OK" at bounding box center [552, 327] width 52 height 27
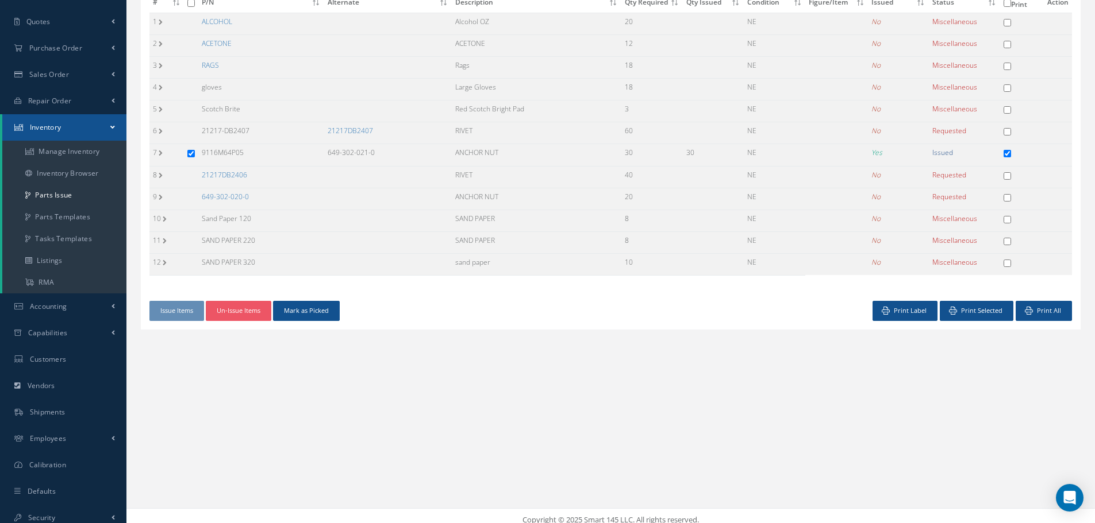
scroll to position [83, 0]
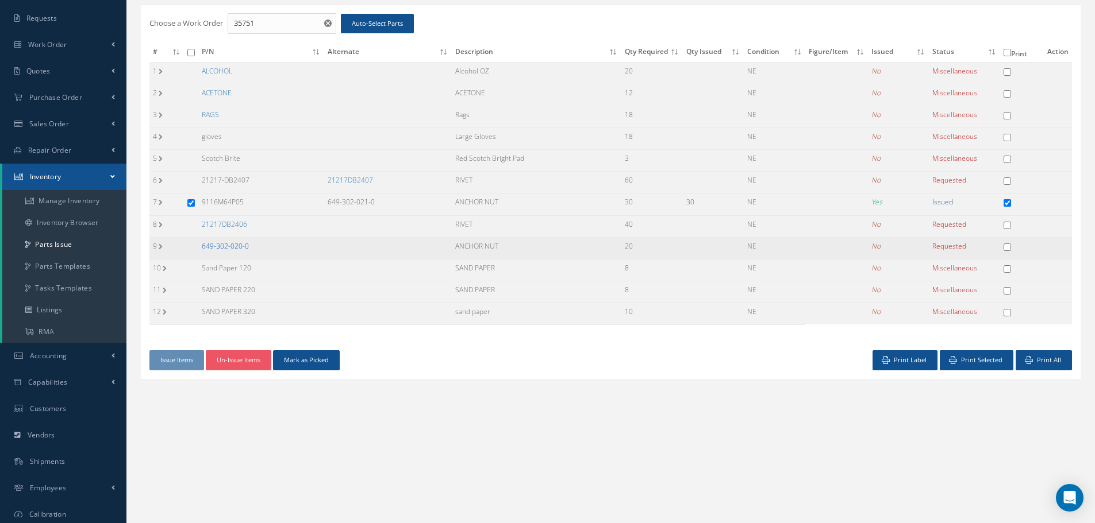
click at [223, 246] on link "649-302-020-0" at bounding box center [225, 246] width 47 height 10
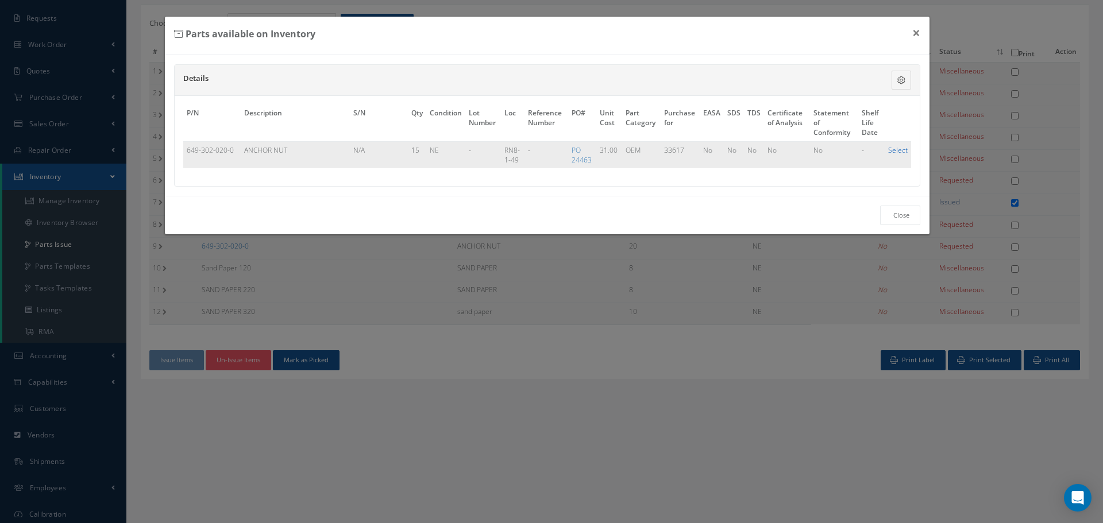
click at [900, 151] on link "Select" at bounding box center [898, 150] width 20 height 10
checkbox input "true"
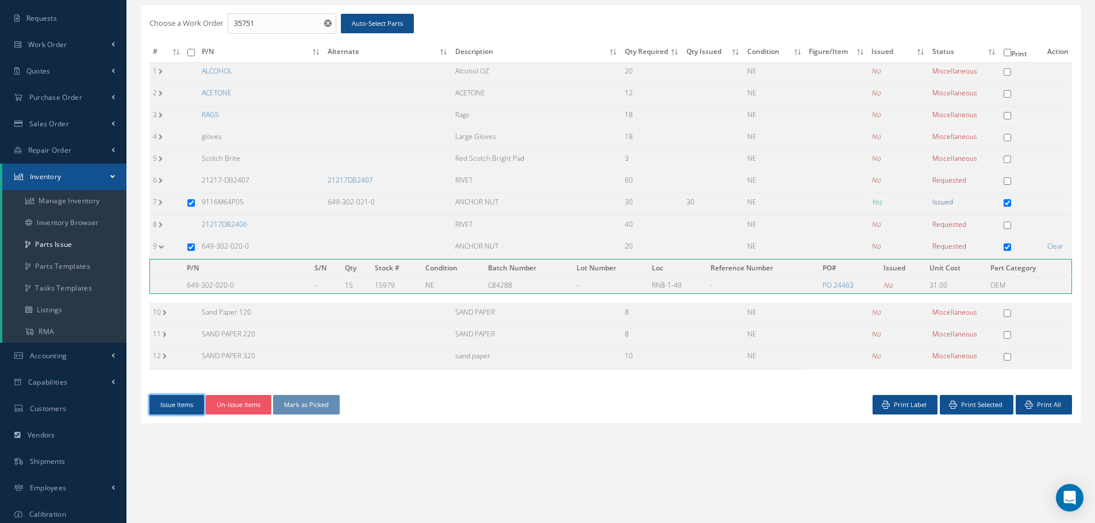
click at [186, 401] on button "Issue Items" at bounding box center [176, 405] width 55 height 20
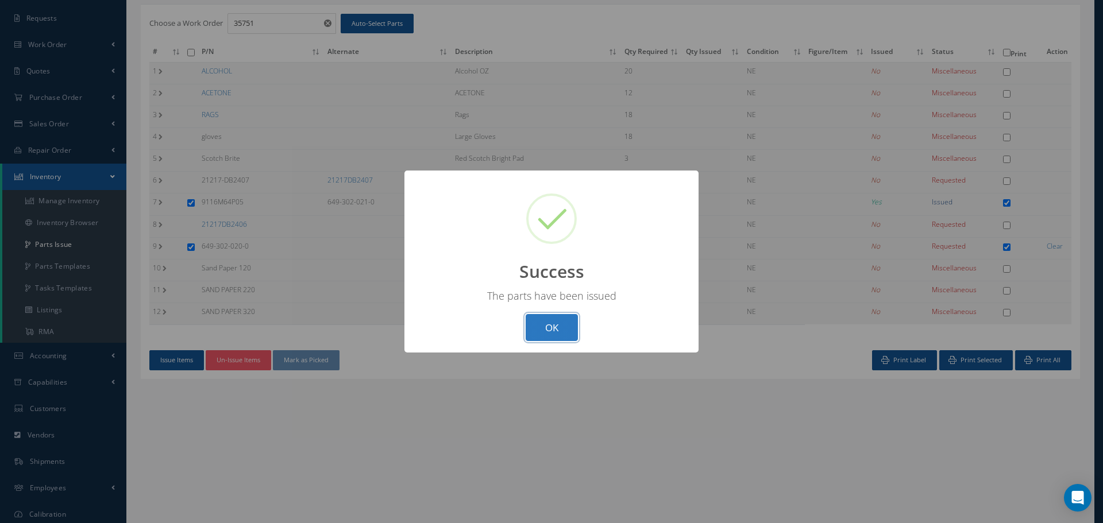
click at [549, 327] on button "OK" at bounding box center [552, 327] width 52 height 27
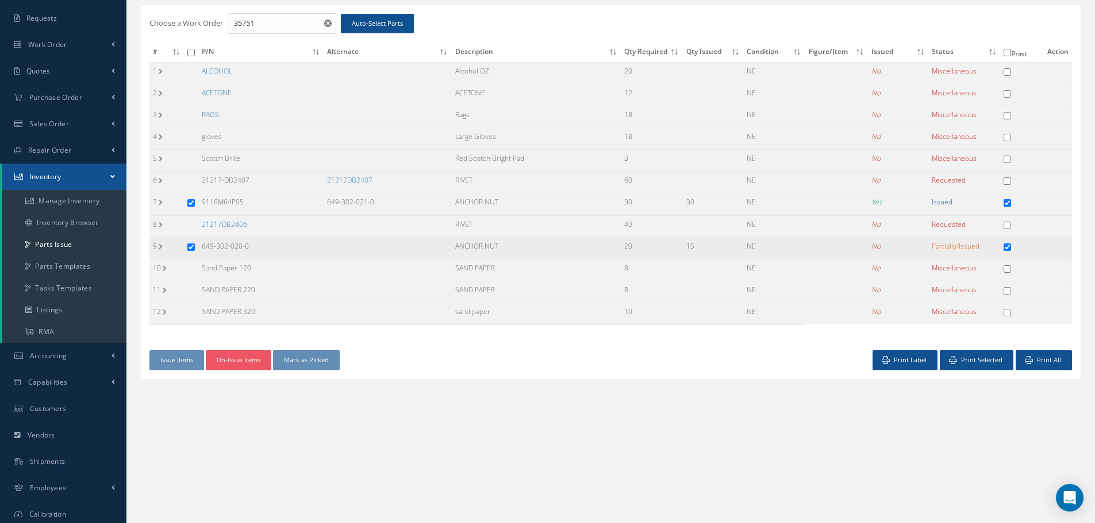
drag, startPoint x: 201, startPoint y: 245, endPoint x: 262, endPoint y: 252, distance: 61.8
click at [262, 252] on td "649-302-020-0" at bounding box center [260, 248] width 125 height 22
copy td "649-302-020-0"
drag, startPoint x: 453, startPoint y: 244, endPoint x: 521, endPoint y: 246, distance: 68.4
click at [519, 246] on td "ANCHOR NUT" at bounding box center [537, 248] width 170 height 22
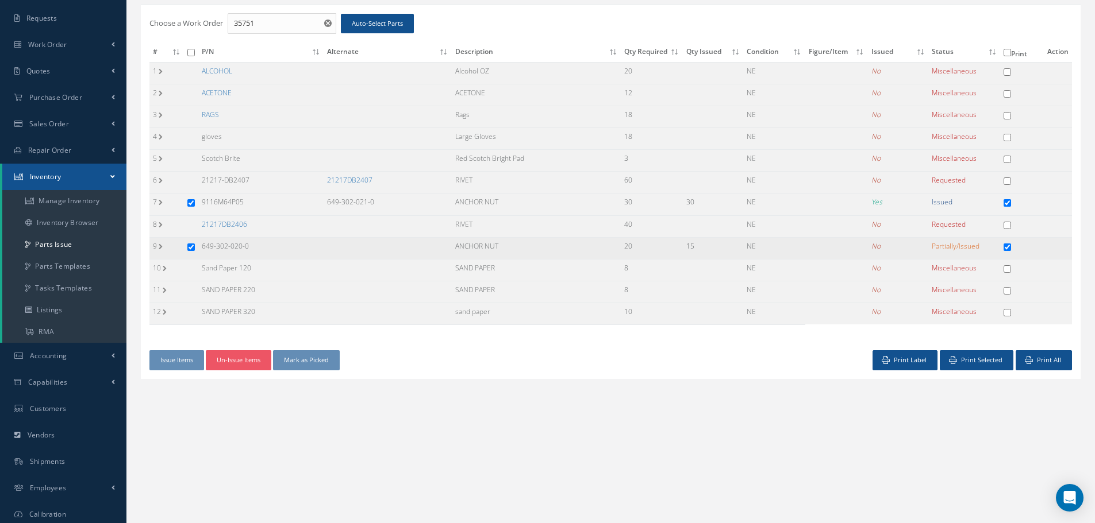
copy td "ANCHOR NUT"
click at [349, 173] on td "21217DB2407" at bounding box center [388, 183] width 128 height 22
click at [352, 179] on link "21217DB2407" at bounding box center [349, 180] width 45 height 10
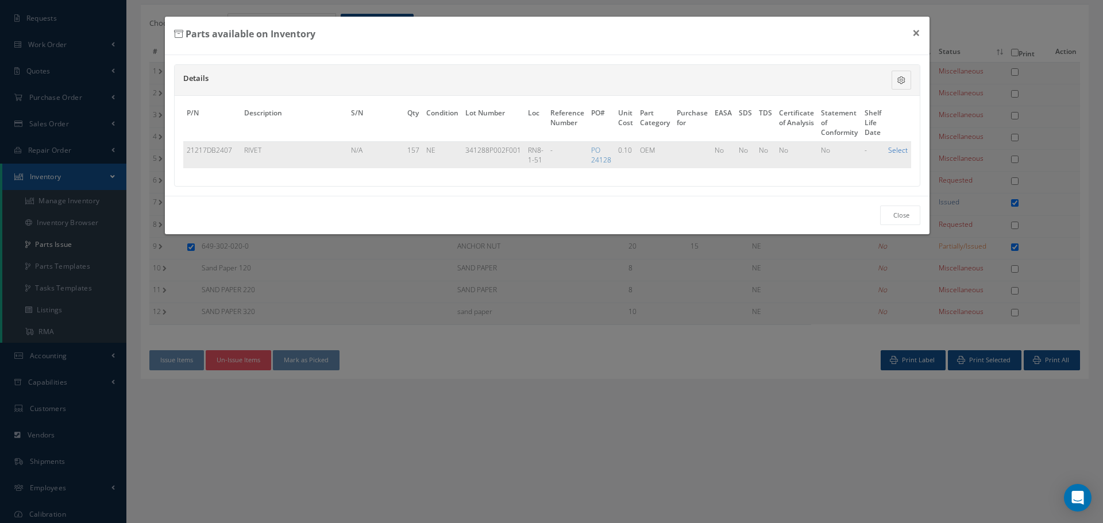
click at [896, 152] on link "Select" at bounding box center [898, 150] width 20 height 10
checkbox input "true"
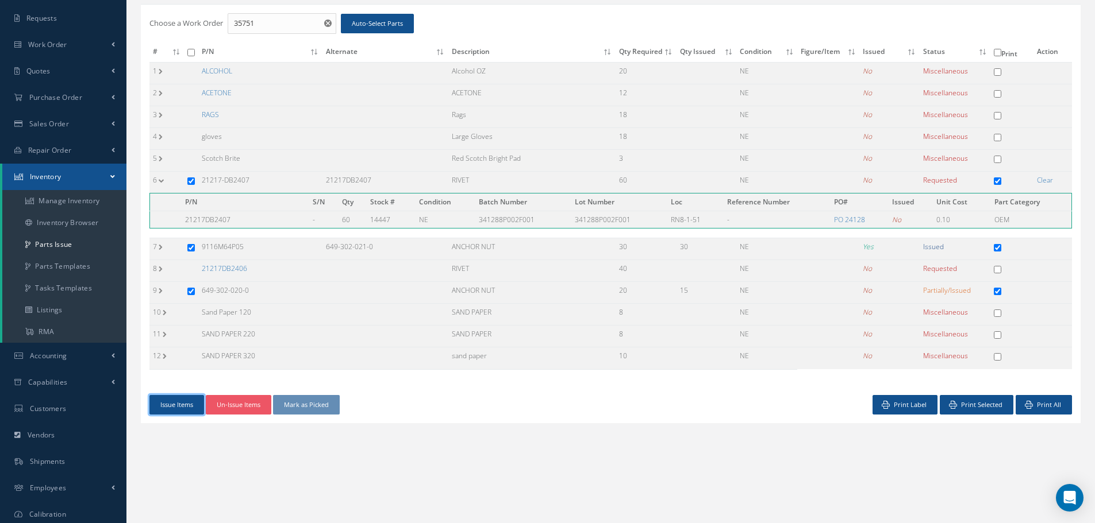
click at [186, 409] on button "Issue Items" at bounding box center [176, 405] width 55 height 20
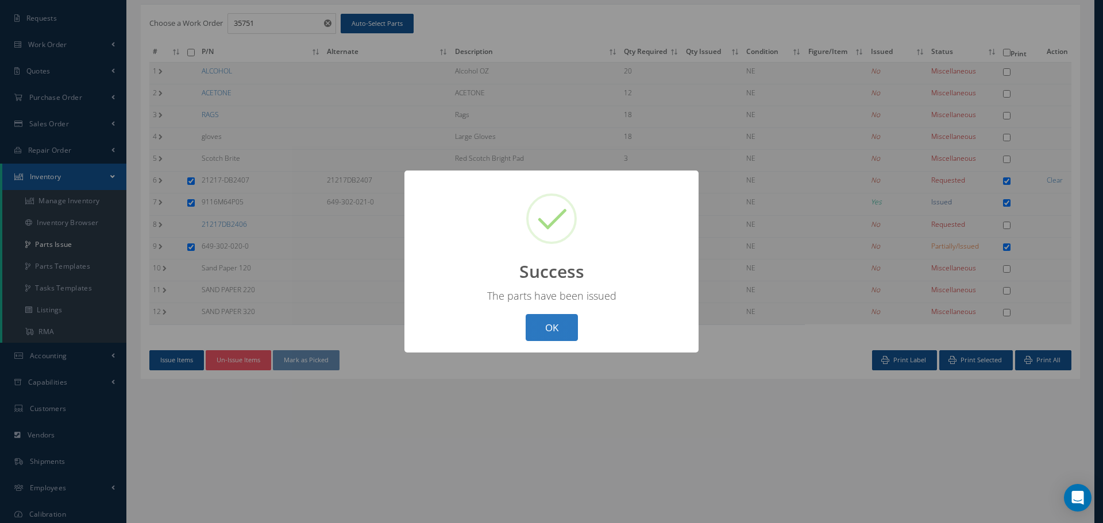
click at [552, 328] on button "OK" at bounding box center [552, 327] width 52 height 27
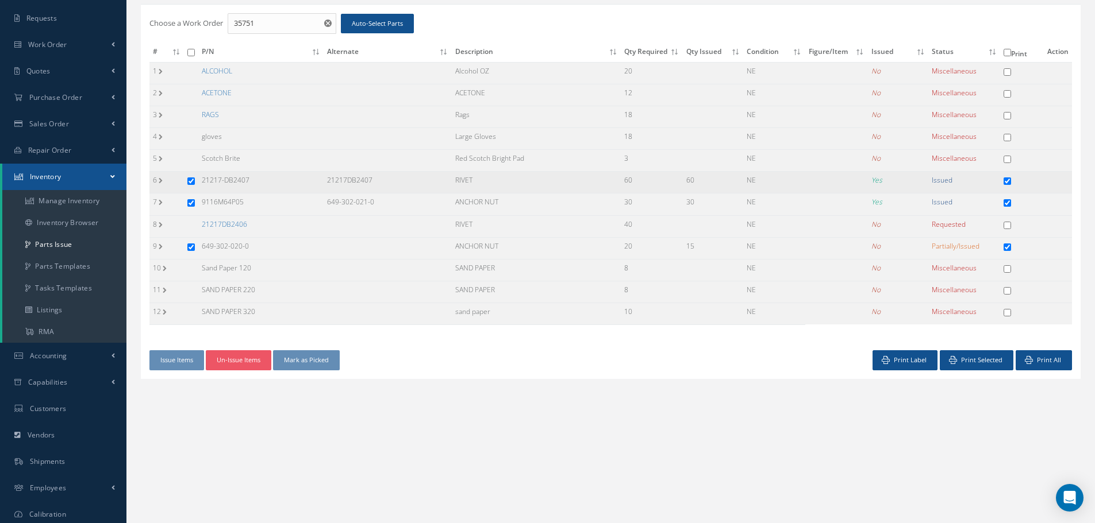
drag, startPoint x: 328, startPoint y: 180, endPoint x: 402, endPoint y: 184, distance: 73.7
click at [402, 184] on td "21217DB2407" at bounding box center [388, 183] width 128 height 22
copy td "21217DB2407"
click at [226, 224] on link "21217DB2406" at bounding box center [224, 225] width 45 height 10
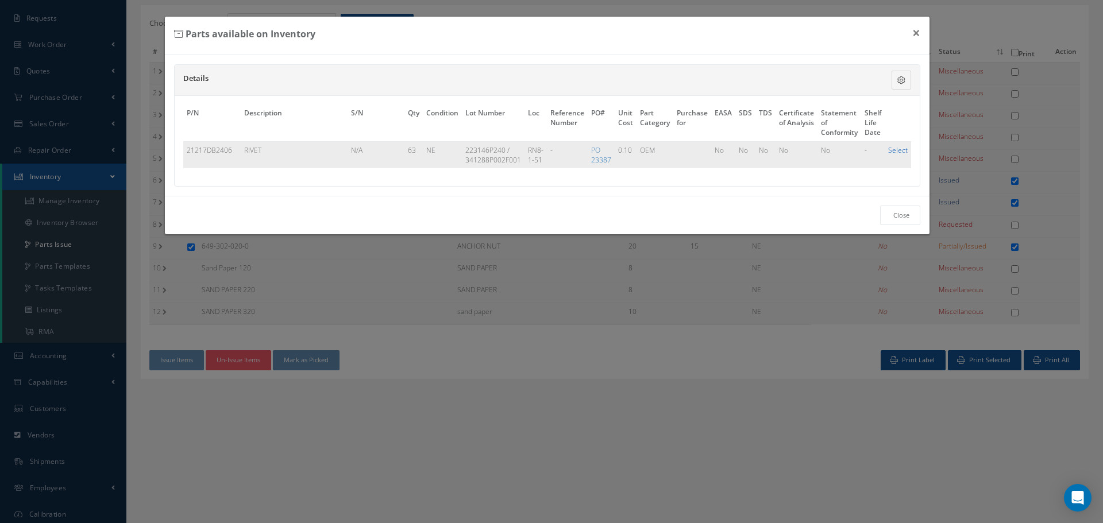
click at [895, 152] on link "Select" at bounding box center [898, 150] width 20 height 10
checkbox input "true"
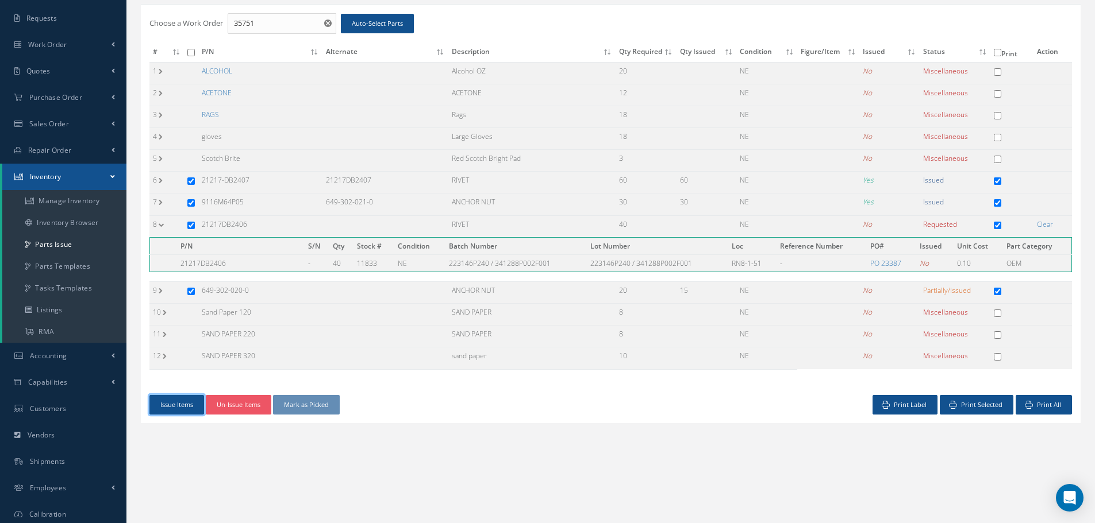
click at [172, 400] on button "Issue Items" at bounding box center [176, 405] width 55 height 20
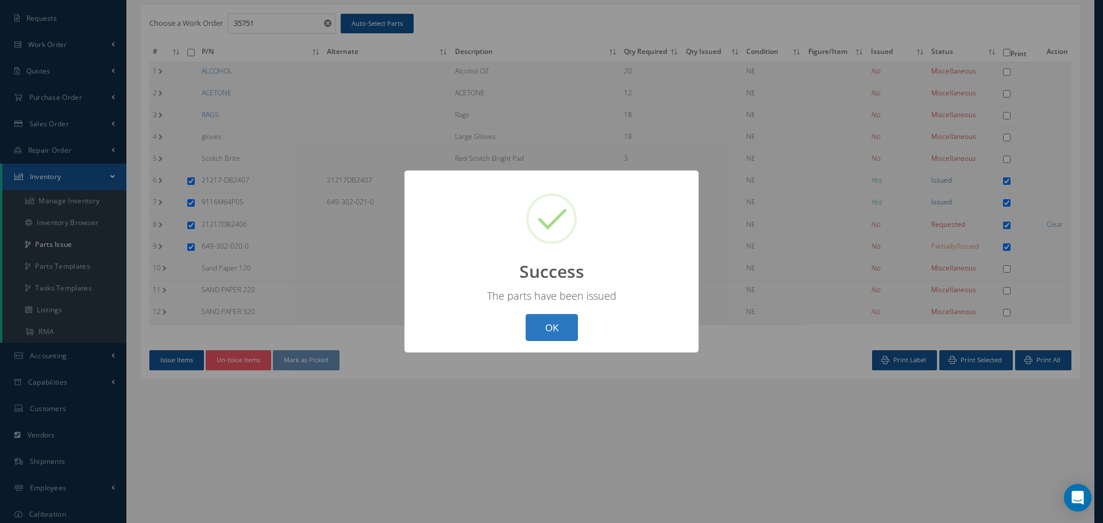
click at [553, 325] on button "OK" at bounding box center [552, 327] width 52 height 27
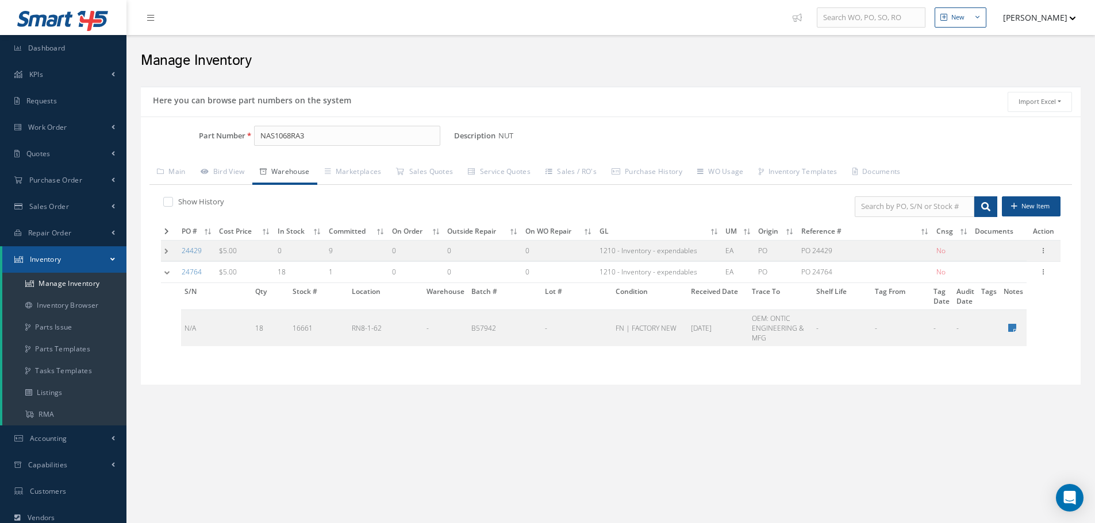
click at [329, 124] on div "Part Number NAS1068RA3 Description NUT Alternates Based on the selected General…" at bounding box center [611, 251] width 940 height 269
click at [329, 136] on input "NAS1068RA3" at bounding box center [347, 136] width 186 height 21
type input "N"
paste input "649-302-020-0"
click at [319, 167] on span "649-302-020-0" at bounding box center [308, 166] width 103 height 12
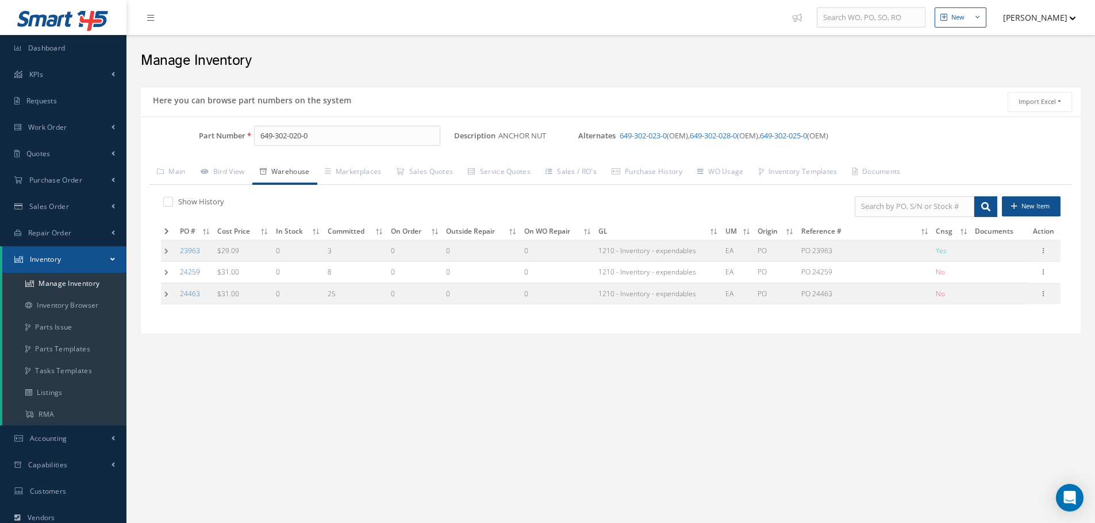
click at [645, 136] on link "649-302-023-0" at bounding box center [642, 135] width 47 height 10
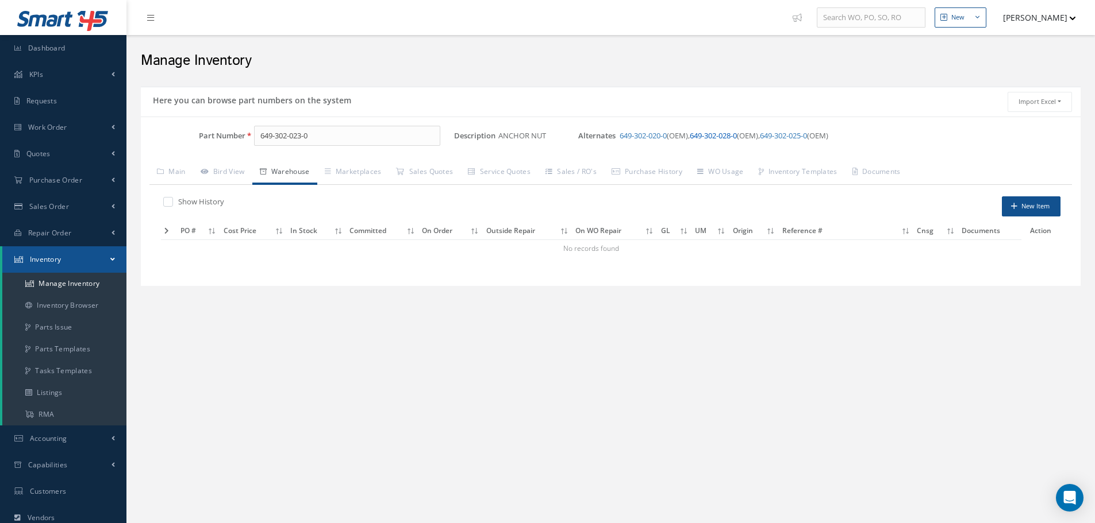
click at [724, 137] on link "649-302-028-0" at bounding box center [713, 135] width 47 height 10
click at [172, 202] on label at bounding box center [173, 202] width 3 height 10
click at [168, 202] on input "checkbox" at bounding box center [166, 202] width 7 height 7
click at [807, 133] on link "649-302-025-0" at bounding box center [783, 135] width 47 height 10
click at [643, 133] on link "649-302-020-0" at bounding box center [642, 135] width 47 height 10
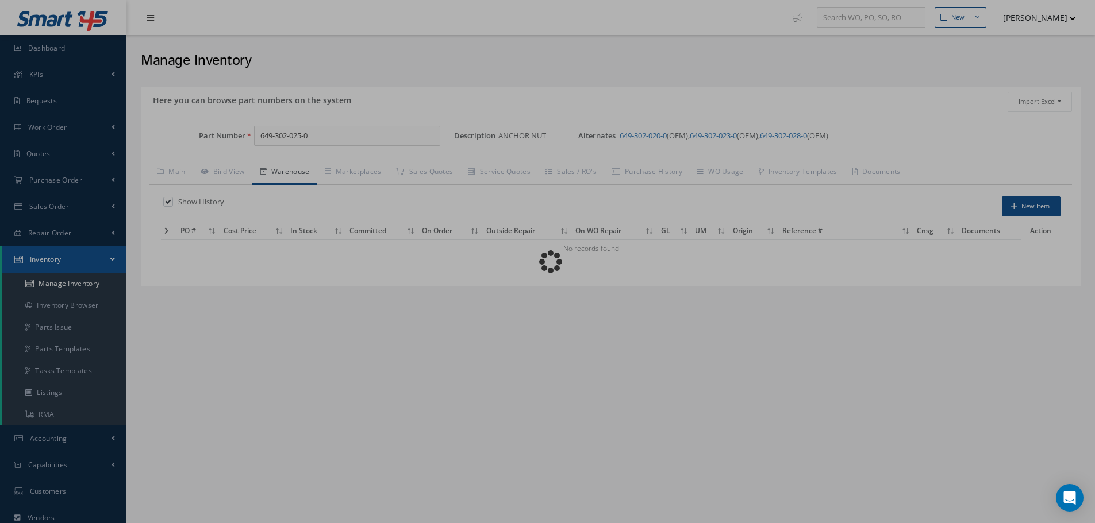
type input "649-302-020-0"
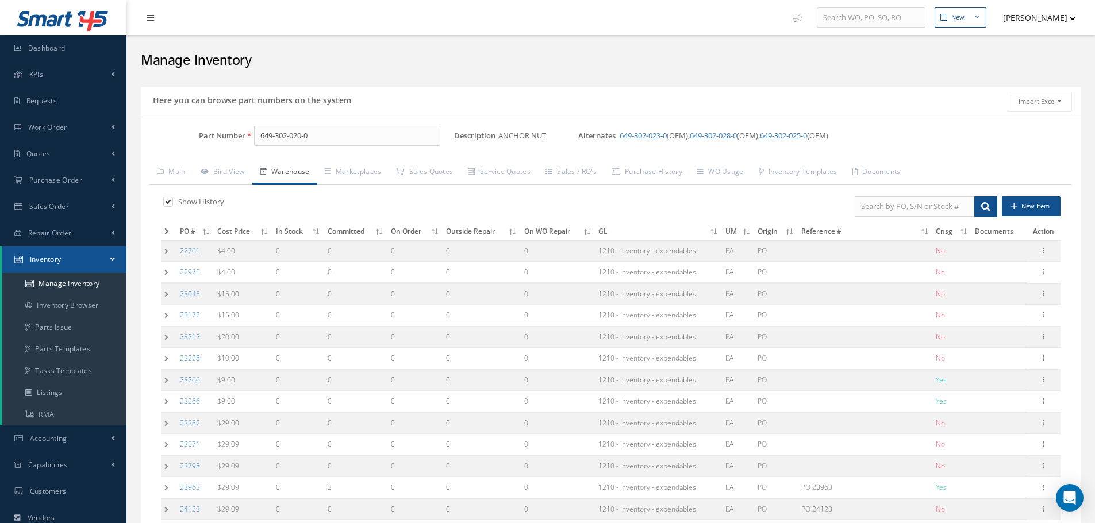
click at [172, 204] on label at bounding box center [173, 202] width 3 height 10
click at [167, 204] on input "checkbox" at bounding box center [166, 202] width 7 height 7
checkbox input "false"
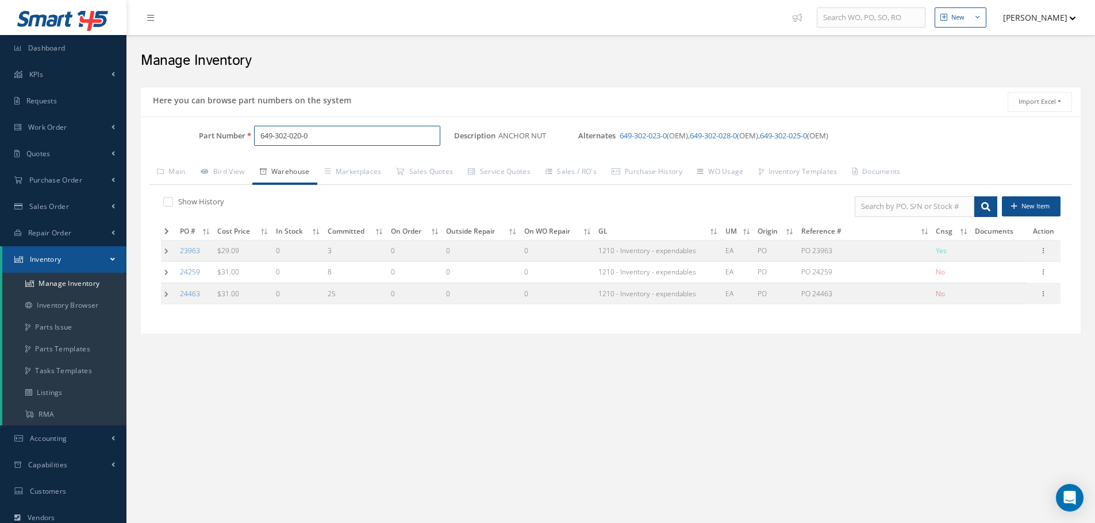
click at [333, 137] on input "649-302-020-0" at bounding box center [347, 136] width 186 height 21
type input "6"
paste input "21217DB2407"
click at [304, 166] on span "21217DB2407" at bounding box center [308, 166] width 103 height 12
type input "21217DB2407"
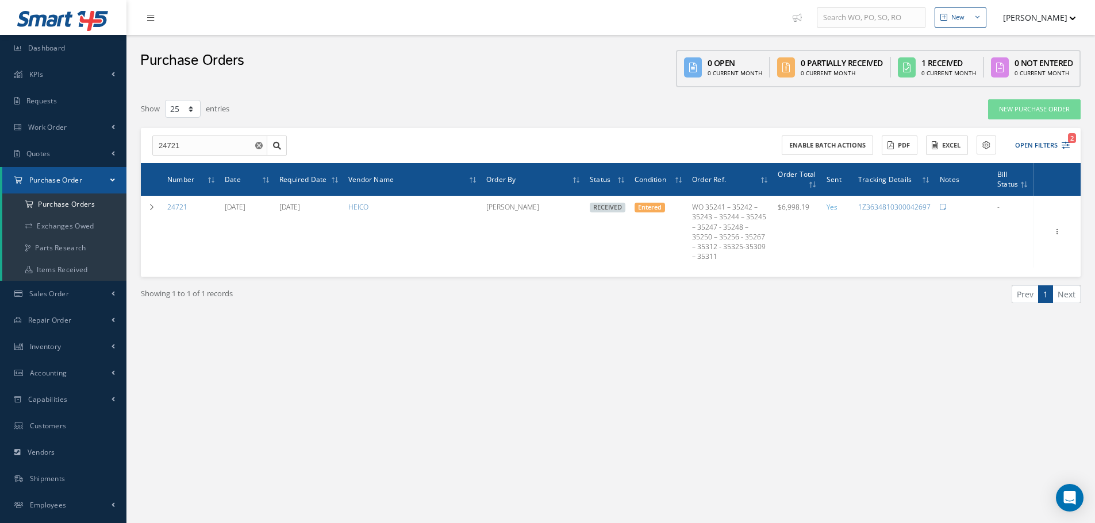
select select "25"
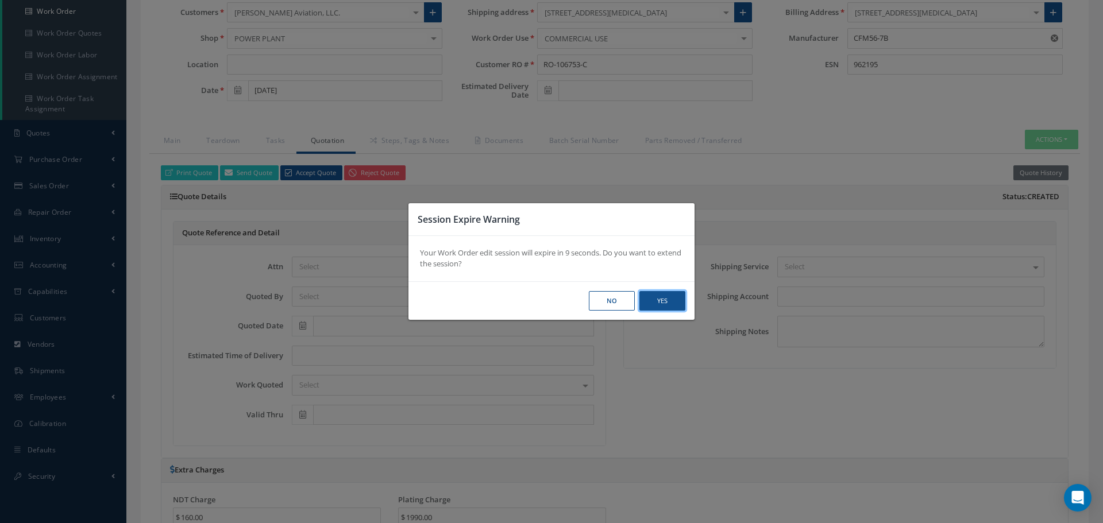
click at [668, 300] on button "Yes" at bounding box center [663, 301] width 46 height 20
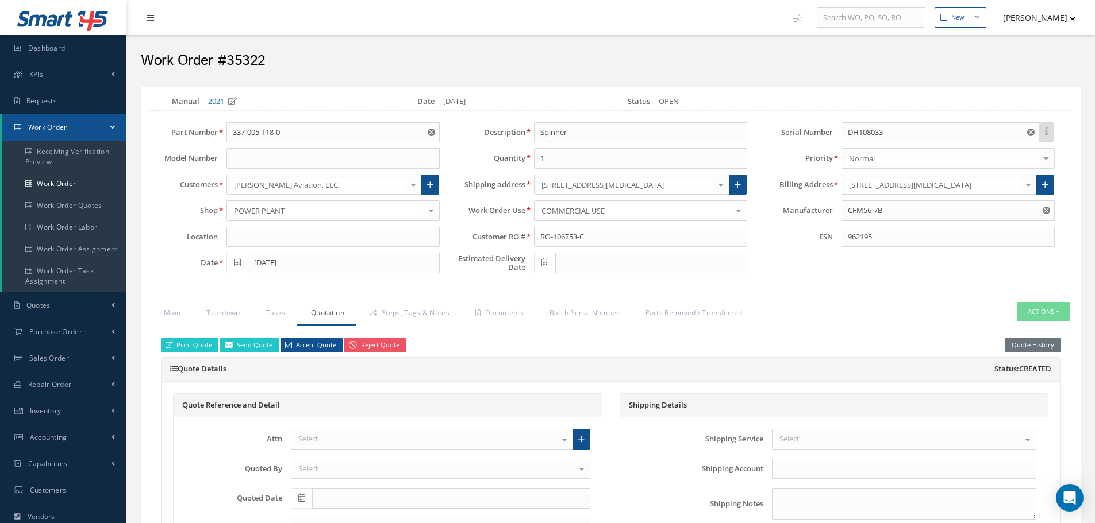
select select "25"
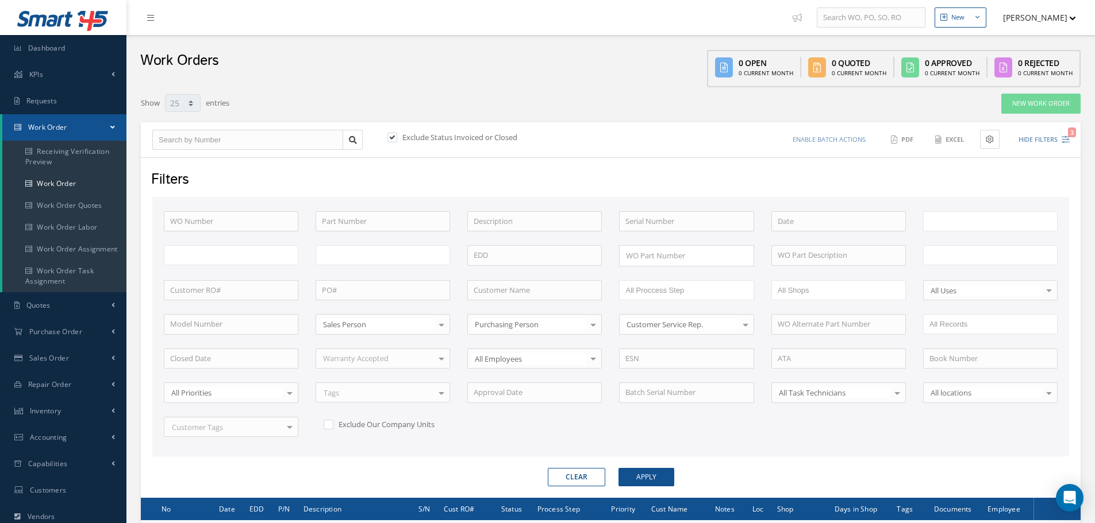
scroll to position [139, 0]
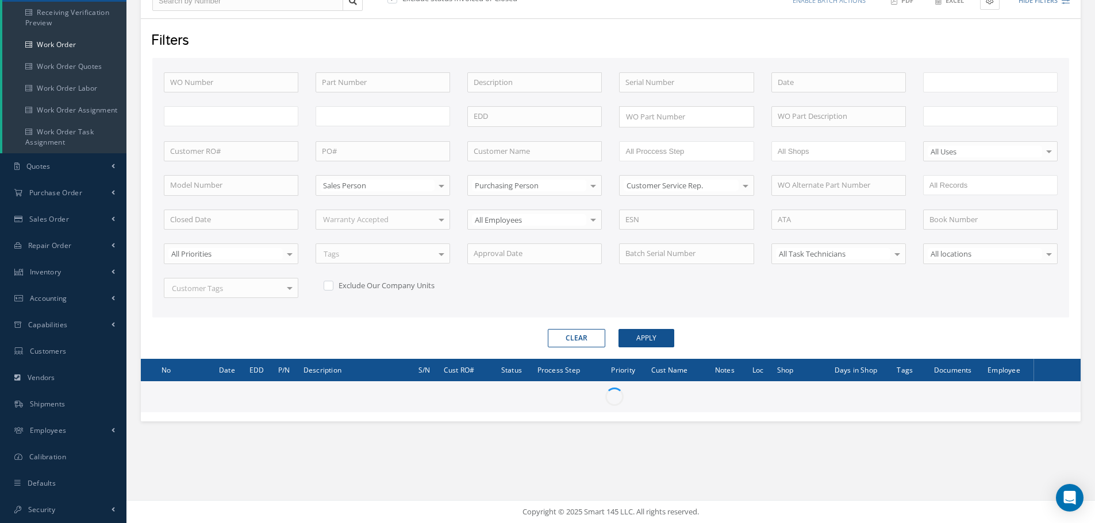
type input "All Work Request"
type input "All Work Performed"
type input "All Status"
type input "WO Part Status"
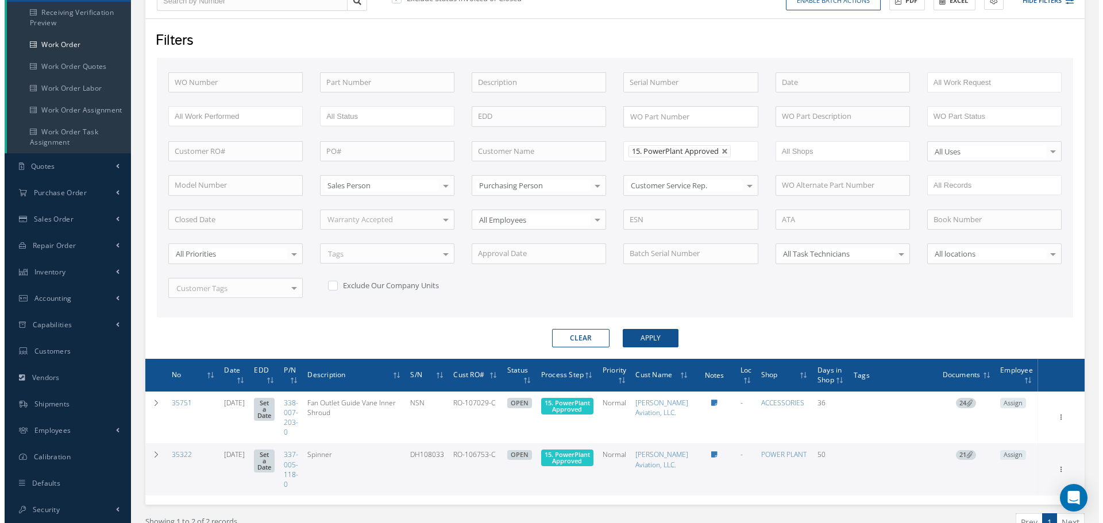
scroll to position [82, 0]
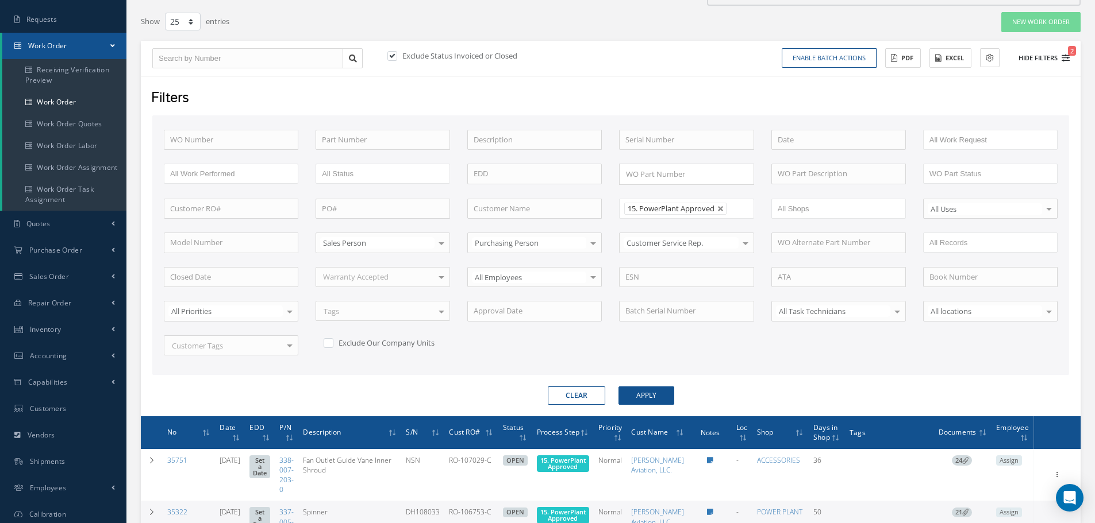
click at [1036, 55] on button "Hide Filters 2" at bounding box center [1038, 58] width 61 height 19
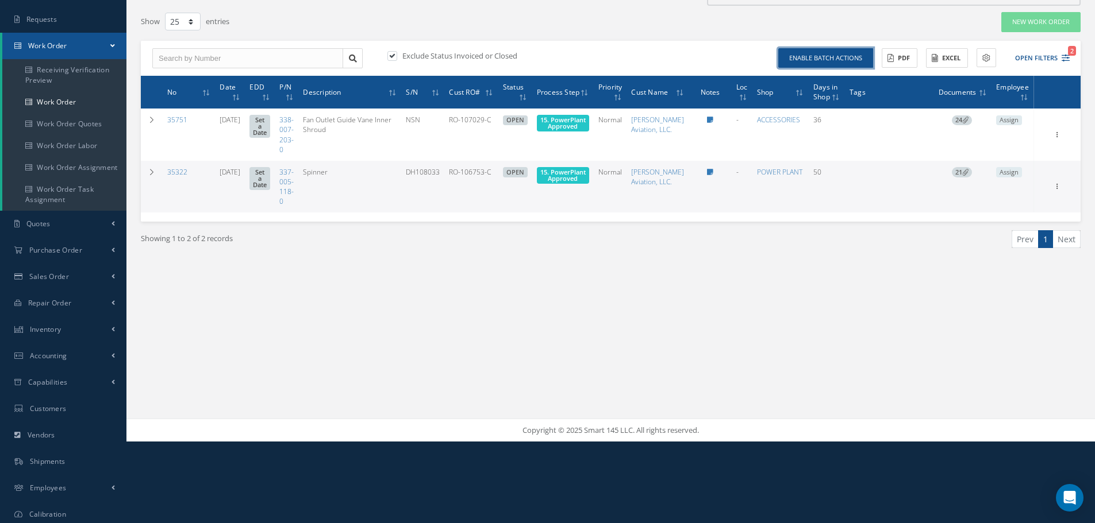
click at [823, 55] on button "Enable batch actions" at bounding box center [825, 58] width 95 height 20
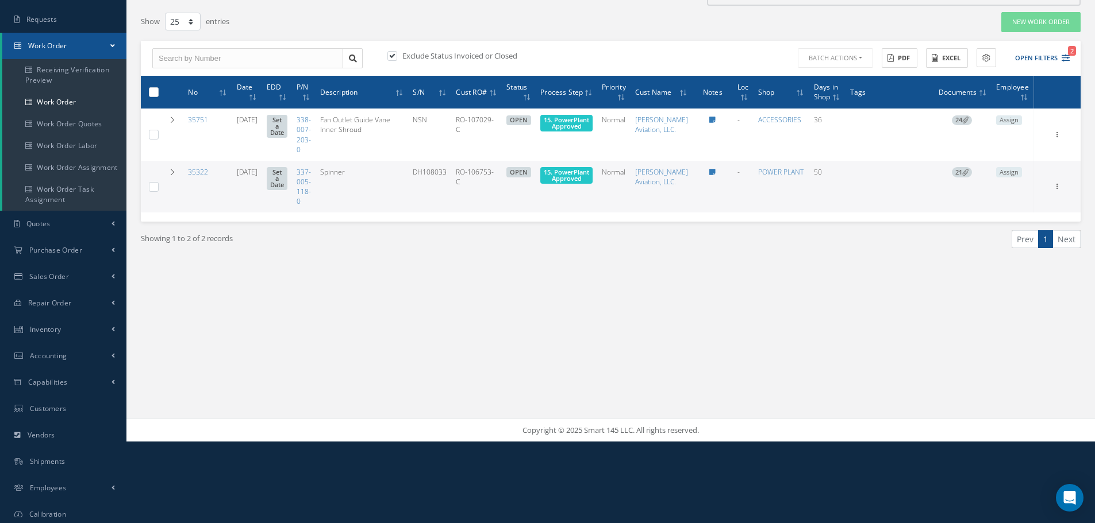
click at [158, 96] on label at bounding box center [158, 92] width 0 height 10
click at [153, 96] on input "checkbox" at bounding box center [154, 93] width 7 height 7
checkbox input "true"
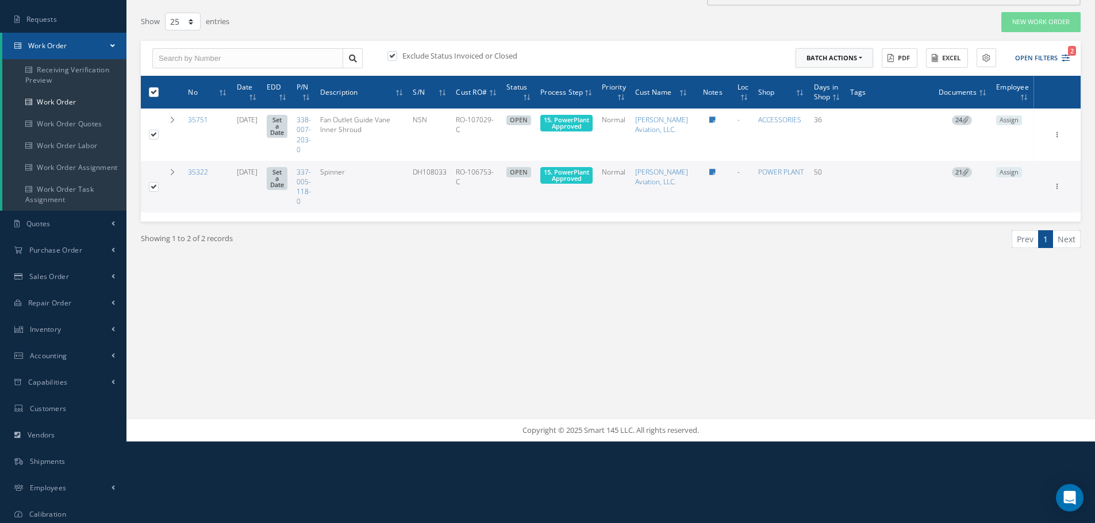
click at [859, 57] on button "Batch Actions" at bounding box center [834, 58] width 78 height 20
click at [837, 72] on link "Update Work Orders" at bounding box center [841, 78] width 92 height 16
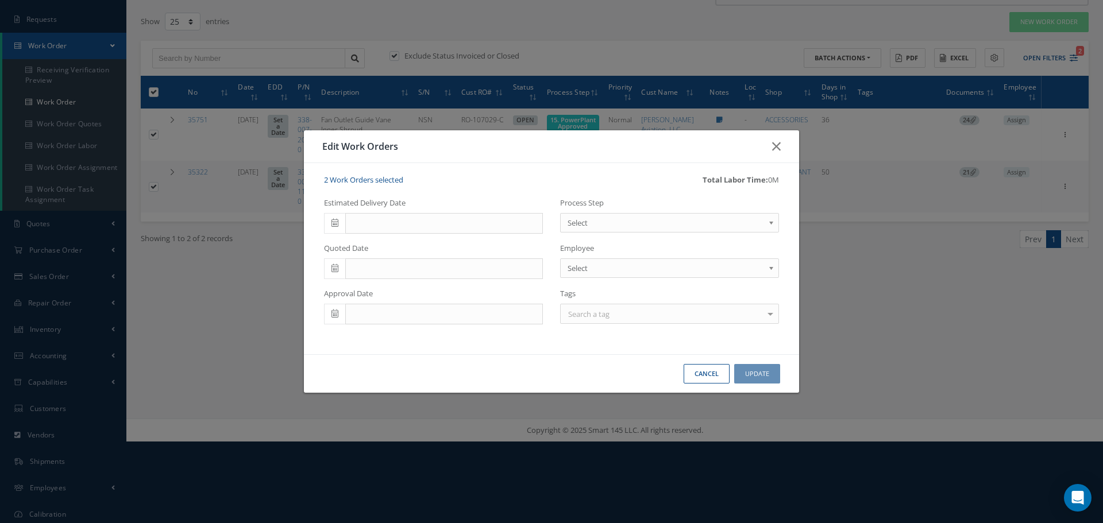
click at [772, 225] on b at bounding box center [773, 226] width 10 height 18
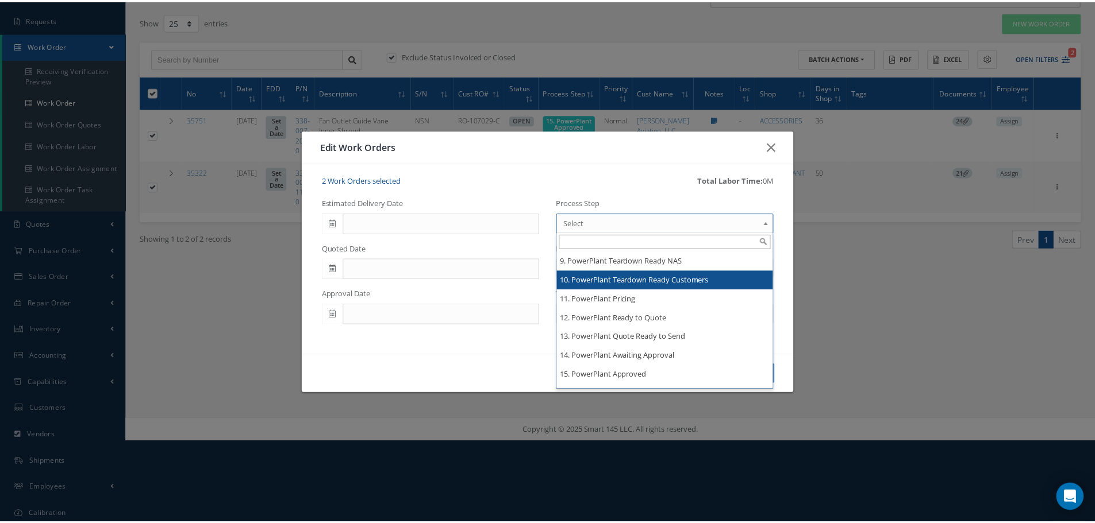
scroll to position [1896, 0]
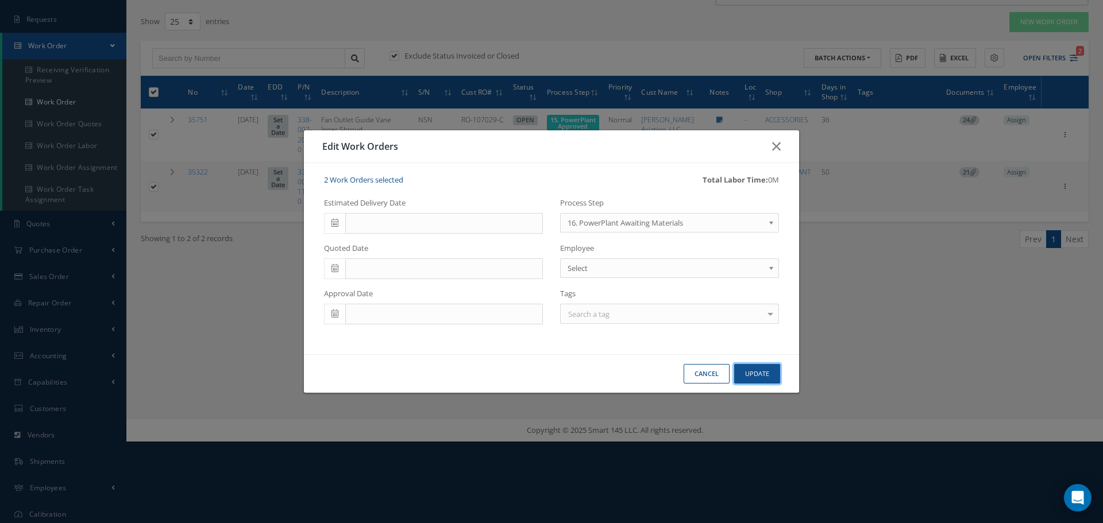
click at [749, 374] on button "Update" at bounding box center [757, 374] width 46 height 20
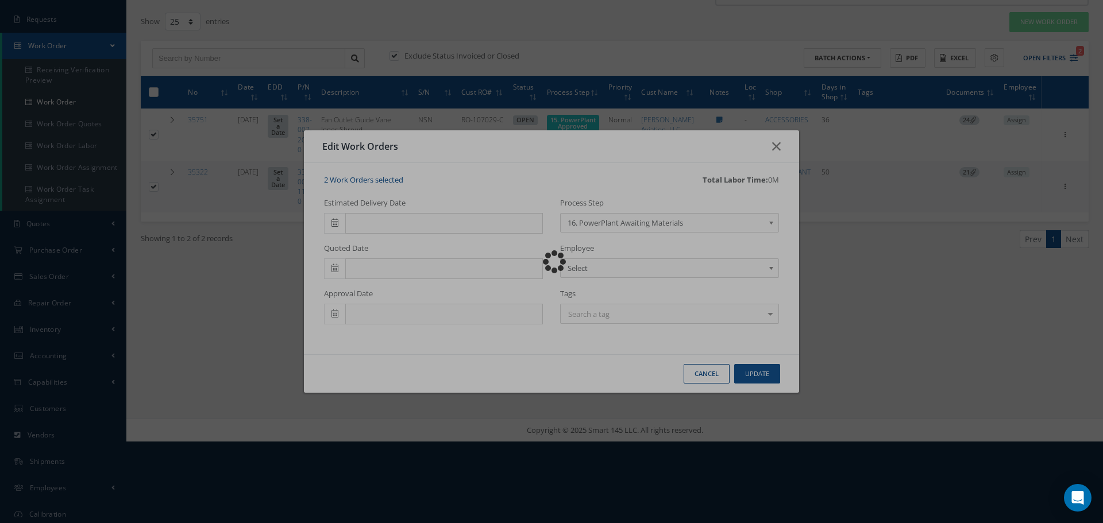
checkbox input "false"
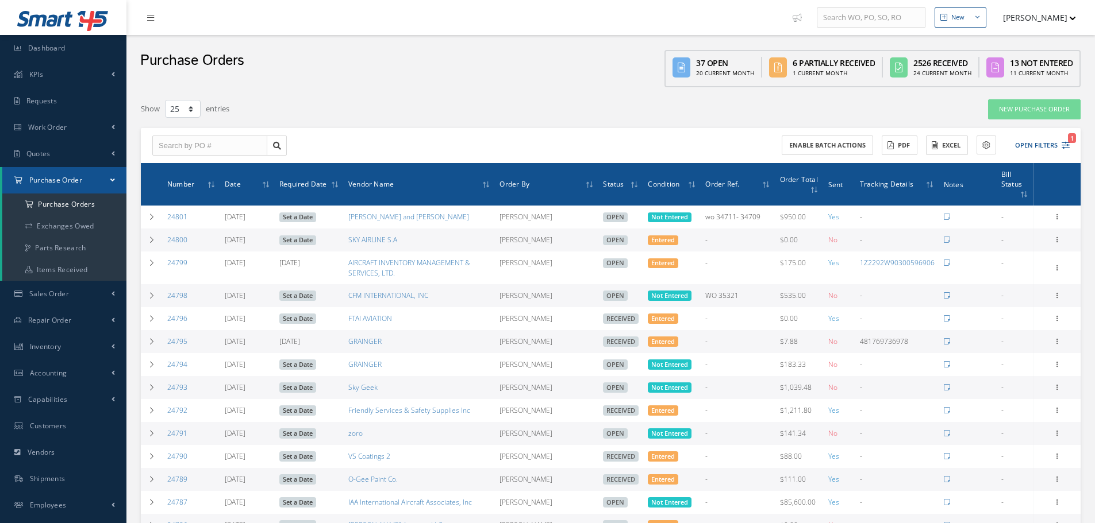
select select "25"
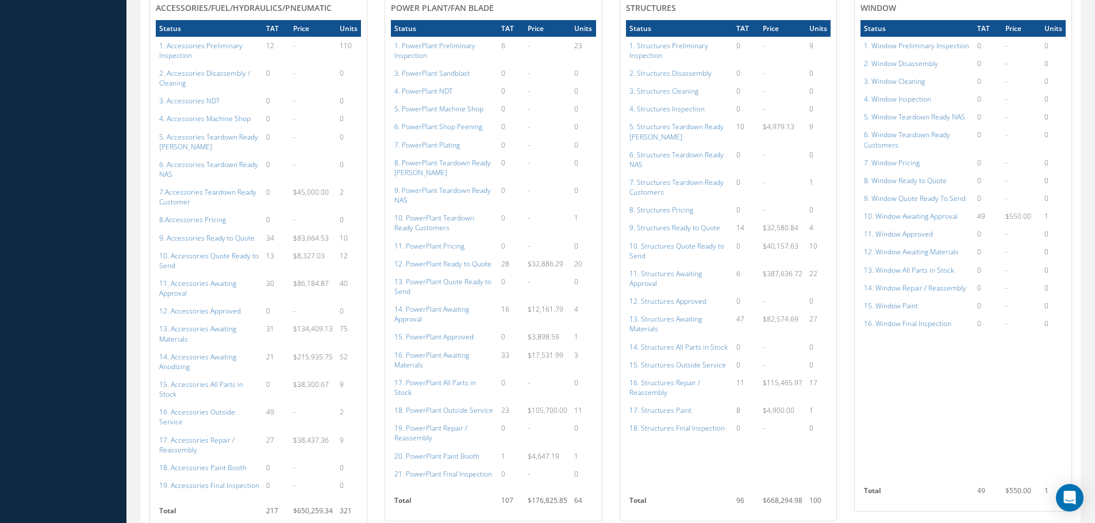
scroll to position [632, 0]
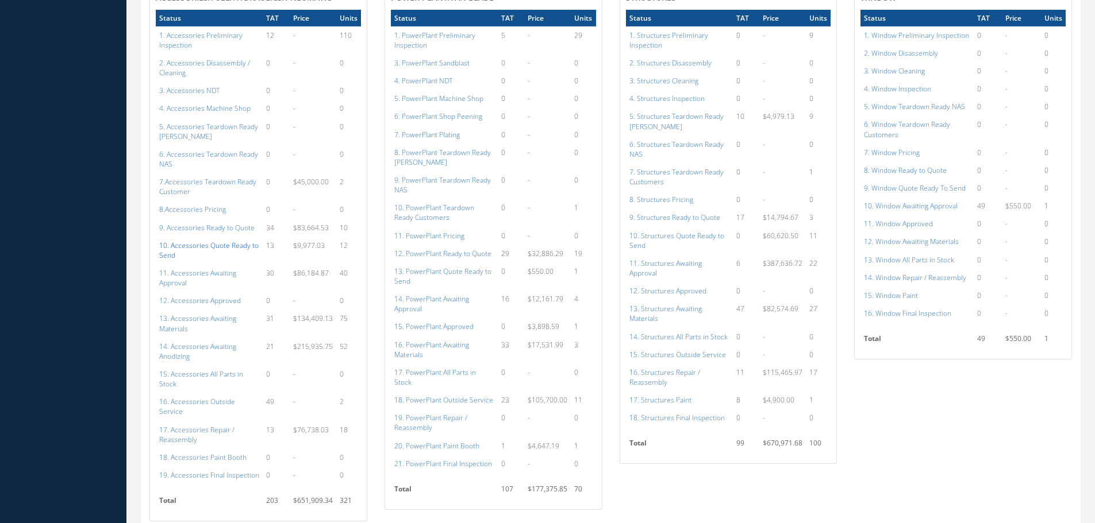
scroll to position [633, 0]
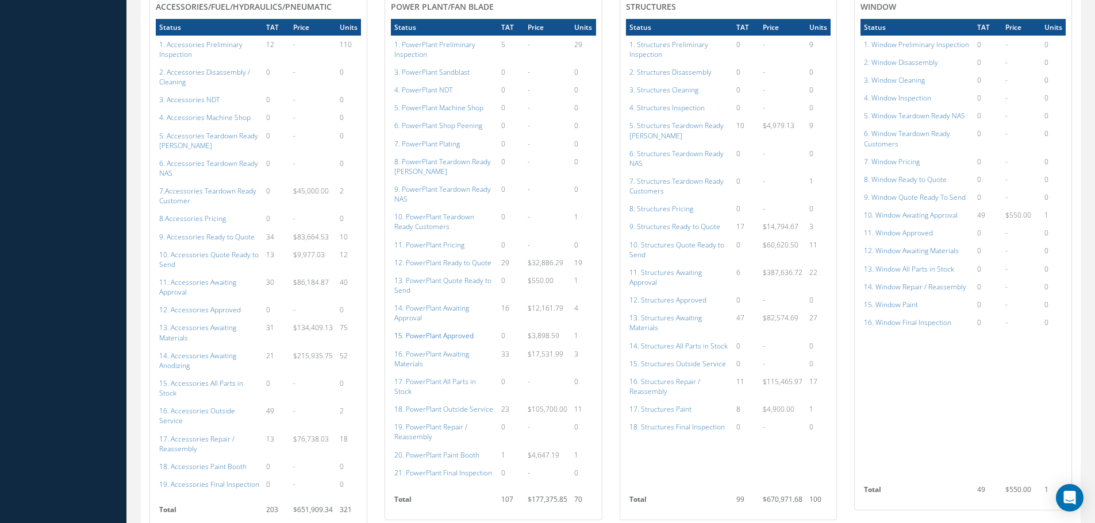
click at [439, 331] on a=134&excludeInternalCustomer=false&excludeInvoicedOrClosed=true&shop_id=15&filtersHidded"] "15. PowerPlant Approved" at bounding box center [433, 336] width 79 height 10
click at [668, 295] on a=152&excludeInternalCustomer=false&excludeInvoicedOrClosed=true&shop_id=3&filtersHidded"] "12. Structures Approved" at bounding box center [667, 300] width 77 height 10
click at [199, 305] on a=112&excludeInternalCustomer=false&excludeInvoicedOrClosed=true&shop_id=14&filtersHidded"] "12. Accessories Approved" at bounding box center [200, 310] width 82 height 10
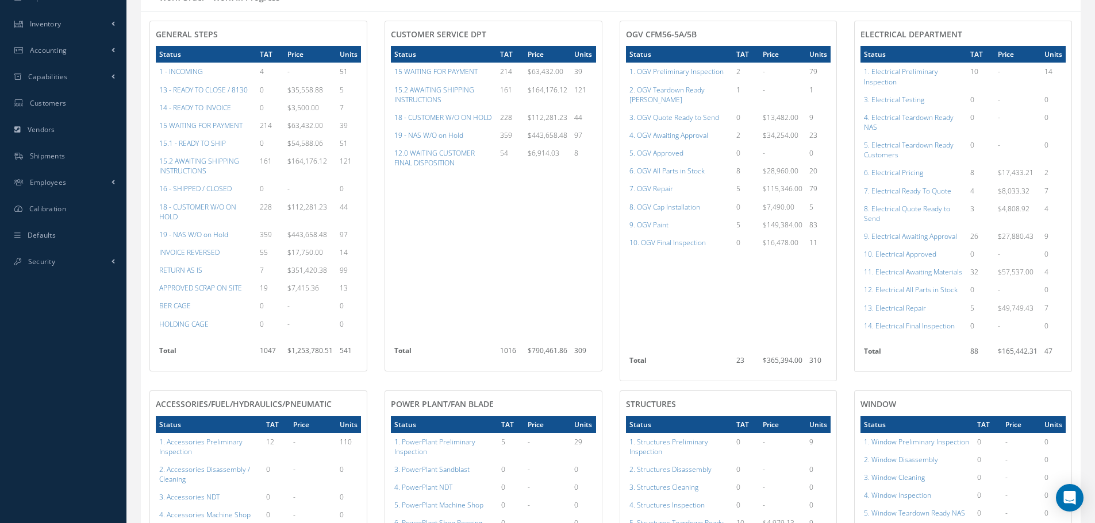
scroll to position [231, 0]
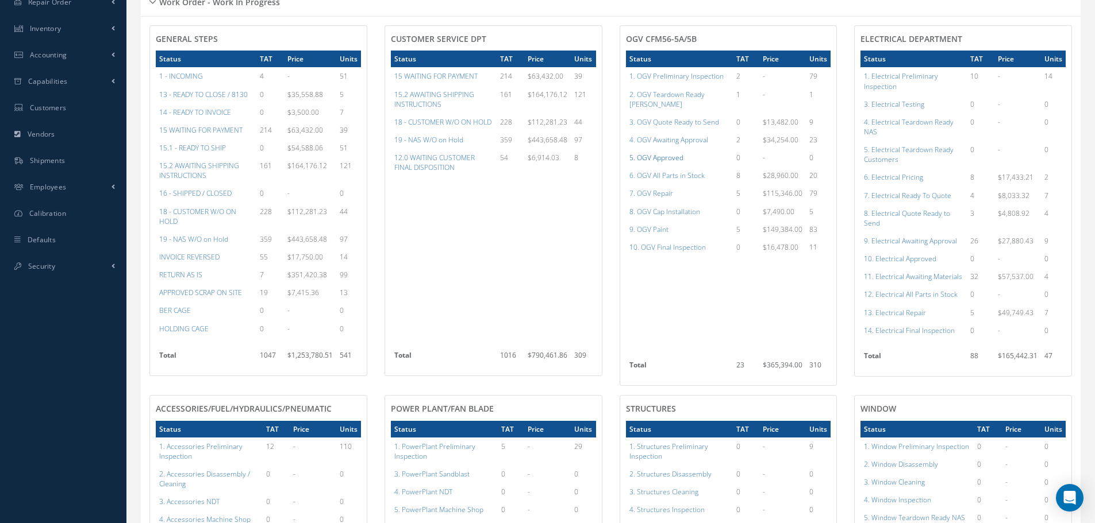
click at [667, 153] on a=78&excludeInternalCustomer=false&excludeInvoicedOrClosed=true&shop_id=15&filtersHidded"] "5. OGV Approved" at bounding box center [656, 158] width 54 height 10
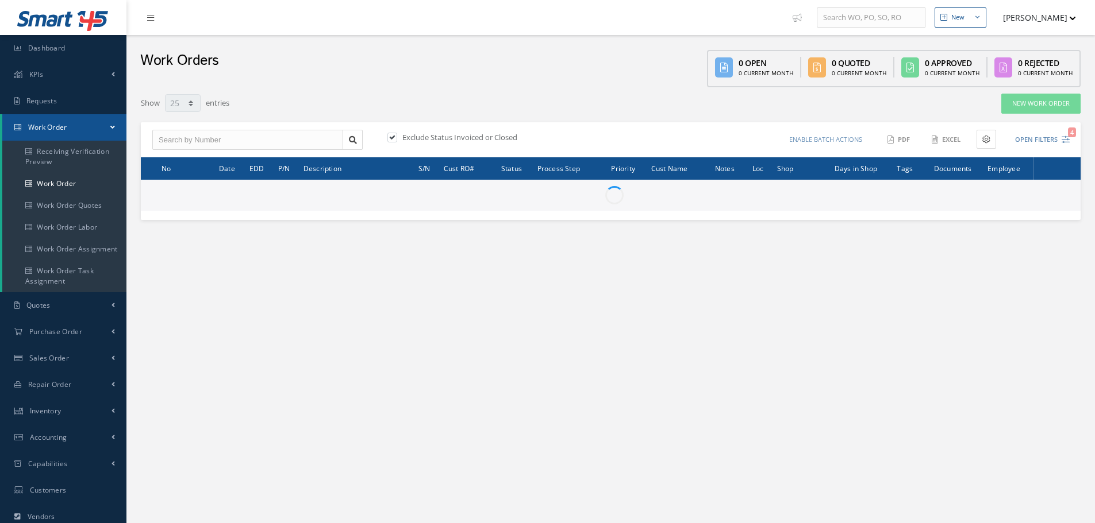
select select "25"
type input "All Work Request"
type input "All Work Performed"
type input "All Status"
type input "WO Part Status"
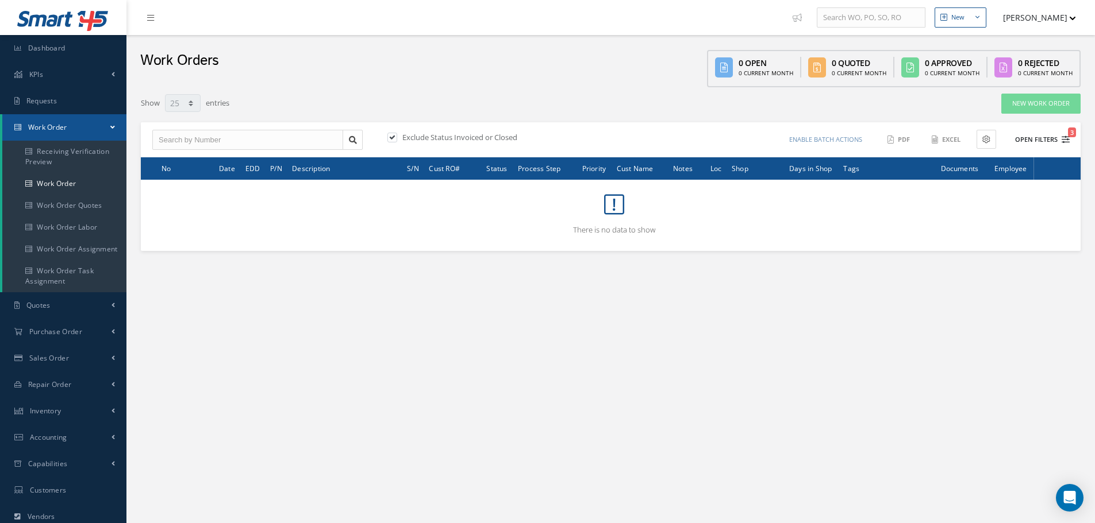
click at [1044, 143] on button "Open Filters 3" at bounding box center [1036, 139] width 65 height 19
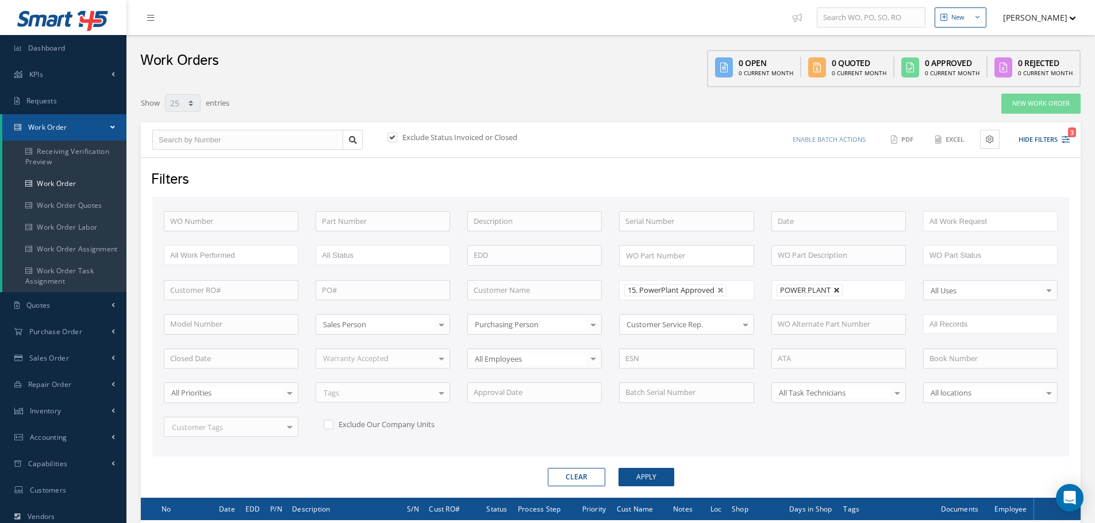
click at [838, 287] on link at bounding box center [836, 290] width 7 height 7
type input "All Shops"
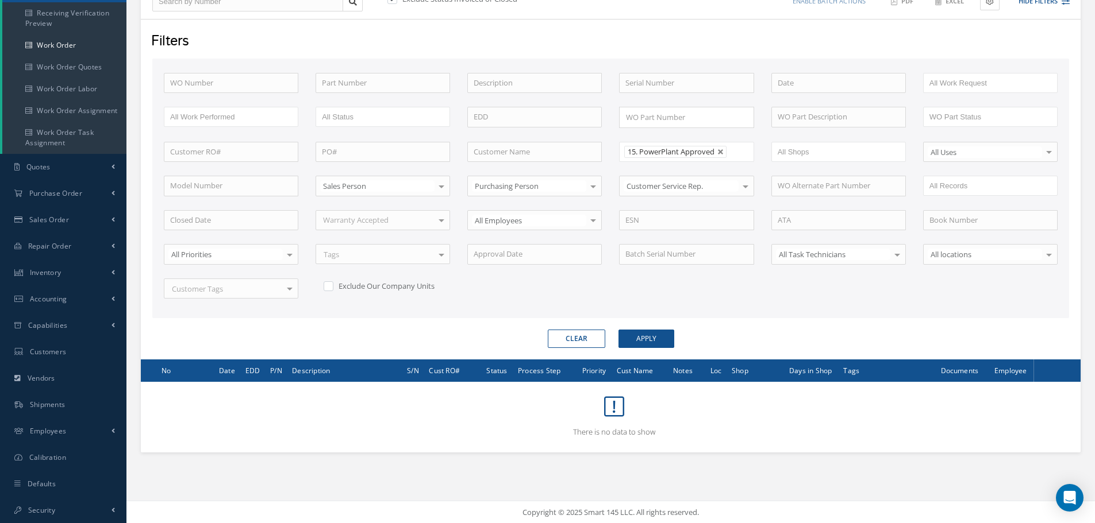
scroll to position [139, 0]
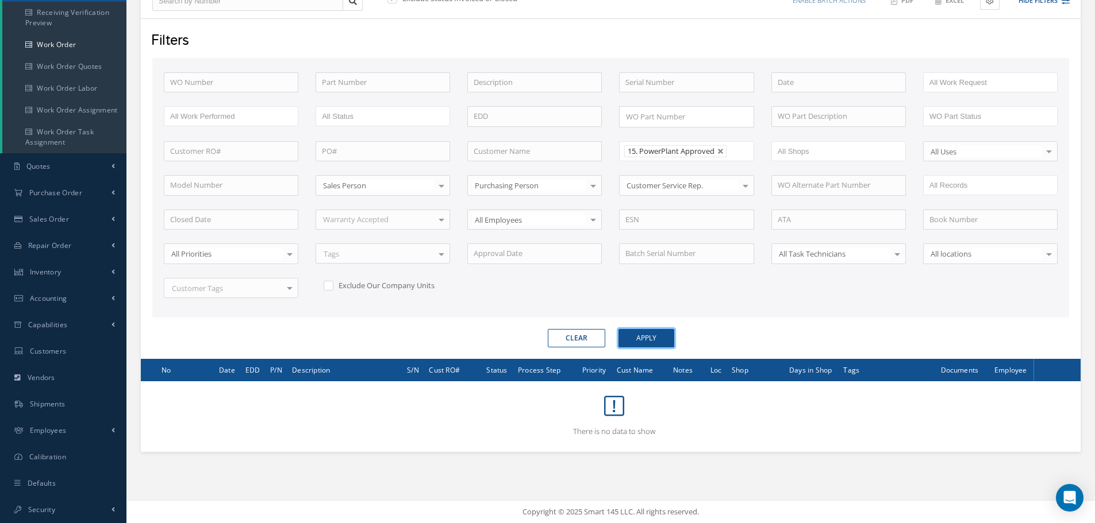
click at [651, 336] on button "Apply" at bounding box center [646, 338] width 56 height 18
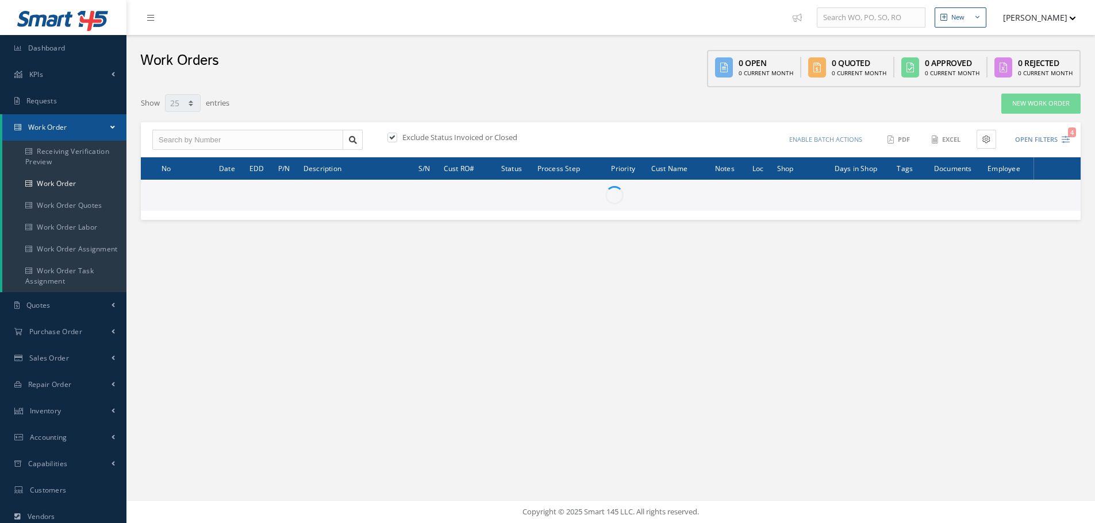
select select "25"
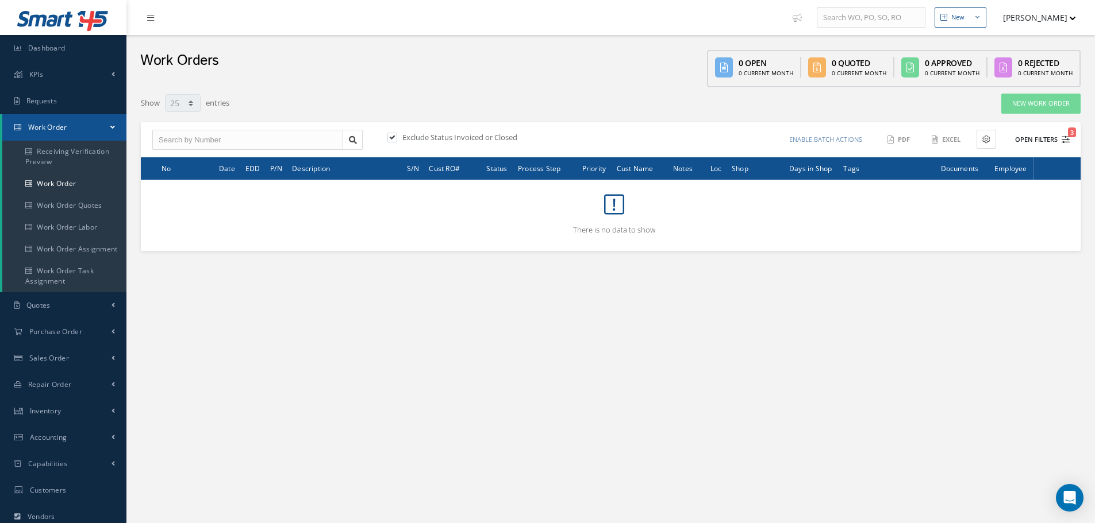
click at [1056, 138] on button "Open Filters 3" at bounding box center [1036, 139] width 65 height 19
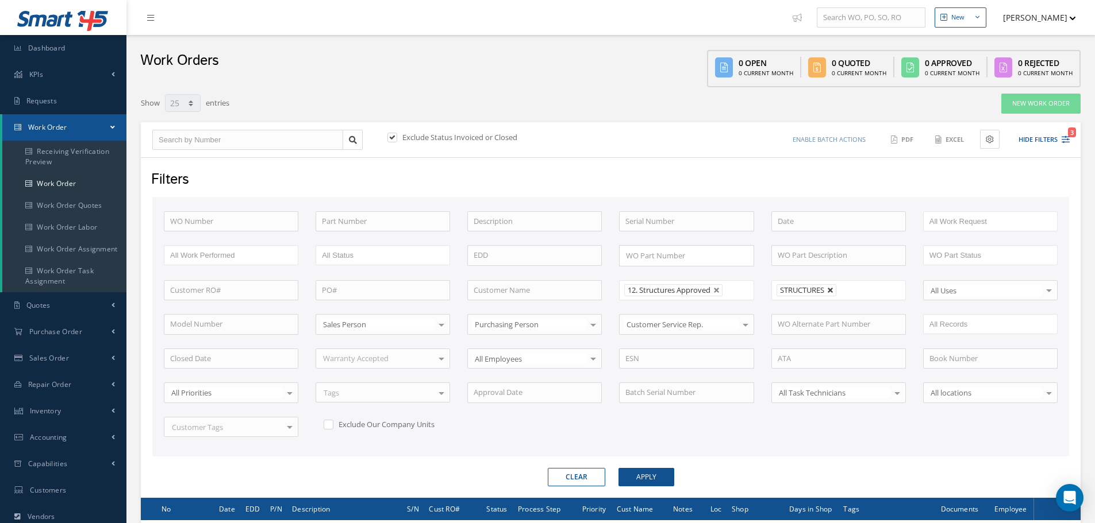
click at [833, 288] on link at bounding box center [830, 290] width 7 height 7
type input "All Shops"
click at [647, 475] on button "Apply" at bounding box center [646, 477] width 56 height 18
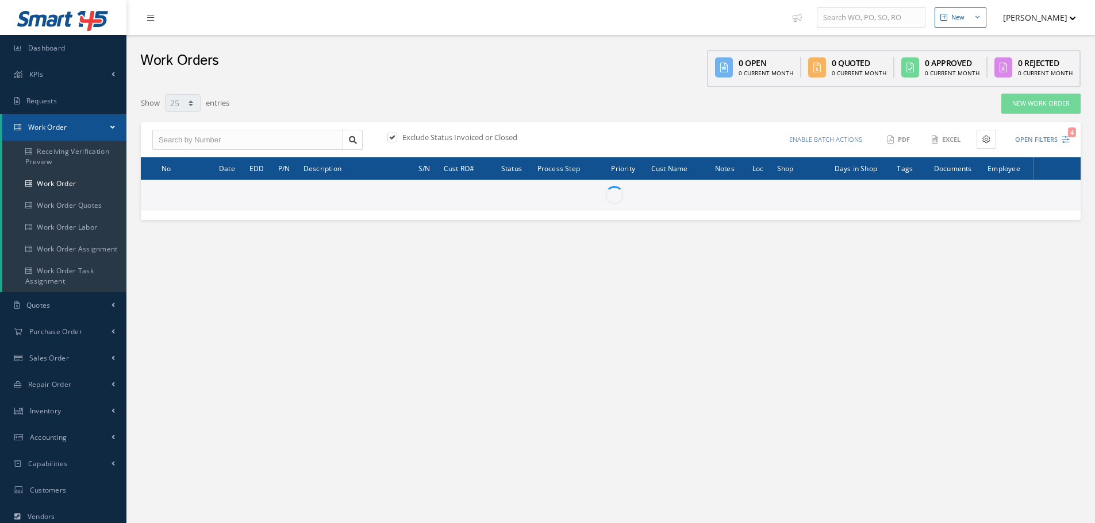
select select "25"
type input "All Work Request"
type input "All Work Performed"
type input "All Status"
type input "WO Part Status"
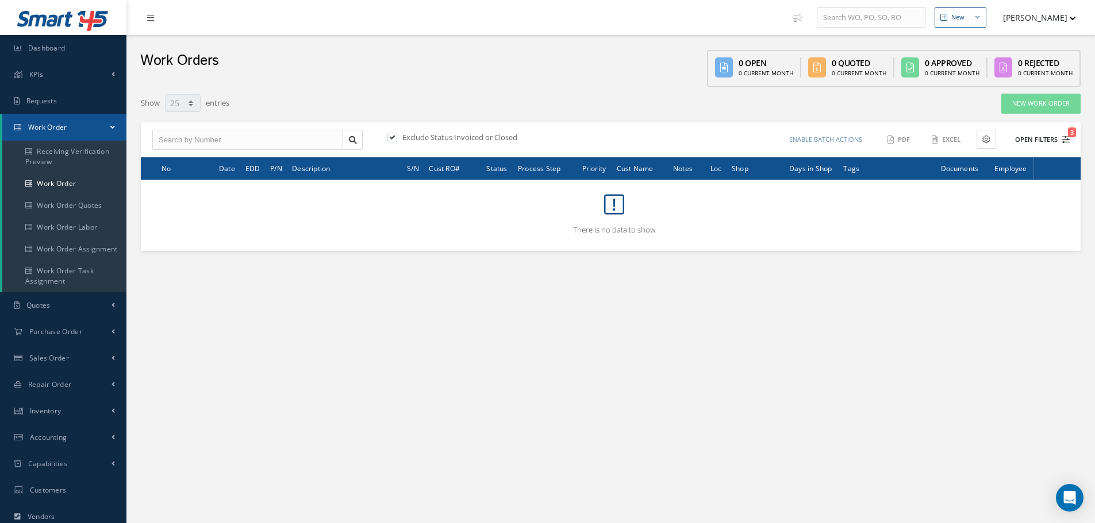
click at [1030, 138] on button "Open Filters 3" at bounding box center [1036, 139] width 65 height 19
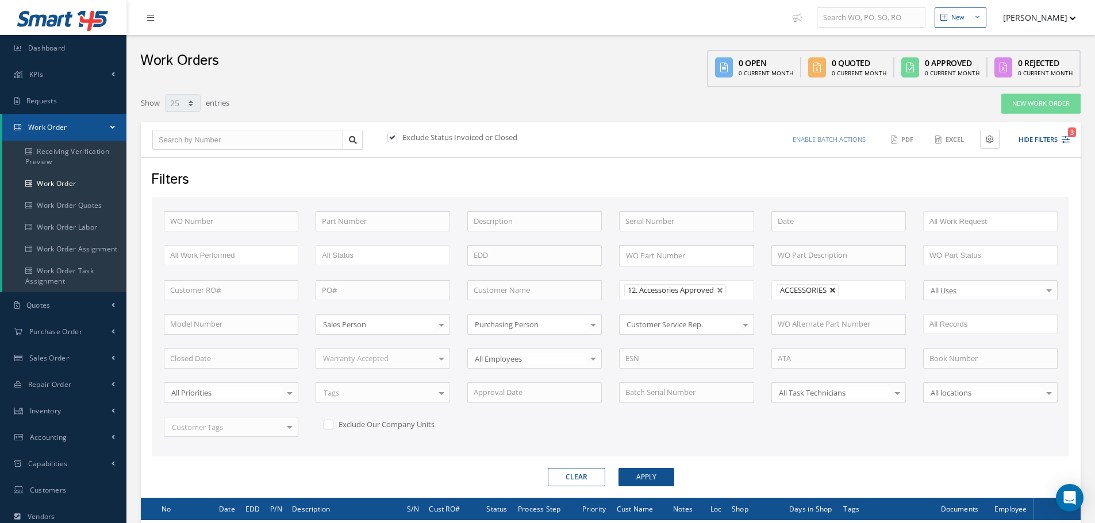
click at [835, 292] on link at bounding box center [832, 290] width 7 height 7
type input "All Shops"
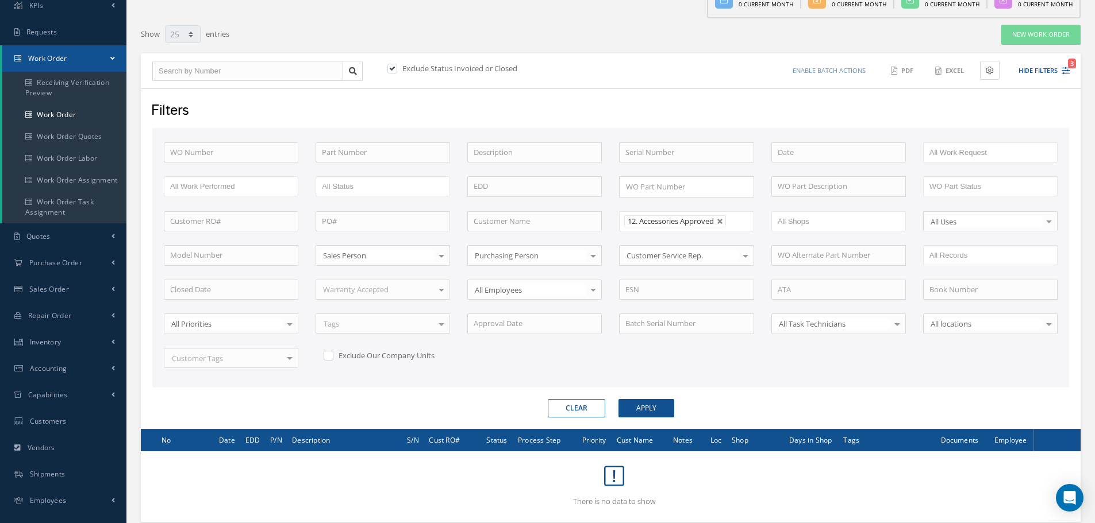
scroll to position [139, 0]
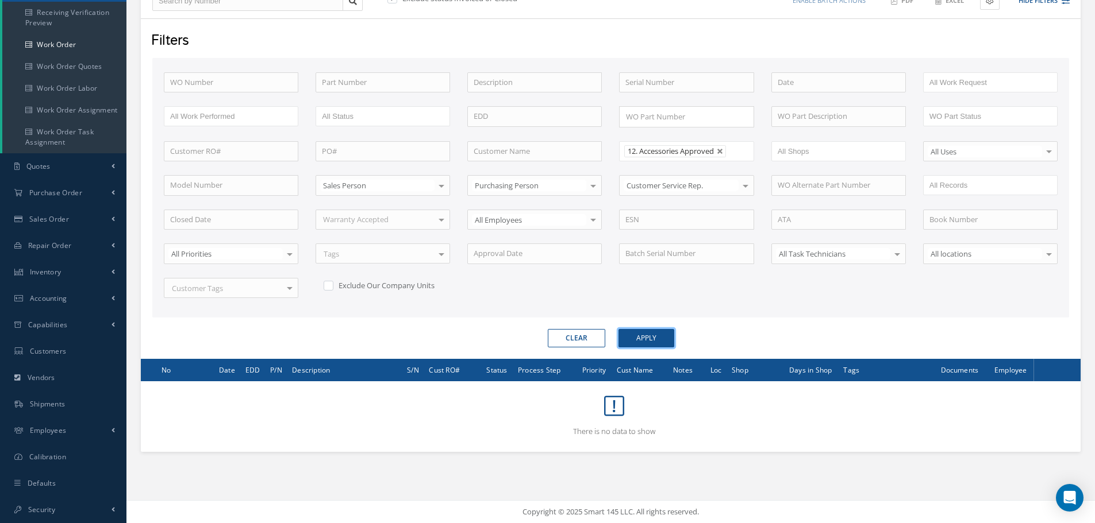
click at [642, 340] on button "Apply" at bounding box center [646, 338] width 56 height 18
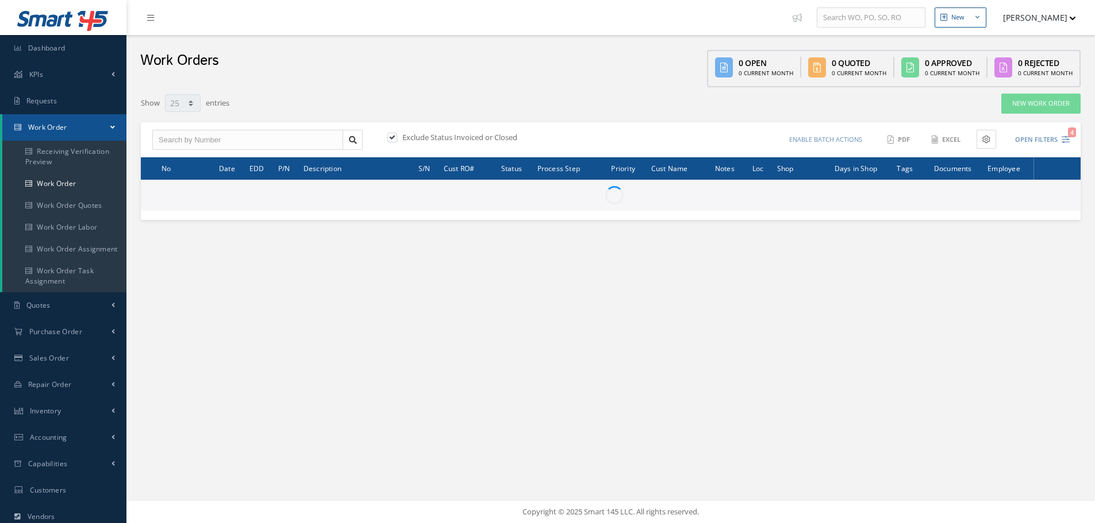
select select "25"
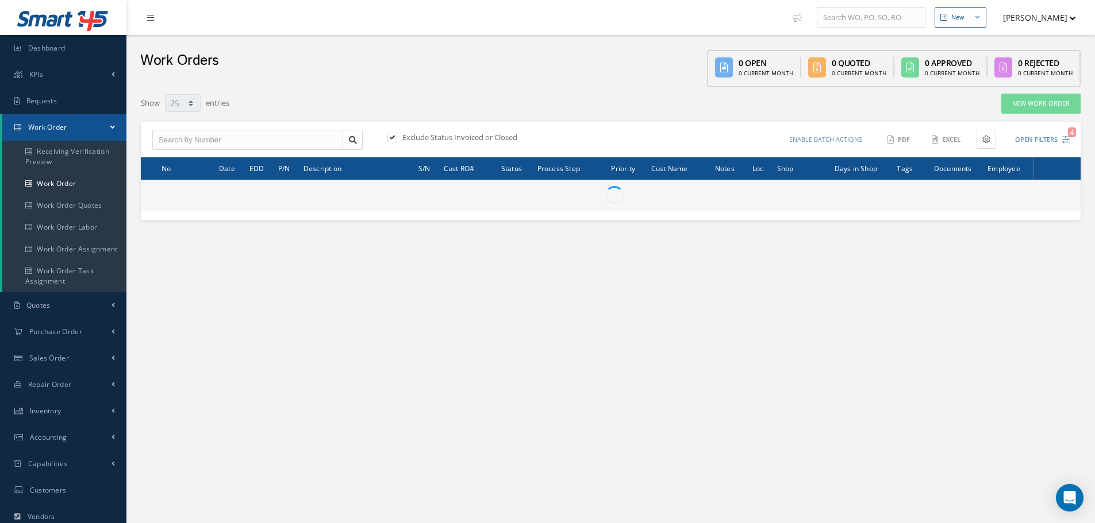
type input "All Work Request"
type input "All Work Performed"
type input "All Status"
type input "WO Part Status"
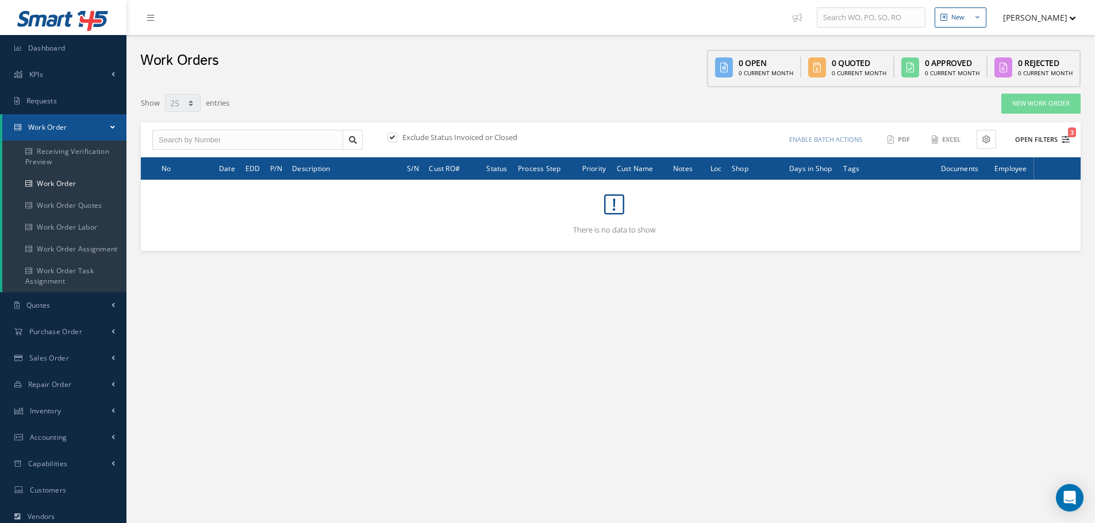
click at [1027, 138] on button "Open Filters 3" at bounding box center [1036, 139] width 65 height 19
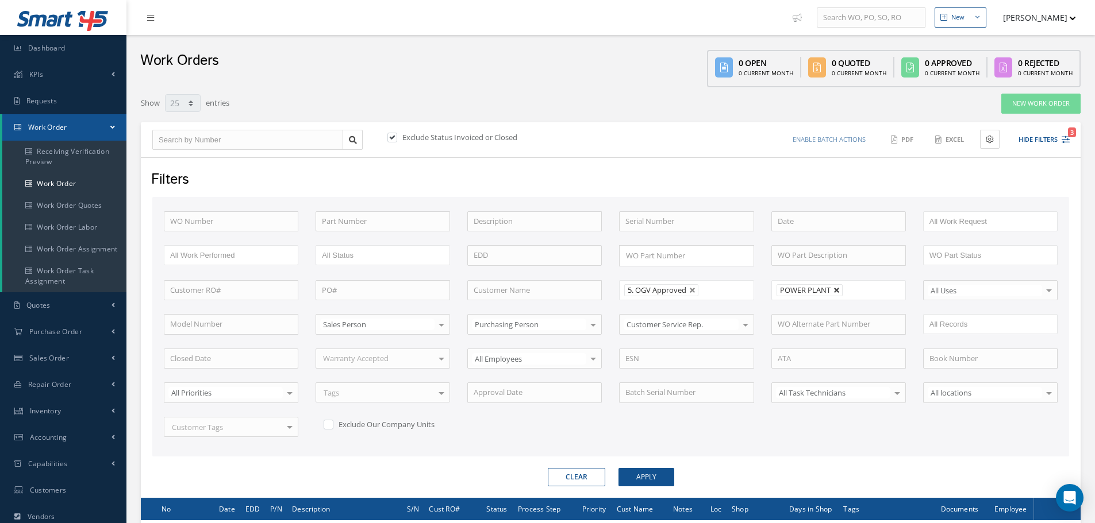
click at [838, 287] on link at bounding box center [836, 290] width 7 height 7
type input "All Shops"
click at [652, 474] on button "Apply" at bounding box center [646, 477] width 56 height 18
click at [649, 482] on button "Apply" at bounding box center [646, 477] width 56 height 18
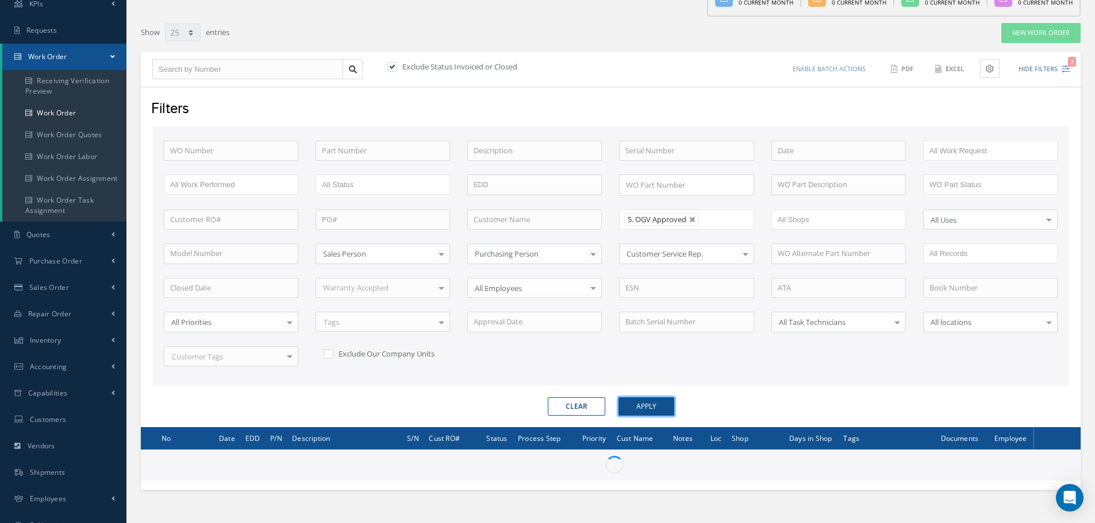
scroll to position [139, 0]
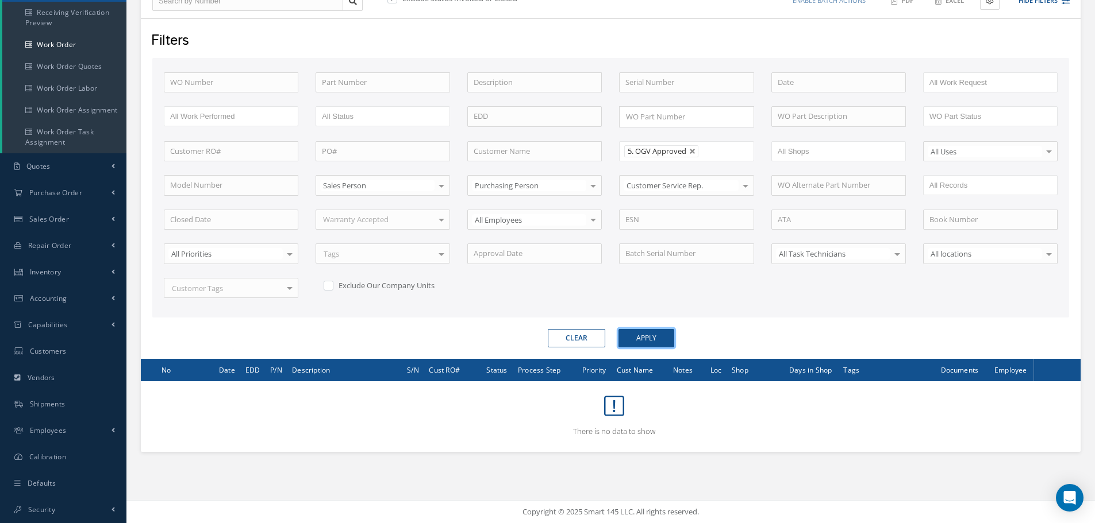
click at [636, 336] on button "Apply" at bounding box center [646, 338] width 56 height 18
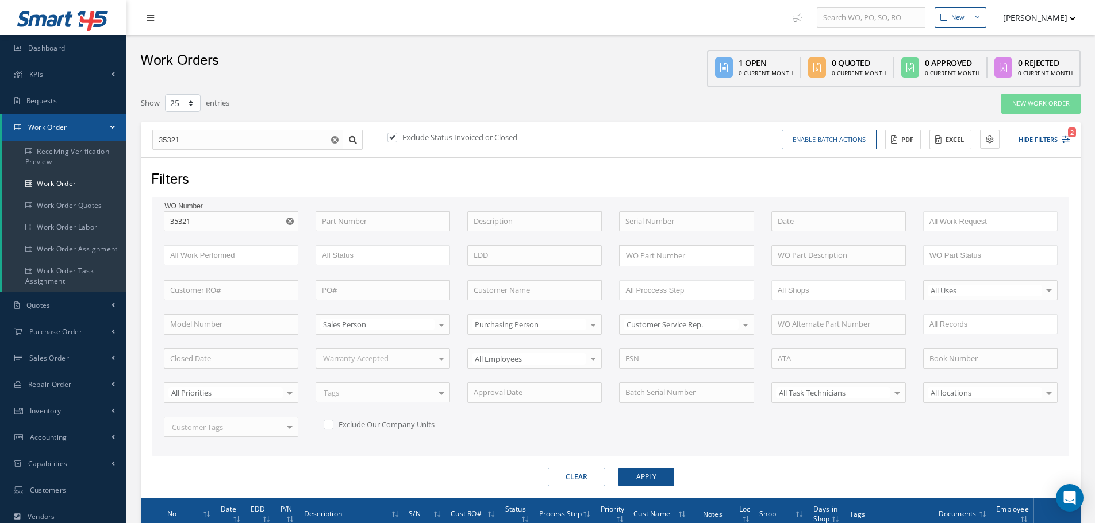
select select "25"
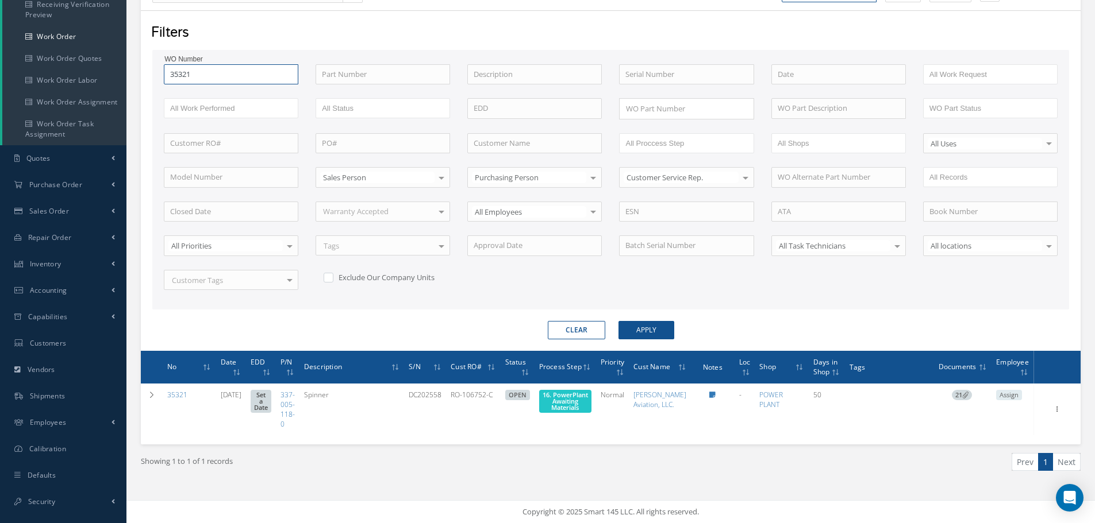
scroll to position [157, 0]
click at [245, 70] on input "35321" at bounding box center [231, 74] width 134 height 21
type input "3532"
type input "353"
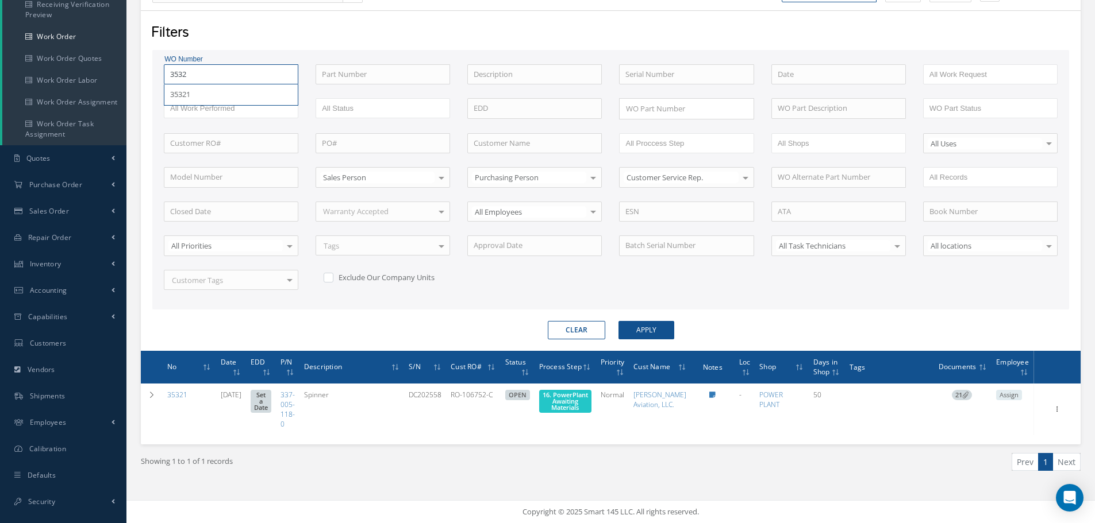
type input "353"
type input "35"
type input "352"
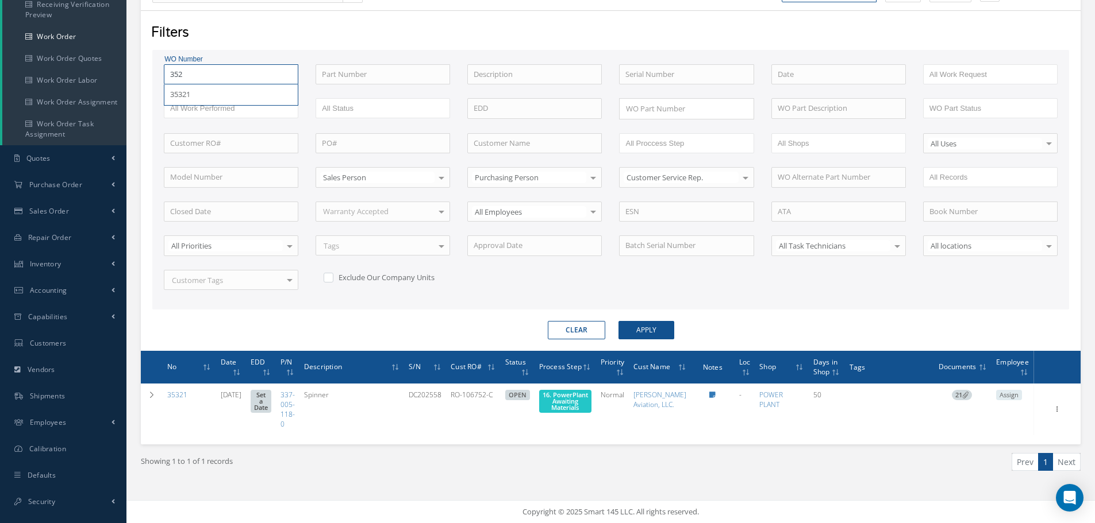
type input "3523"
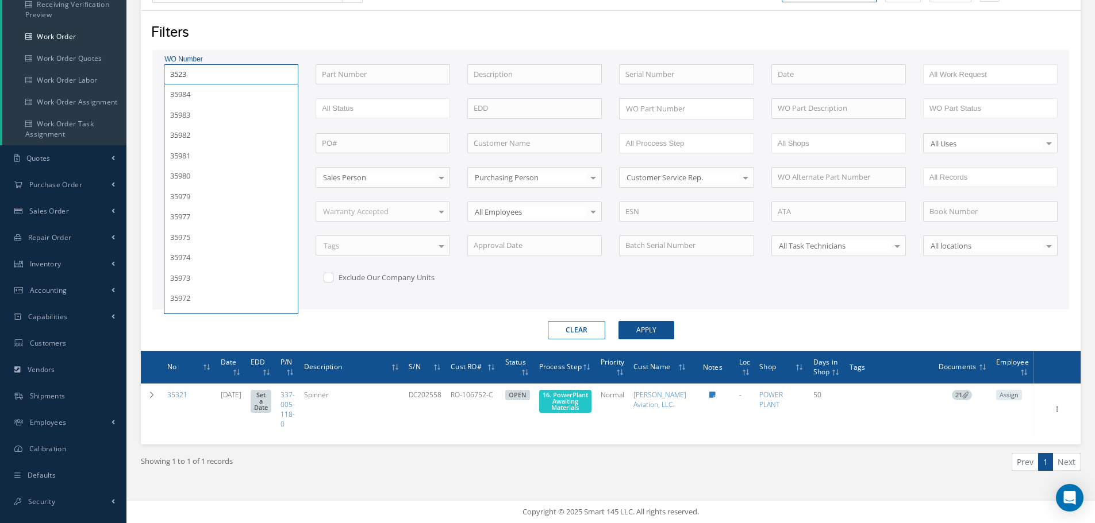
type input "35236"
click at [618, 321] on button "Apply" at bounding box center [646, 330] width 56 height 18
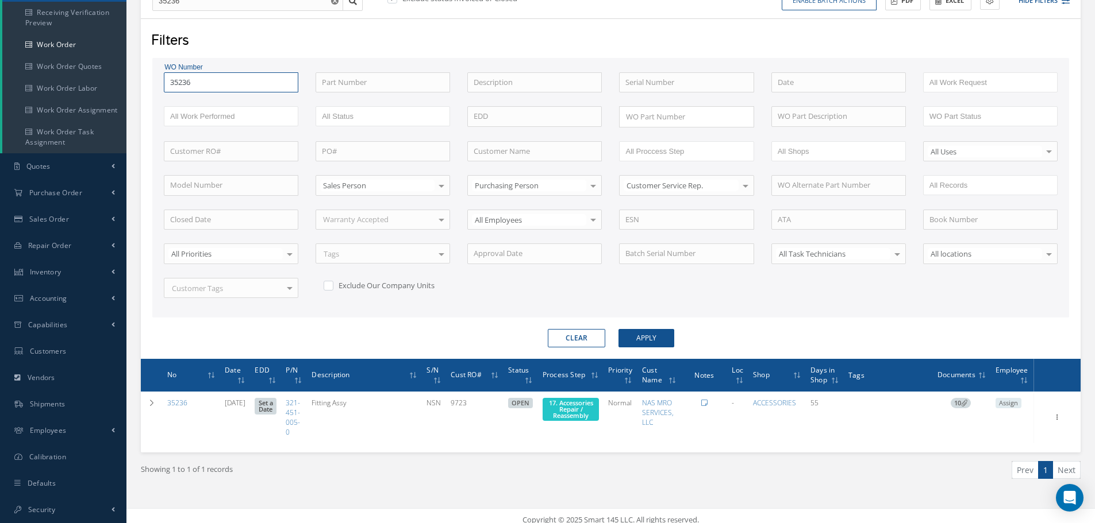
scroll to position [147, 0]
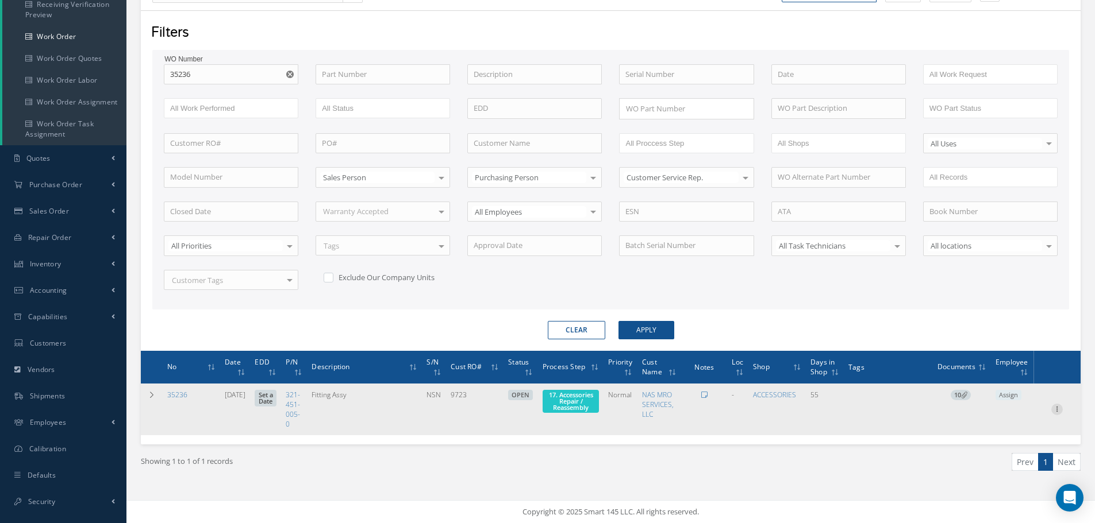
click at [1058, 410] on icon at bounding box center [1056, 408] width 11 height 9
click at [1013, 444] on link "Part Issue" at bounding box center [1003, 447] width 91 height 15
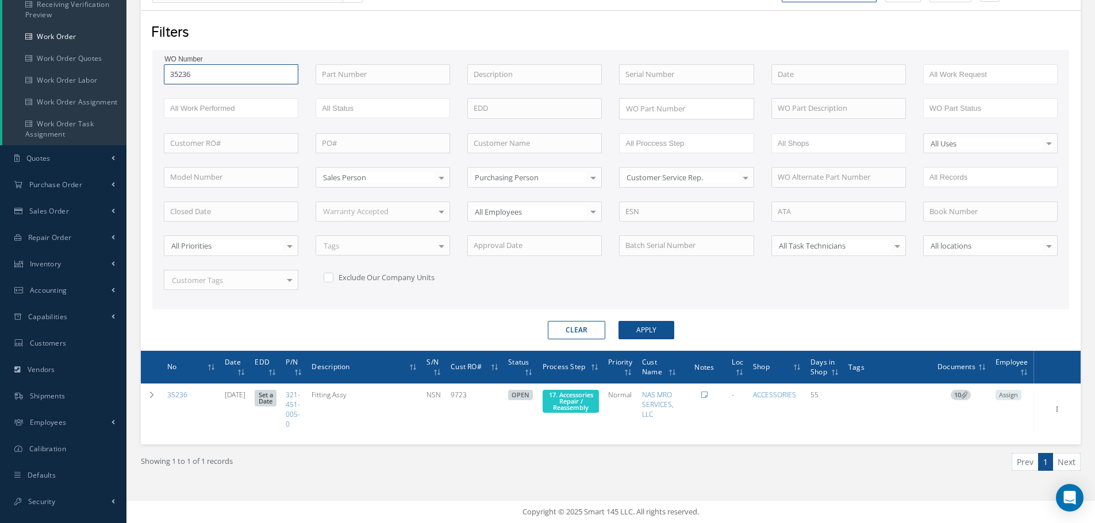
click at [211, 81] on input "35236" at bounding box center [231, 74] width 134 height 21
type input "3523"
type input "352"
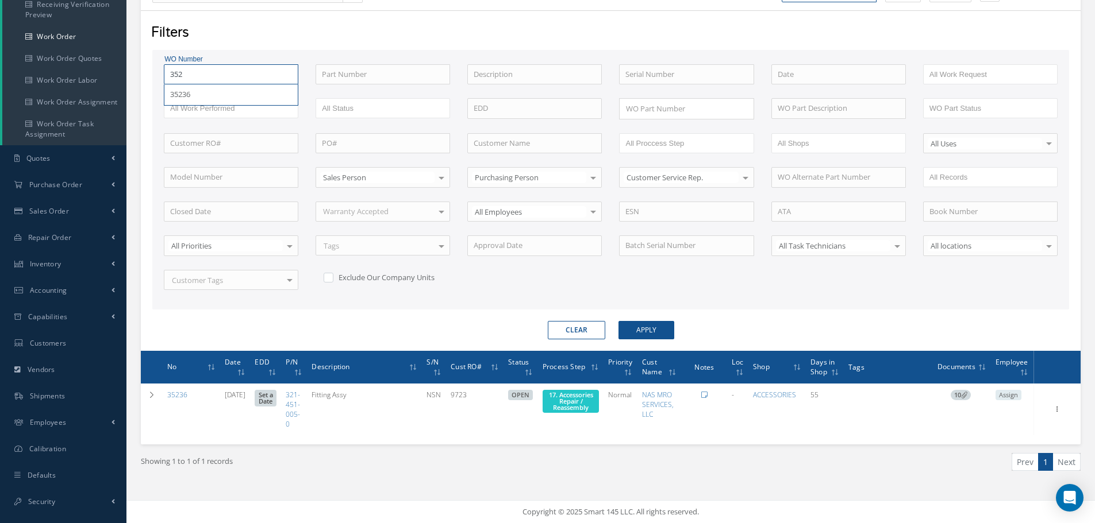
type input "3524"
type input "35249"
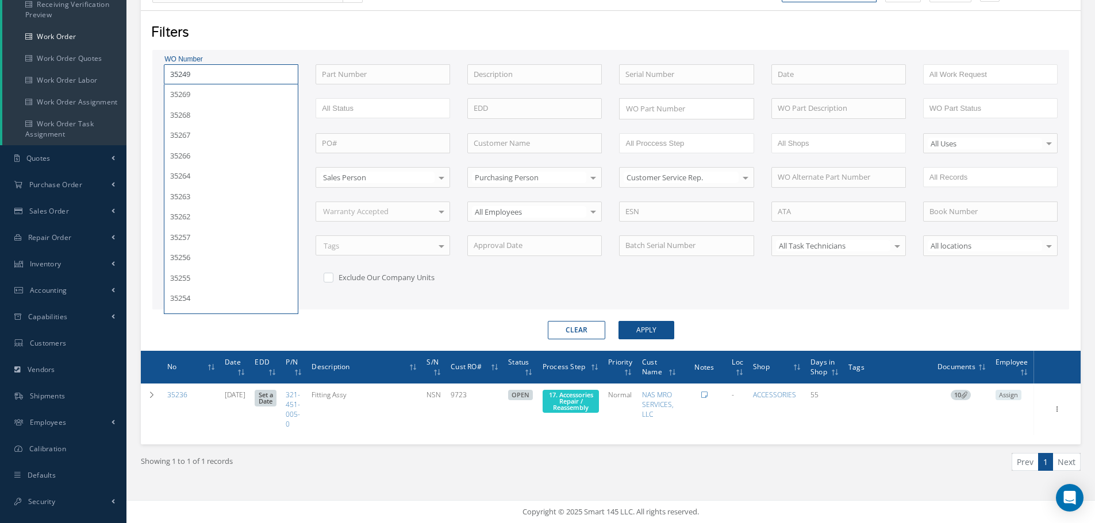
type input "35249"
click at [618, 321] on button "Apply" at bounding box center [646, 330] width 56 height 18
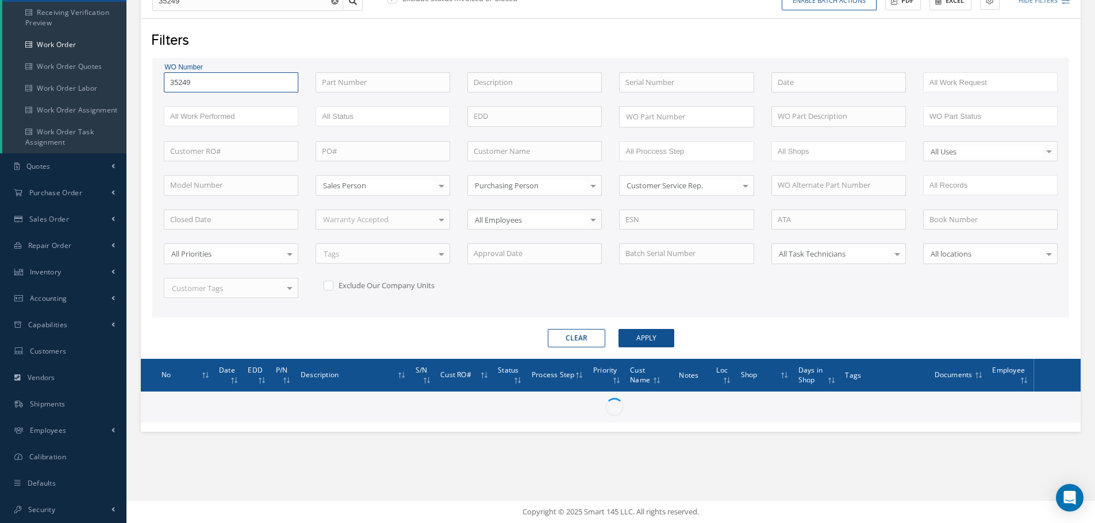
scroll to position [147, 0]
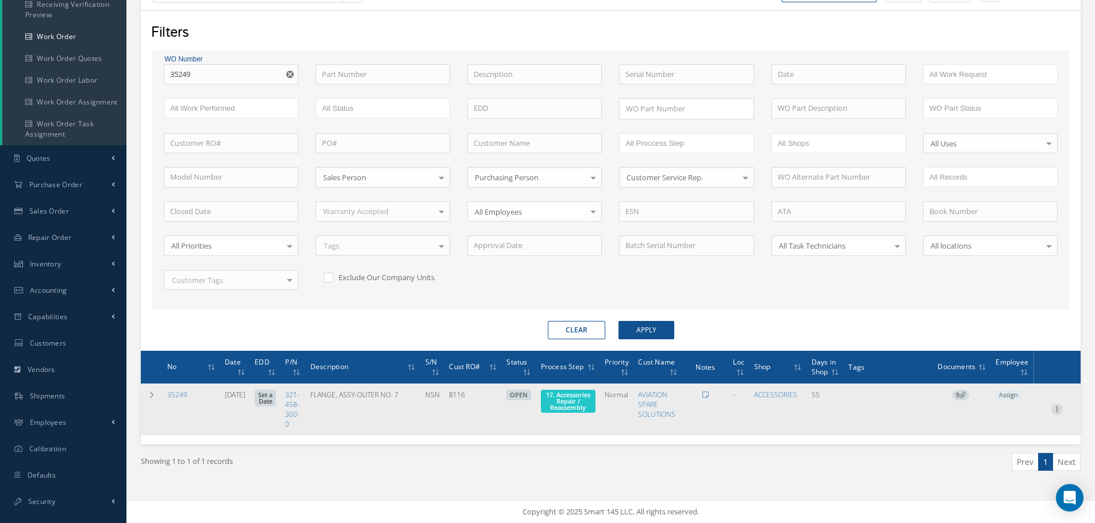
click at [1057, 414] on div at bounding box center [1056, 409] width 11 height 11
click at [1029, 444] on link "Part Issue" at bounding box center [1003, 447] width 91 height 15
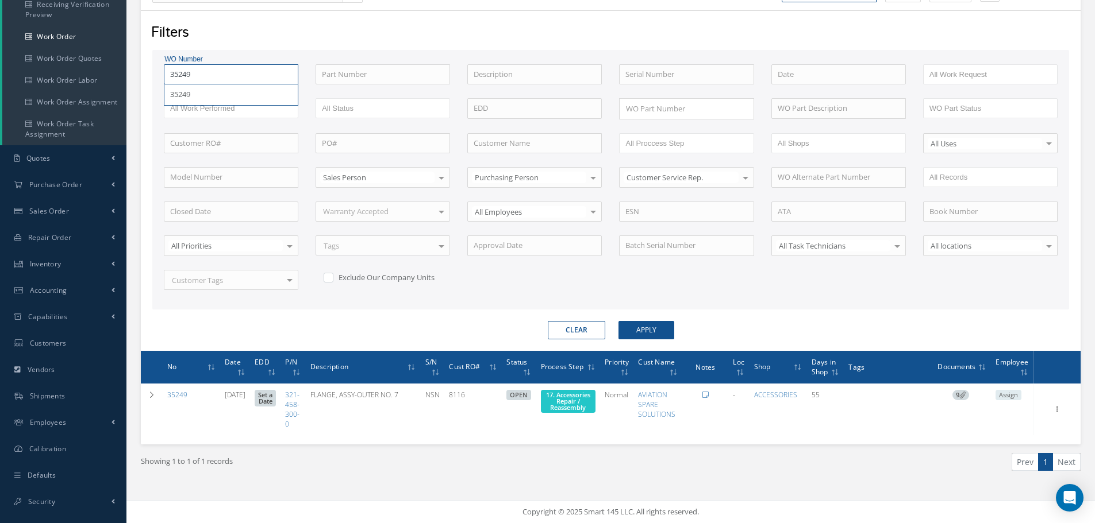
click at [222, 78] on input "35249" at bounding box center [231, 74] width 134 height 21
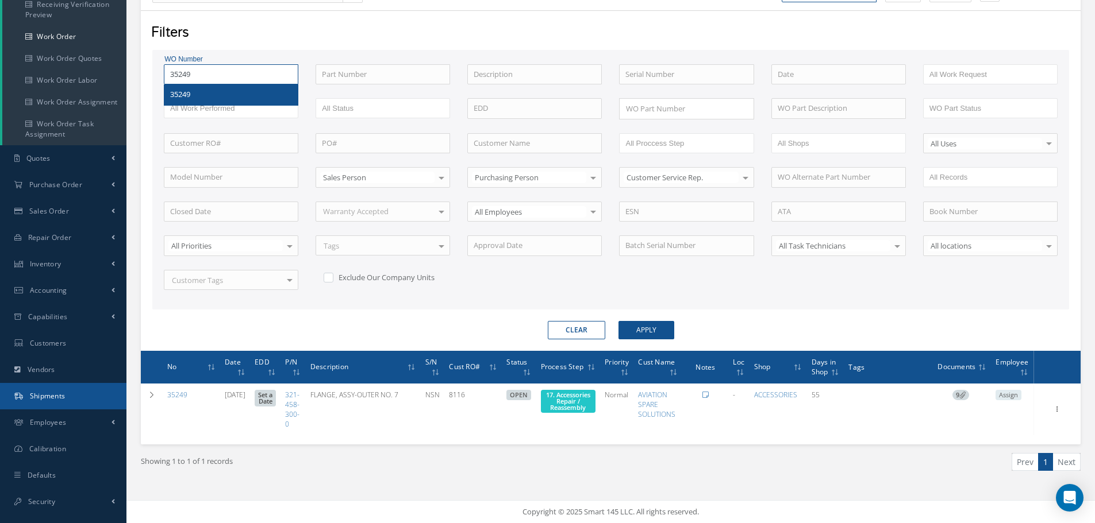
type input "3524"
type input "352"
type input "35"
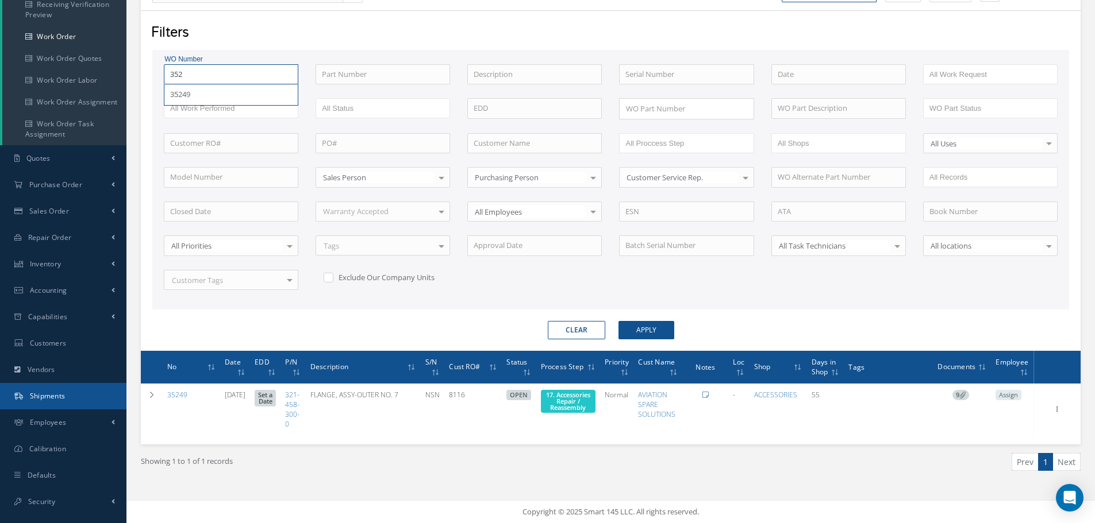
type input "35"
type input "351"
type input "3516"
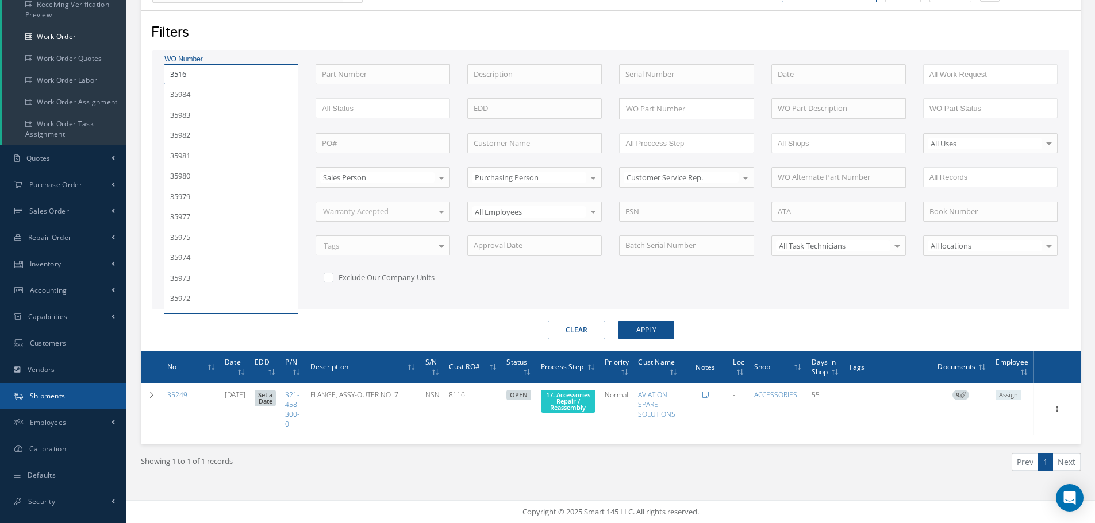
type input "35166"
click at [618, 321] on button "Apply" at bounding box center [646, 330] width 56 height 18
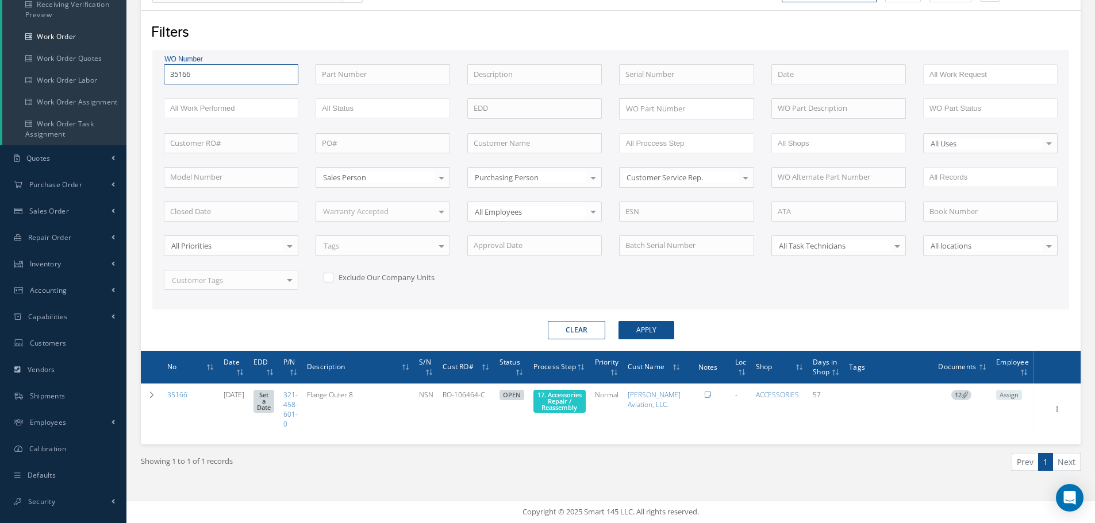
scroll to position [157, 0]
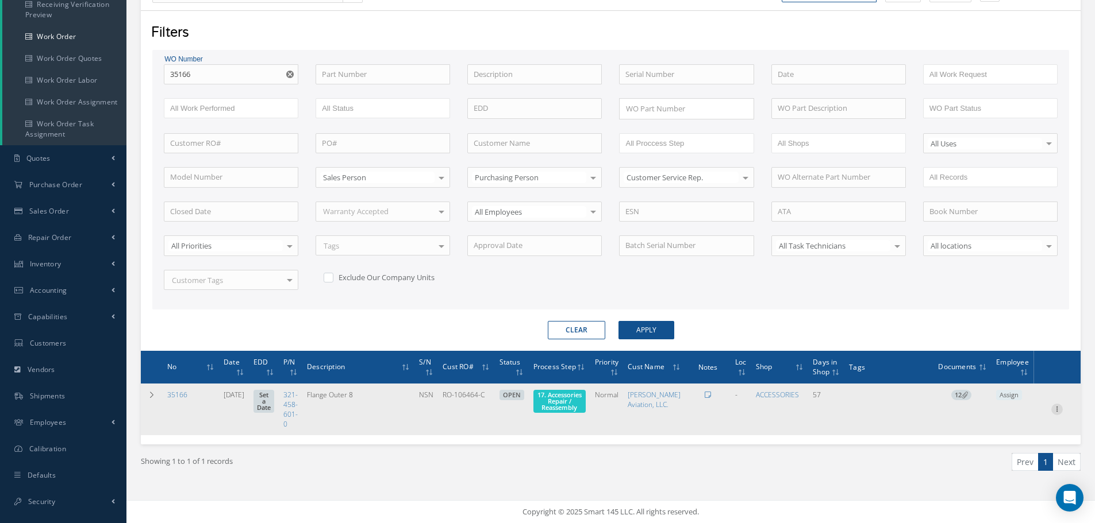
click at [1058, 413] on icon at bounding box center [1056, 408] width 11 height 9
click at [1010, 447] on link "Part Issue" at bounding box center [1003, 447] width 91 height 15
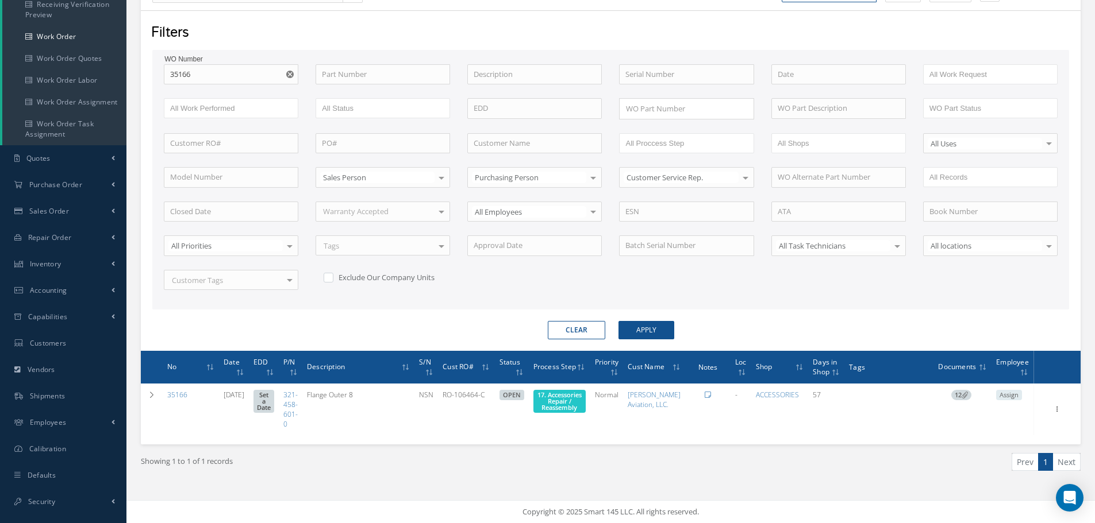
click at [288, 71] on use "Reset" at bounding box center [289, 74] width 7 height 7
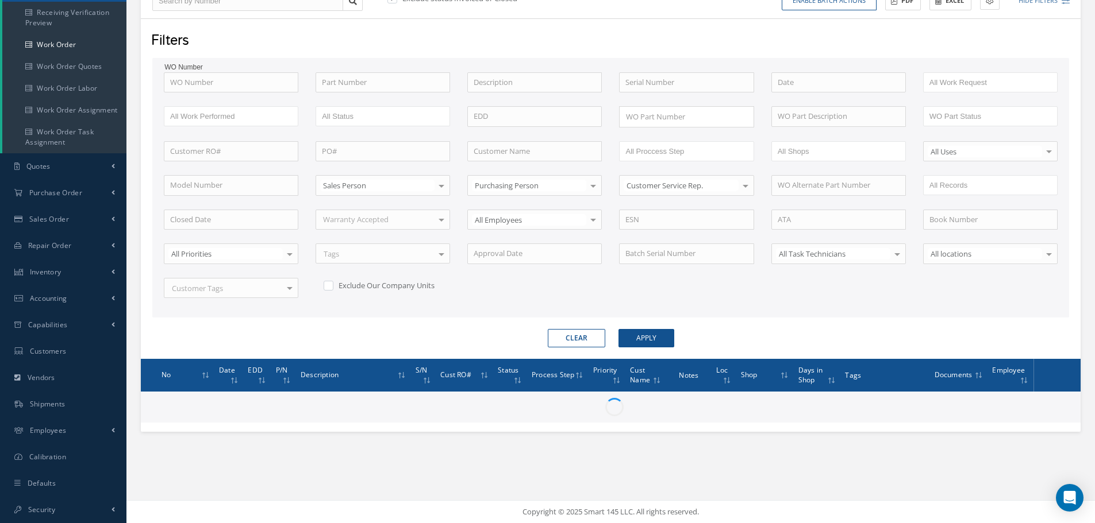
scroll to position [139, 0]
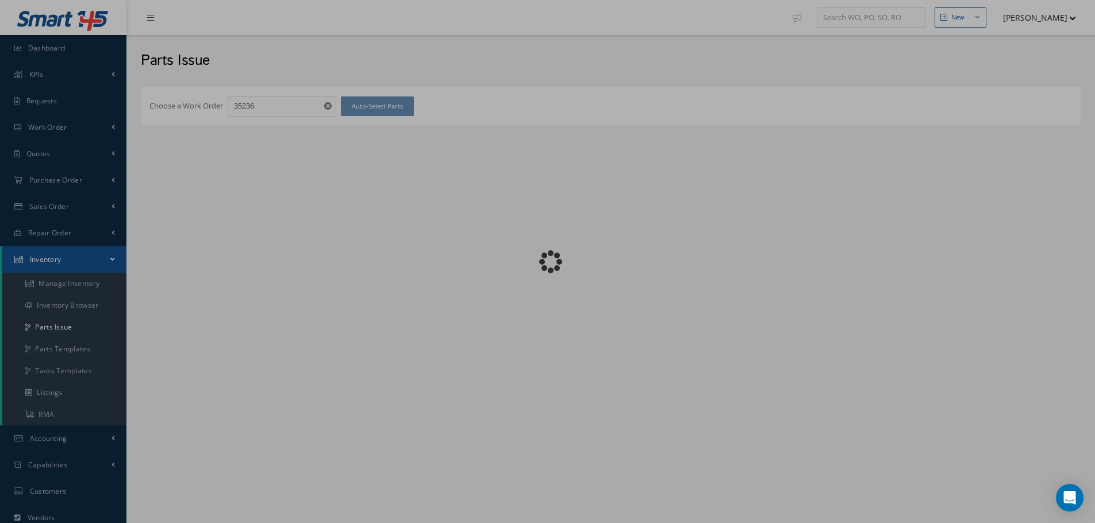
checkbox input "false"
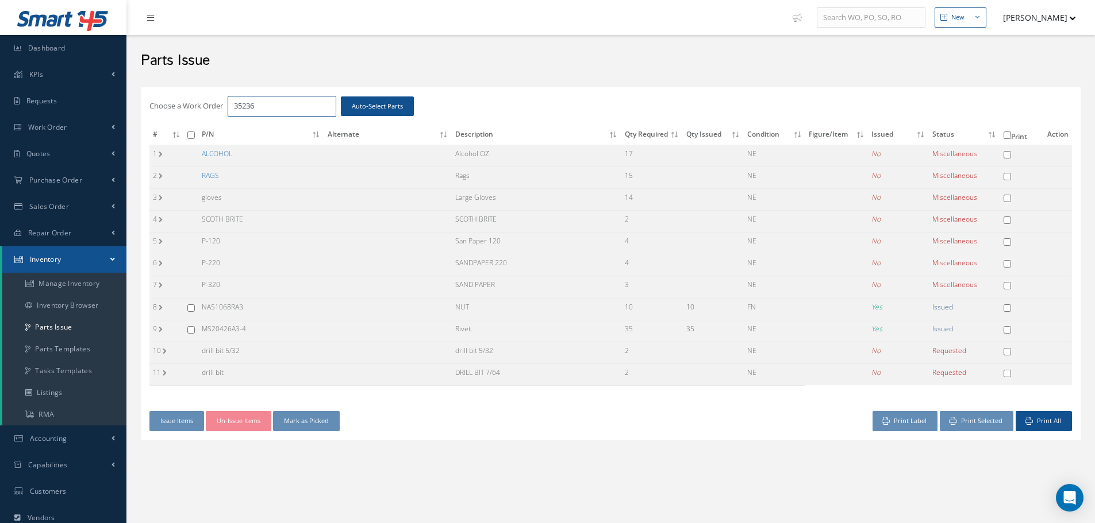
click at [277, 107] on input "35236" at bounding box center [282, 106] width 109 height 21
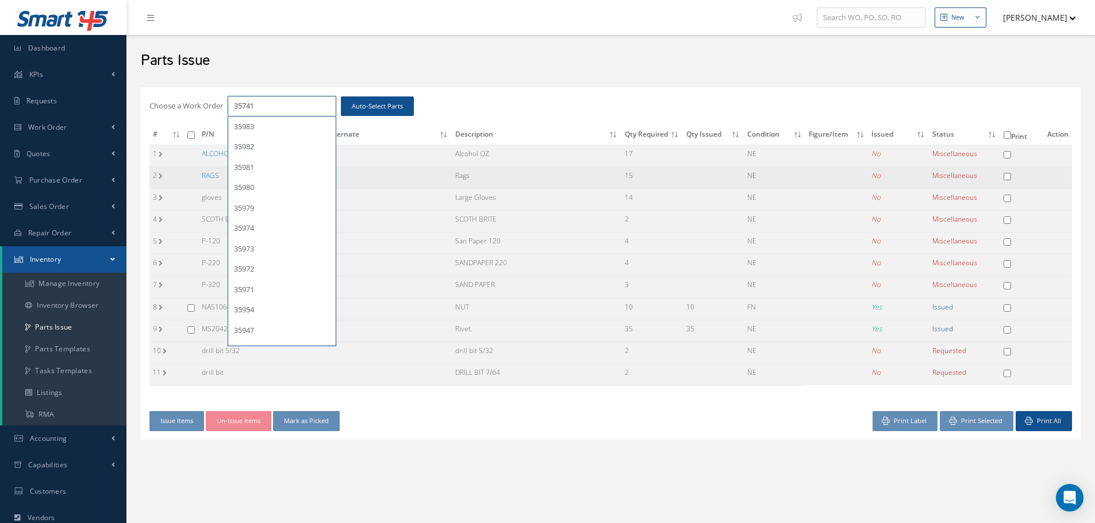
type input "35741"
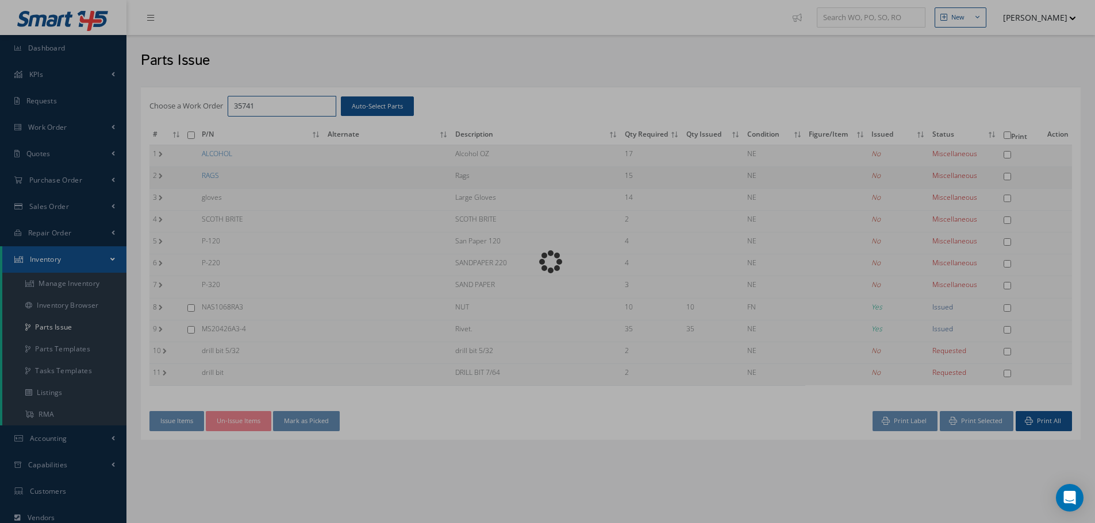
checkbox input "false"
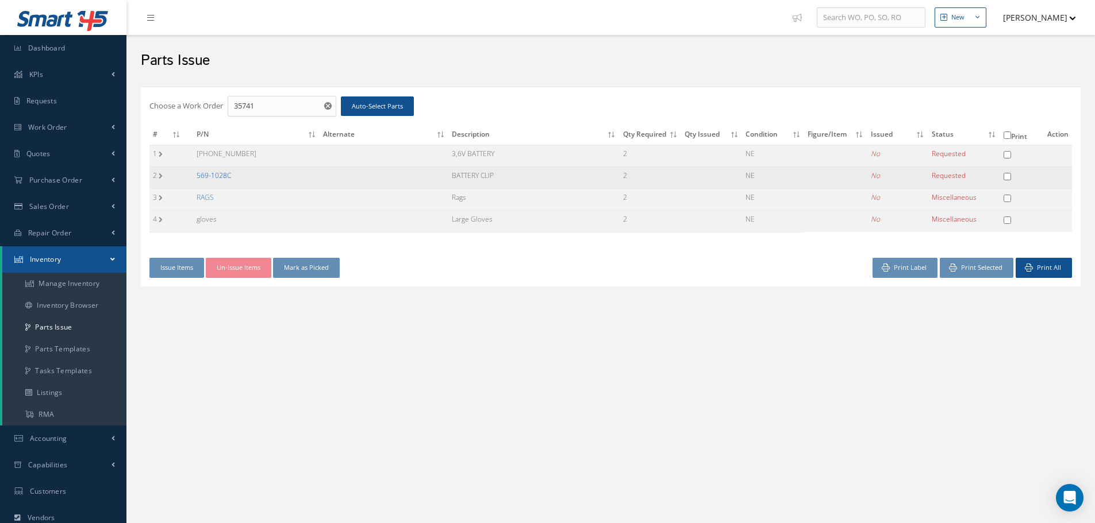
click at [215, 175] on link "569-1028C" at bounding box center [214, 176] width 34 height 10
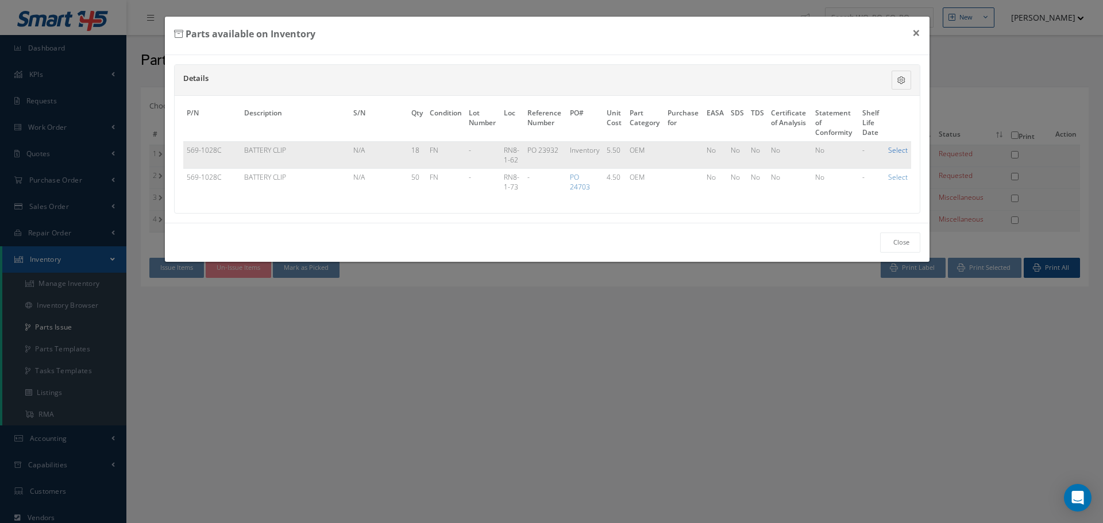
click at [901, 150] on link "Select" at bounding box center [898, 150] width 20 height 10
checkbox input "true"
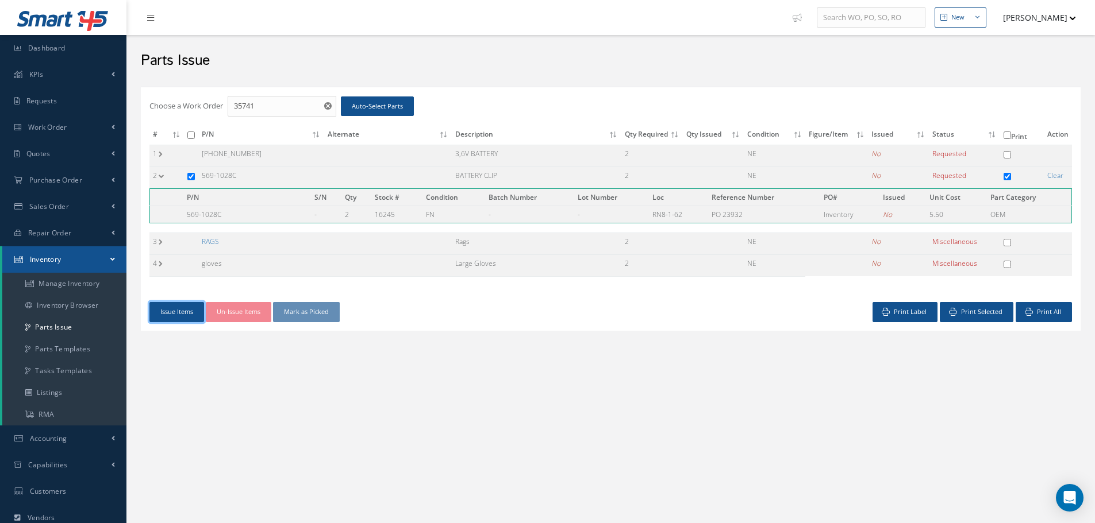
click at [182, 310] on button "Issue Items" at bounding box center [176, 312] width 55 height 20
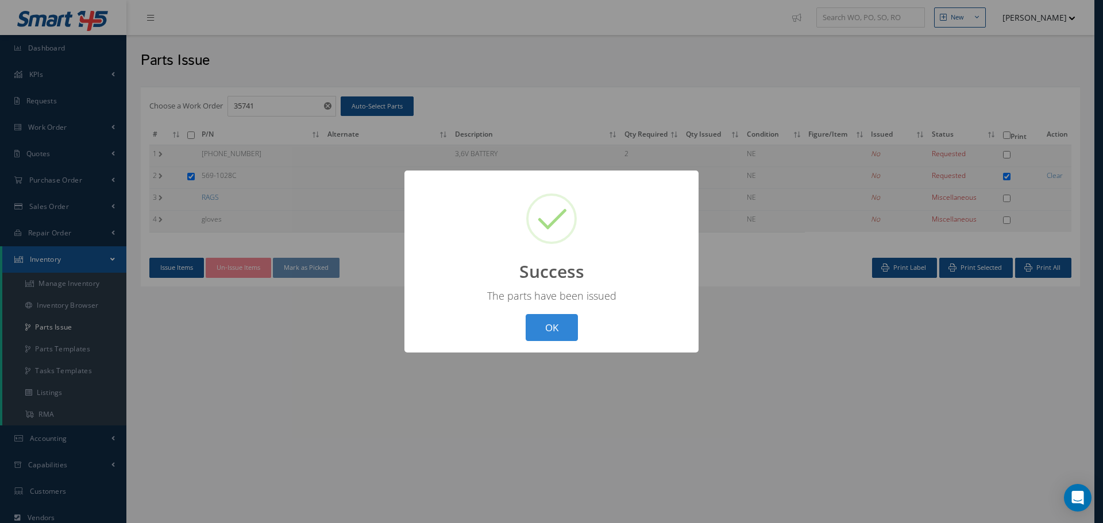
click at [548, 332] on button "OK" at bounding box center [552, 327] width 52 height 27
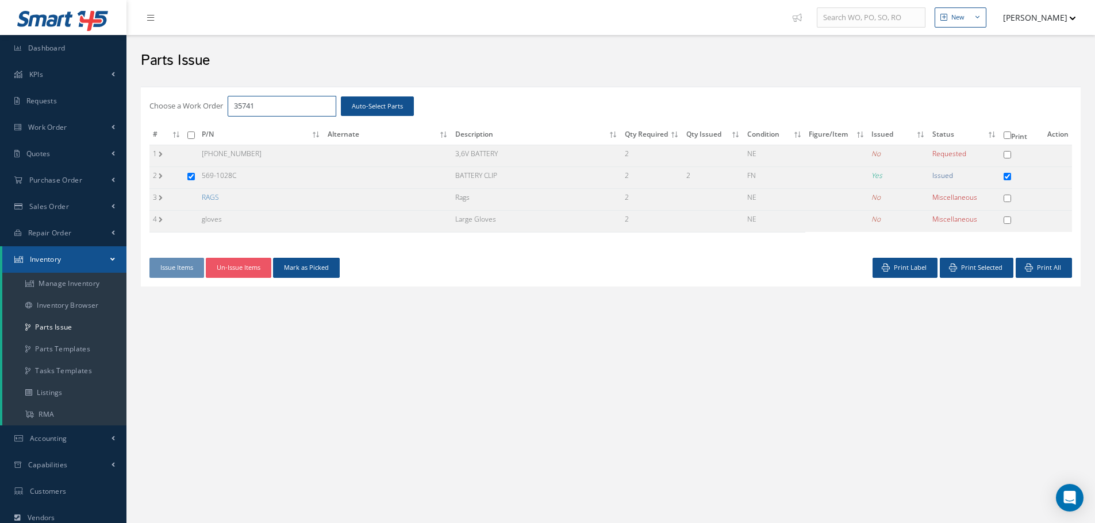
click at [265, 106] on input "35741" at bounding box center [282, 106] width 109 height 21
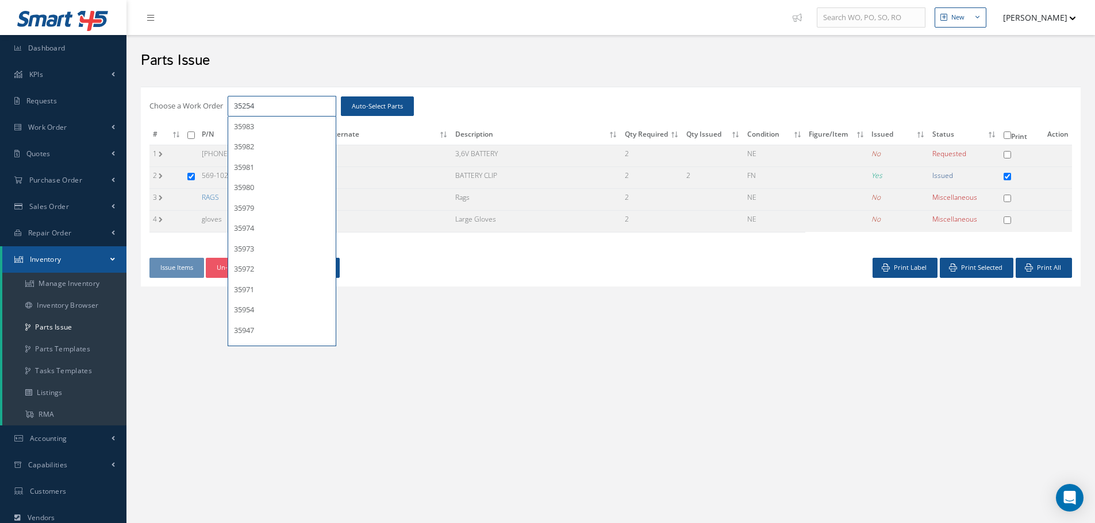
type input "35254"
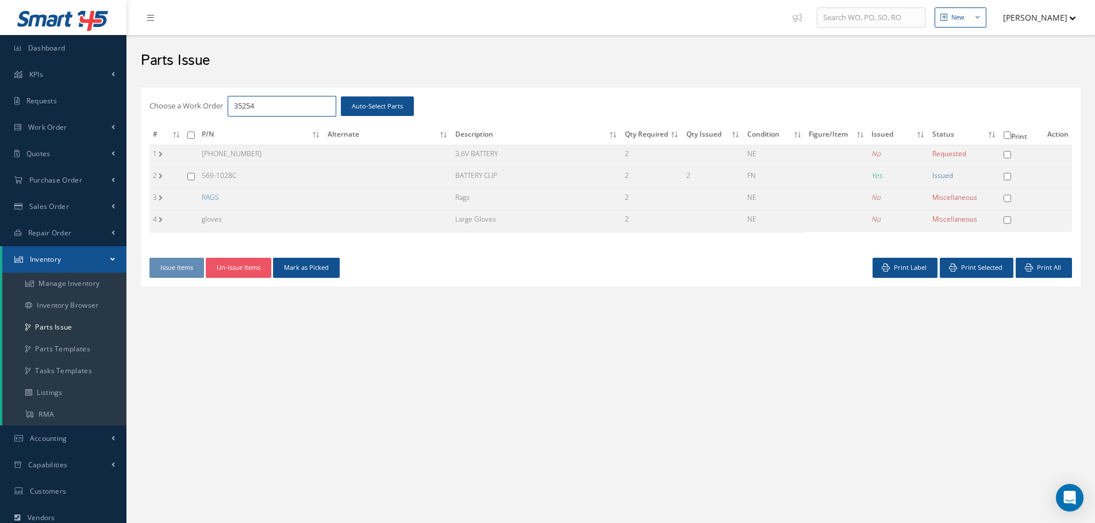
checkbox input "false"
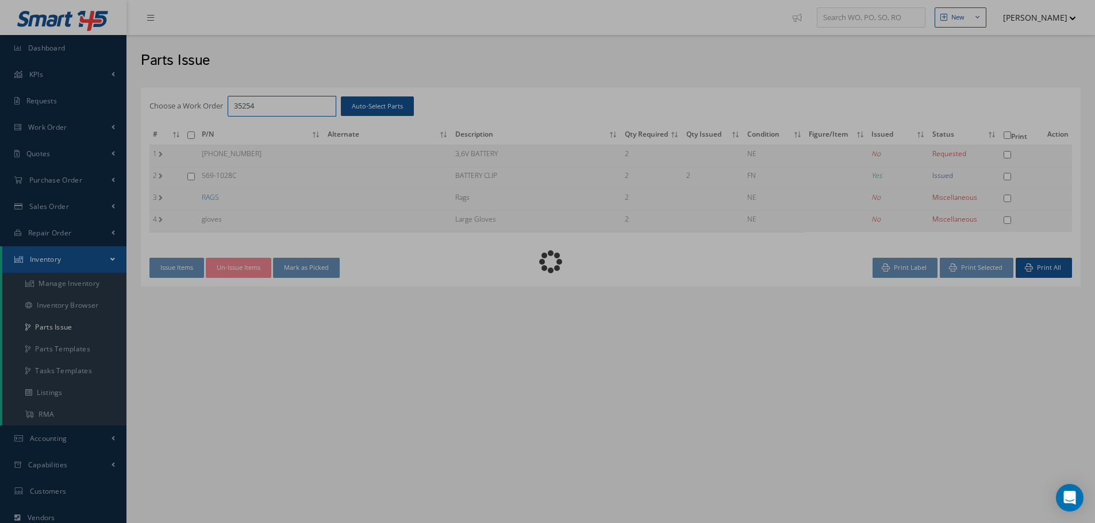
checkbox input "false"
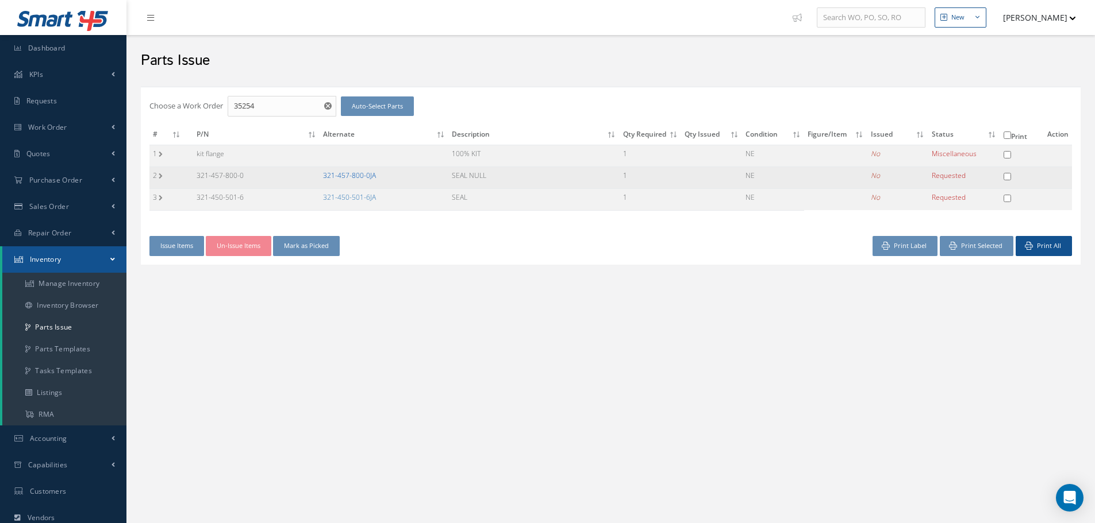
click at [347, 178] on link "321-457-800-0JA" at bounding box center [349, 176] width 53 height 10
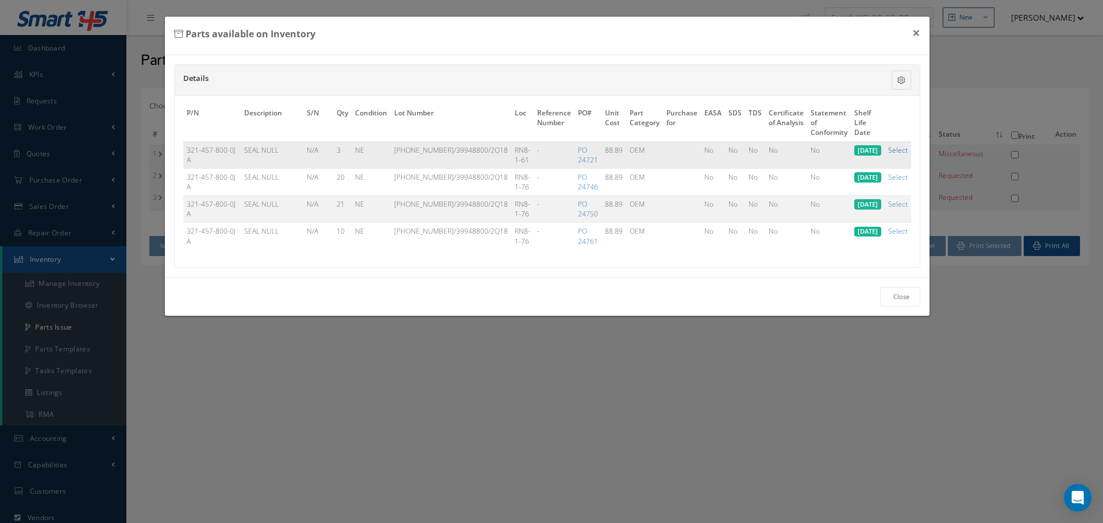
click at [899, 151] on link "Select" at bounding box center [898, 150] width 20 height 10
checkbox input "true"
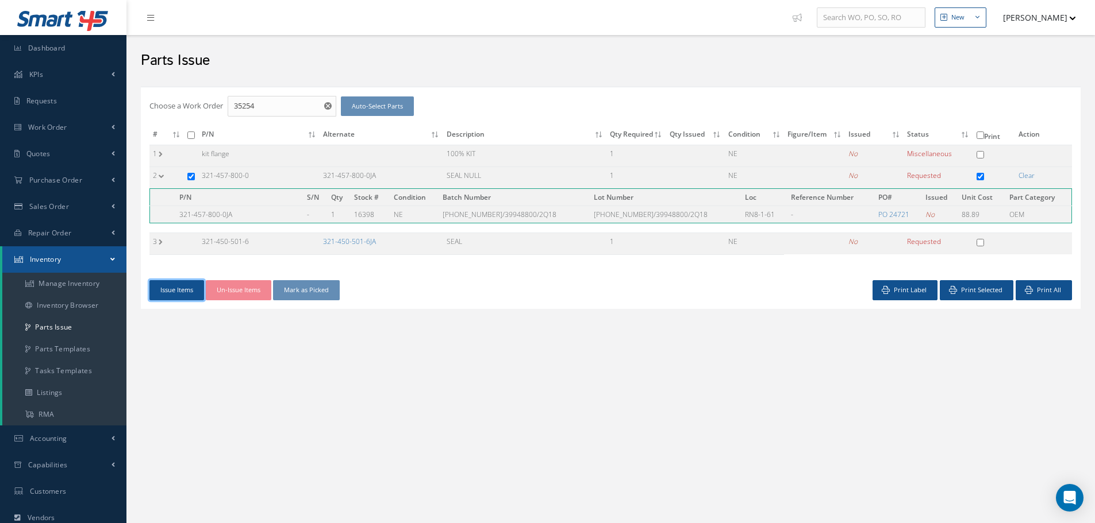
click at [176, 287] on button "Issue Items" at bounding box center [176, 290] width 55 height 20
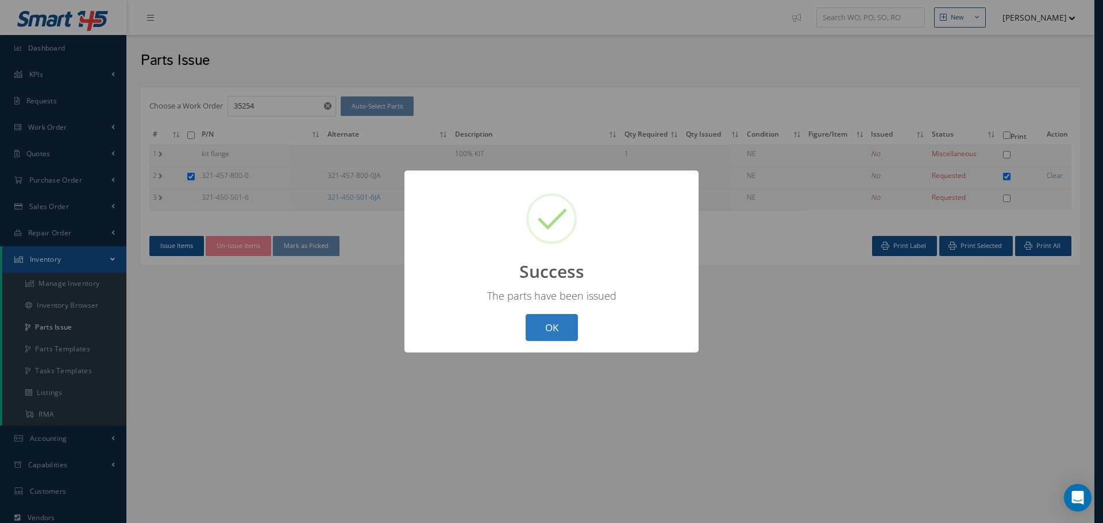
click at [552, 335] on button "OK" at bounding box center [552, 327] width 52 height 27
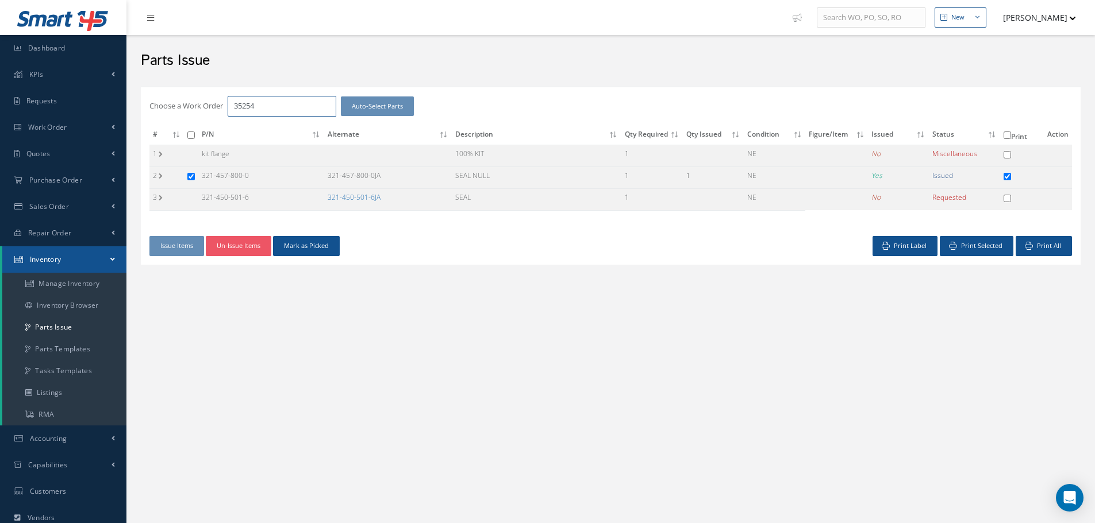
click at [262, 102] on input "35254" at bounding box center [282, 106] width 109 height 21
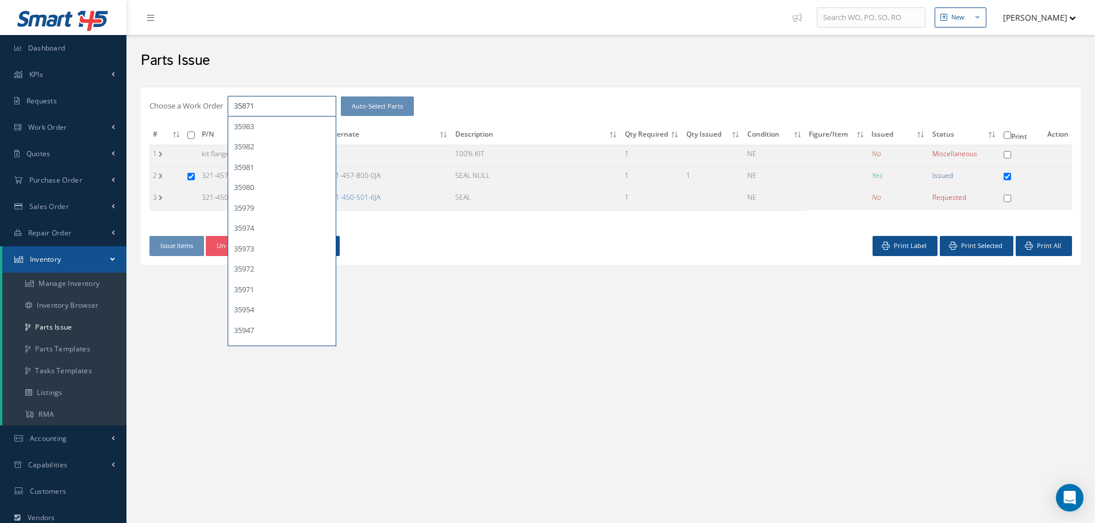
type input "35871"
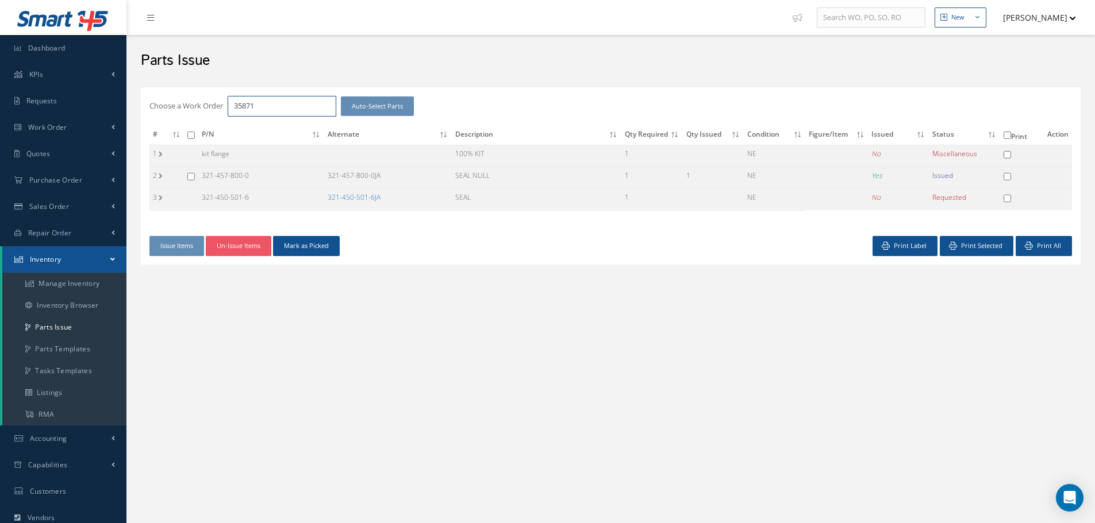
checkbox input "false"
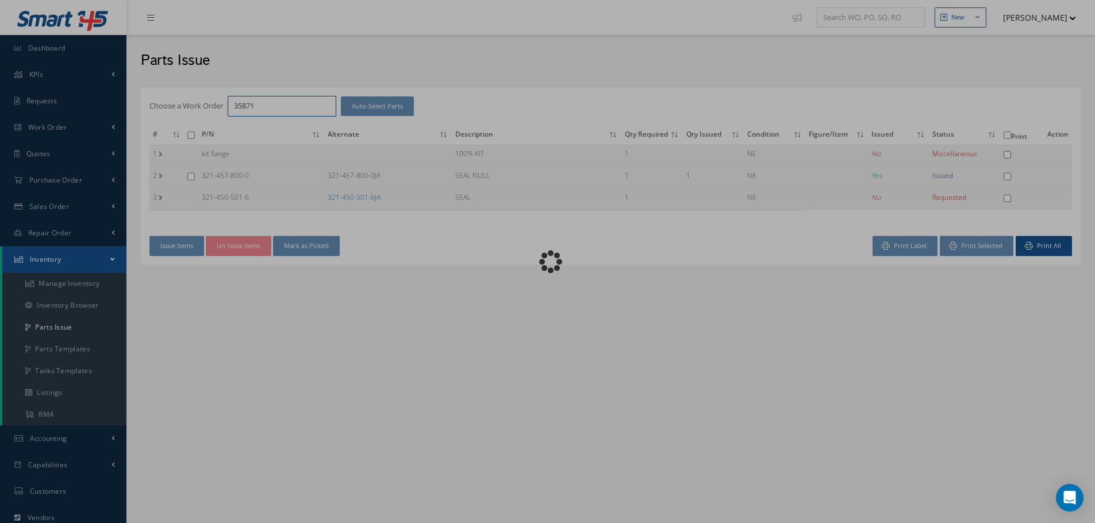
checkbox input "false"
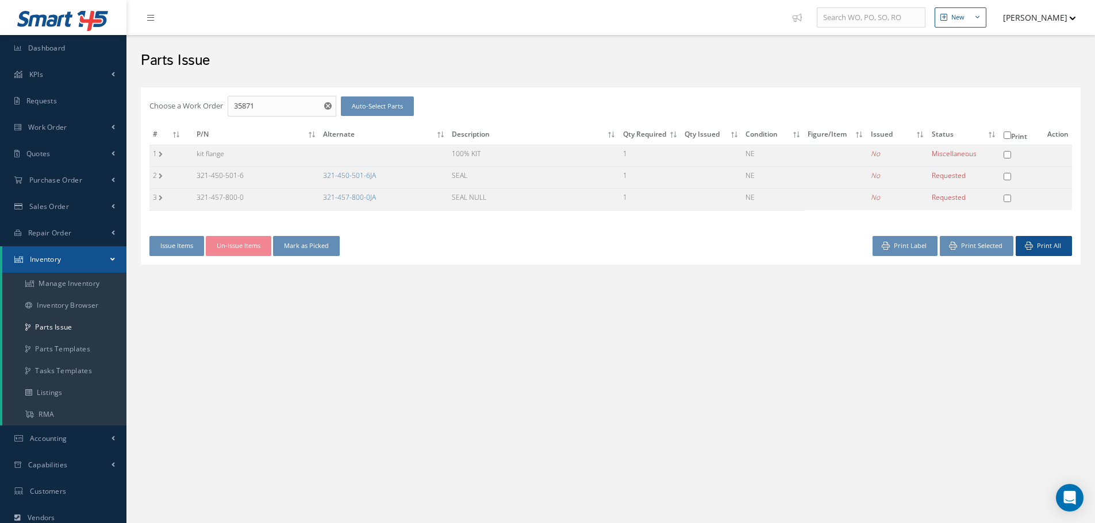
click at [341, 176] on link "321-450-501-6JA" at bounding box center [349, 176] width 53 height 10
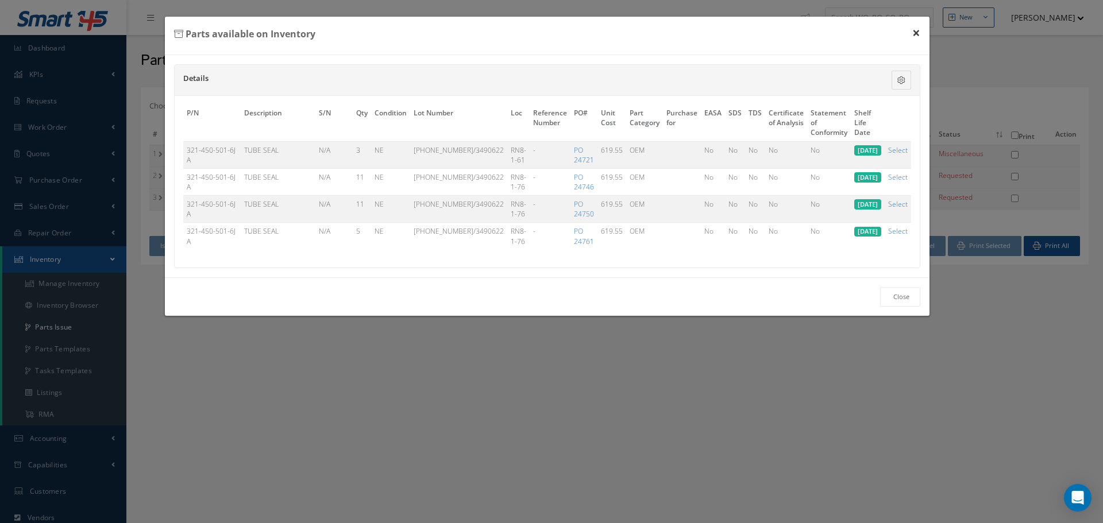
click at [915, 32] on button "×" at bounding box center [916, 33] width 26 height 32
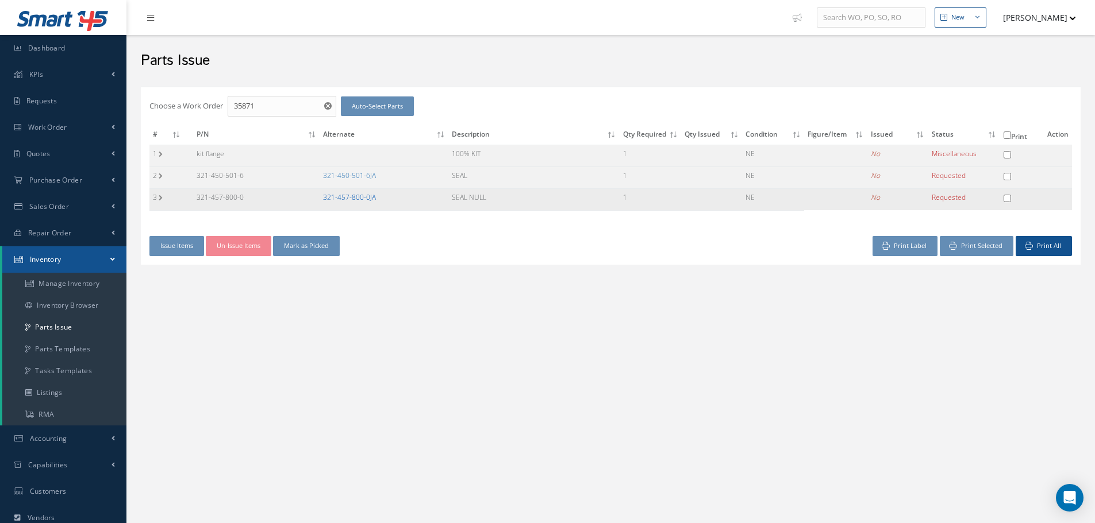
click at [365, 199] on link "321-457-800-0JA" at bounding box center [349, 198] width 53 height 10
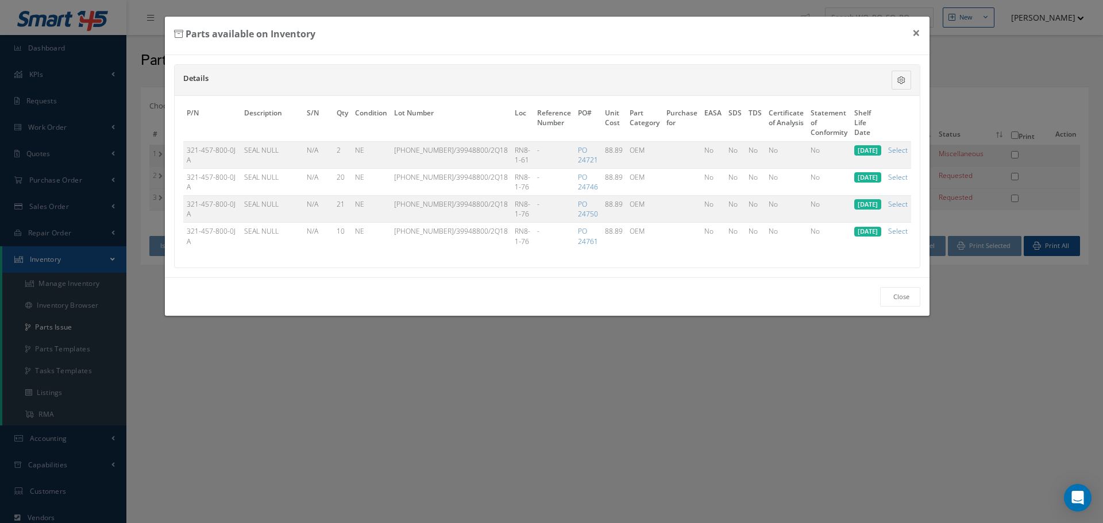
click at [901, 151] on link "Select" at bounding box center [898, 150] width 20 height 10
checkbox input "true"
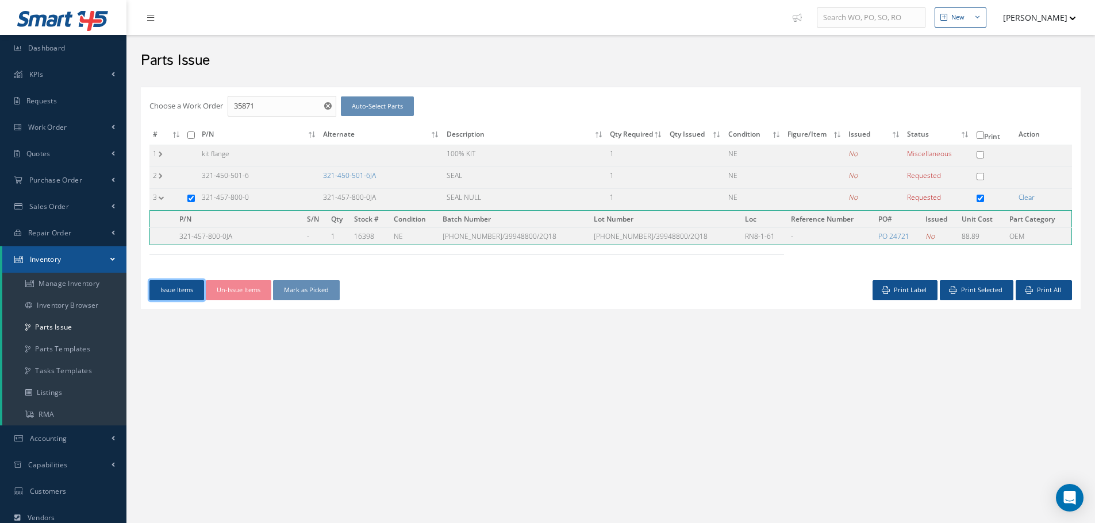
click at [183, 290] on button "Issue Items" at bounding box center [176, 290] width 55 height 20
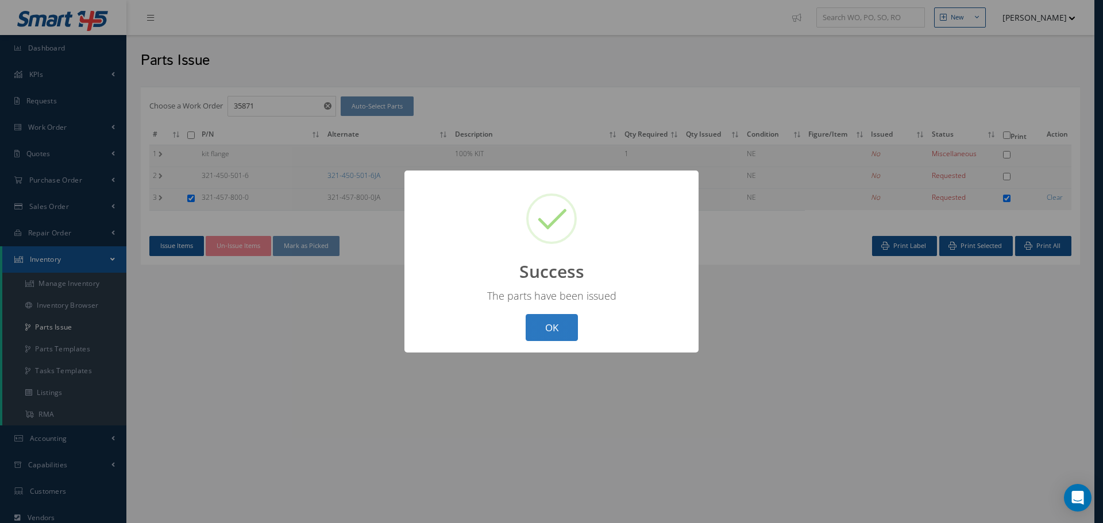
click at [548, 333] on button "OK" at bounding box center [552, 327] width 52 height 27
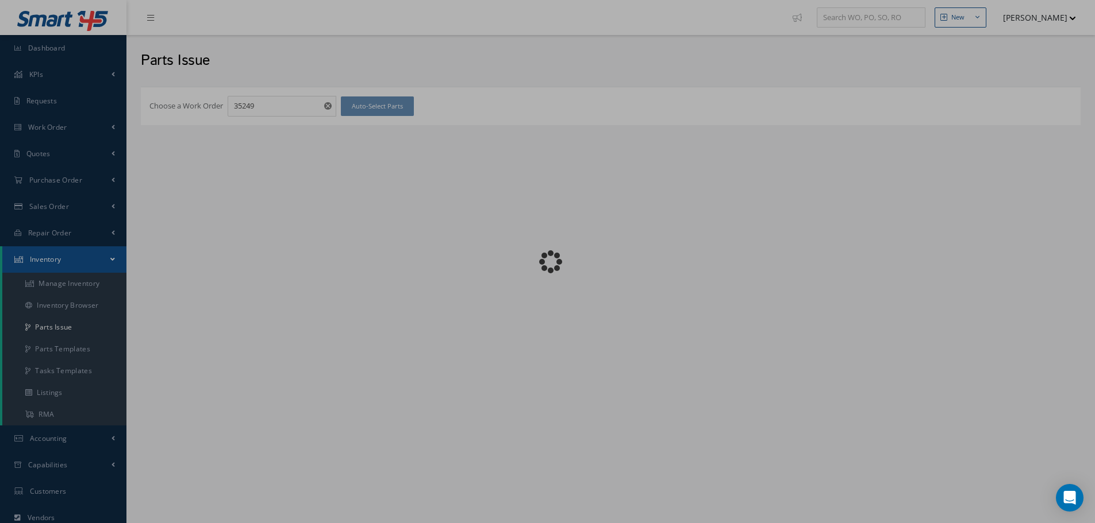
checkbox input "false"
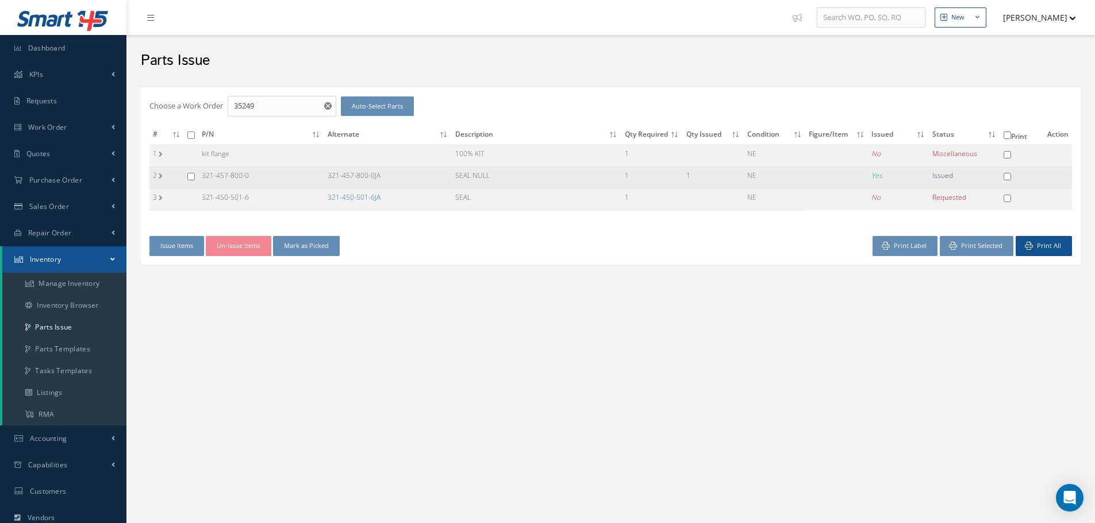
drag, startPoint x: 325, startPoint y: 172, endPoint x: 417, endPoint y: 185, distance: 92.9
click at [417, 185] on td "321-457-800-0JA" at bounding box center [388, 178] width 128 height 22
copy td "321-457-800-0JA"
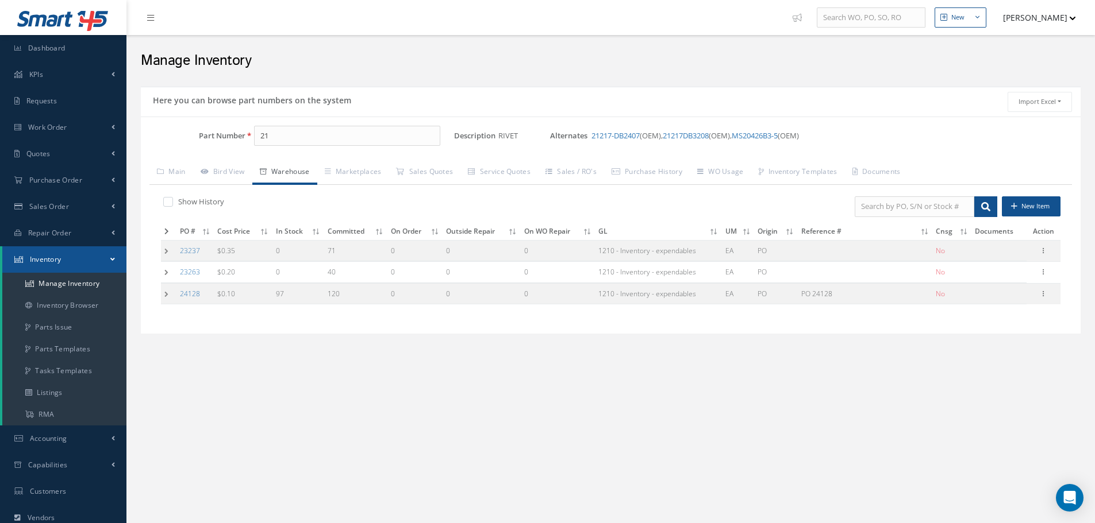
type input "2"
click at [318, 164] on span "321-457-800-0JA" at bounding box center [308, 166] width 103 height 12
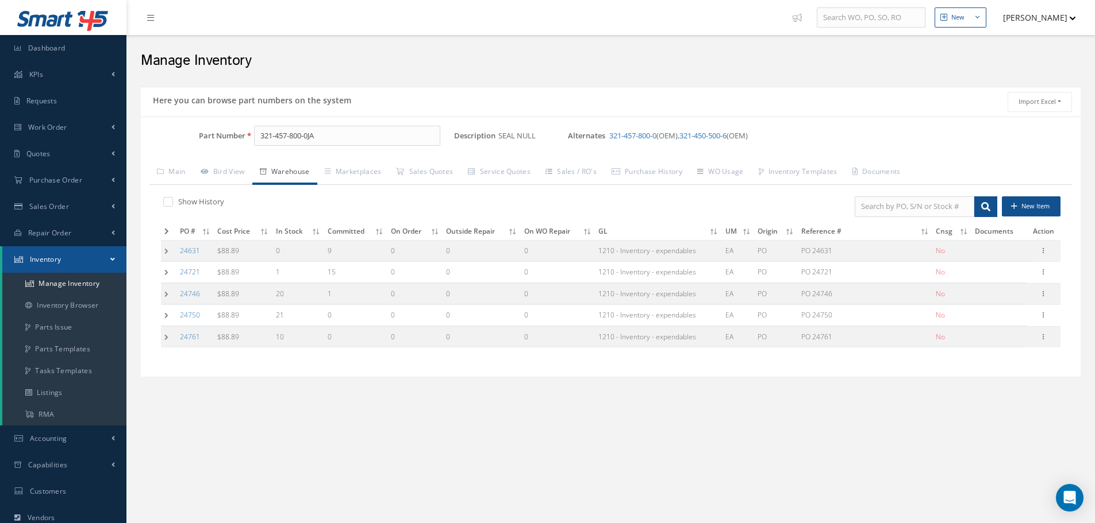
type input "321-457-800-0JA"
click at [286, 168] on link "Warehouse" at bounding box center [284, 173] width 65 height 24
click at [234, 169] on link "Bird View" at bounding box center [222, 173] width 59 height 24
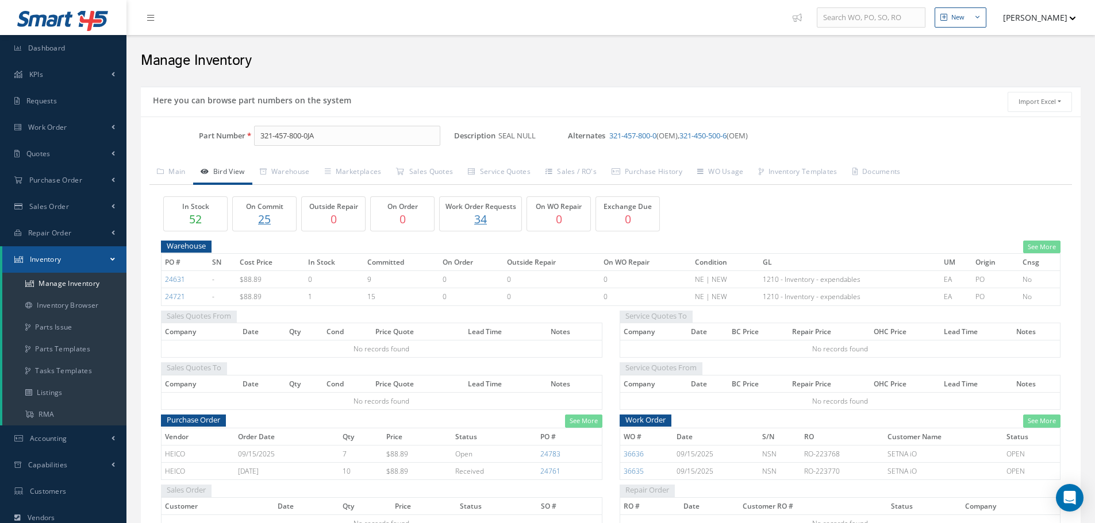
click at [272, 215] on p "25" at bounding box center [264, 219] width 57 height 17
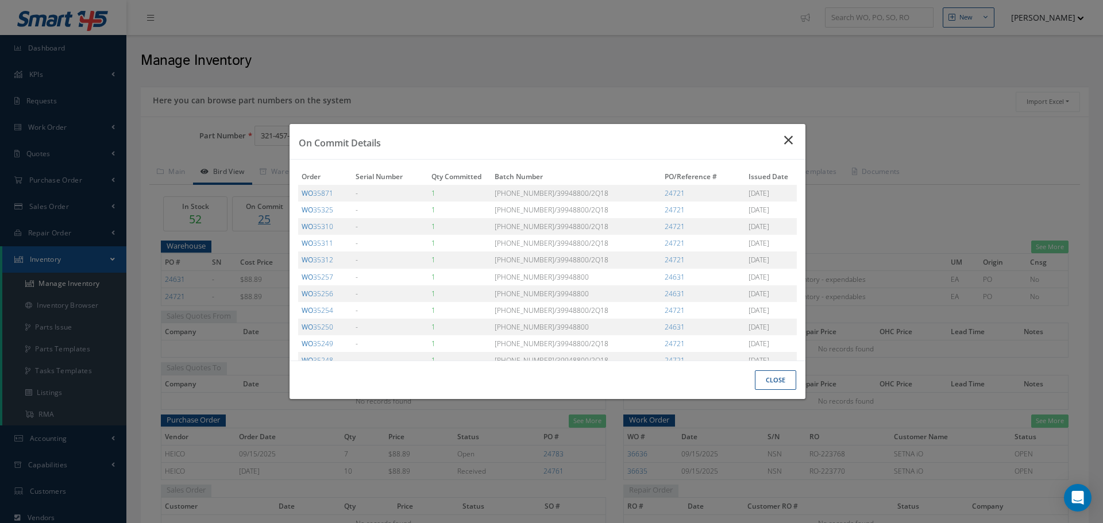
click at [788, 137] on icon "Close" at bounding box center [790, 140] width 12 height 14
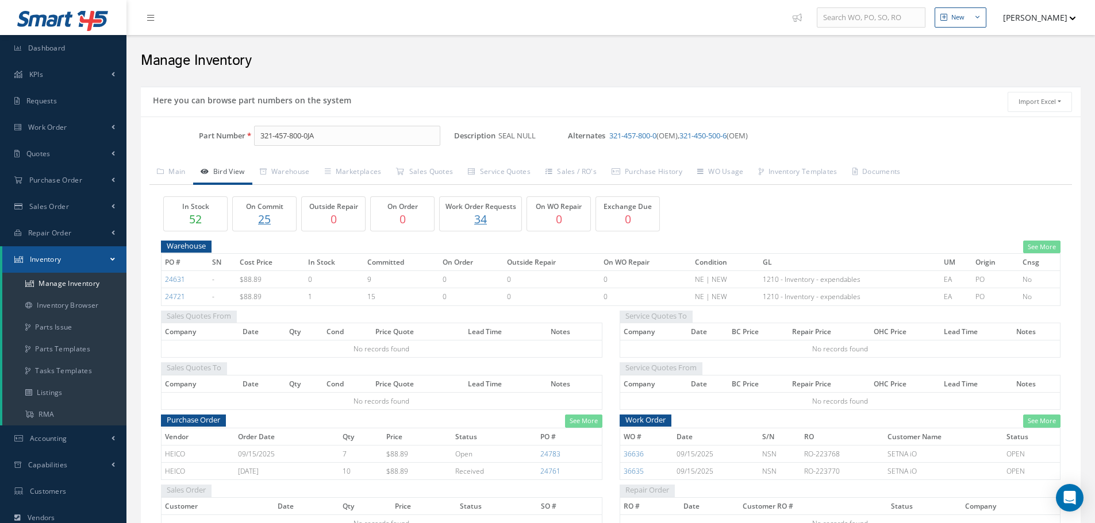
click at [260, 218] on p "25" at bounding box center [264, 219] width 57 height 17
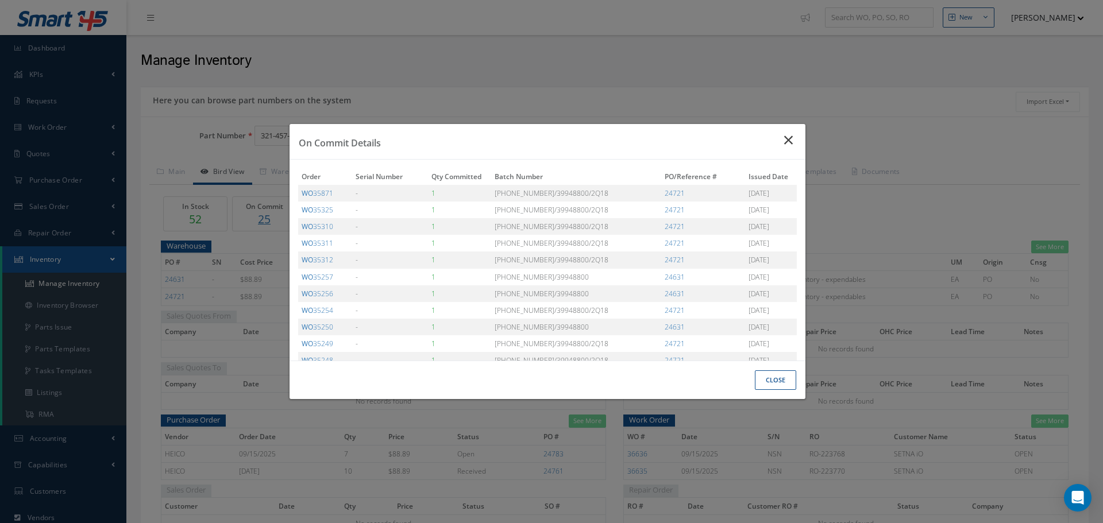
click at [791, 143] on icon "Close" at bounding box center [790, 140] width 12 height 14
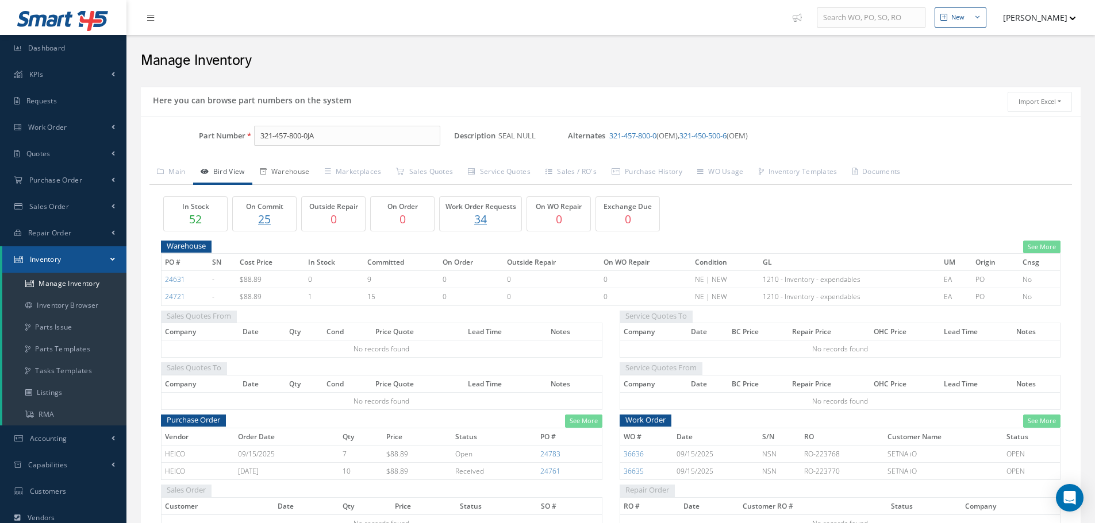
click at [297, 169] on link "Warehouse" at bounding box center [284, 173] width 65 height 24
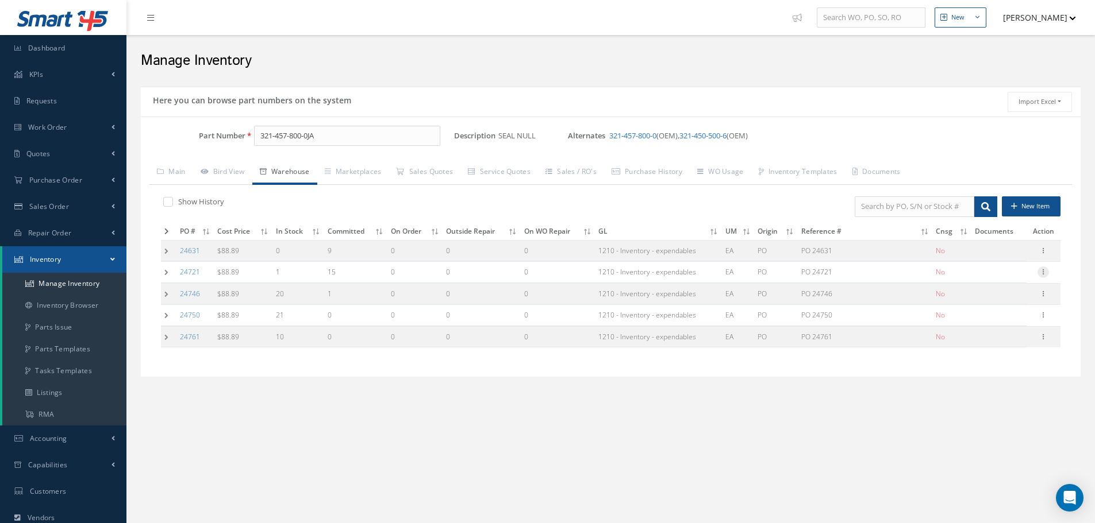
click at [1044, 272] on icon at bounding box center [1042, 271] width 11 height 9
click at [998, 281] on link "Edit" at bounding box center [990, 279] width 91 height 15
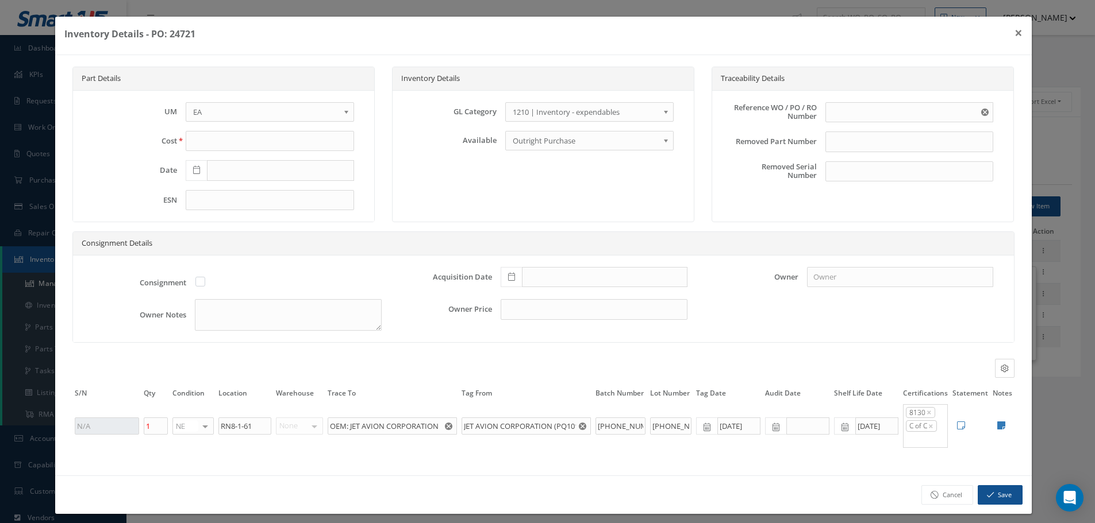
type input "88.89"
type input "08/26/2025"
type input "PO 24721"
type input "08/26/2025"
click at [151, 428] on input "1" at bounding box center [156, 426] width 24 height 17
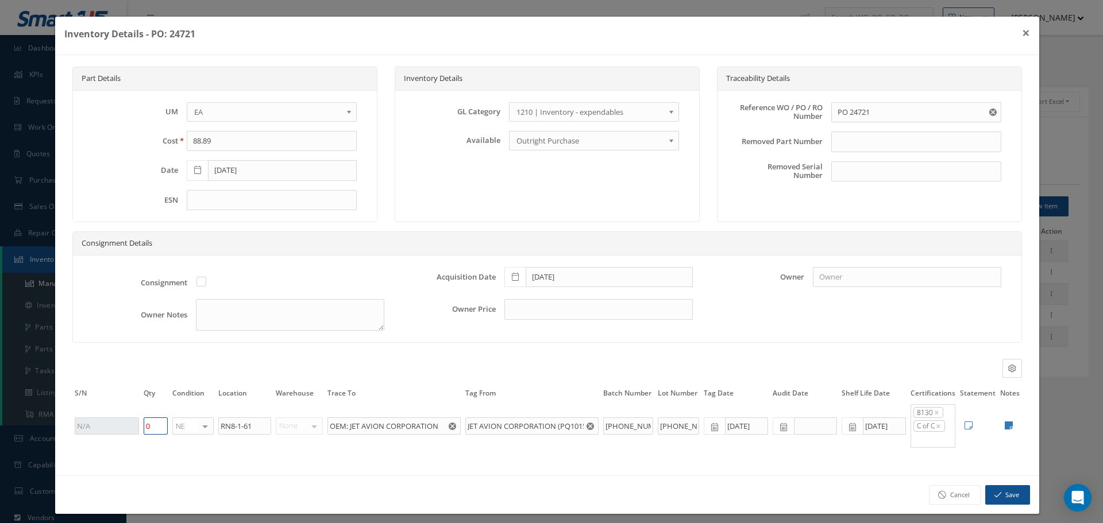
type input "0"
click at [1013, 501] on button "Save" at bounding box center [1008, 496] width 45 height 20
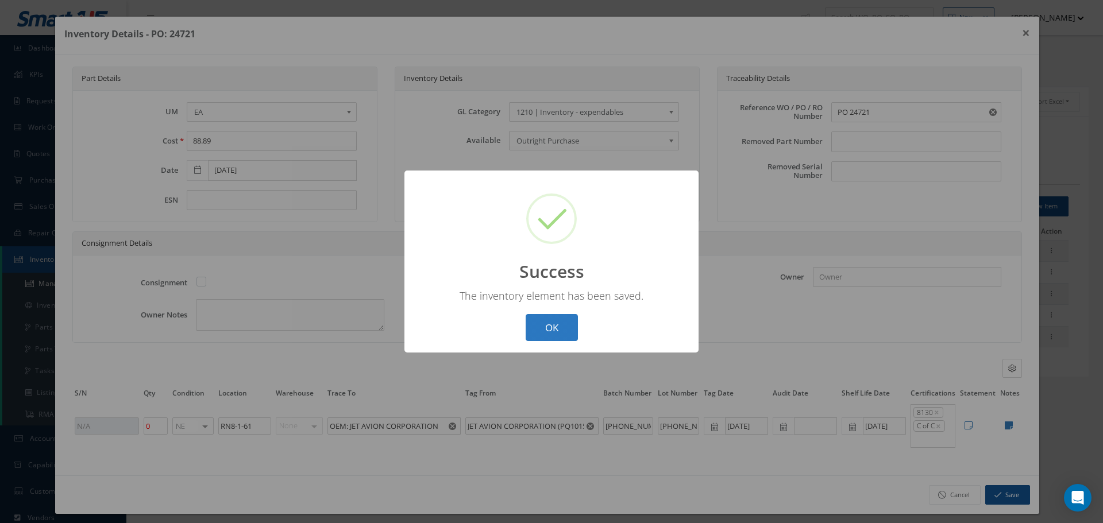
click at [551, 321] on button "OK" at bounding box center [552, 327] width 52 height 27
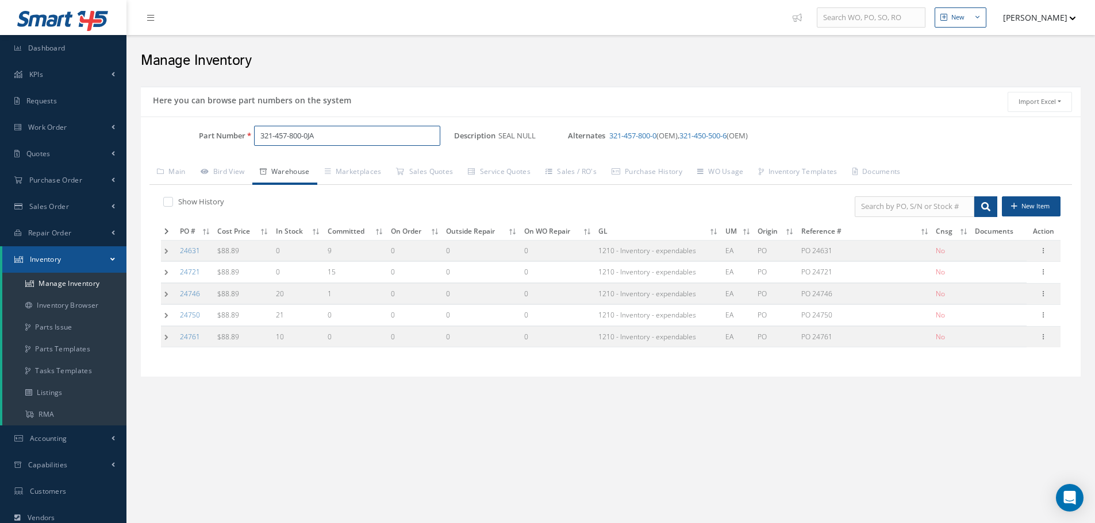
drag, startPoint x: 257, startPoint y: 137, endPoint x: 356, endPoint y: 134, distance: 98.9
click at [356, 134] on input "321-457-800-0JA" at bounding box center [347, 136] width 186 height 21
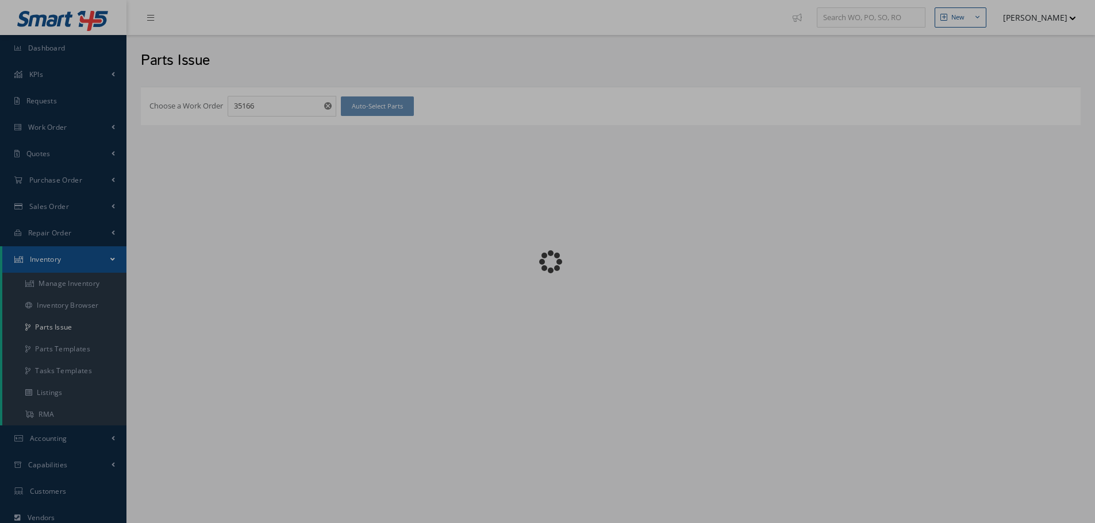
checkbox input "false"
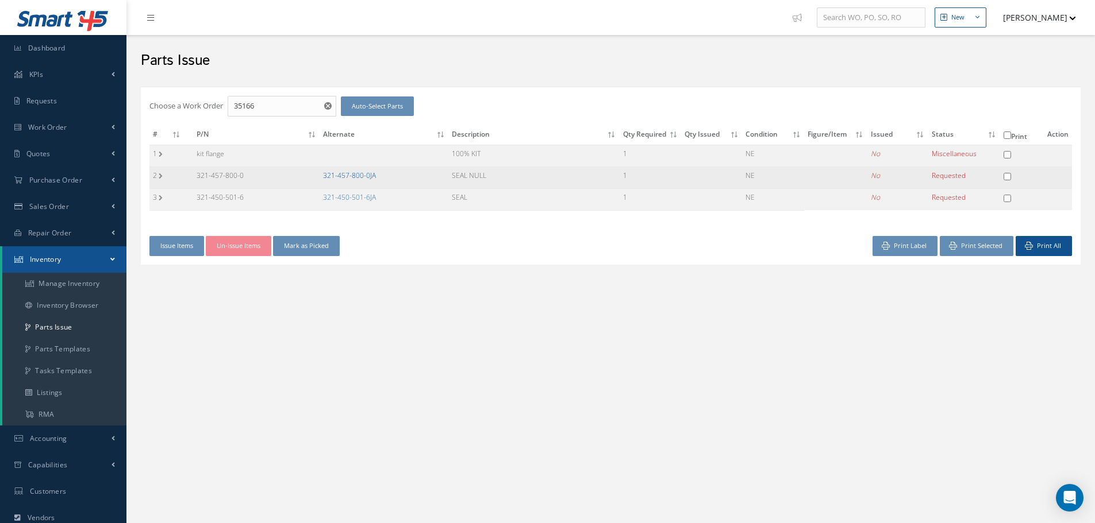
click at [359, 174] on link "321-457-800-0JA" at bounding box center [349, 176] width 53 height 10
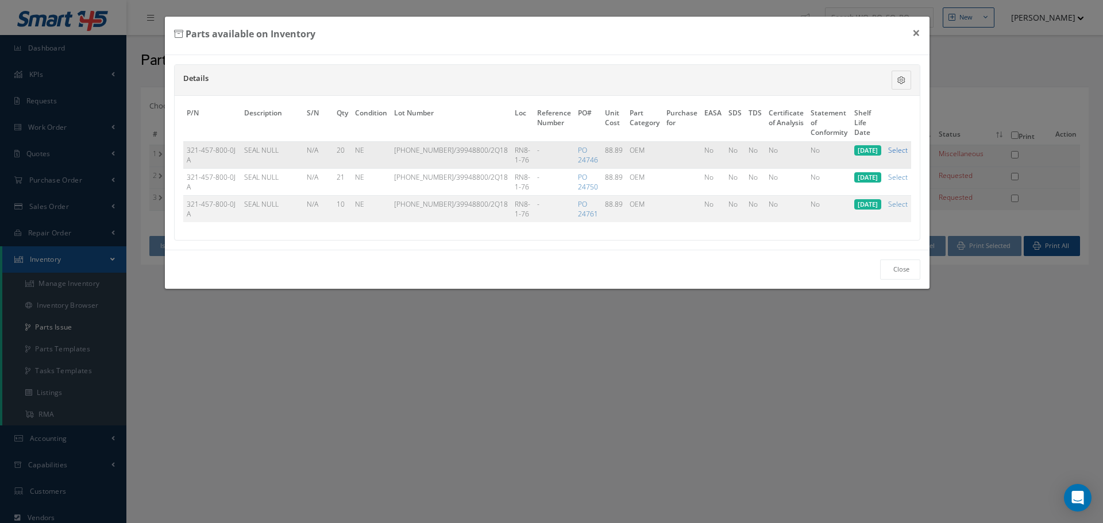
click at [899, 151] on link "Select" at bounding box center [898, 150] width 20 height 10
checkbox input "true"
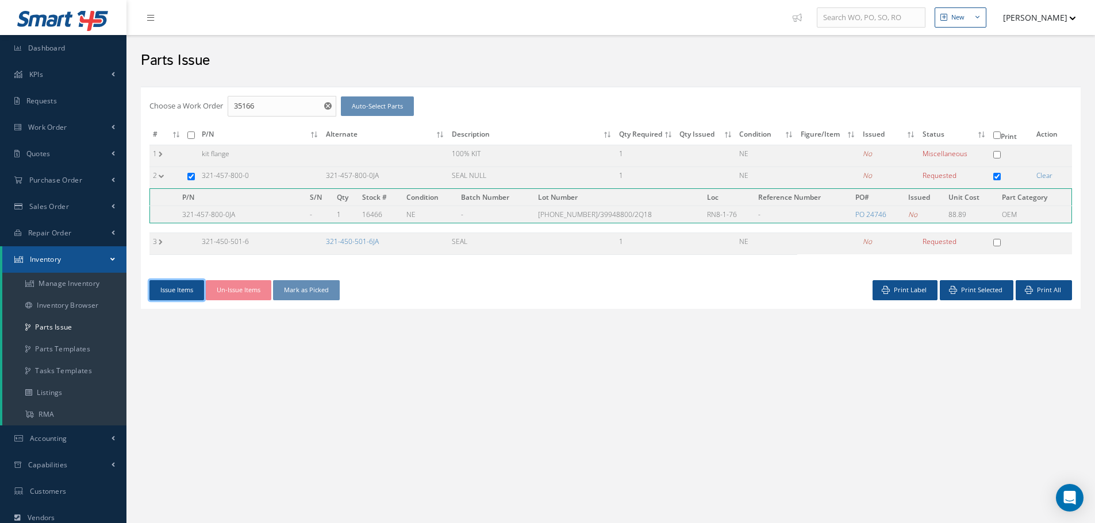
click at [171, 291] on button "Issue Items" at bounding box center [176, 290] width 55 height 20
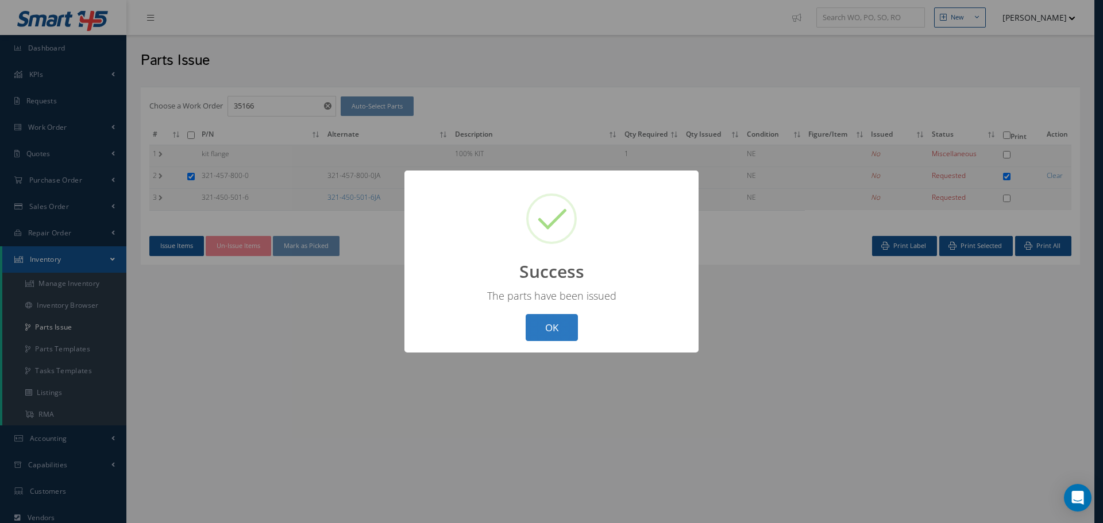
click at [557, 332] on button "OK" at bounding box center [552, 327] width 52 height 27
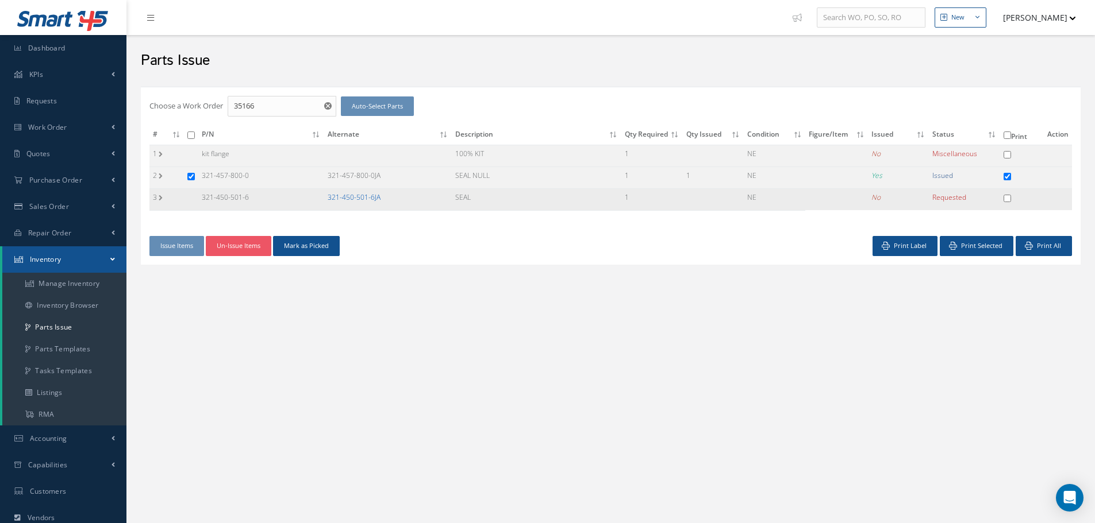
click at [352, 194] on link "321-450-501-6JA" at bounding box center [354, 198] width 53 height 10
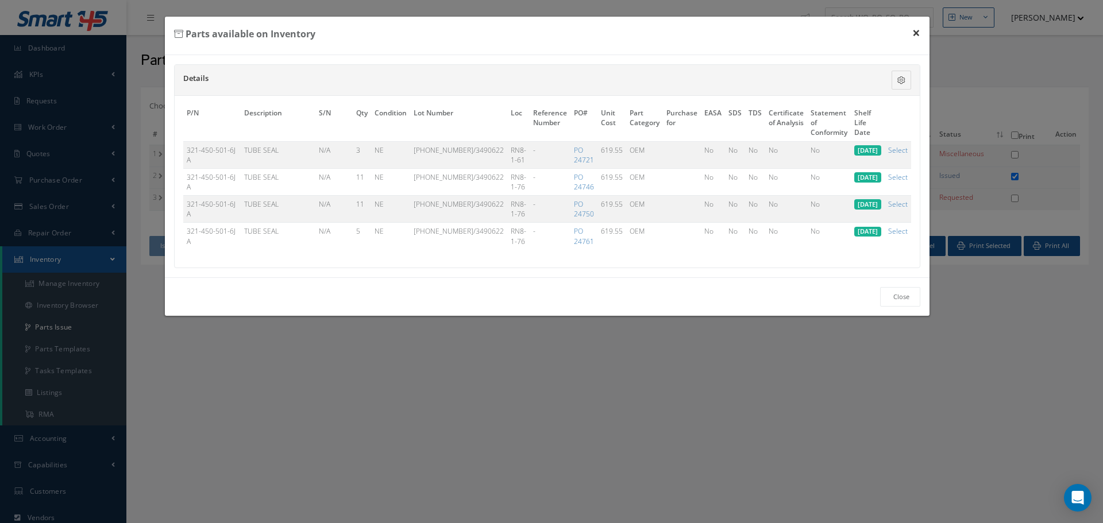
click at [917, 32] on button "×" at bounding box center [916, 33] width 26 height 32
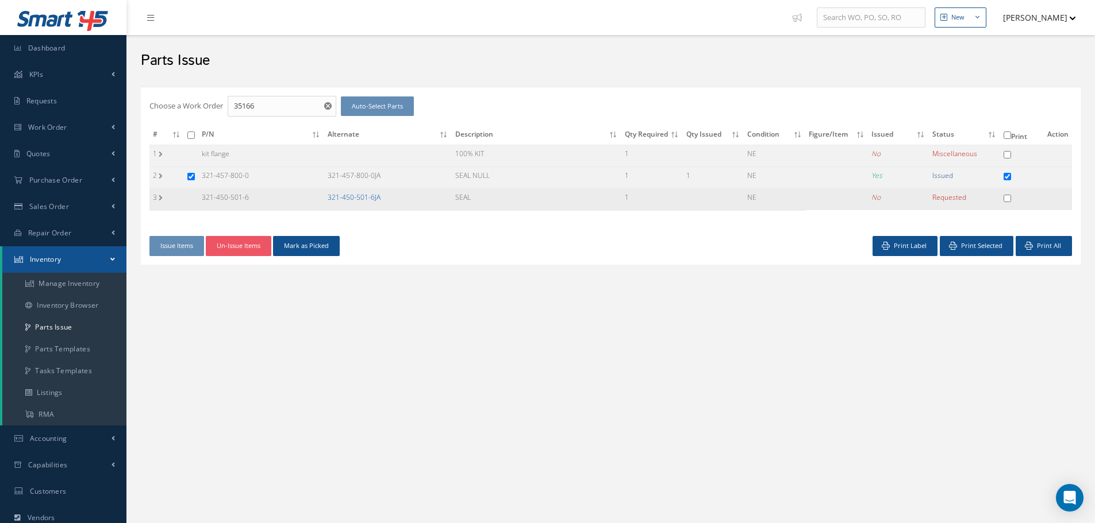
click at [347, 194] on link "321-450-501-6JA" at bounding box center [354, 198] width 53 height 10
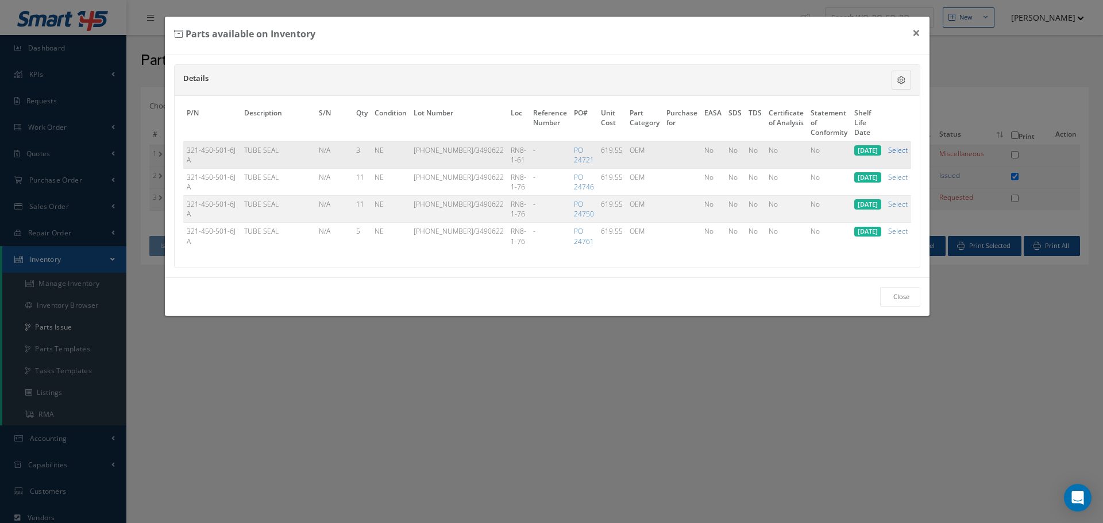
click at [900, 149] on link "Select" at bounding box center [898, 150] width 20 height 10
checkbox input "true"
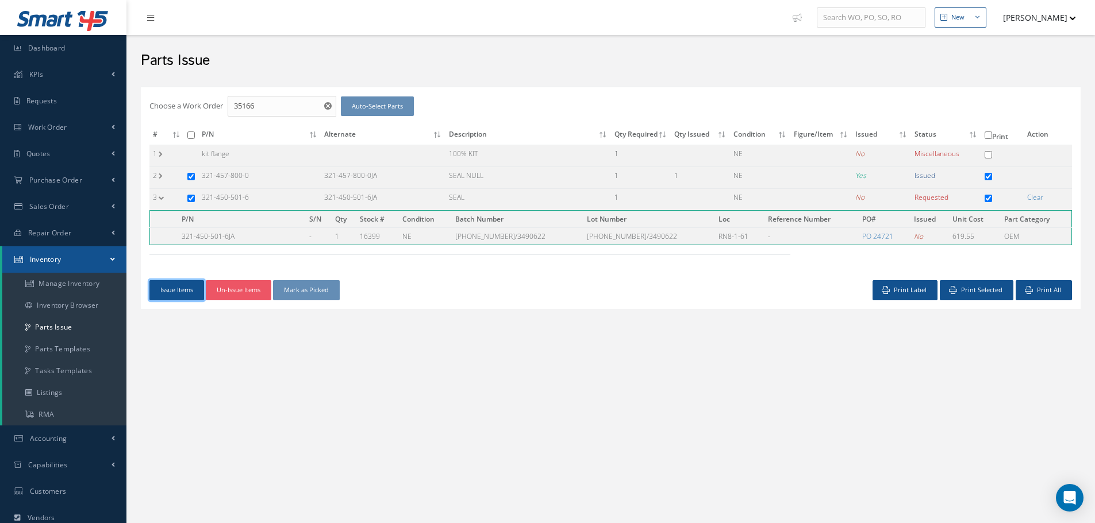
click at [179, 295] on button "Issue Items" at bounding box center [176, 290] width 55 height 20
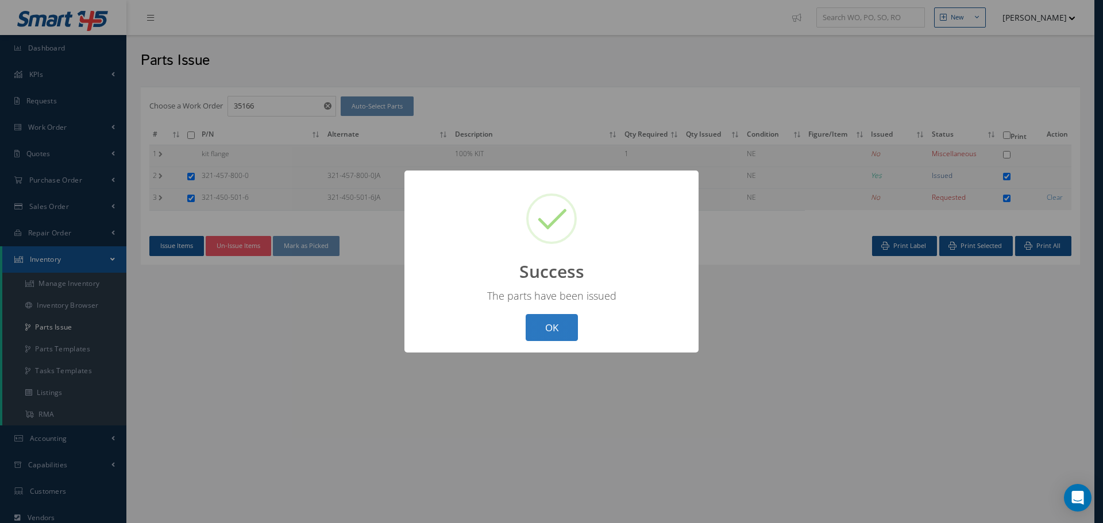
click at [540, 325] on button "OK" at bounding box center [552, 327] width 52 height 27
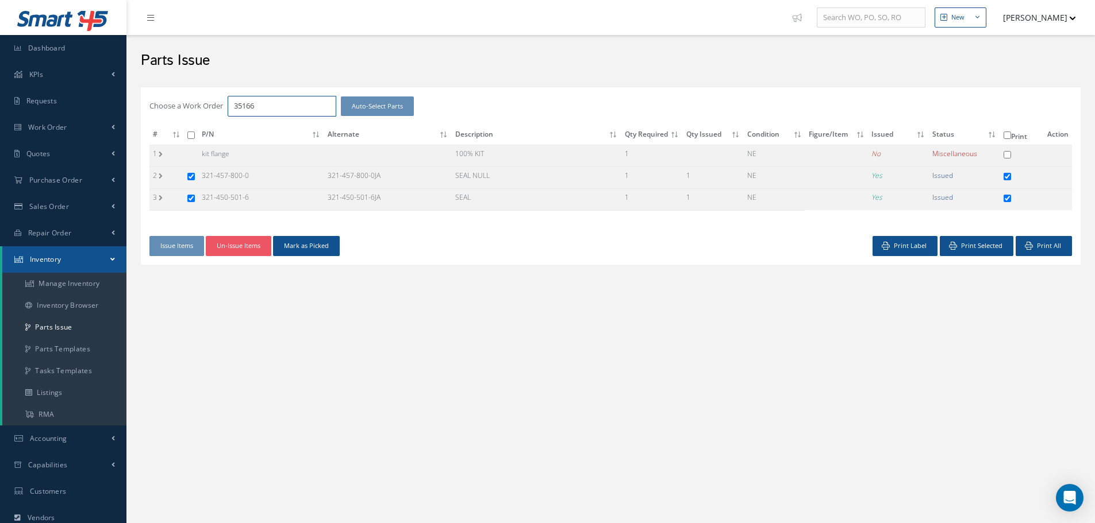
click at [283, 107] on input "35166" at bounding box center [282, 106] width 109 height 21
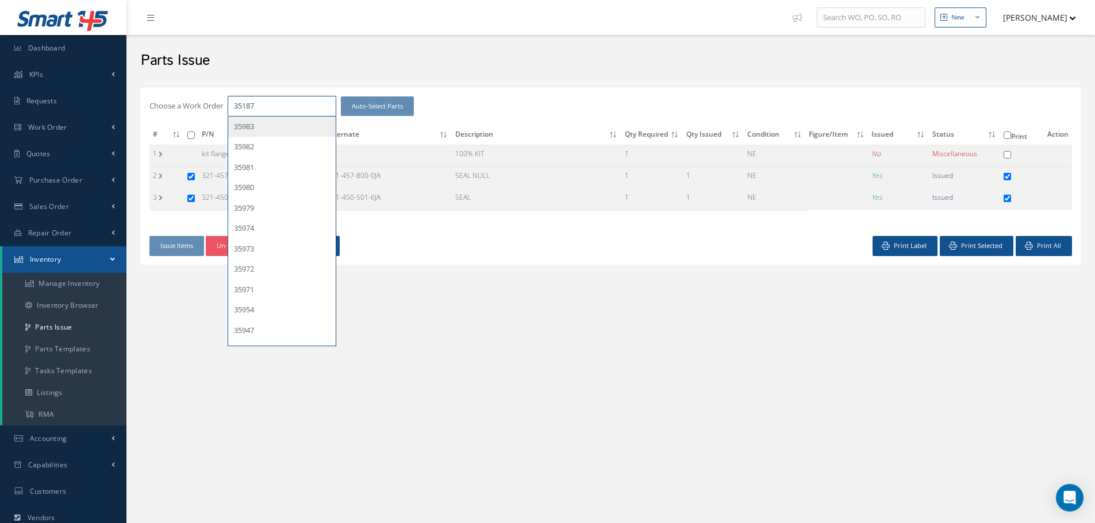
type input "35187"
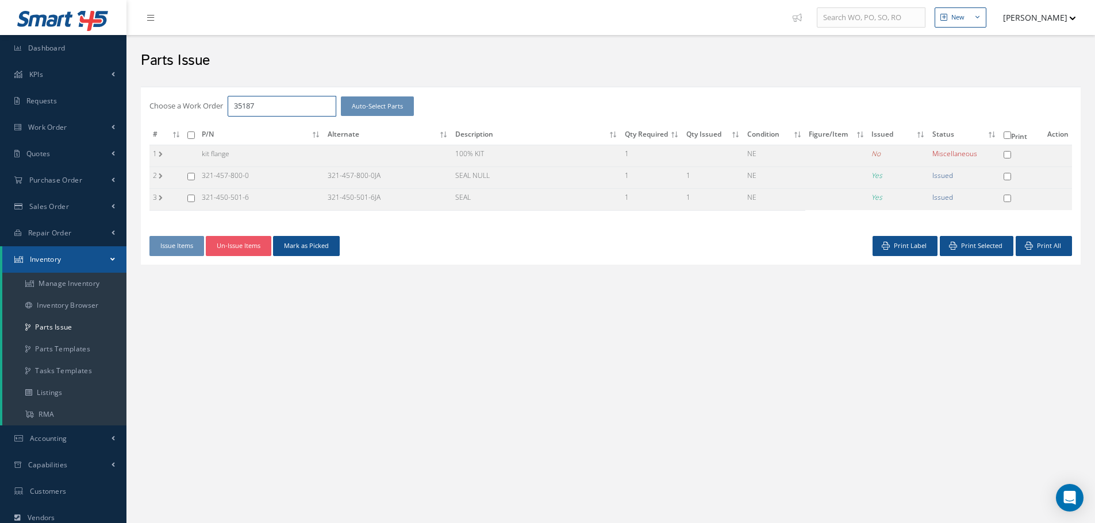
checkbox input "false"
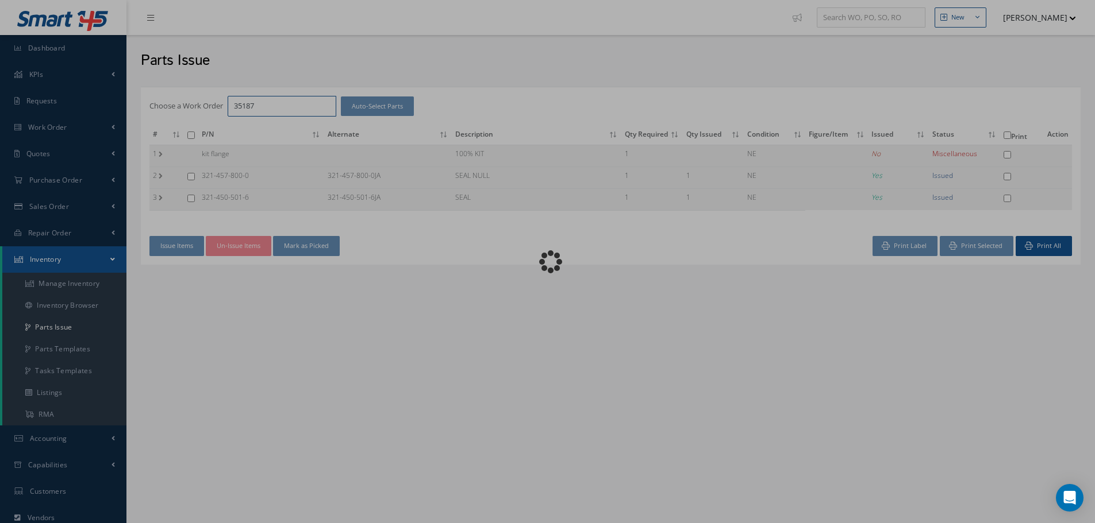
checkbox input "false"
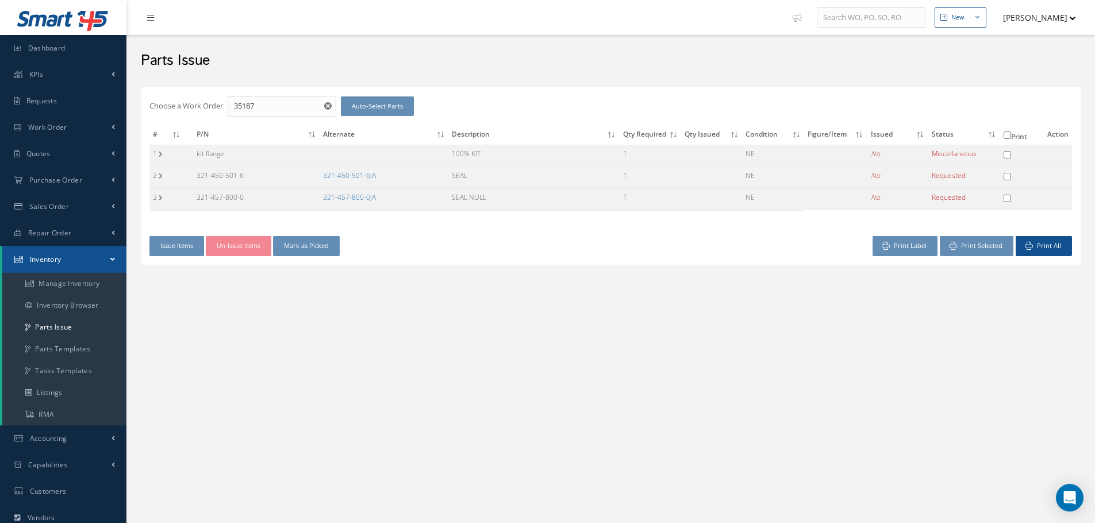
click at [350, 176] on link "321-450-501-6JA" at bounding box center [349, 176] width 53 height 10
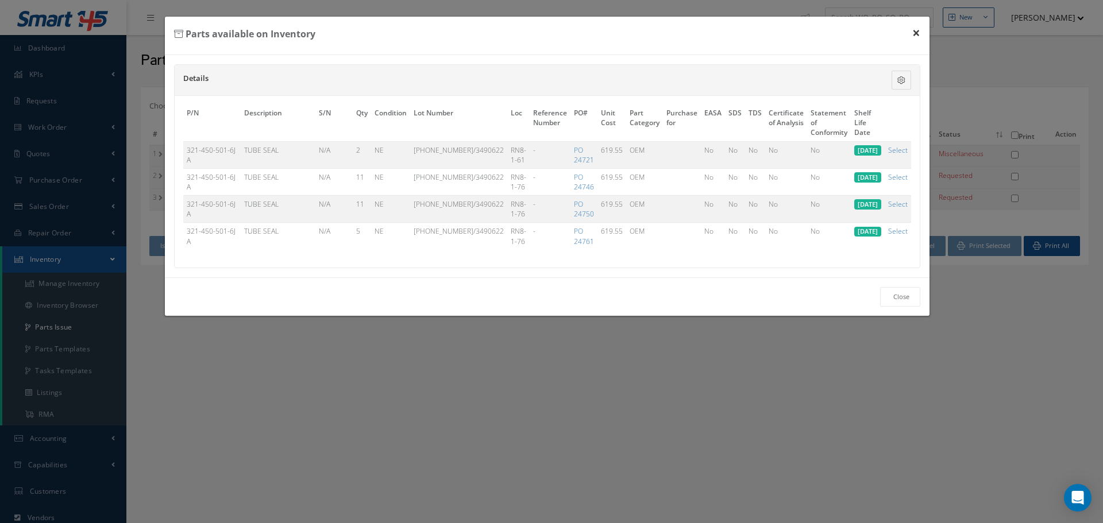
click at [914, 32] on button "×" at bounding box center [916, 33] width 26 height 32
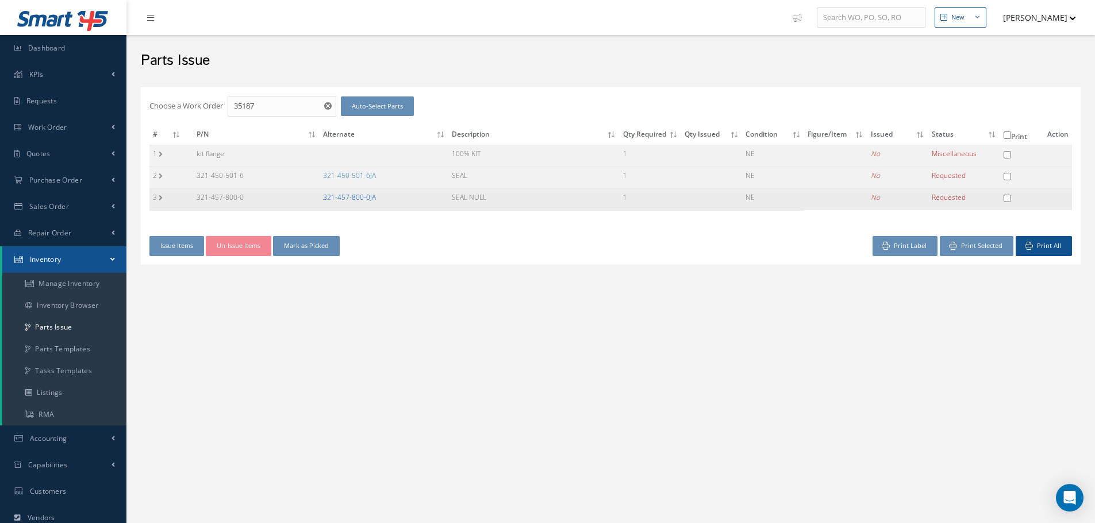
click at [351, 200] on link "321-457-800-0JA" at bounding box center [349, 198] width 53 height 10
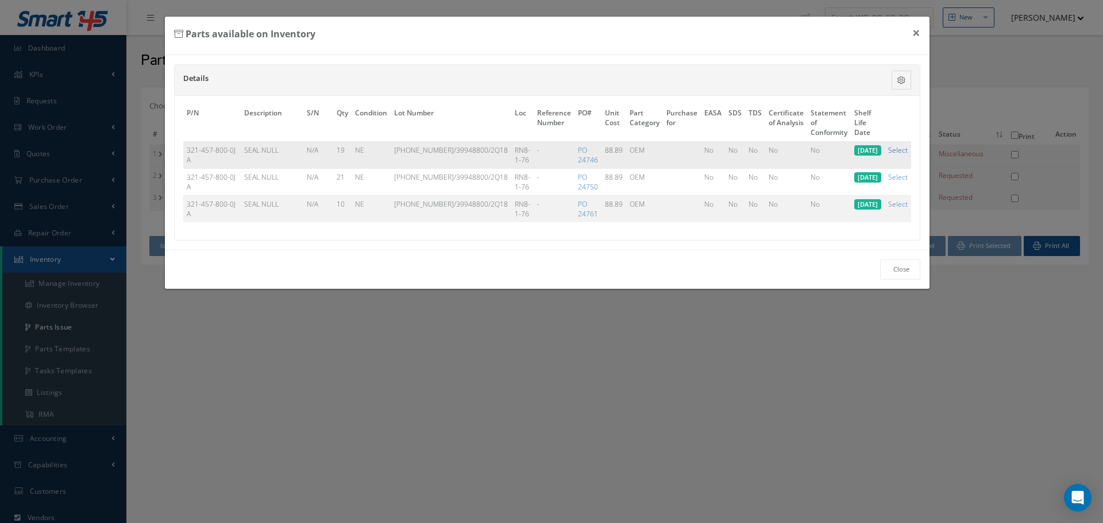
click at [899, 151] on link "Select" at bounding box center [898, 150] width 20 height 10
checkbox input "true"
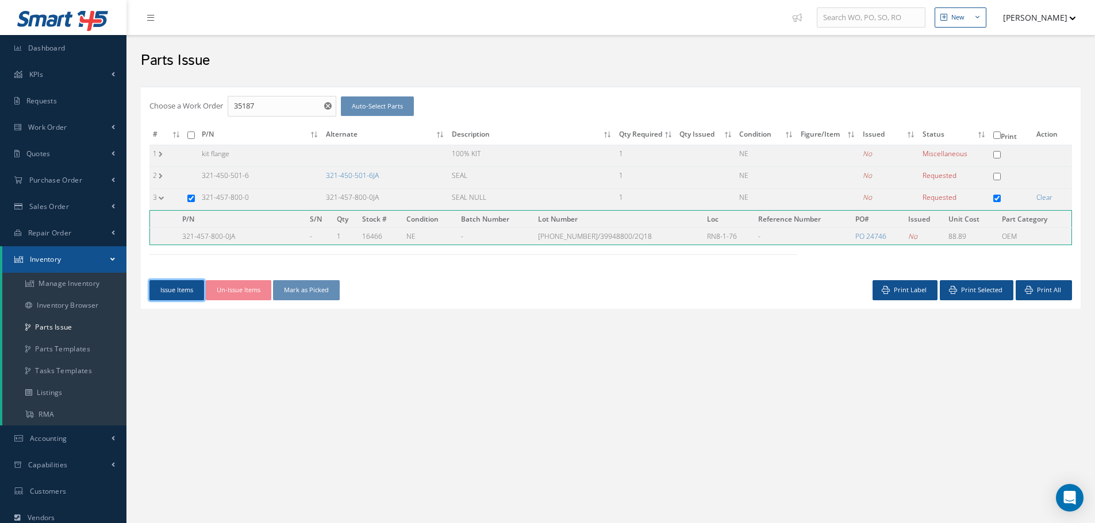
click at [178, 289] on button "Issue Items" at bounding box center [176, 290] width 55 height 20
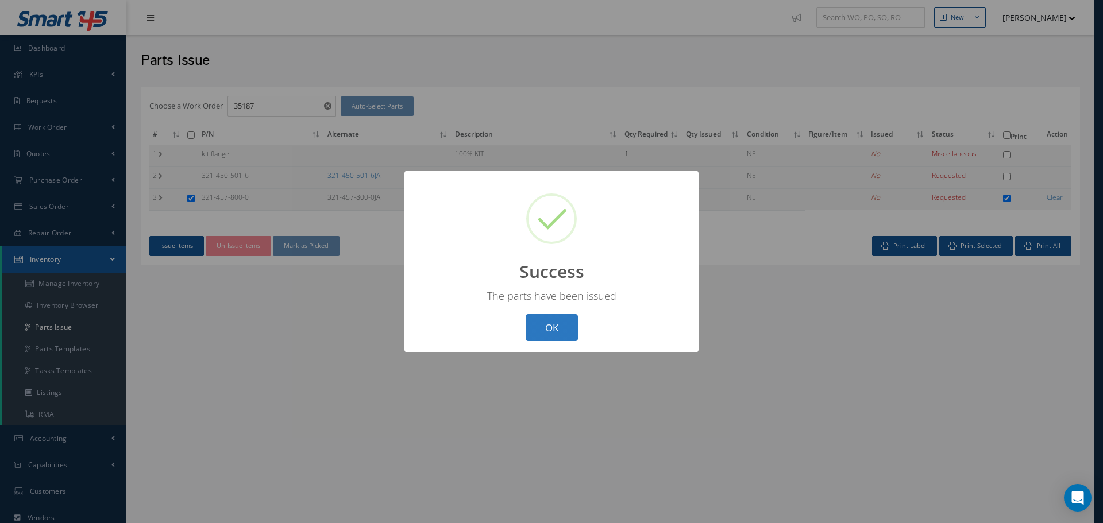
click at [549, 321] on button "OK" at bounding box center [552, 327] width 52 height 27
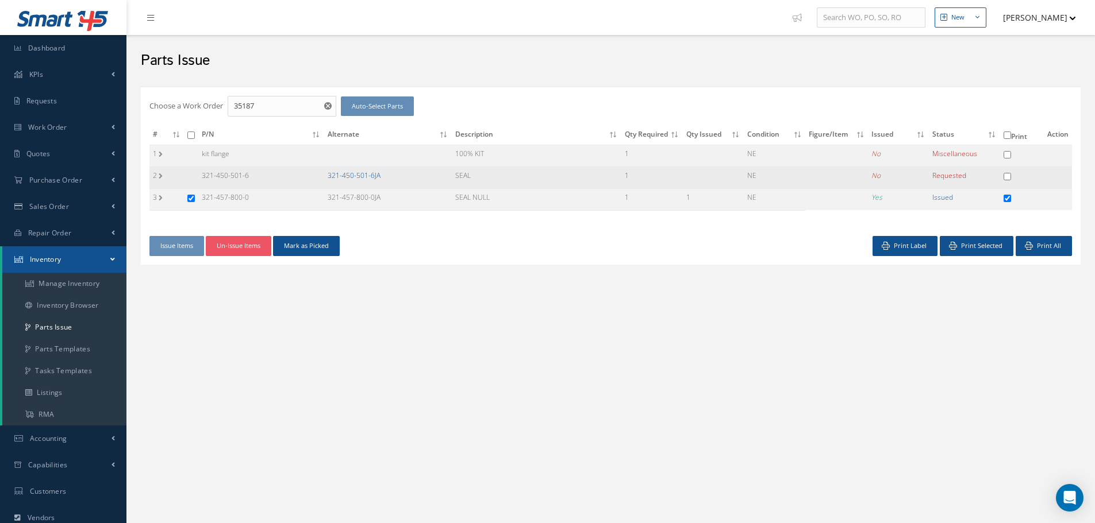
click at [354, 175] on link "321-450-501-6JA" at bounding box center [354, 176] width 53 height 10
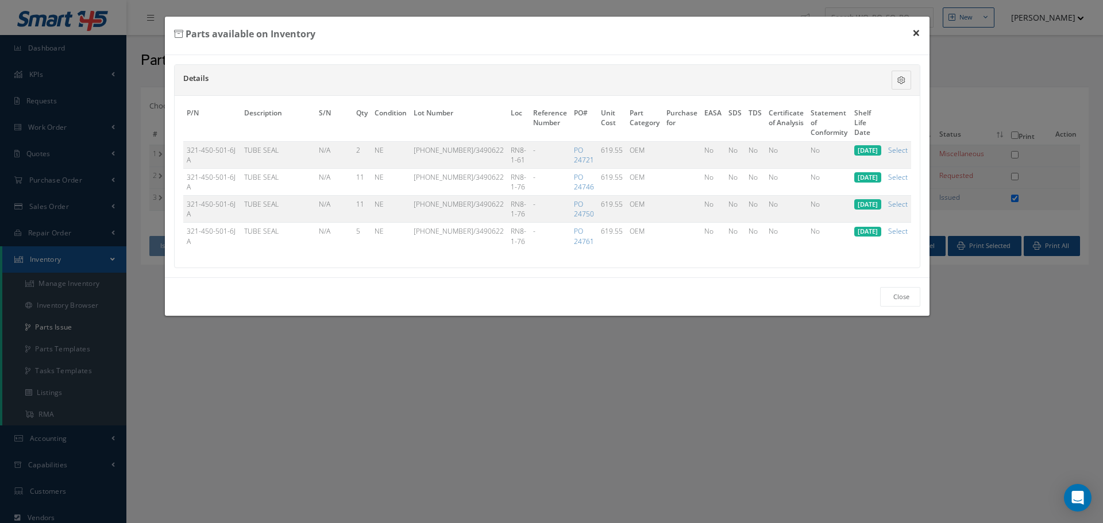
click at [915, 33] on button "×" at bounding box center [916, 33] width 26 height 32
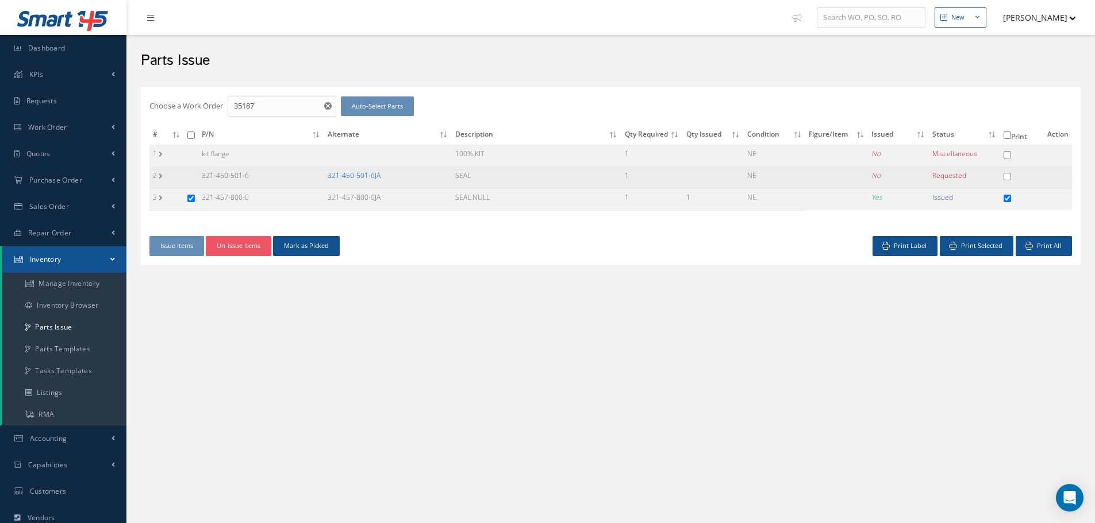
click at [361, 178] on link "321-450-501-6JA" at bounding box center [354, 176] width 53 height 10
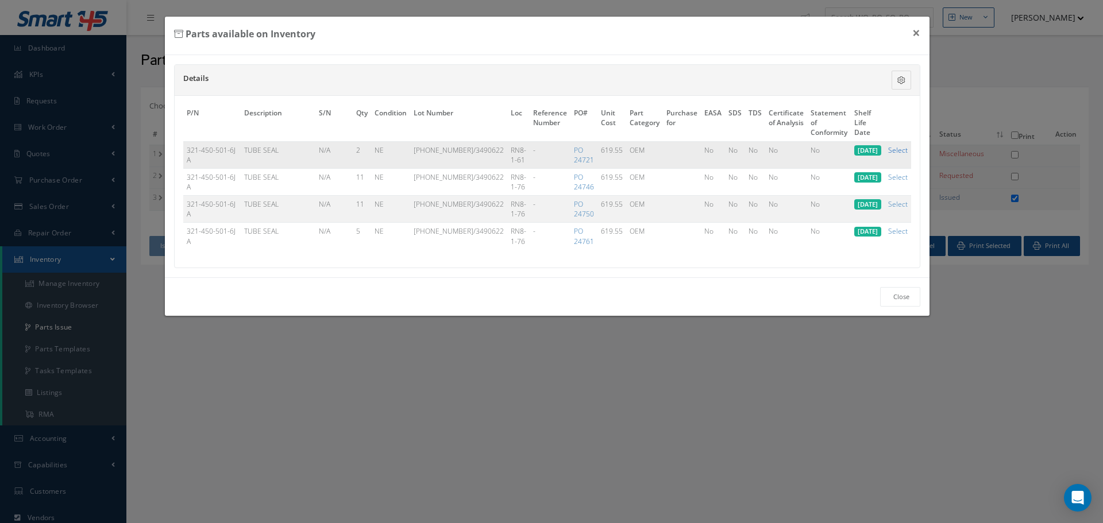
click at [902, 151] on link "Select" at bounding box center [898, 150] width 20 height 10
checkbox input "true"
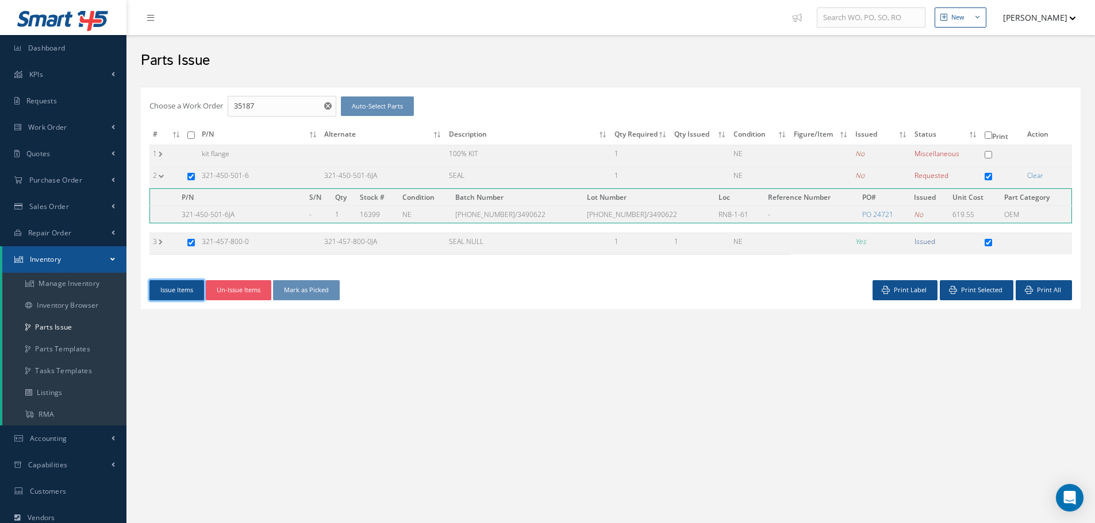
click at [183, 291] on button "Issue Items" at bounding box center [176, 290] width 55 height 20
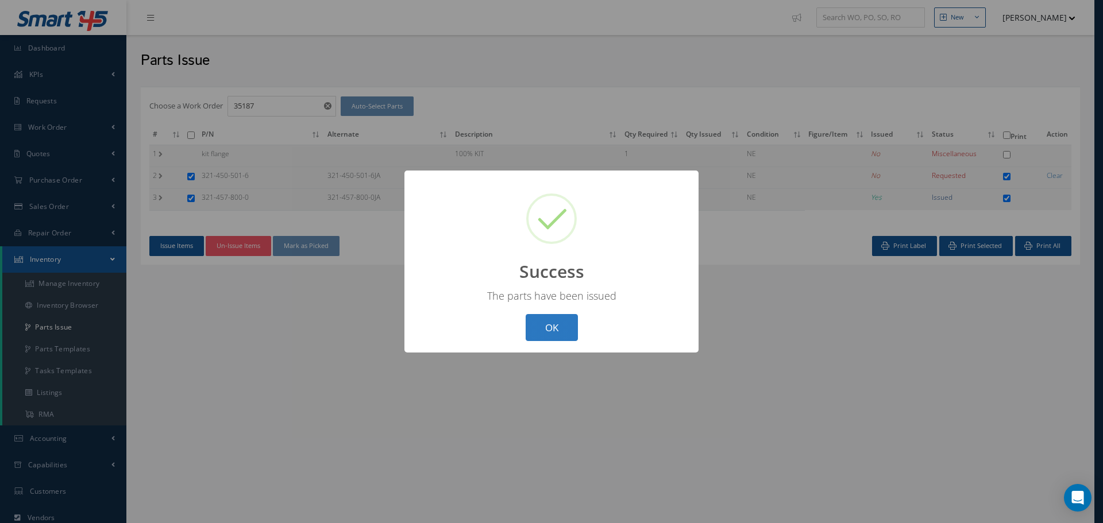
click at [562, 325] on button "OK" at bounding box center [552, 327] width 52 height 27
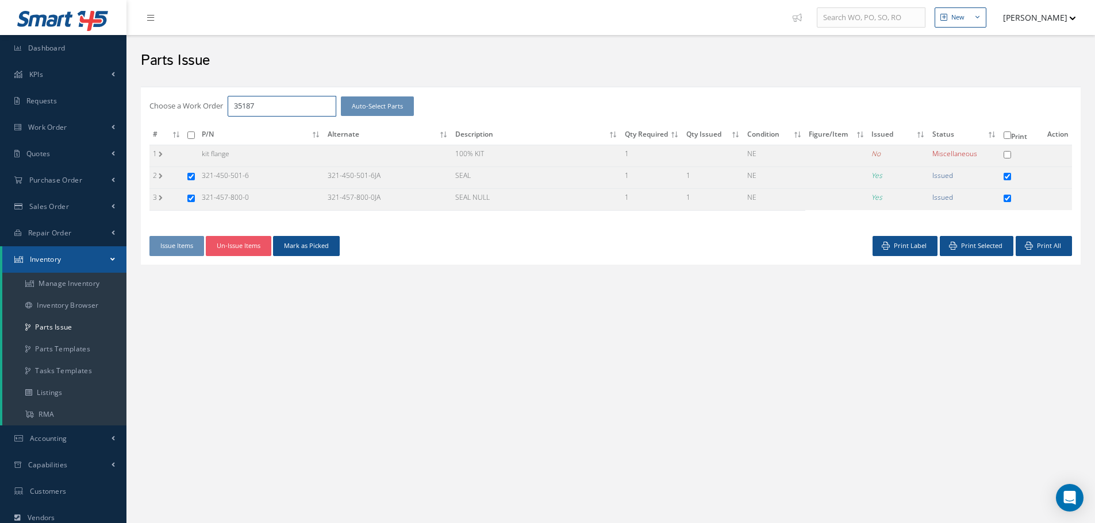
click at [264, 106] on input "35187" at bounding box center [282, 106] width 109 height 21
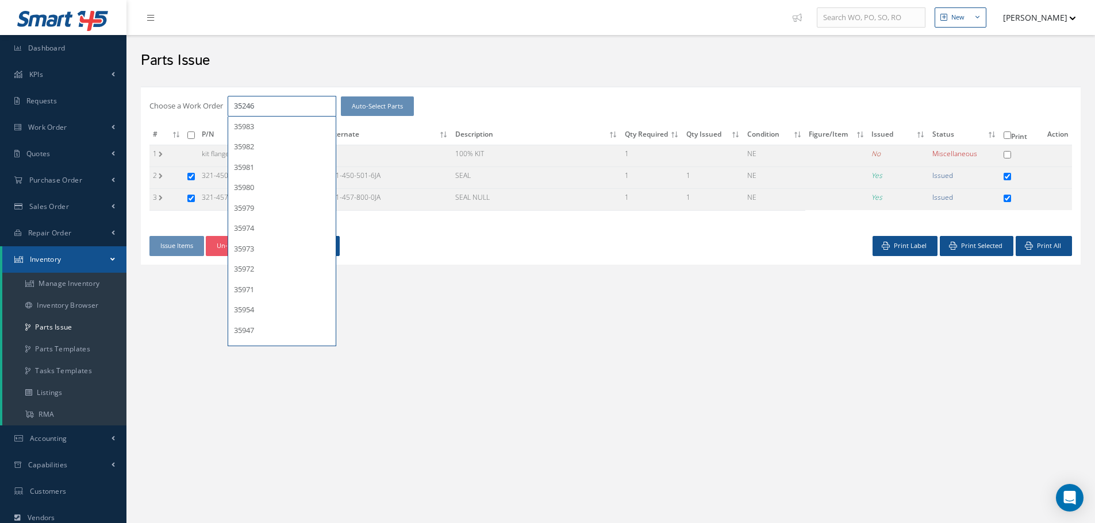
type input "35246"
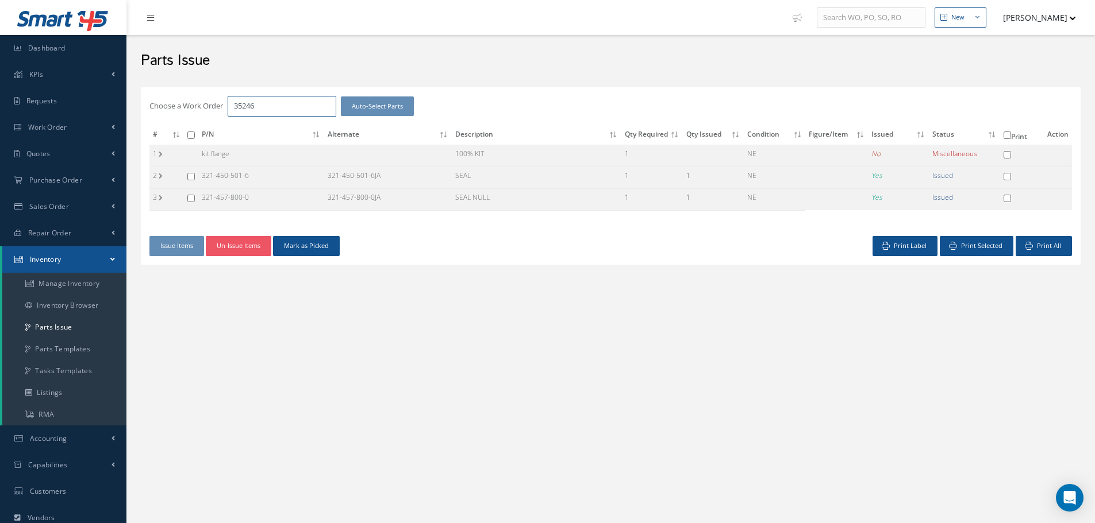
checkbox input "false"
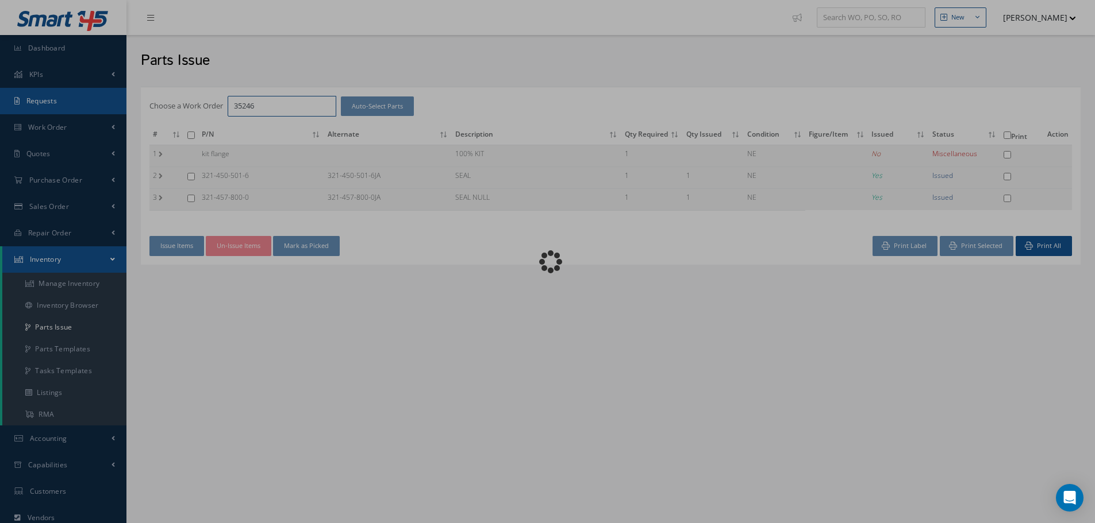
checkbox input "false"
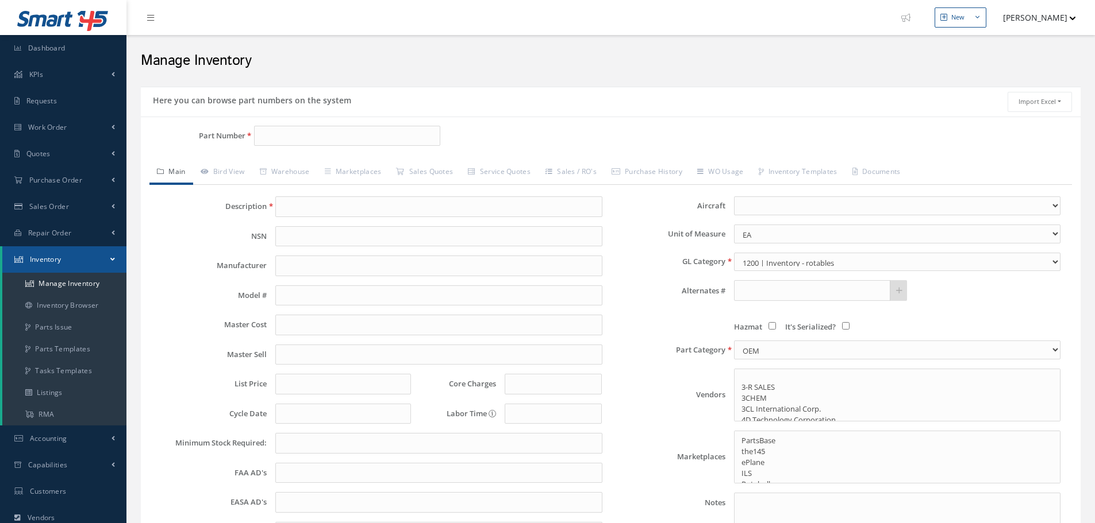
select select
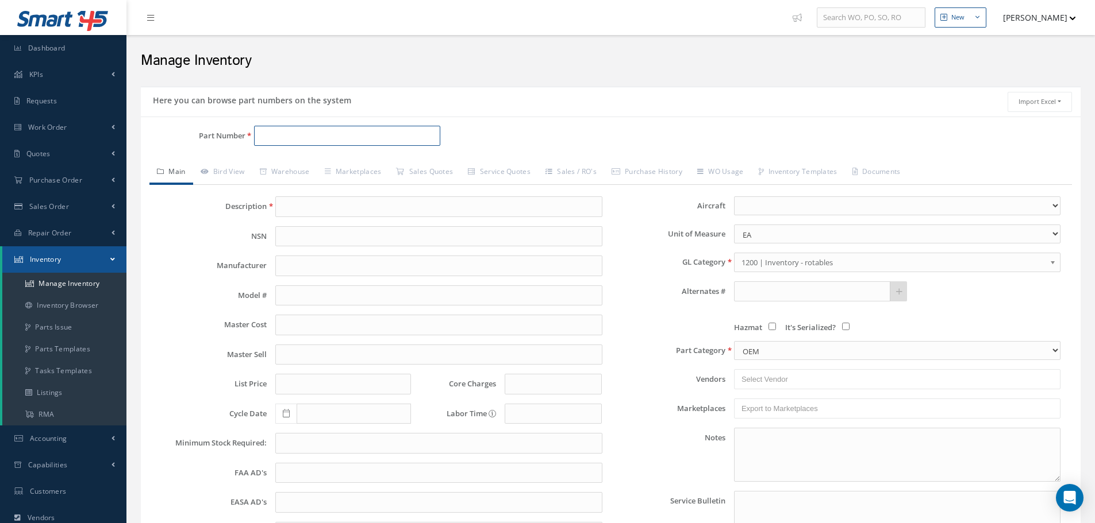
paste input "321-457-800-0JA"
type input "321-457-800-0JA"
click at [296, 161] on span "321-457-800-0JA" at bounding box center [308, 166] width 103 height 12
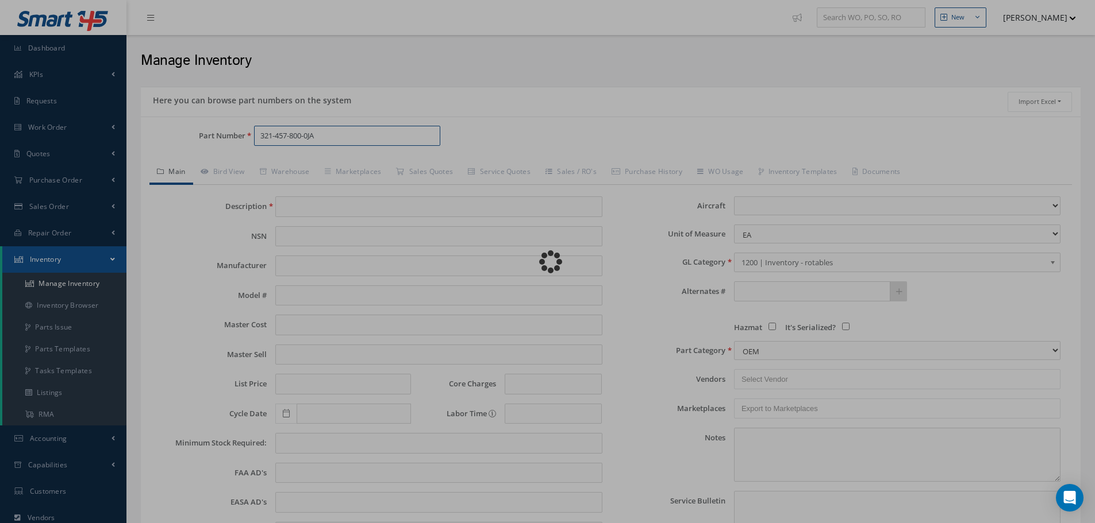
type input "SEAL NULL"
type input "88.89"
type input "0.00"
select select
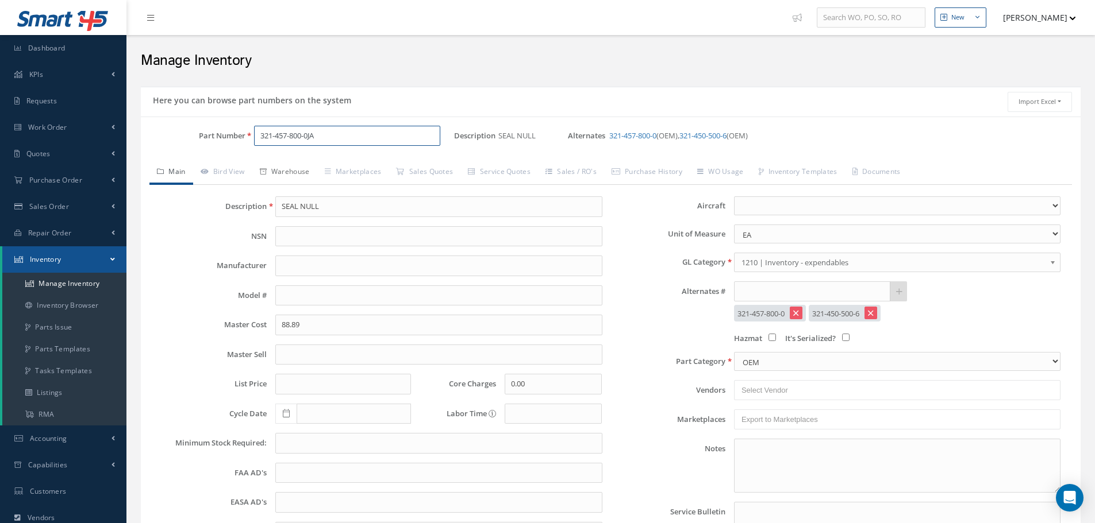
type input "321-457-800-0JA"
click at [303, 168] on link "Warehouse" at bounding box center [284, 173] width 65 height 24
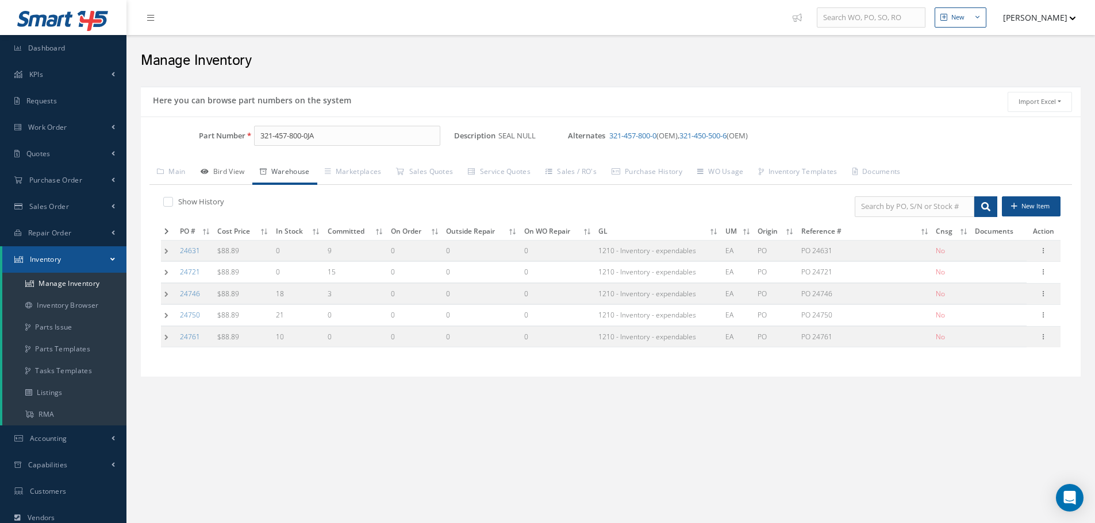
click at [241, 172] on link "Bird View" at bounding box center [222, 173] width 59 height 24
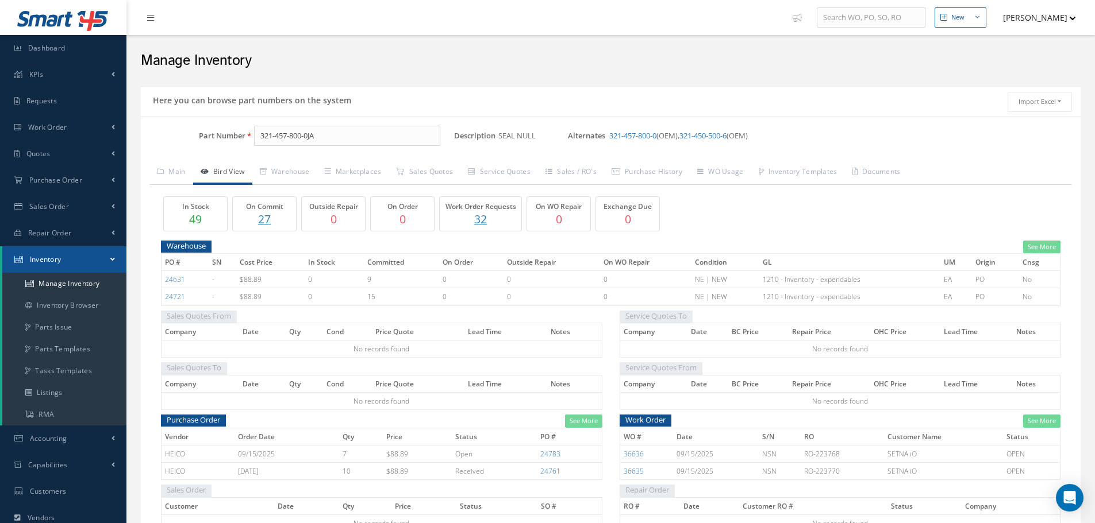
click at [264, 219] on p "27" at bounding box center [264, 219] width 57 height 17
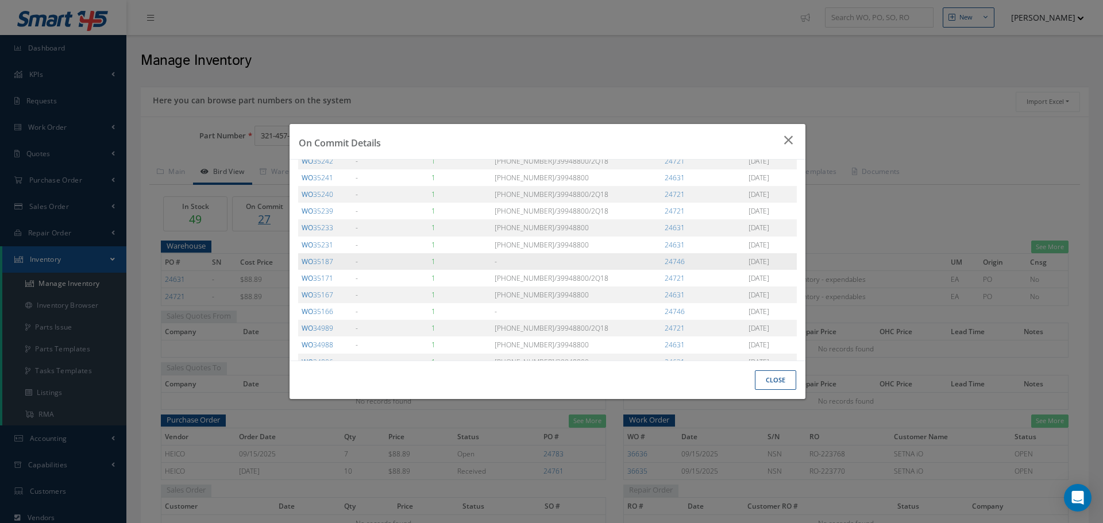
scroll to position [286, 0]
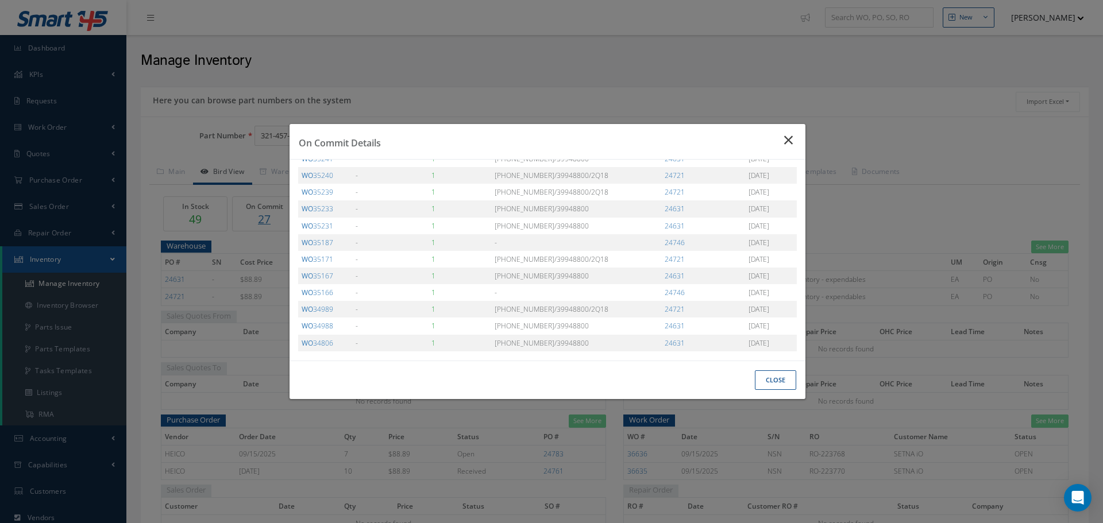
click at [788, 139] on icon "Close" at bounding box center [790, 140] width 12 height 14
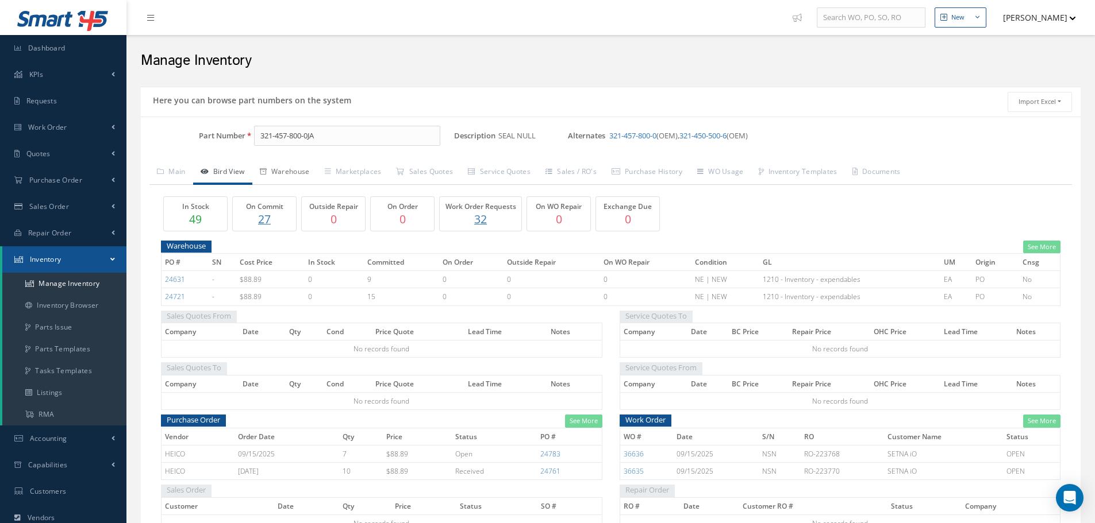
click at [285, 171] on link "Warehouse" at bounding box center [284, 173] width 65 height 24
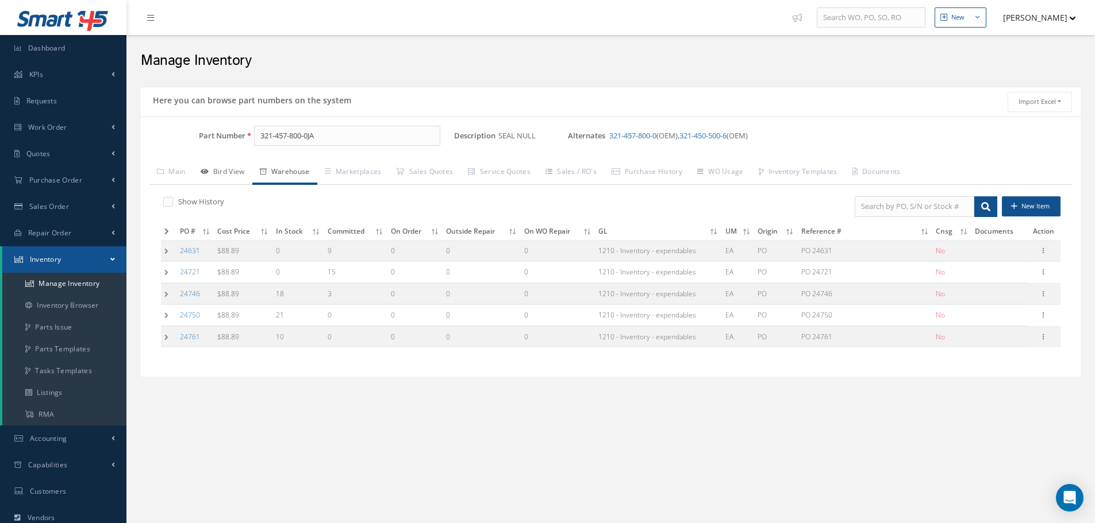
click at [235, 177] on link "Bird View" at bounding box center [222, 173] width 59 height 24
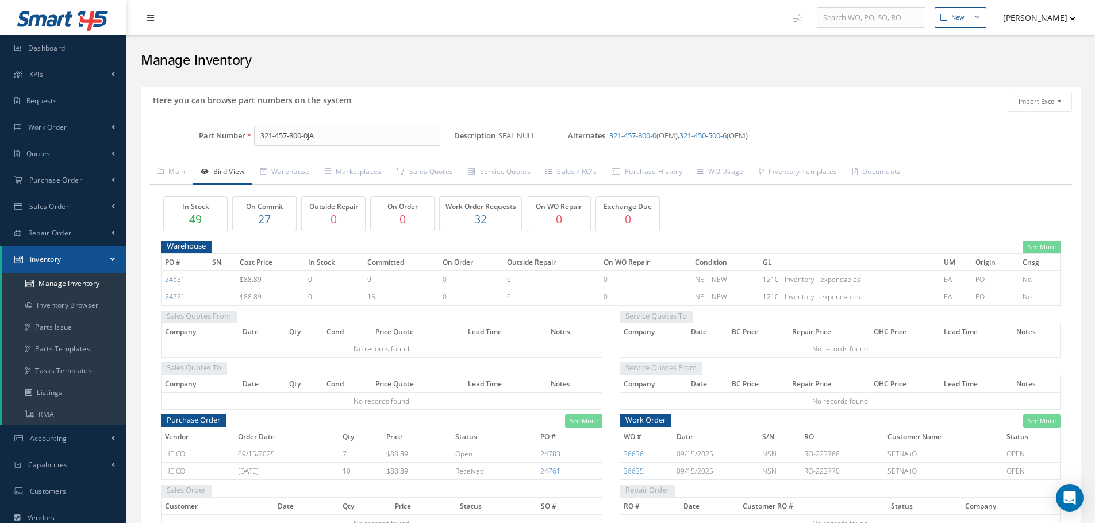
click at [263, 220] on p "27" at bounding box center [264, 219] width 57 height 17
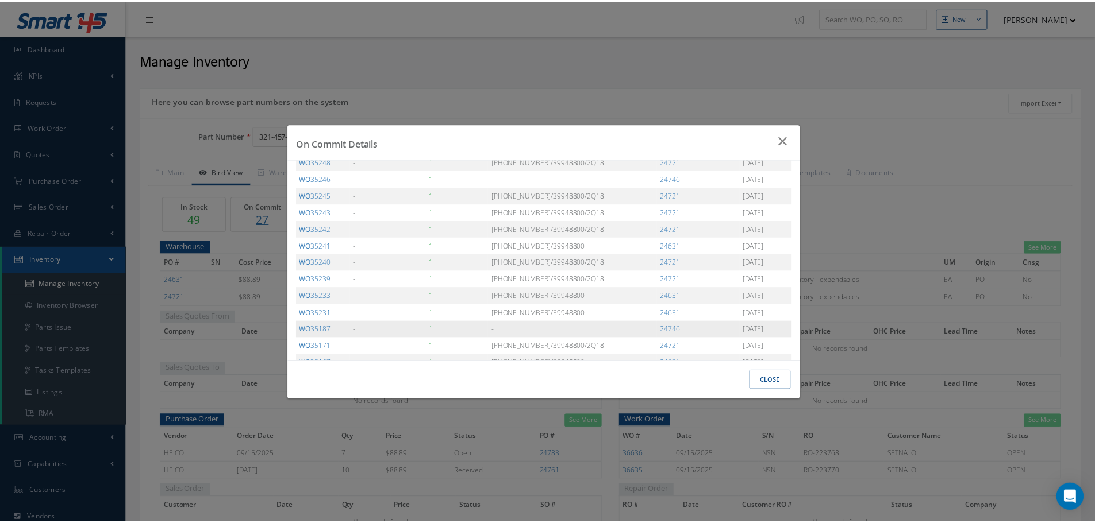
scroll to position [171, 0]
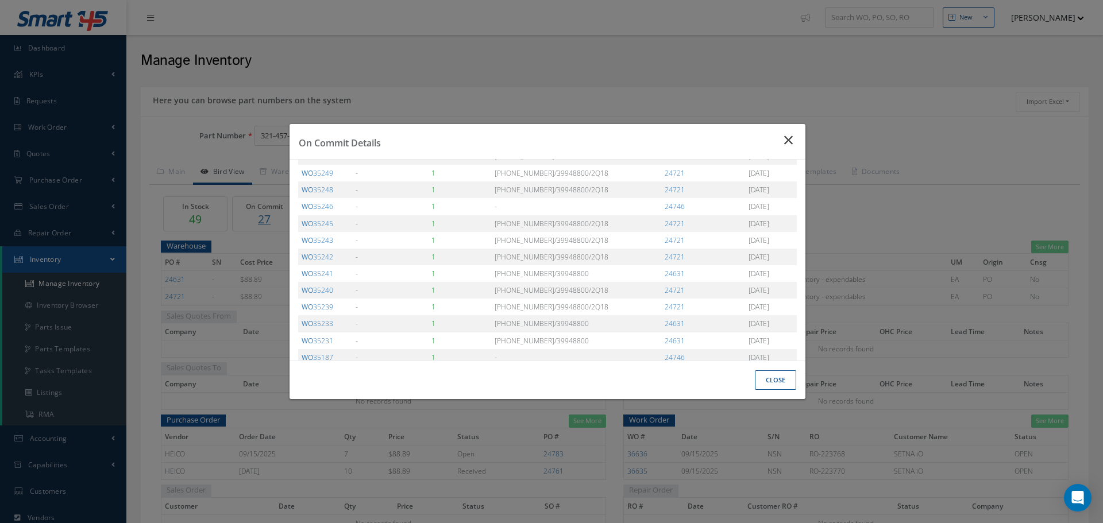
click at [784, 138] on button "Close" at bounding box center [790, 140] width 30 height 32
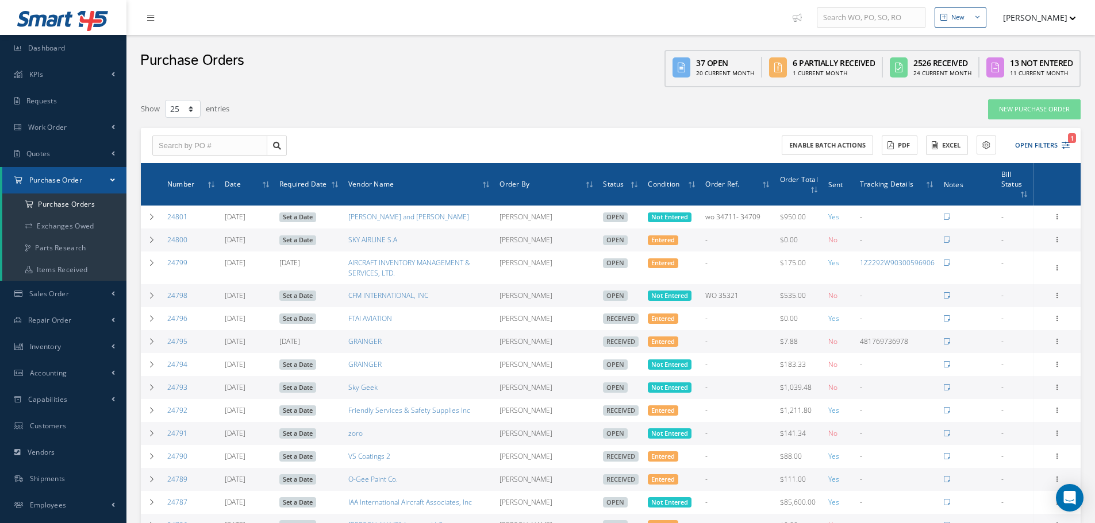
select select "25"
drag, startPoint x: 0, startPoint y: 0, endPoint x: 213, endPoint y: 134, distance: 251.3
click at [213, 134] on div "Enable batch actions ACTIONS Receive Payments Select Customer NAS MRO SERVICES,…" at bounding box center [611, 146] width 940 height 36
click at [214, 141] on input "text" at bounding box center [209, 146] width 115 height 21
type input "24566"
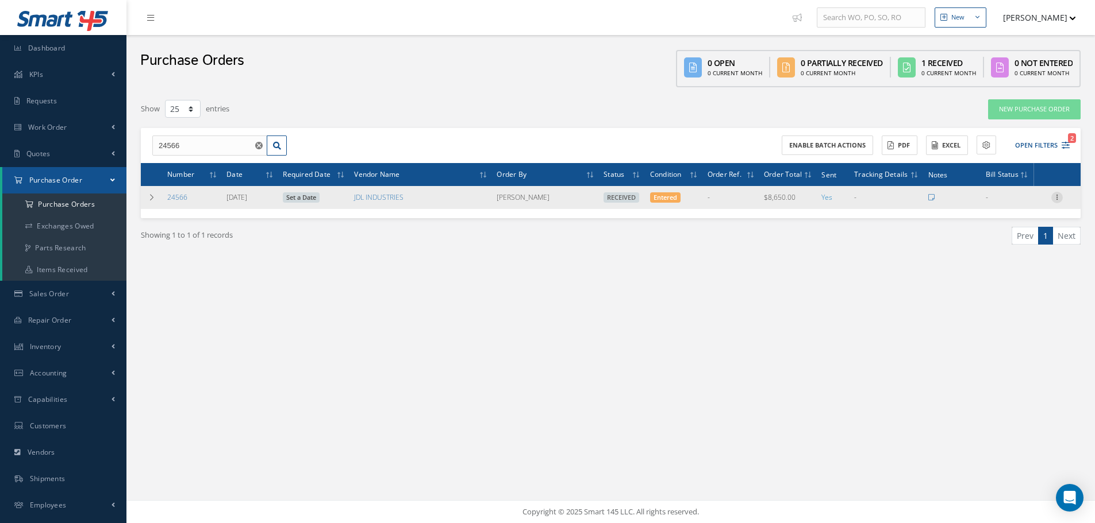
click at [1058, 196] on icon at bounding box center [1056, 196] width 11 height 9
click at [1017, 207] on link "Receiving Details" at bounding box center [1003, 205] width 91 height 15
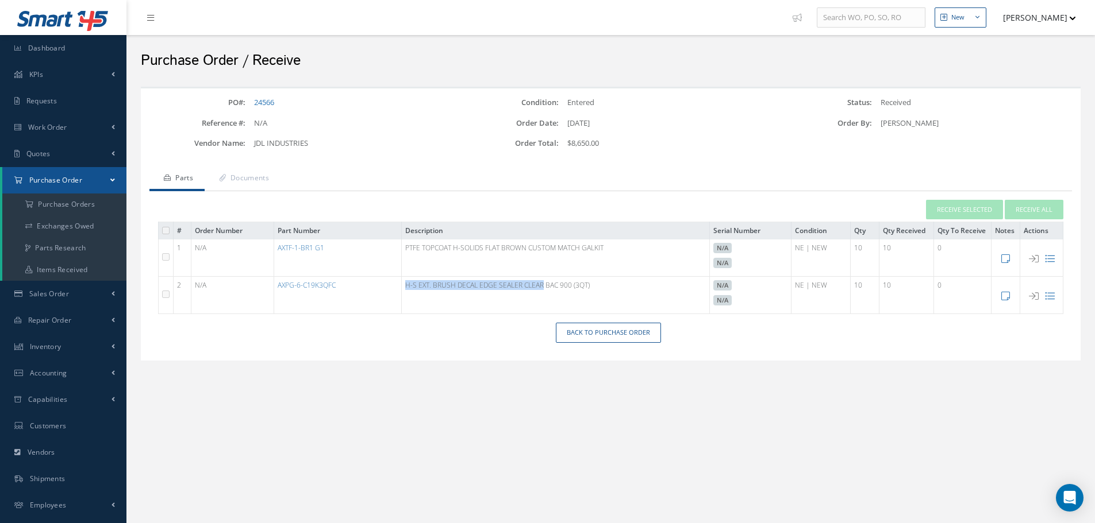
drag, startPoint x: 407, startPoint y: 286, endPoint x: 544, endPoint y: 284, distance: 137.3
click at [544, 284] on td "H-S EXT. BRUSH DECAL EDGE SEALER CLEAR BAC 900 (3QT)" at bounding box center [556, 295] width 308 height 37
copy td "H-S EXT. BRUSH DECAL EDGE SEALER CLEAR"
click at [613, 335] on link "Back to Purchase Order" at bounding box center [608, 333] width 105 height 20
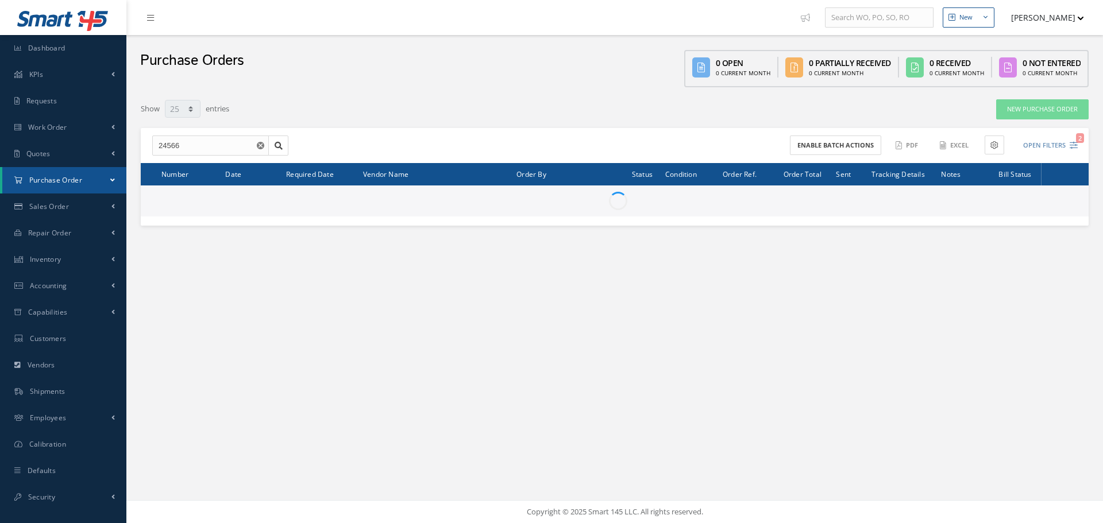
select select "25"
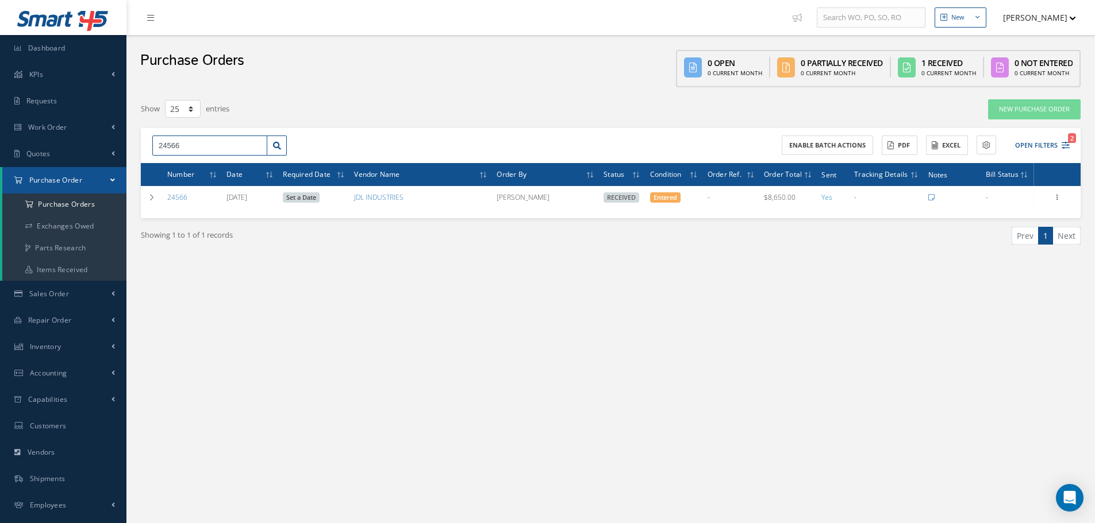
click at [182, 144] on input "24566" at bounding box center [209, 146] width 115 height 21
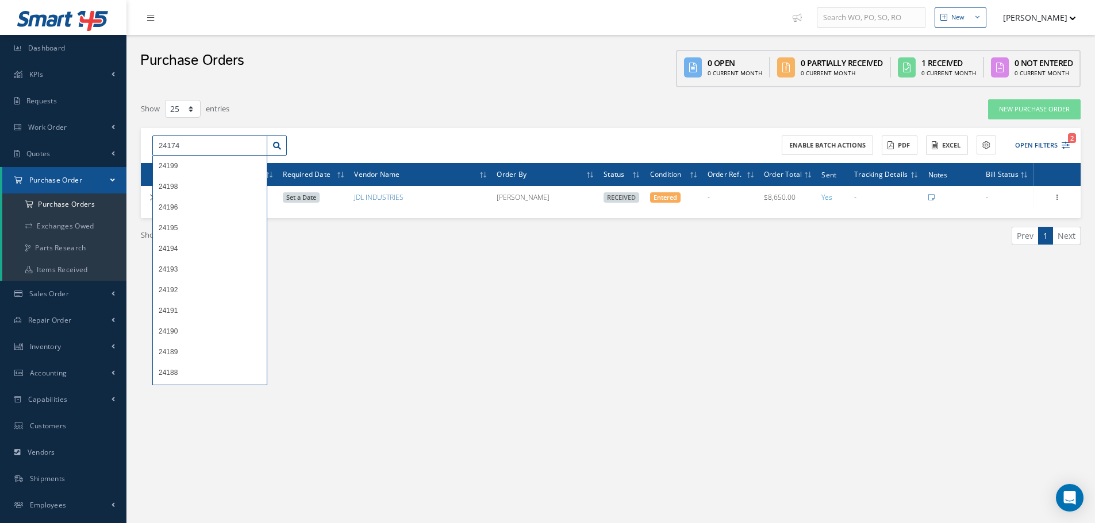
type input "24174"
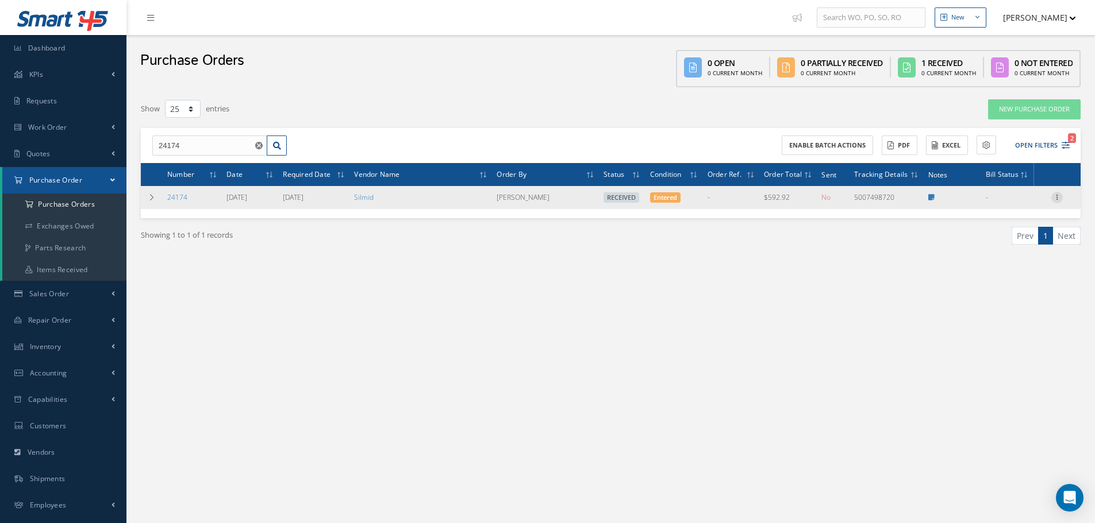
click at [1058, 197] on icon at bounding box center [1056, 196] width 11 height 9
click at [1010, 207] on link "Receiving Details" at bounding box center [1003, 205] width 91 height 15
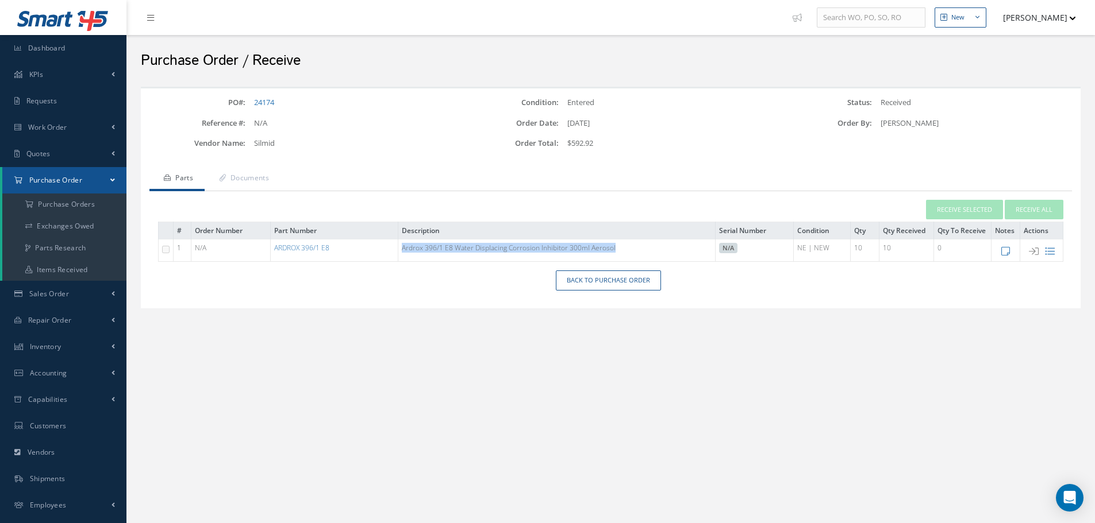
drag, startPoint x: 403, startPoint y: 247, endPoint x: 623, endPoint y: 249, distance: 220.7
click at [623, 249] on td "Ardrox 396/1 E8 Water Displacing Corrosion Inhibitor 300ml Aerosol" at bounding box center [556, 251] width 317 height 22
copy td "Ardrox 396/1 E8 Water Displacing Corrosion Inhibitor 300ml Aerosol"
click at [591, 281] on link "Back to Purchase Order" at bounding box center [608, 281] width 105 height 20
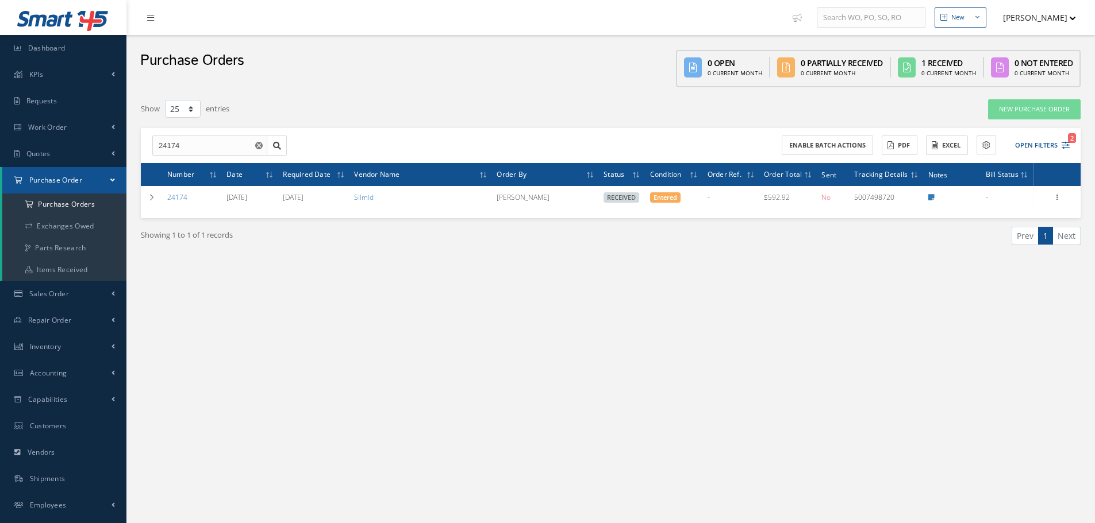
select select "25"
click at [183, 145] on input "24174" at bounding box center [209, 146] width 115 height 21
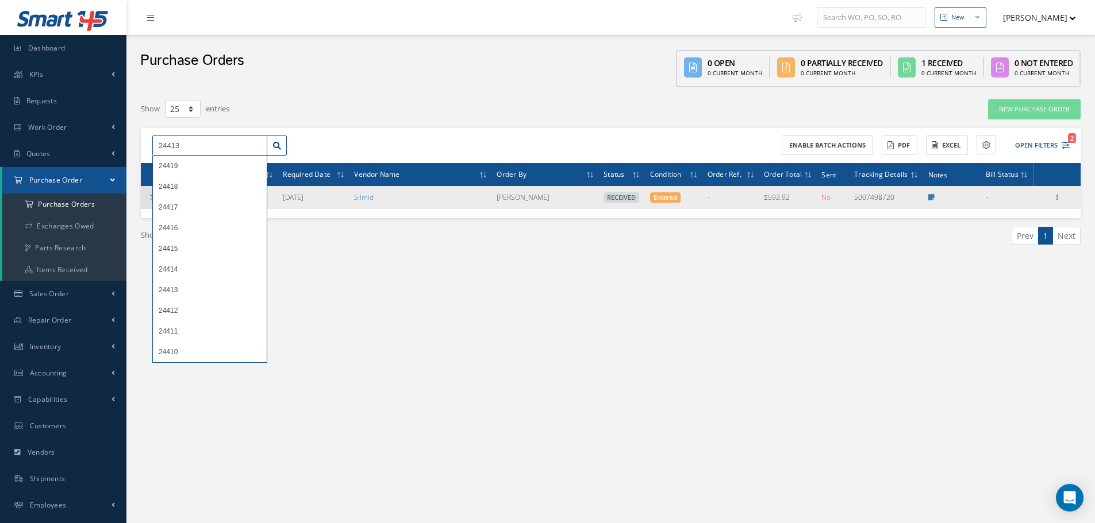
type input "24413"
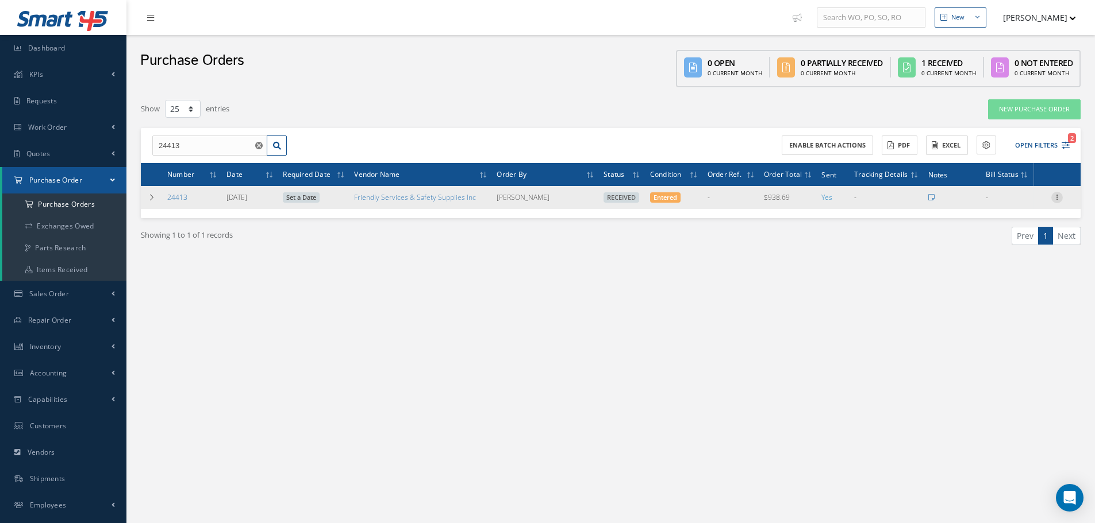
click at [1058, 198] on icon at bounding box center [1056, 196] width 11 height 9
click at [1019, 203] on link "Receiving Details" at bounding box center [1003, 205] width 91 height 15
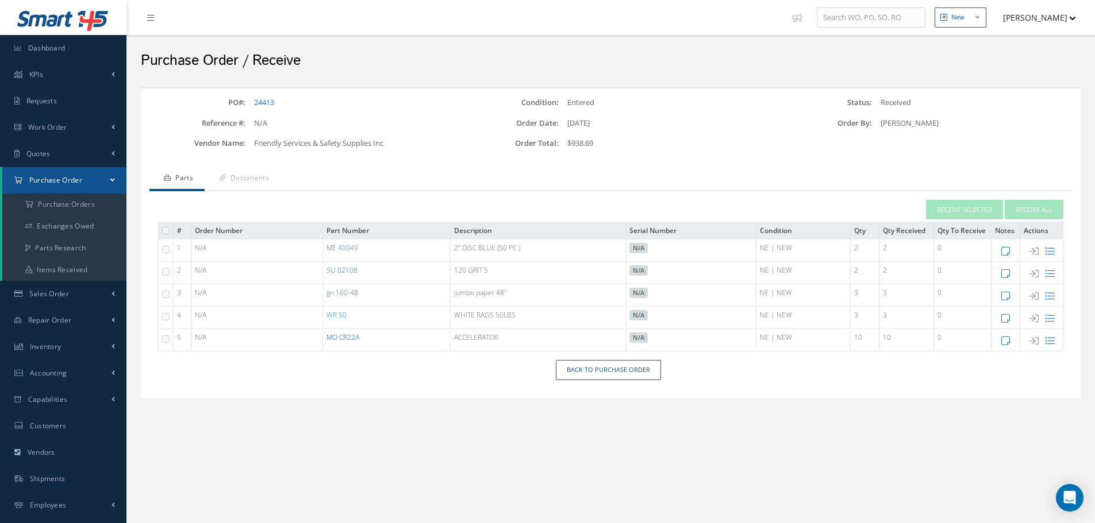
click at [342, 335] on link "MO CR22A" at bounding box center [342, 338] width 33 height 10
click at [611, 379] on link "Back to Purchase Order" at bounding box center [608, 370] width 105 height 20
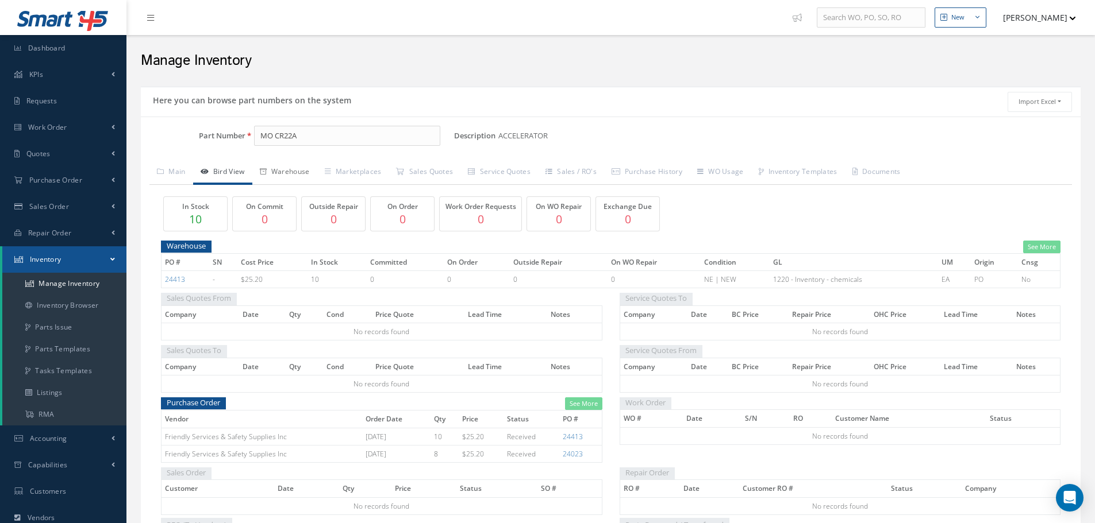
click at [298, 172] on link "Warehouse" at bounding box center [284, 173] width 65 height 24
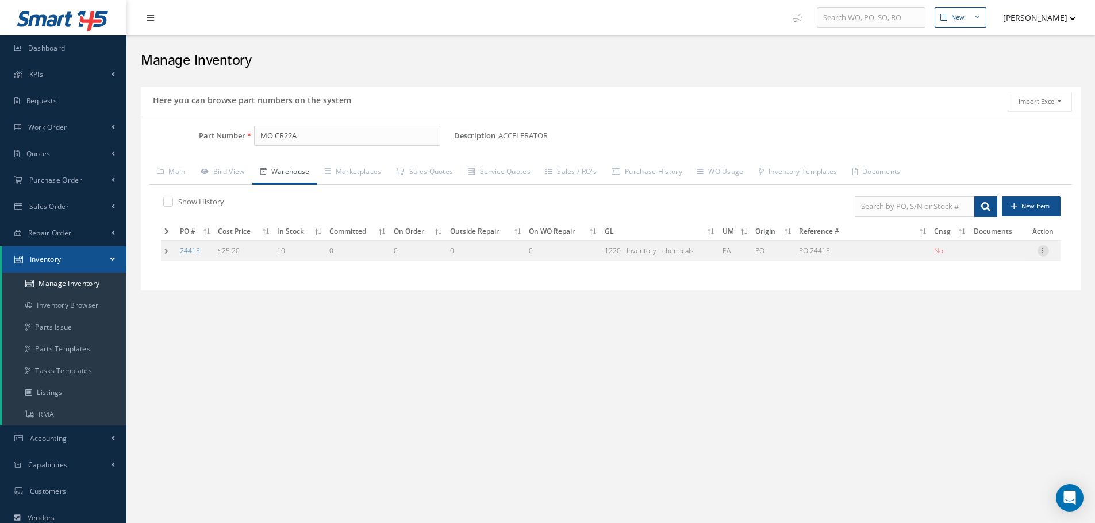
click at [1044, 249] on icon at bounding box center [1042, 249] width 11 height 9
click at [984, 260] on link "Edit" at bounding box center [990, 258] width 91 height 15
type input "25.20"
type input "[DATE]"
type input "PO 24413"
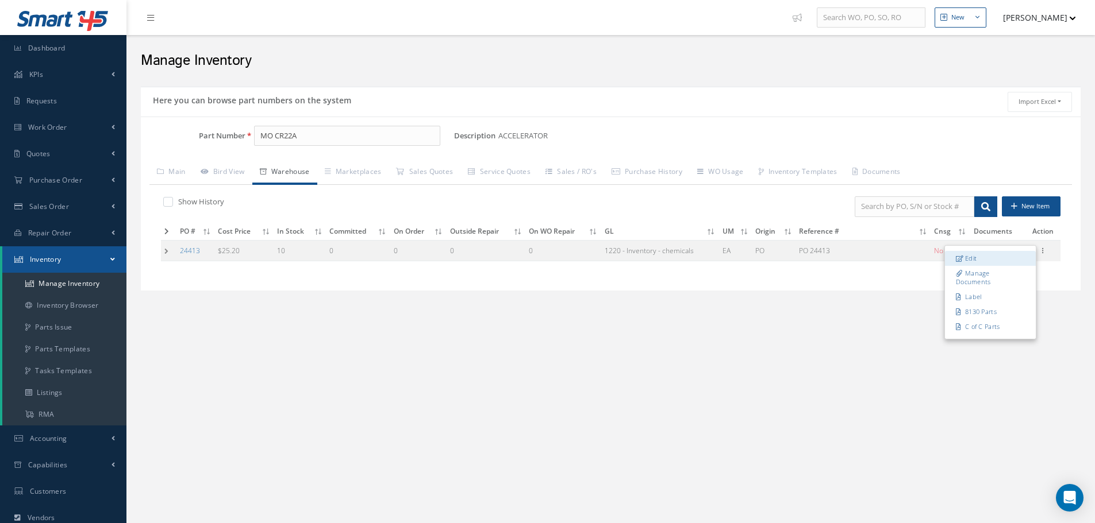
type input "[DATE]"
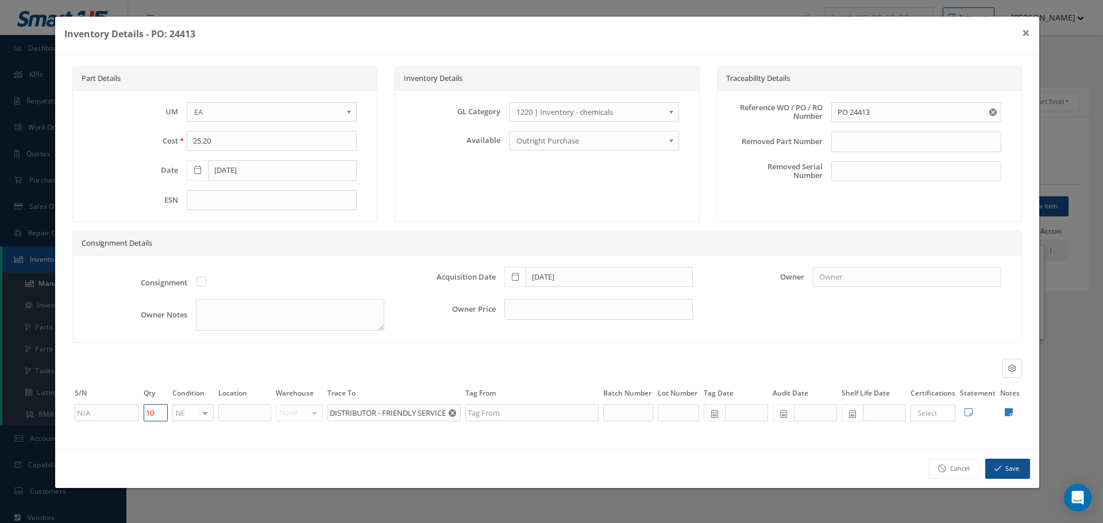
click at [158, 410] on input "10" at bounding box center [156, 413] width 24 height 17
type input "1"
type input "8"
click at [1010, 414] on icon at bounding box center [1009, 412] width 8 height 9
type textarea "** RECEIVED STOCK 05/21/2025."
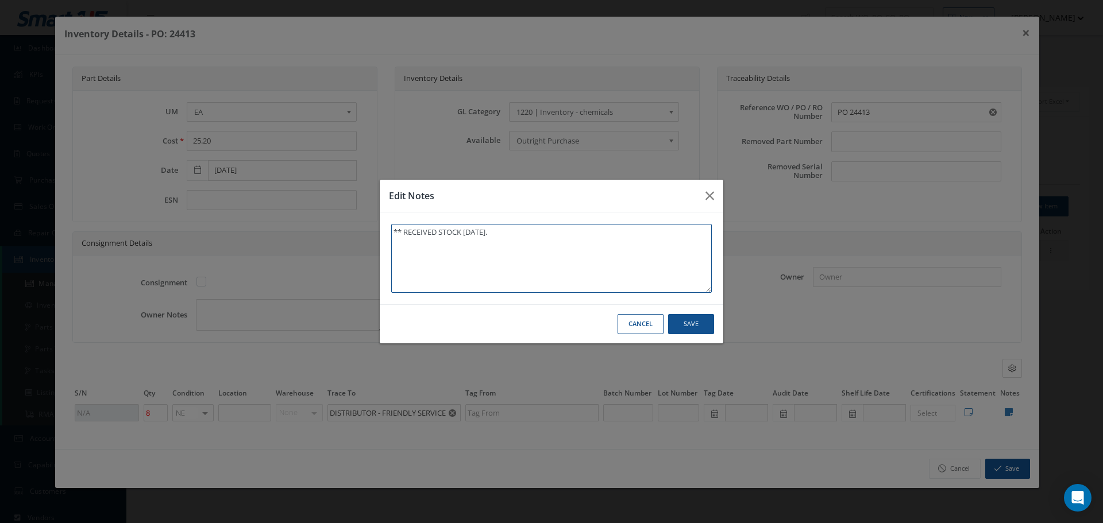
click at [547, 245] on textarea "** RECEIVED STOCK 05/21/2025." at bounding box center [551, 258] width 321 height 69
click at [548, 246] on textarea "** RECEIVED STOCK 05/21/2025." at bounding box center [551, 258] width 321 height 69
click at [543, 236] on textarea "** RECEIVED STOCK 05/21/2025." at bounding box center [551, 258] width 321 height 69
type textarea "** RECEIVED STOCK 05/21/2025."
type textarea "** RECEIVED STOCK 05/21/2025. ("
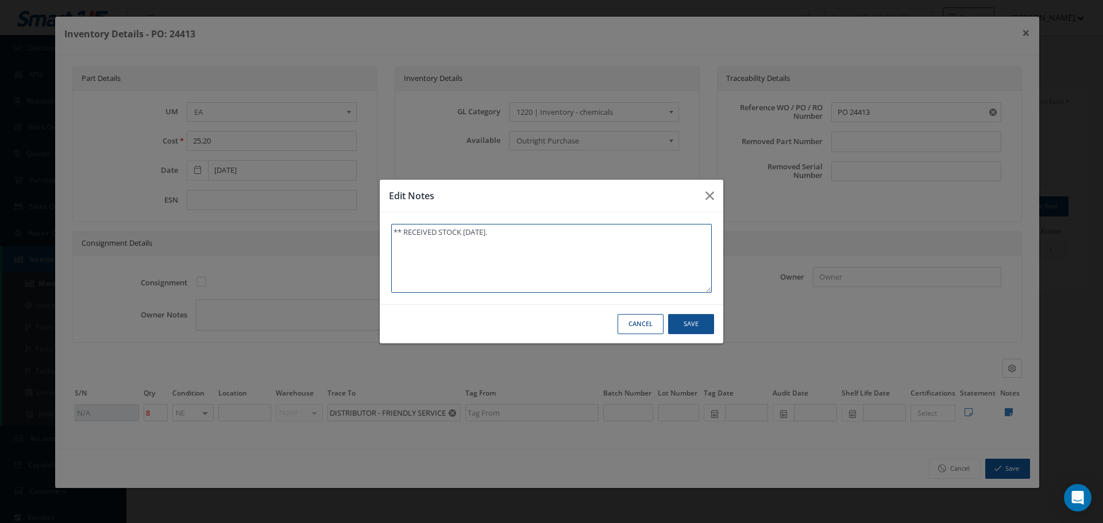
type textarea "** RECEIVED STOCK 05/21/2025. ("
type textarea "** RECEIVED STOCK 05/21/2025. (1"
type textarea "** RECEIVED STOCK 05/21/2025. (1)"
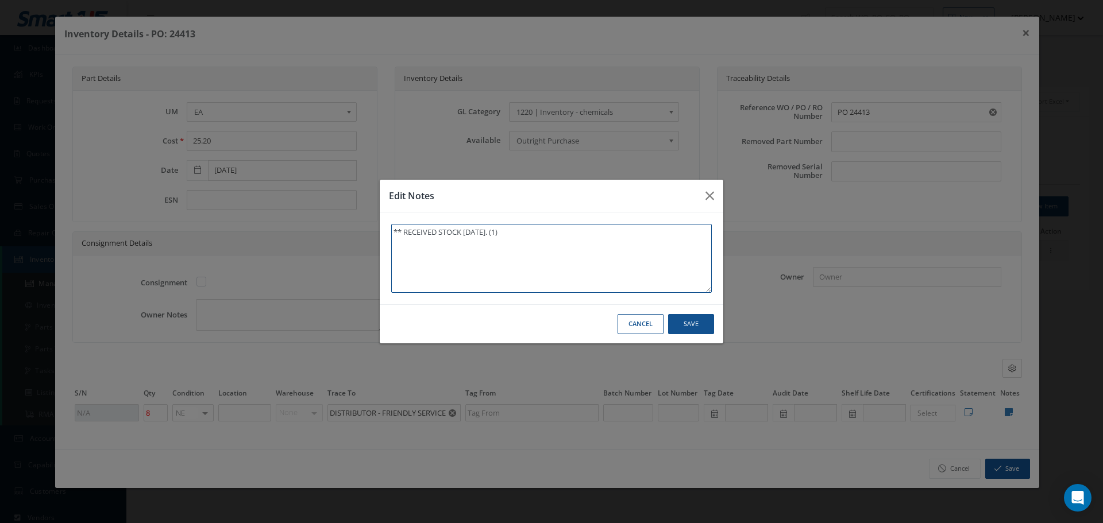
type textarea "** RECEIVED STOCK 05/21/2025. (1) 0"
type textarea "** RECEIVED STOCK 05/21/2025. (1) 09"
type textarea "** RECEIVED STOCK 05/21/2025. (1) 09/"
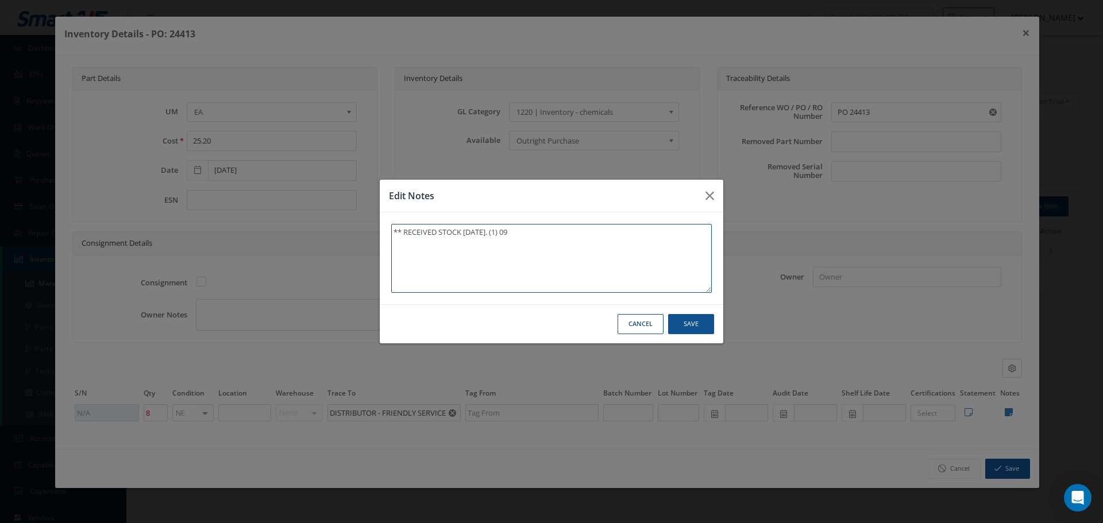
type textarea "** RECEIVED STOCK 05/21/2025. (1) 09/"
type textarea "** RECEIVED STOCK 05/21/2025. (1) 09/2"
type textarea "** RECEIVED STOCK 05/21/2025. (1) 09/23"
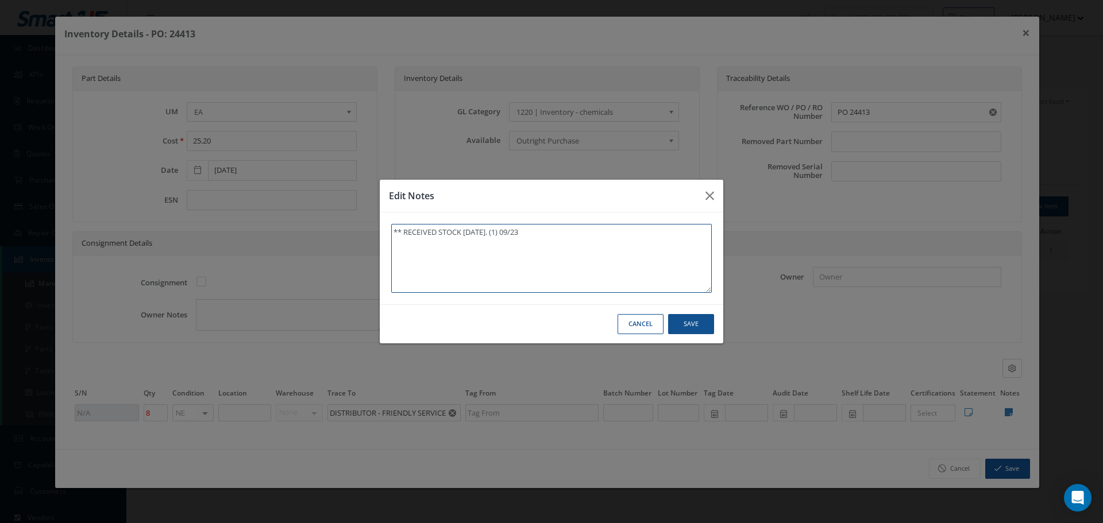
type textarea "** RECEIVED STOCK 05/21/2025. (1) 09/23/"
type textarea "** RECEIVED STOCK 05/21/2025. (1) 09/23/2"
type textarea "** RECEIVED STOCK 05/21/2025. (1) 09/23/20"
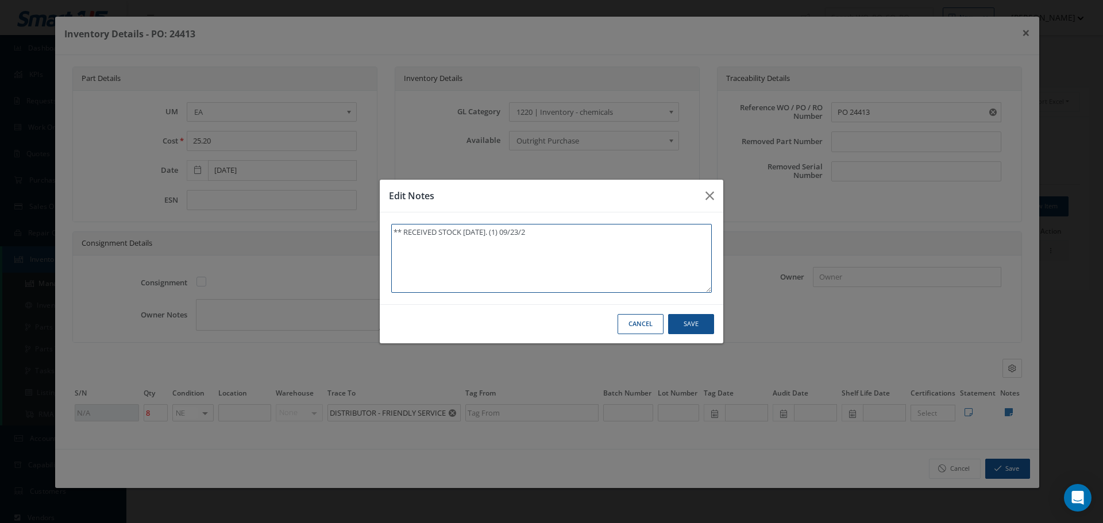
type textarea "** RECEIVED STOCK 05/21/2025. (1) 09/23/20"
type textarea "** RECEIVED STOCK 05/21/2025. (1) 09/23/202"
type textarea "** RECEIVED STOCK 05/21/2025. (1) 09/23/2025"
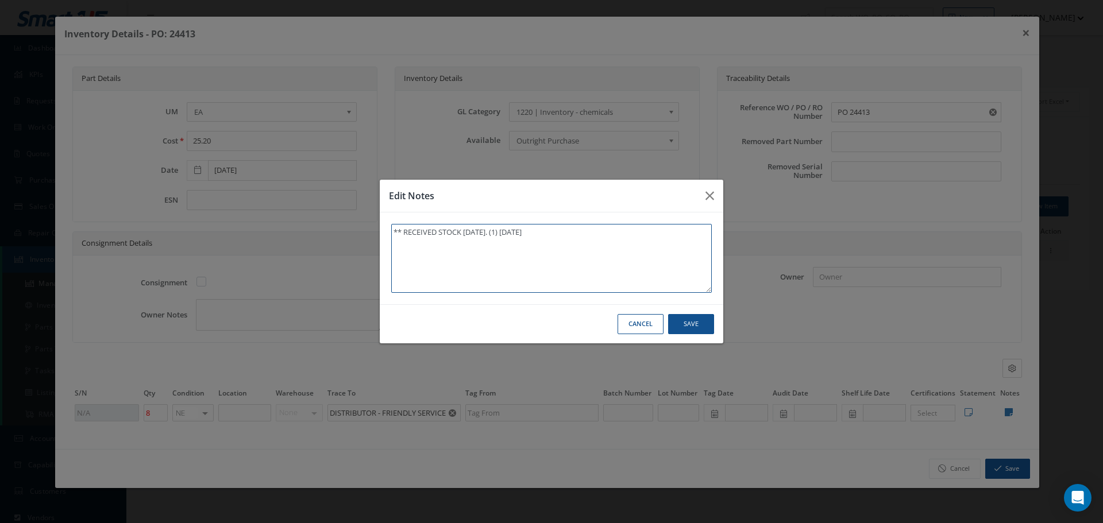
type textarea "** RECEIVED STOCK 05/21/2025. (1) 09/23/2025."
click at [588, 238] on textarea "** RECEIVED STOCK 05/21/2025. (1) 09/23/2025." at bounding box center [551, 258] width 321 height 69
click at [565, 234] on textarea "** RECEIVED STOCK 05/21/2025. (1) 09/23/2025." at bounding box center [551, 258] width 321 height 69
type textarea "** RECEIVED STOCK 05/21/2025. (1) 09/23/2025."
click at [687, 324] on button "Save" at bounding box center [691, 324] width 46 height 20
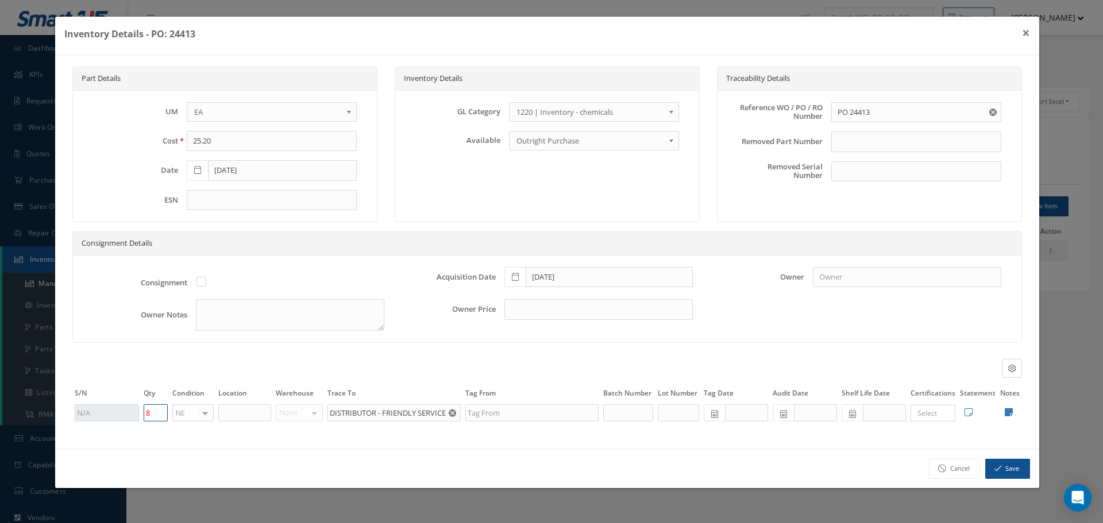
click at [151, 412] on input "8" at bounding box center [156, 413] width 24 height 17
type input "7"
click at [1017, 473] on button "Save" at bounding box center [1008, 469] width 45 height 20
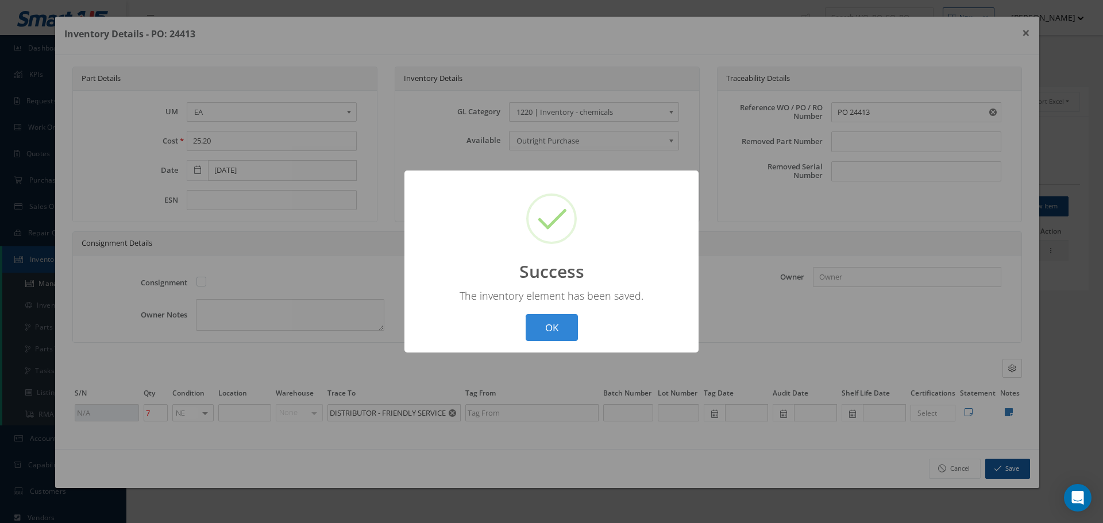
drag, startPoint x: 561, startPoint y: 335, endPoint x: 565, endPoint y: 328, distance: 8.3
click at [561, 335] on button "OK" at bounding box center [552, 327] width 52 height 27
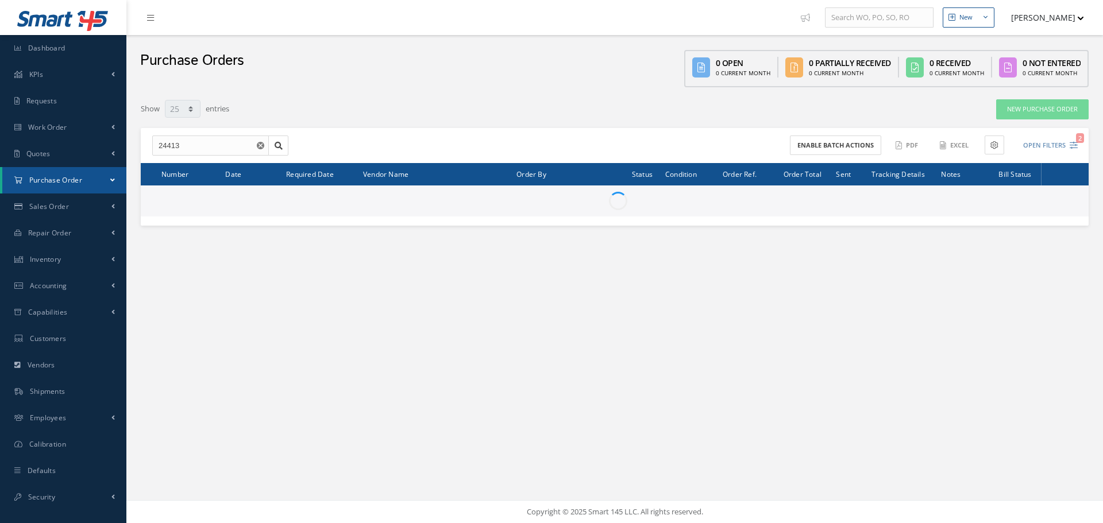
select select "25"
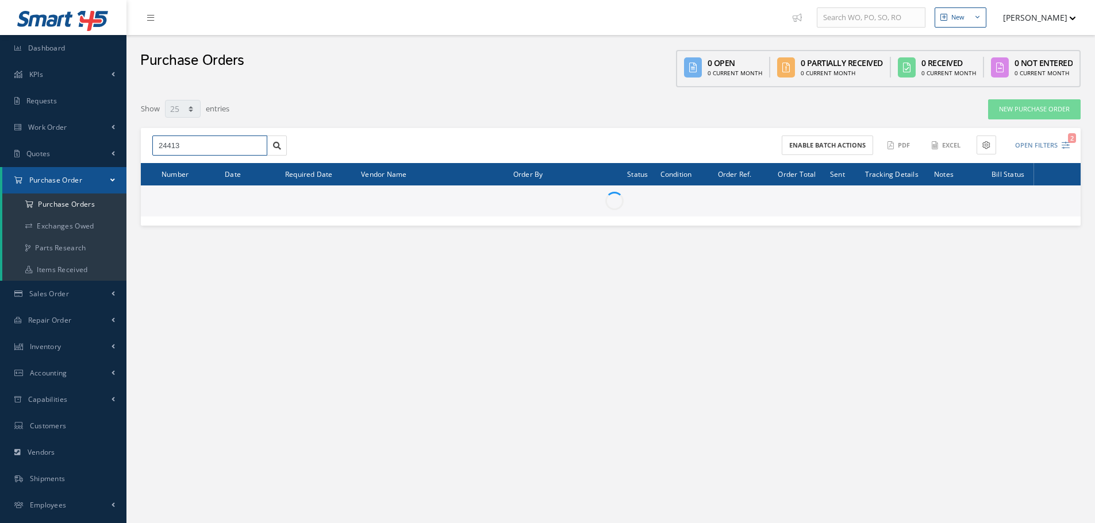
click at [186, 143] on input "24413" at bounding box center [209, 146] width 115 height 21
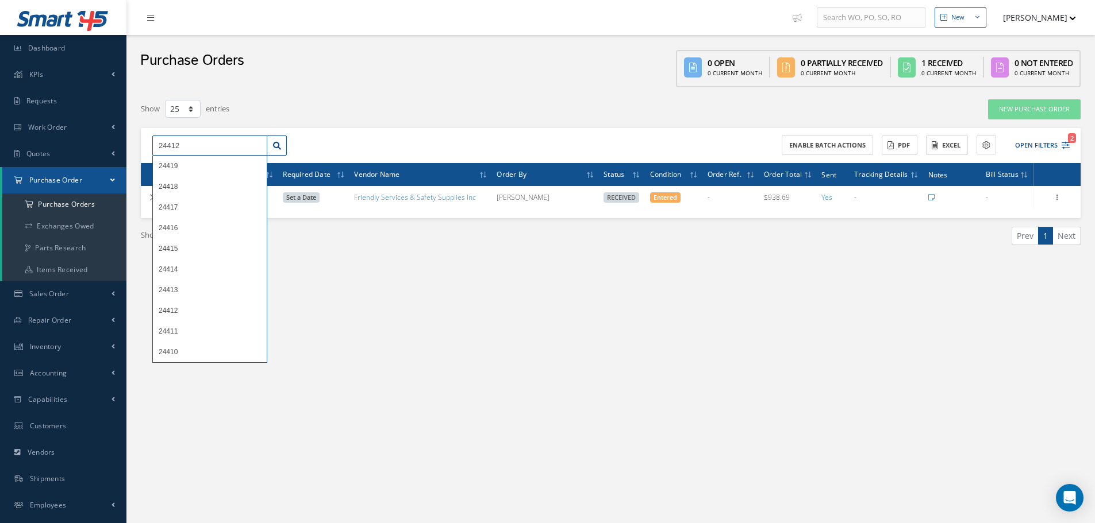
type input "24412"
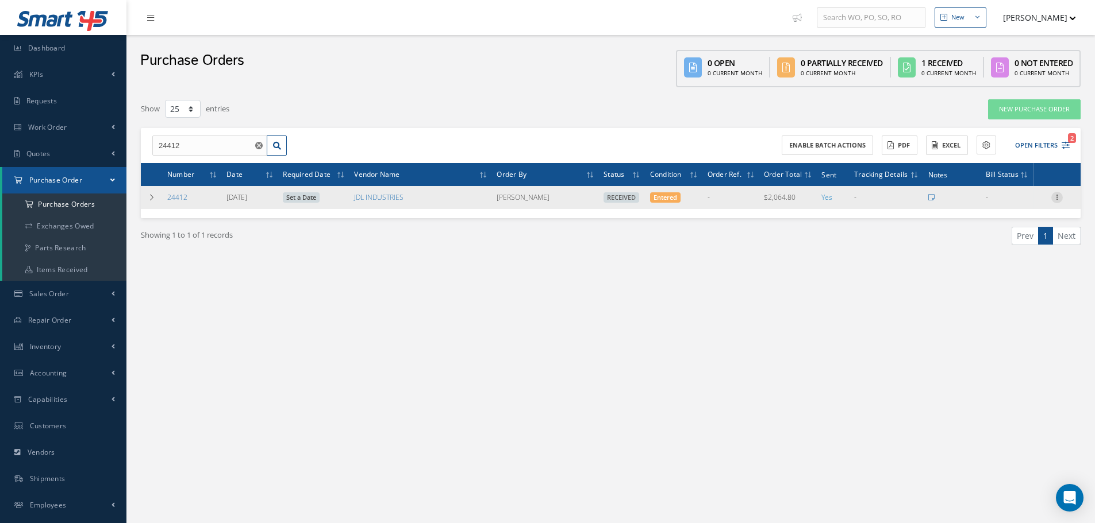
click at [1058, 199] on icon at bounding box center [1056, 196] width 11 height 9
click at [1008, 208] on link "Receiving Details" at bounding box center [1003, 205] width 91 height 15
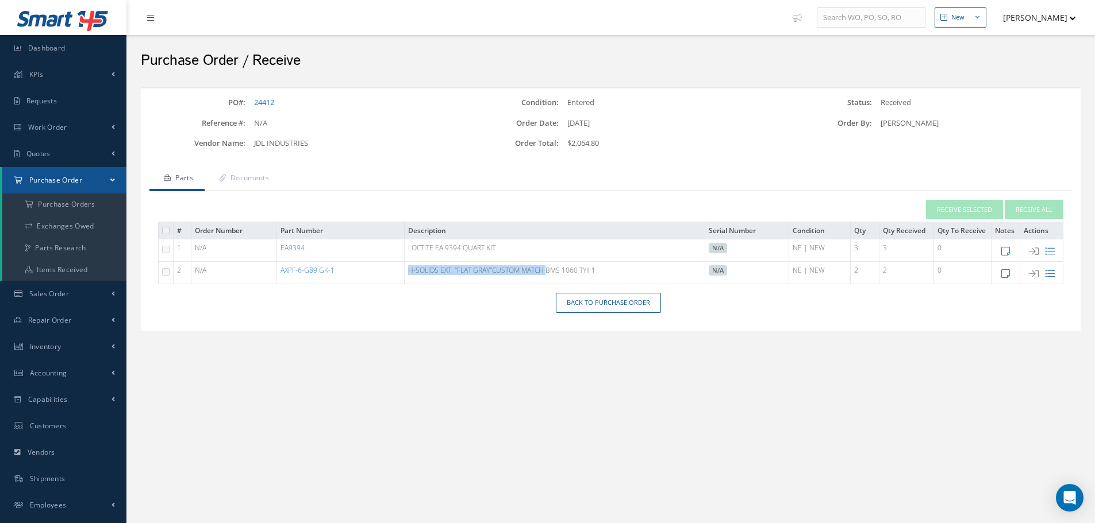
drag, startPoint x: 406, startPoint y: 270, endPoint x: 549, endPoint y: 267, distance: 142.5
click at [549, 267] on td "H-SOLIDS EXT. "FLAT GRAY"CUSTOM MATCH BMS 1060 TYII 1" at bounding box center [554, 273] width 301 height 22
copy td "H-SOLIDS EXT. "FLAT GRAY"CUSTOM MATCH"
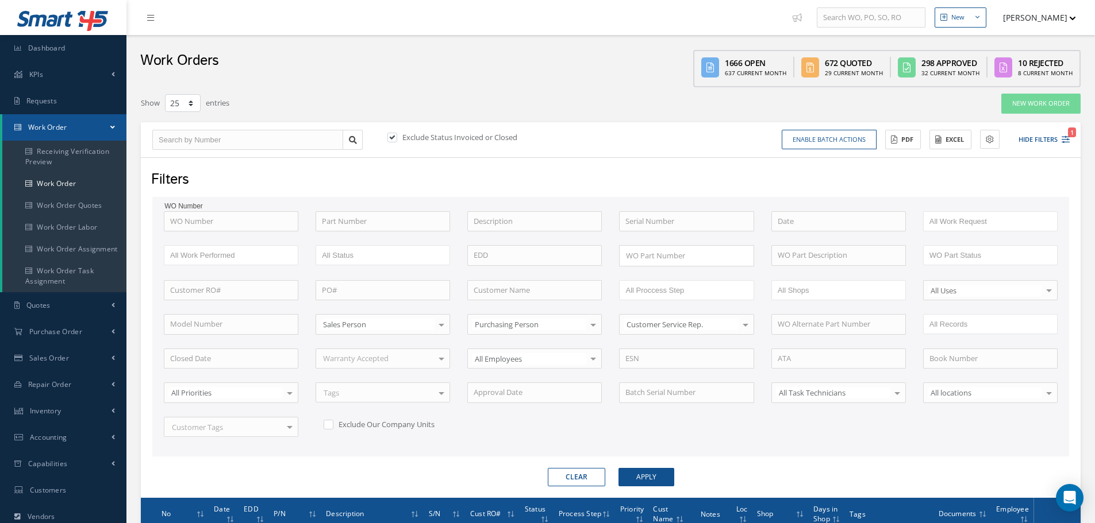
select select "25"
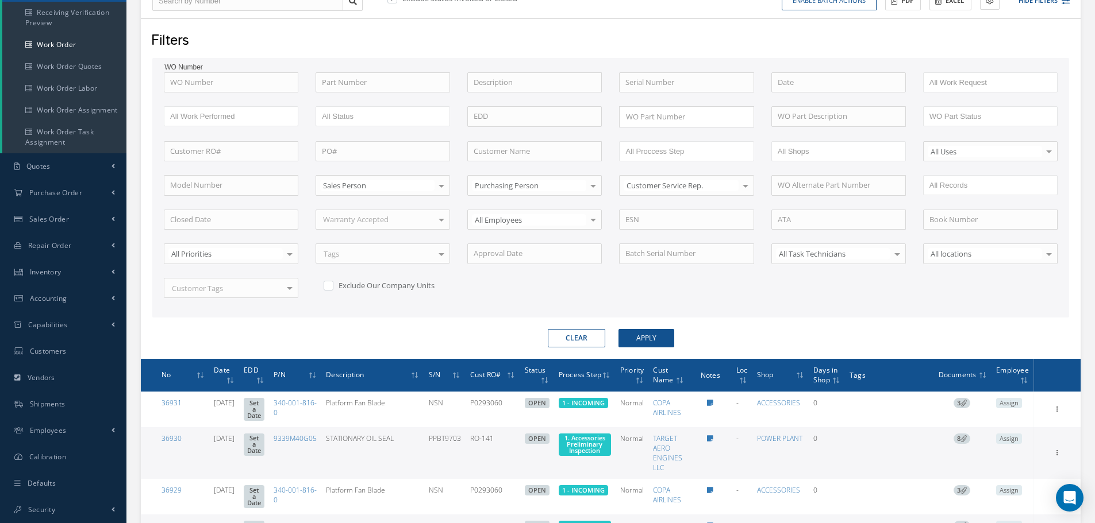
scroll to position [139, 0]
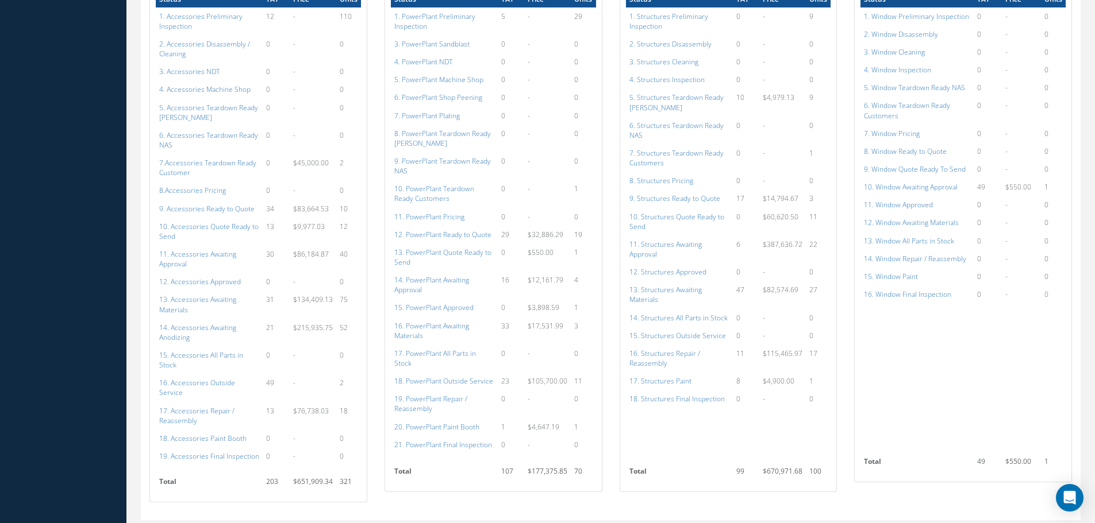
scroll to position [667, 0]
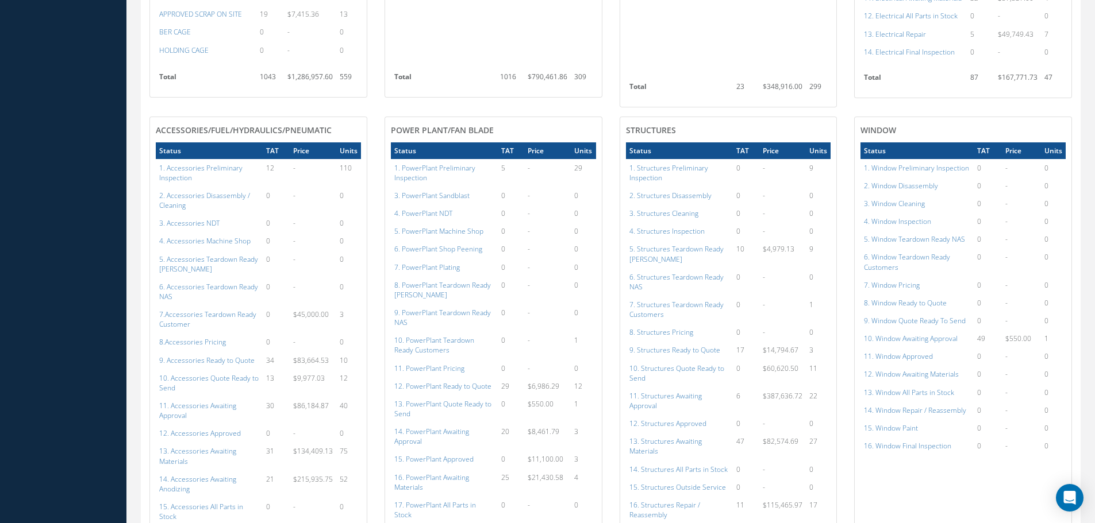
scroll to position [632, 0]
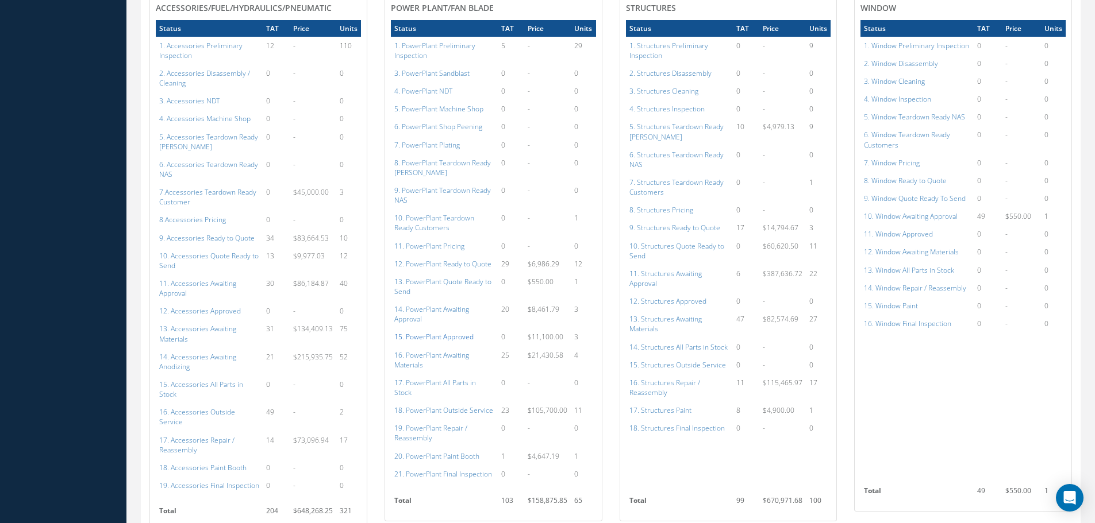
click at [441, 332] on a=134&excludeInternalCustomer=false&excludeInvoicedOrClosed=true&shop_id=15&filtersHidded"] "15. PowerPlant Approved" at bounding box center [433, 337] width 79 height 10
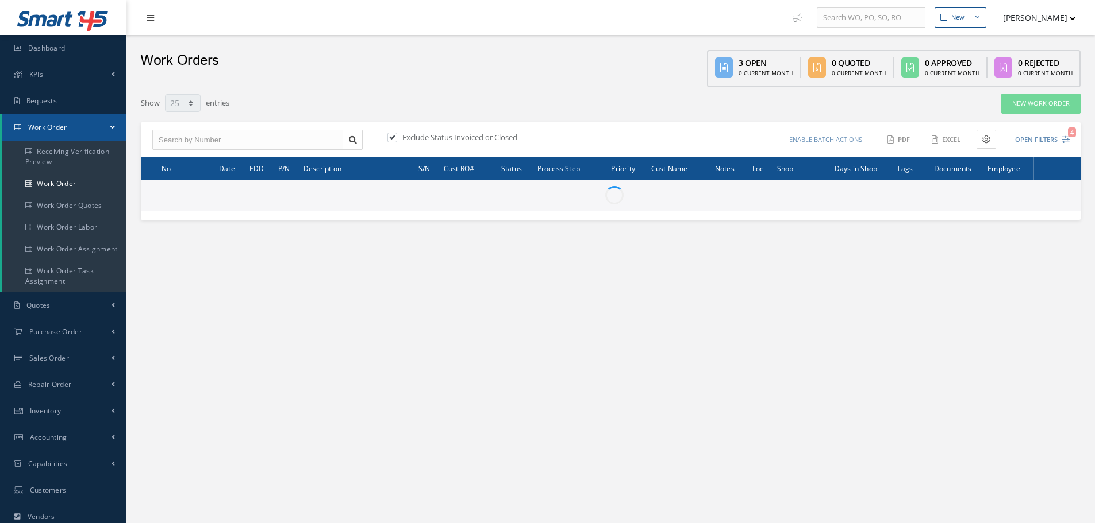
select select "25"
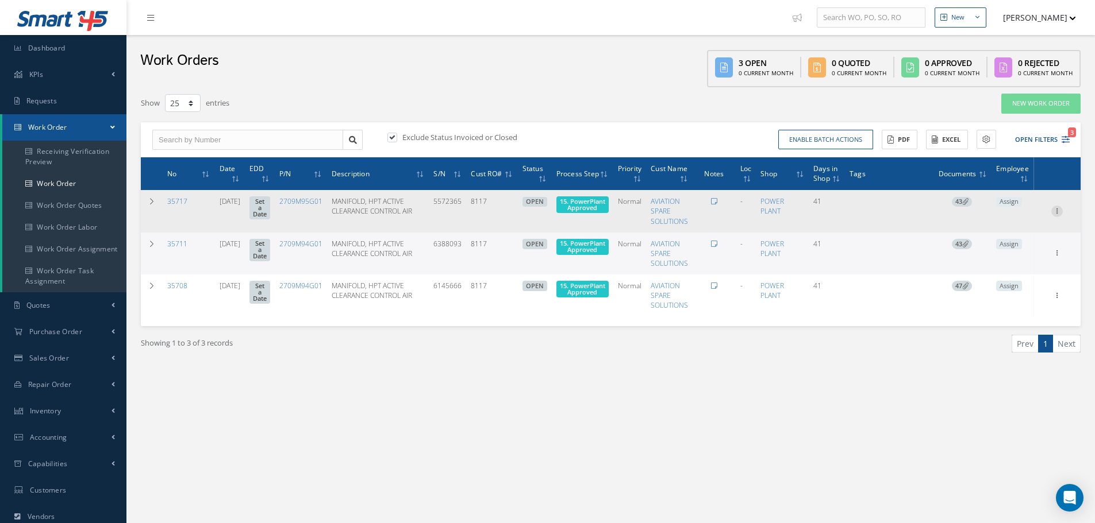
click at [1056, 209] on icon at bounding box center [1056, 210] width 11 height 9
click at [1008, 246] on link "Part Issue" at bounding box center [1003, 248] width 91 height 15
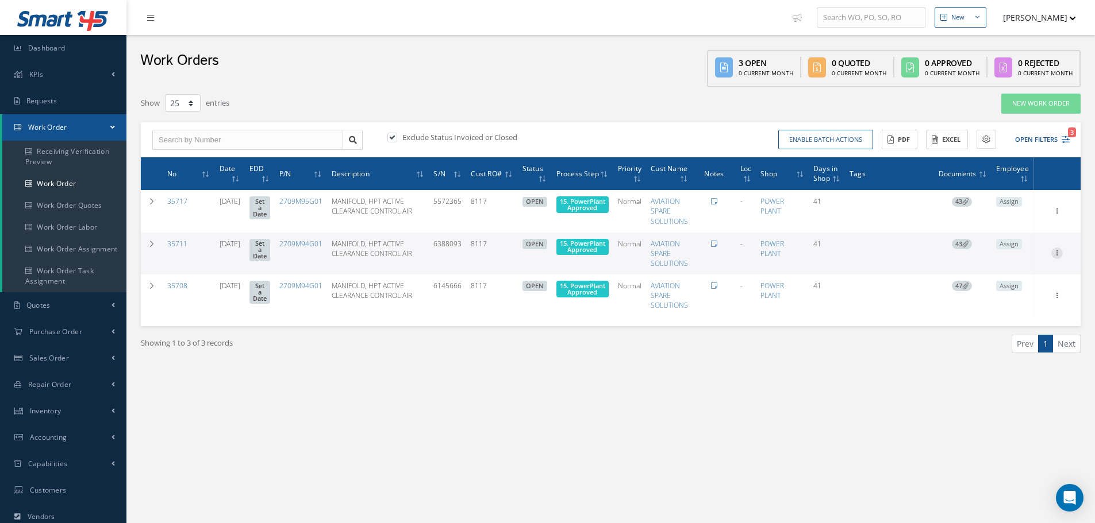
click at [1058, 251] on icon at bounding box center [1056, 252] width 11 height 9
click at [1010, 292] on link "Part Issue" at bounding box center [1003, 290] width 91 height 15
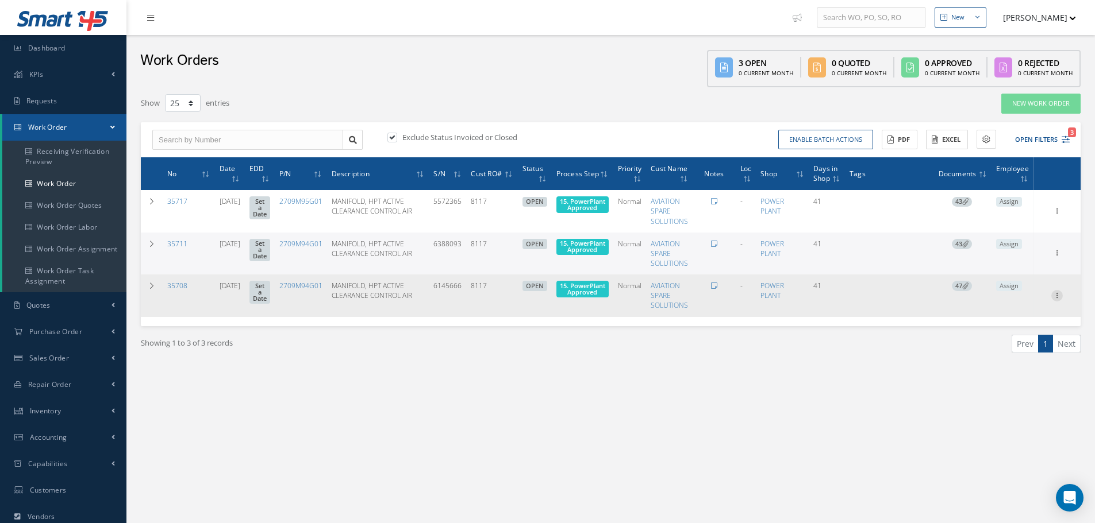
click at [1058, 296] on icon at bounding box center [1056, 294] width 11 height 9
click at [1008, 332] on link "Part Issue" at bounding box center [1003, 332] width 91 height 15
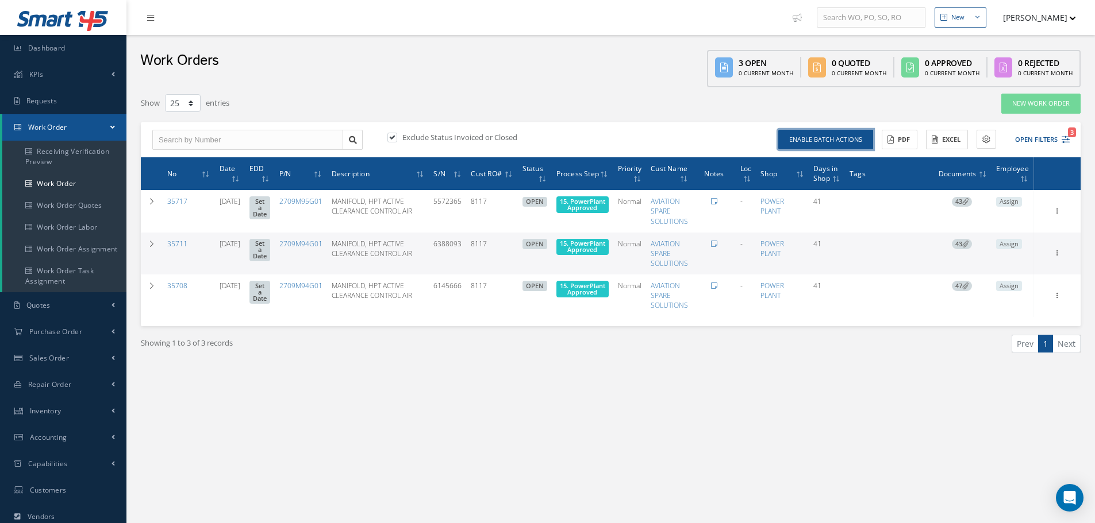
click at [810, 139] on button "Enable batch actions" at bounding box center [825, 140] width 95 height 20
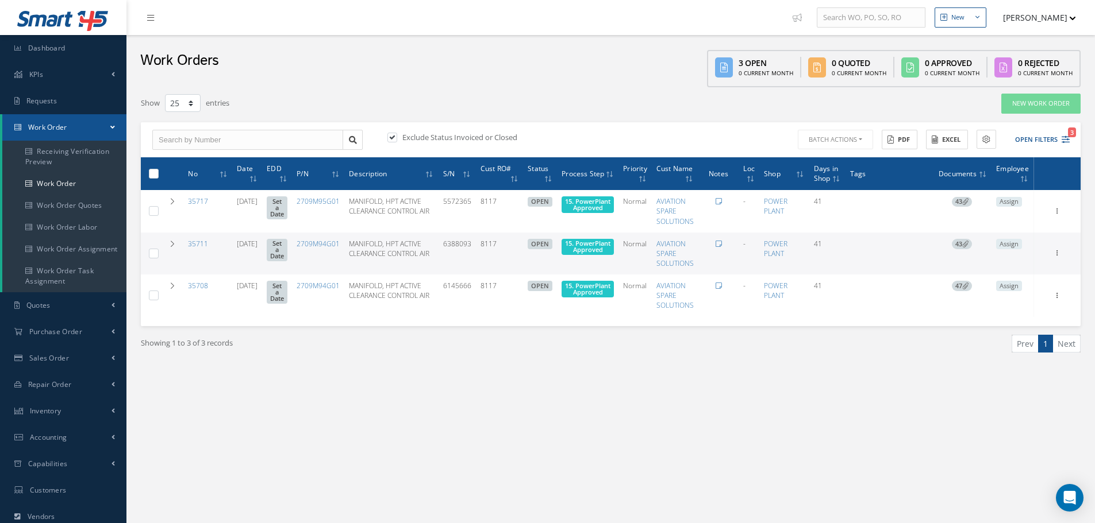
click at [158, 171] on label at bounding box center [158, 173] width 0 height 10
click at [151, 171] on input "checkbox" at bounding box center [154, 174] width 7 height 7
checkbox input "true"
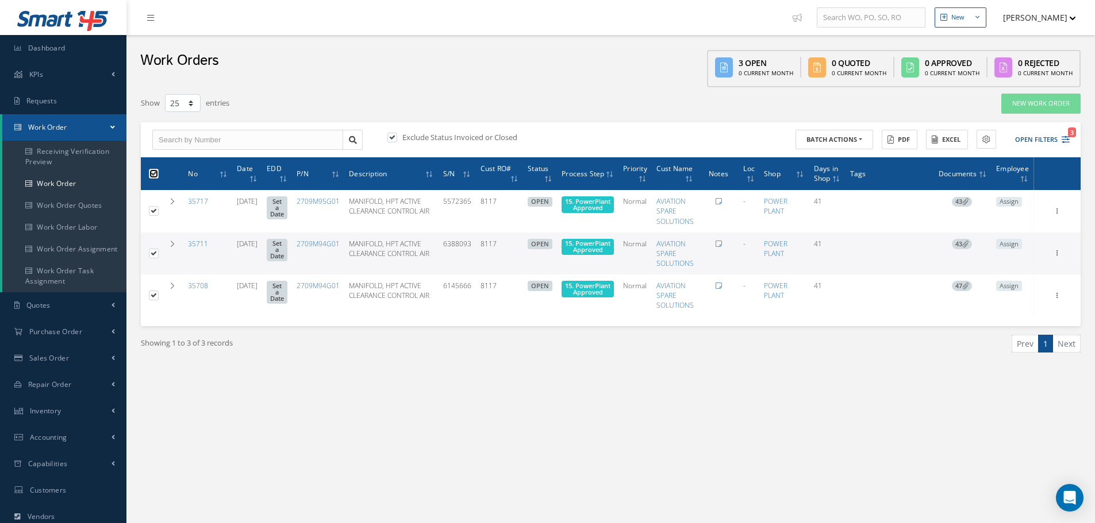
checkbox input "true"
click at [857, 138] on button "Batch Actions" at bounding box center [834, 140] width 78 height 20
click at [841, 156] on link "Update Work Orders" at bounding box center [841, 159] width 92 height 16
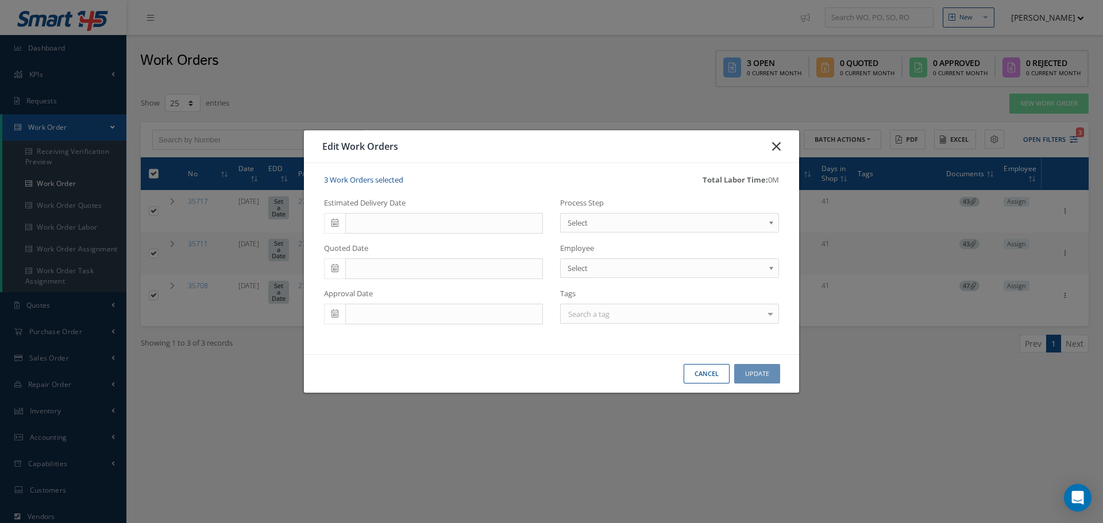
click at [779, 145] on icon "button" at bounding box center [776, 147] width 9 height 14
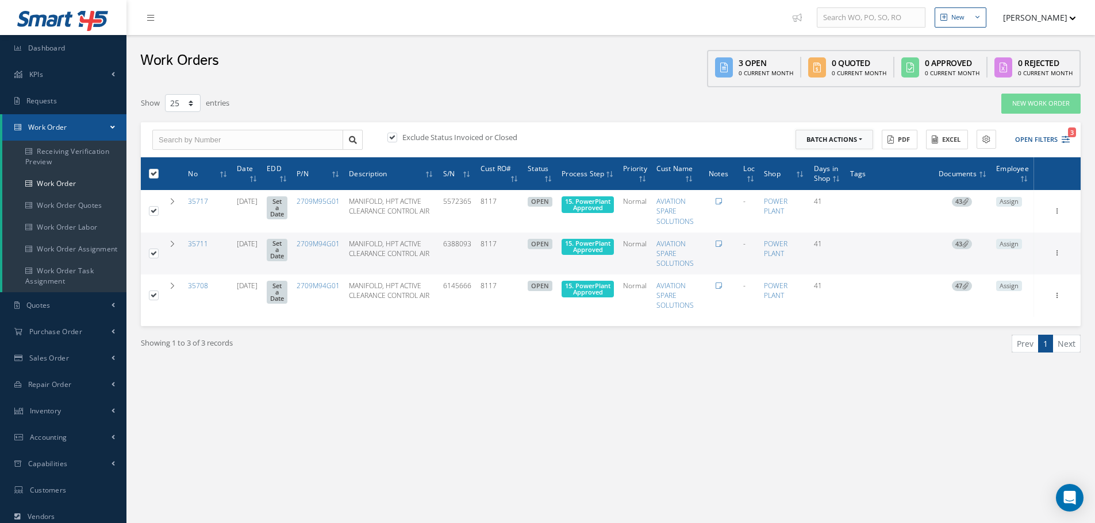
click at [860, 137] on button "Batch Actions" at bounding box center [834, 140] width 78 height 20
click at [852, 161] on link "Update Work Orders" at bounding box center [841, 159] width 92 height 16
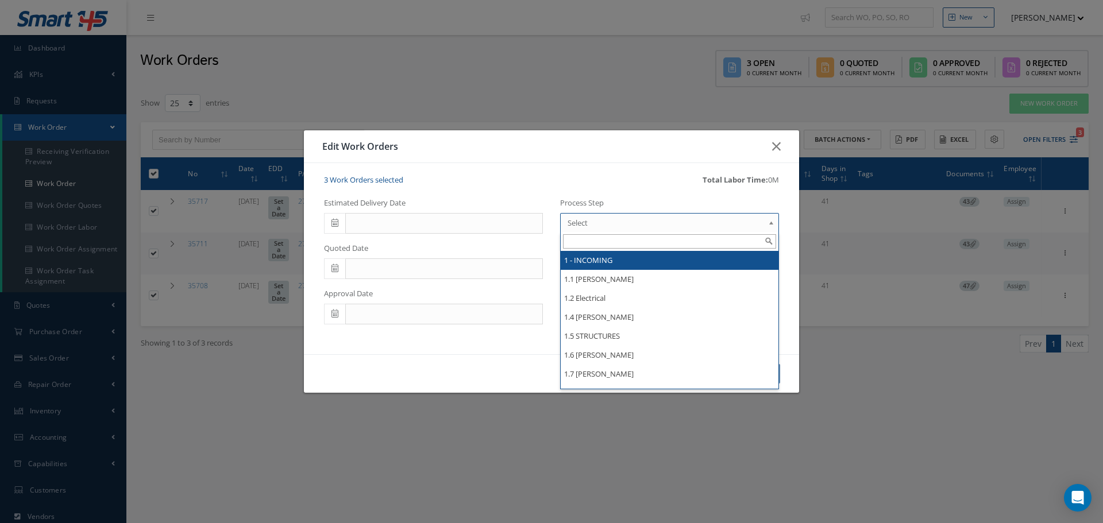
click at [772, 222] on b at bounding box center [773, 226] width 10 height 18
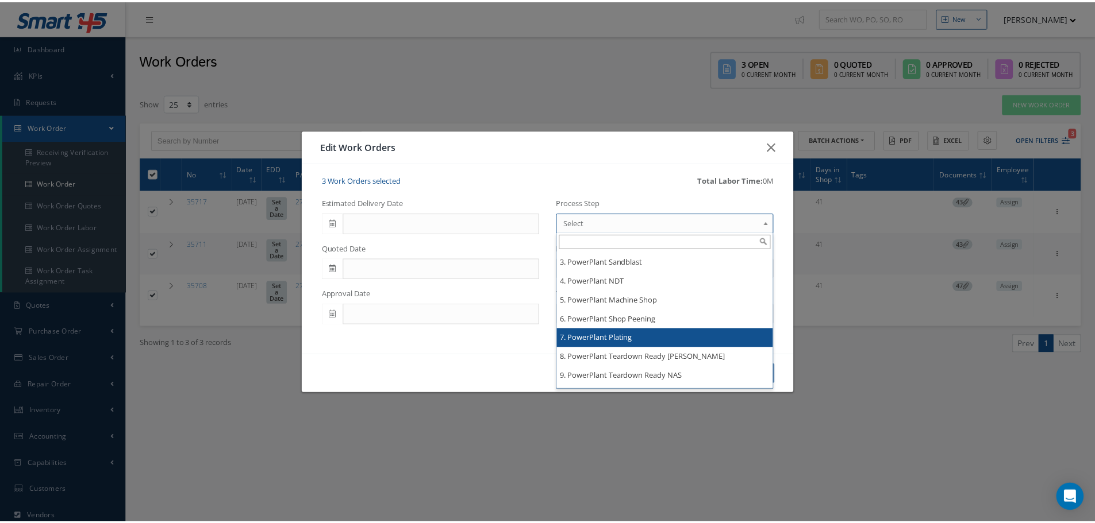
scroll to position [1896, 0]
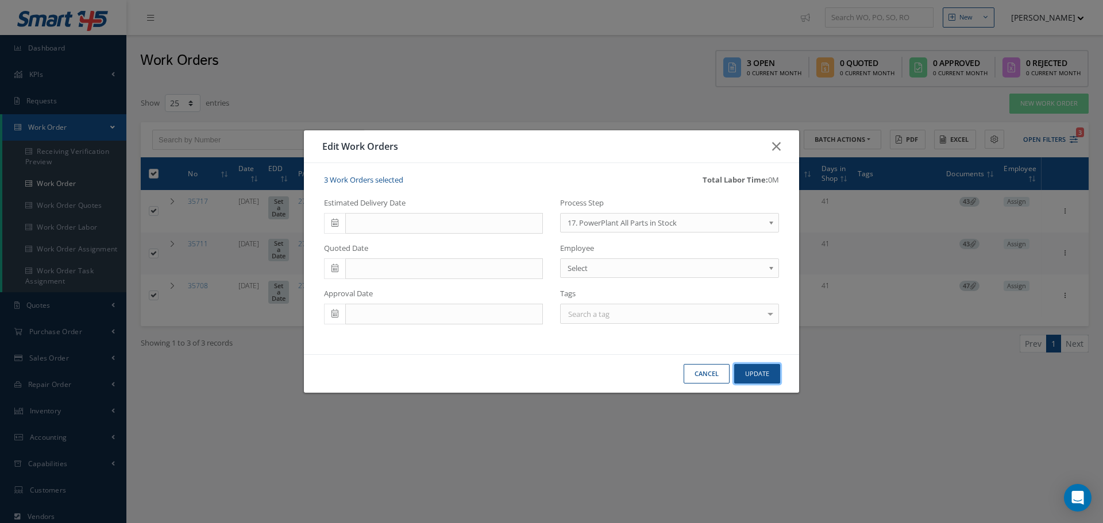
click at [760, 369] on button "Update" at bounding box center [757, 374] width 46 height 20
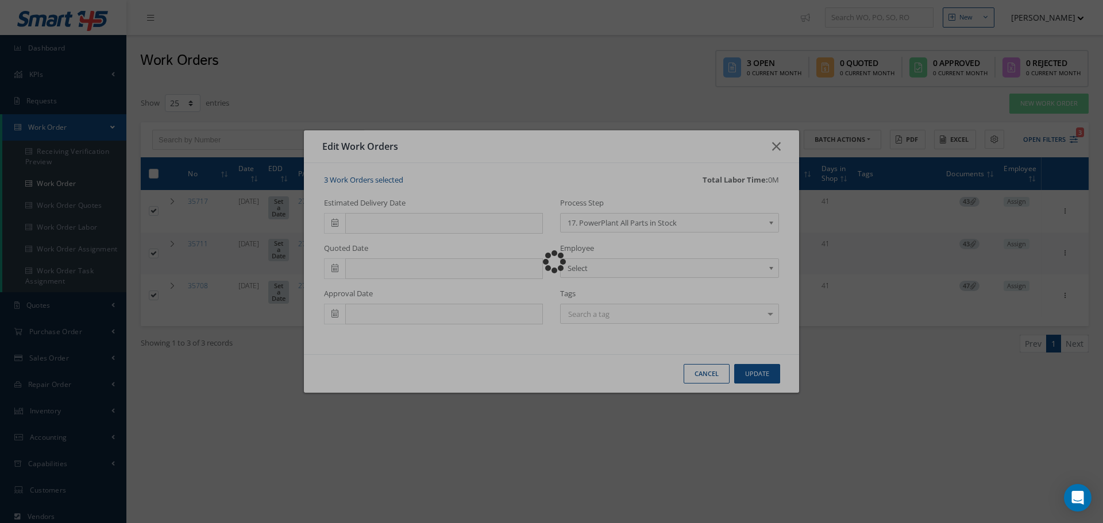
checkbox input "false"
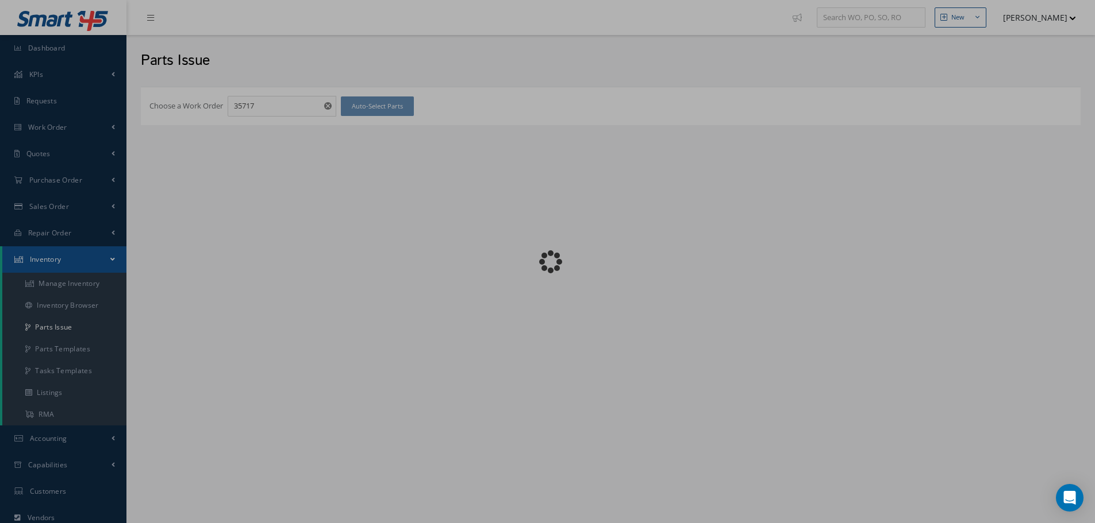
checkbox input "false"
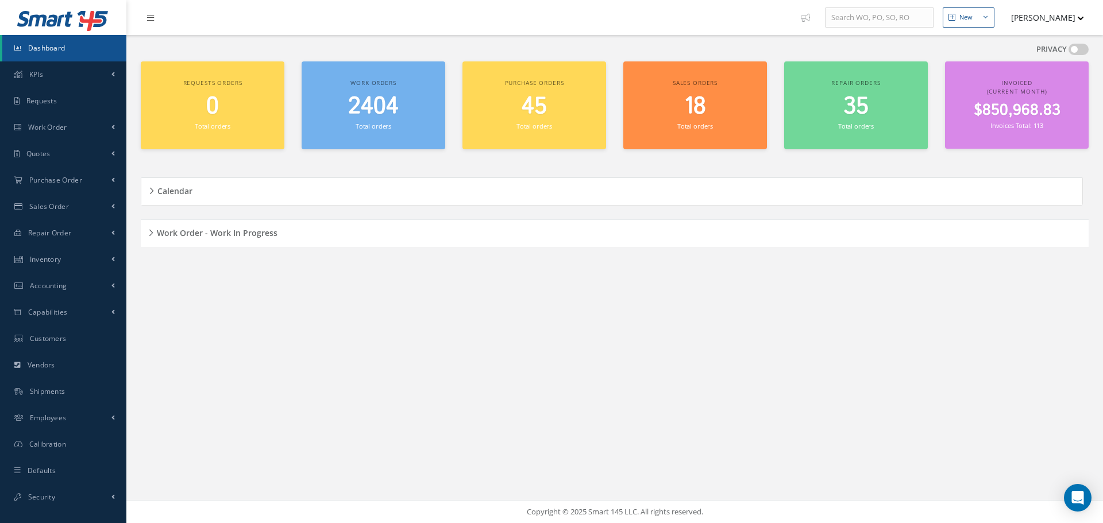
click at [150, 232] on div "Work Order - Work In Progress" at bounding box center [615, 234] width 948 height 18
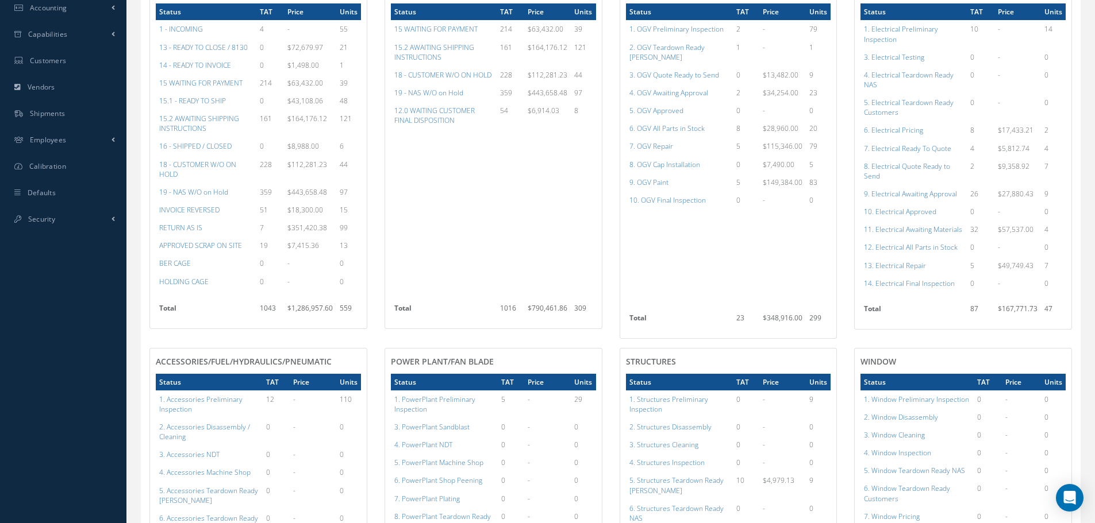
scroll to position [460, 0]
